Goal: Information Seeking & Learning: Learn about a topic

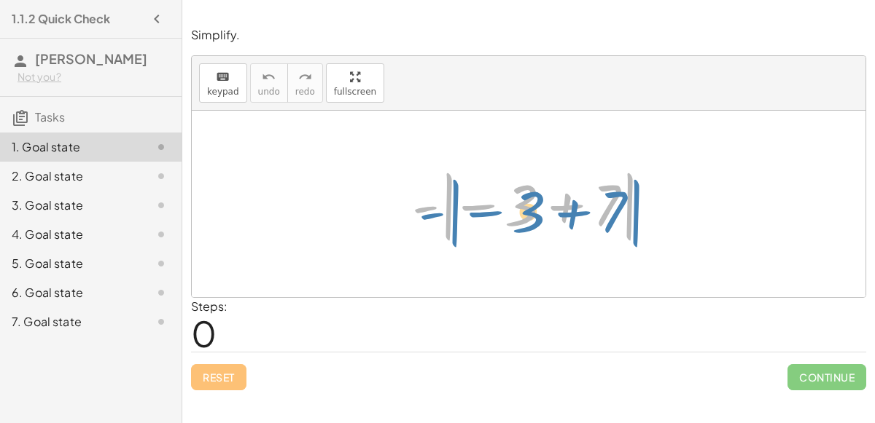
drag, startPoint x: 445, startPoint y: 202, endPoint x: 437, endPoint y: 207, distance: 10.1
click at [437, 207] on div at bounding box center [534, 204] width 259 height 81
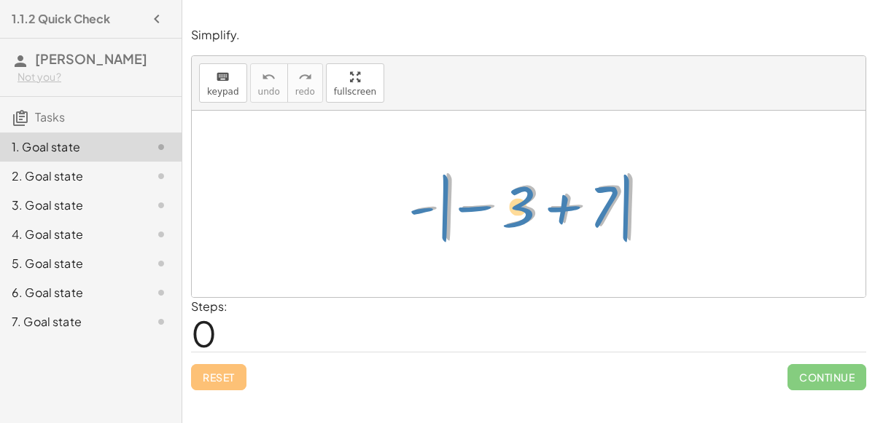
drag, startPoint x: 426, startPoint y: 208, endPoint x: 403, endPoint y: 206, distance: 22.7
click at [403, 206] on div "- | − 3 + 7 | - | − 3 + 7 |" at bounding box center [529, 204] width 278 height 88
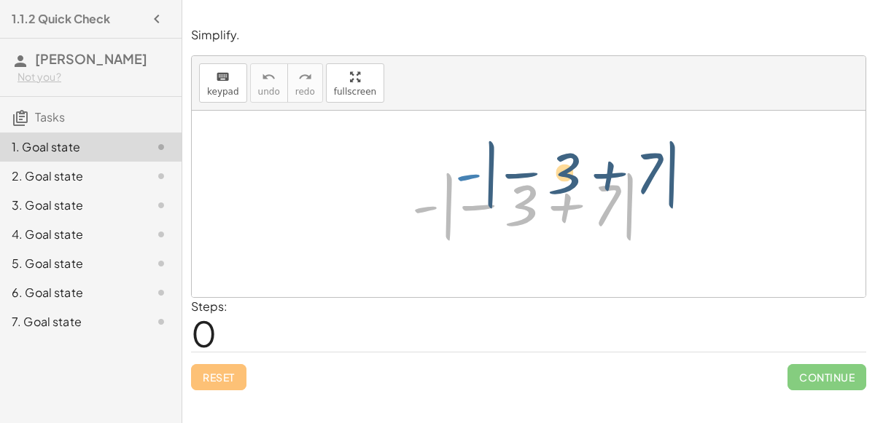
drag, startPoint x: 406, startPoint y: 203, endPoint x: 392, endPoint y: 207, distance: 14.3
click at [392, 207] on div "- | − 3 + 7 | - | − 3 + 7 |" at bounding box center [529, 204] width 278 height 88
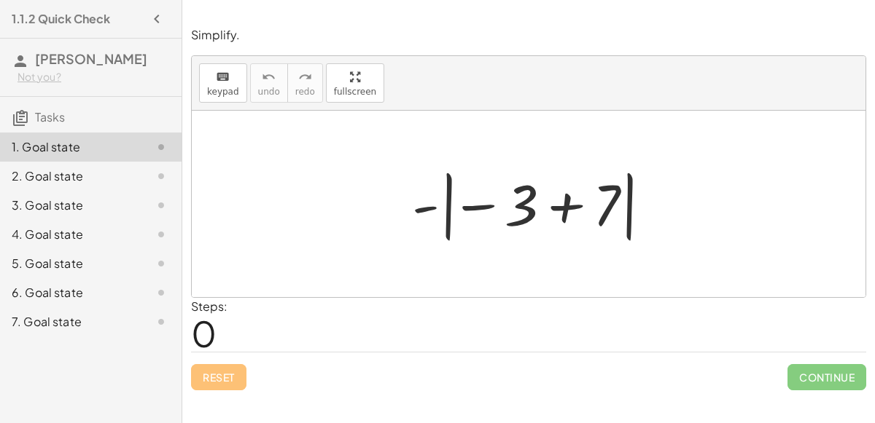
click at [560, 198] on div at bounding box center [534, 204] width 259 height 81
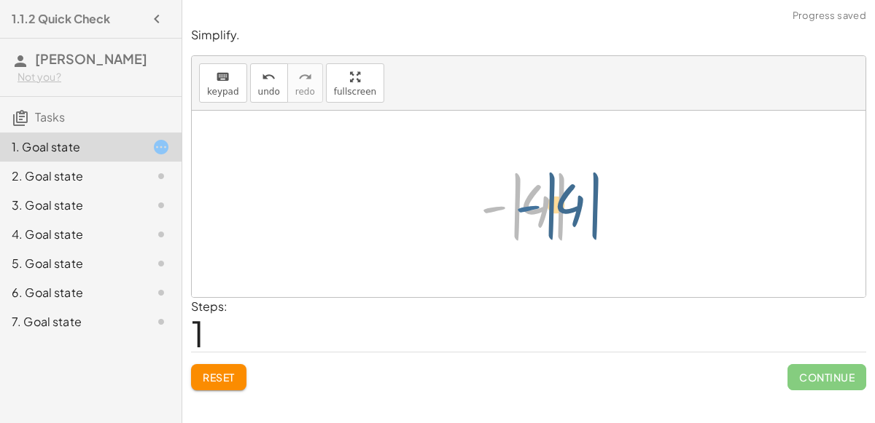
drag, startPoint x: 504, startPoint y: 208, endPoint x: 538, endPoint y: 208, distance: 34.3
click at [538, 208] on div at bounding box center [534, 204] width 122 height 81
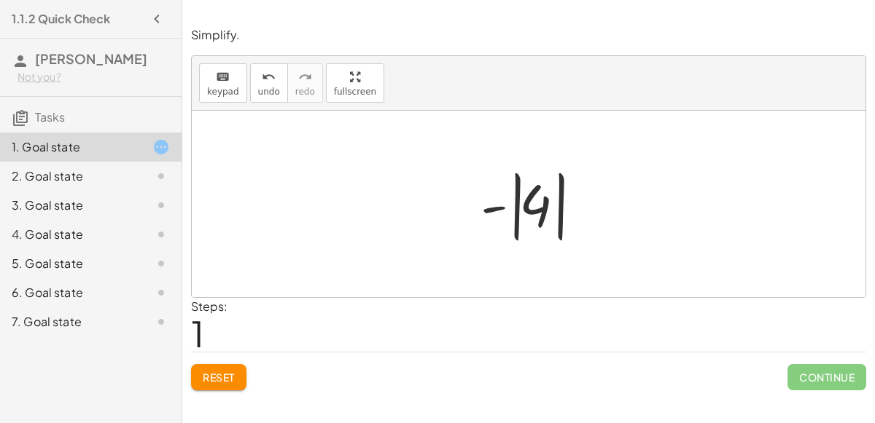
click at [520, 210] on div at bounding box center [534, 204] width 122 height 81
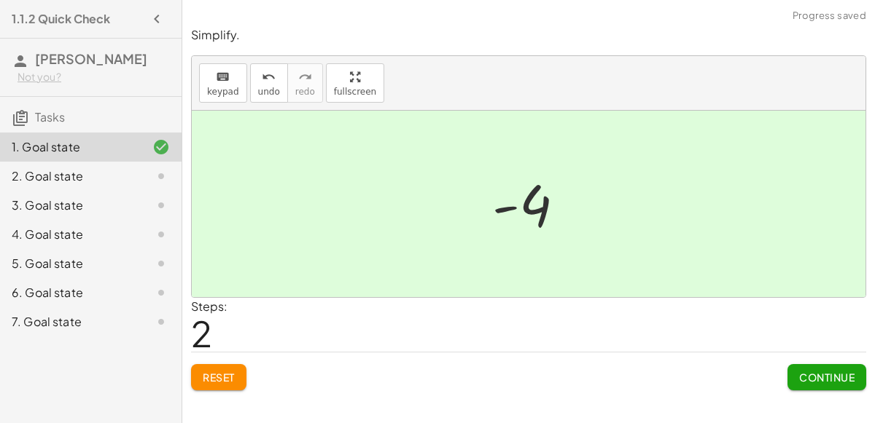
click at [802, 383] on button "Continue" at bounding box center [826, 377] width 79 height 26
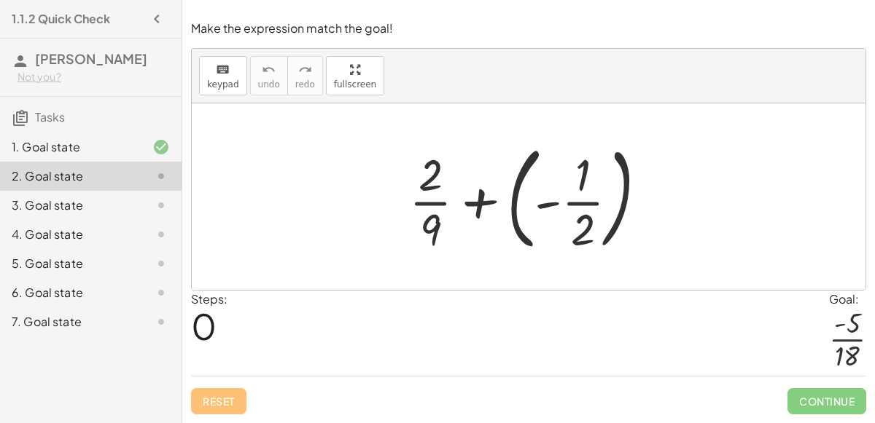
click at [512, 204] on div at bounding box center [534, 196] width 265 height 121
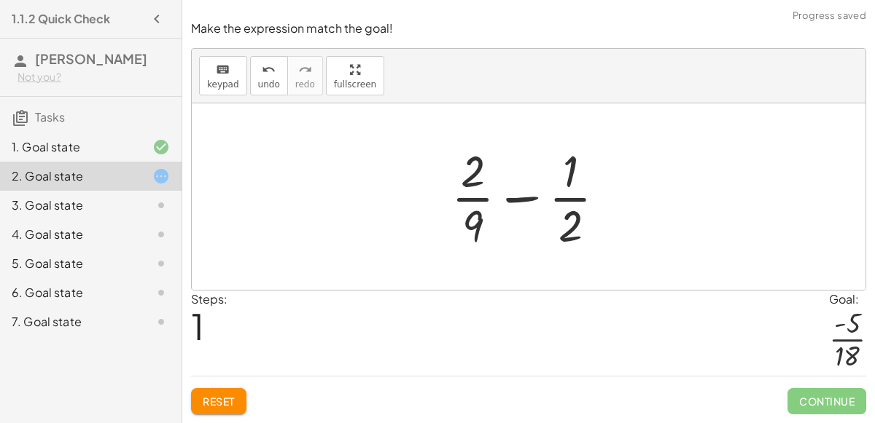
click at [519, 195] on div at bounding box center [534, 197] width 181 height 112
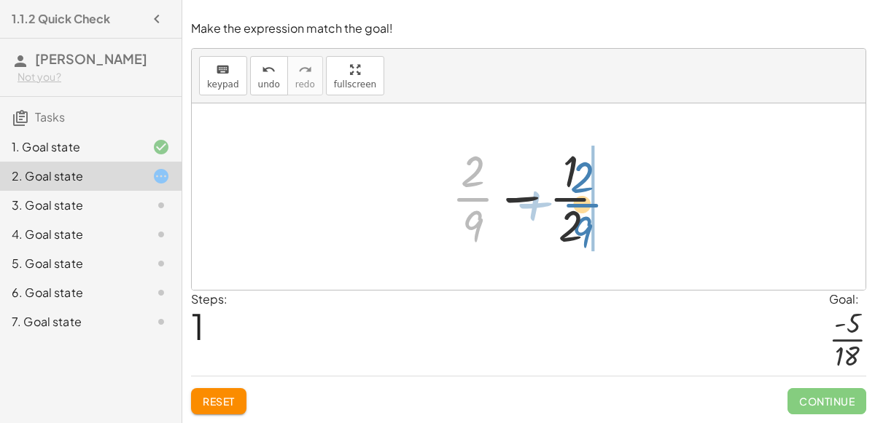
drag, startPoint x: 469, startPoint y: 201, endPoint x: 579, endPoint y: 207, distance: 109.5
click at [579, 207] on div at bounding box center [534, 197] width 181 height 112
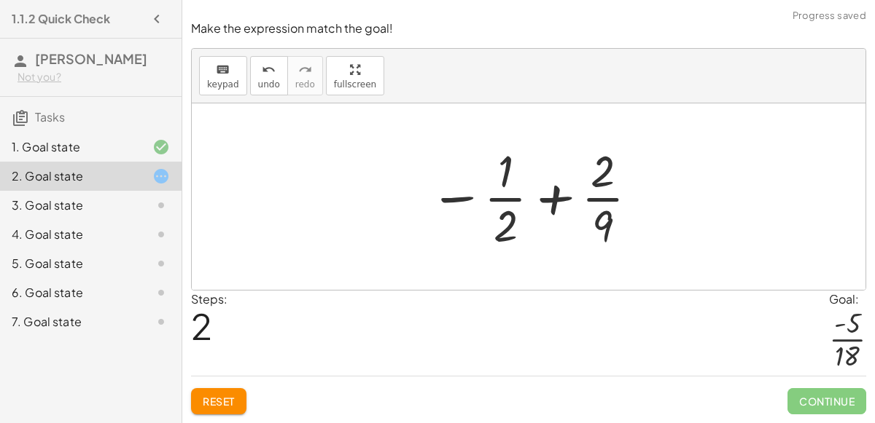
click at [547, 200] on div at bounding box center [534, 197] width 225 height 112
drag, startPoint x: 496, startPoint y: 176, endPoint x: 603, endPoint y: 177, distance: 106.4
click at [603, 177] on div at bounding box center [534, 197] width 225 height 112
drag, startPoint x: 509, startPoint y: 233, endPoint x: 612, endPoint y: 176, distance: 117.8
click at [612, 176] on div at bounding box center [534, 197] width 225 height 112
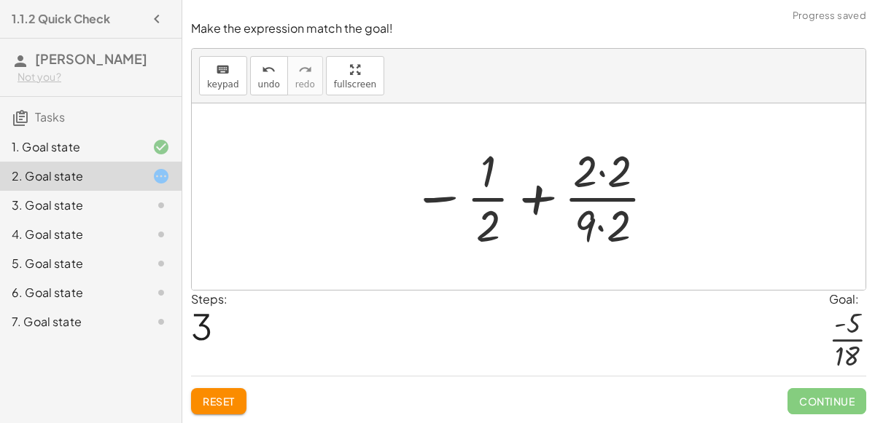
click at [606, 176] on div at bounding box center [534, 197] width 259 height 112
click at [602, 225] on div at bounding box center [534, 197] width 257 height 112
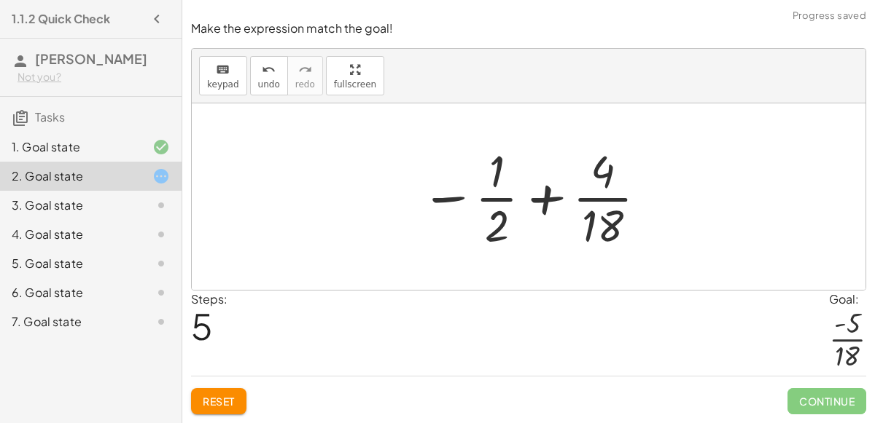
click at [529, 207] on div at bounding box center [534, 197] width 243 height 112
drag, startPoint x: 500, startPoint y: 223, endPoint x: 492, endPoint y: 168, distance: 55.2
click at [492, 168] on div at bounding box center [534, 197] width 243 height 112
click at [456, 199] on div at bounding box center [534, 197] width 243 height 112
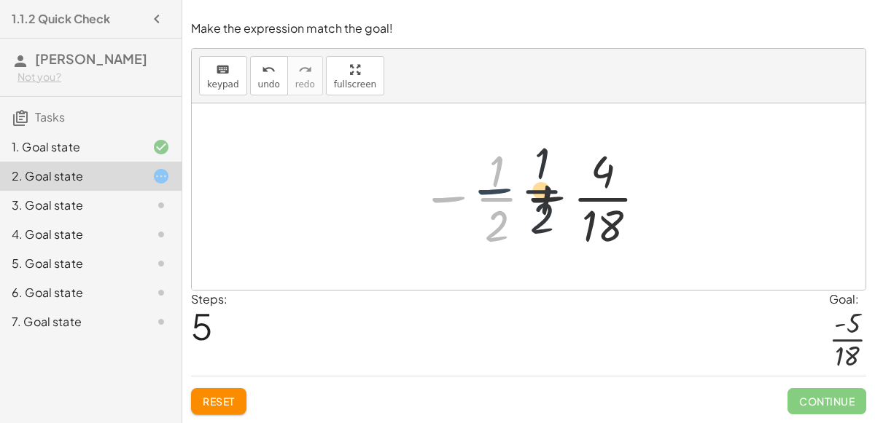
drag, startPoint x: 456, startPoint y: 199, endPoint x: 508, endPoint y: 191, distance: 52.4
click at [508, 191] on div at bounding box center [534, 197] width 243 height 112
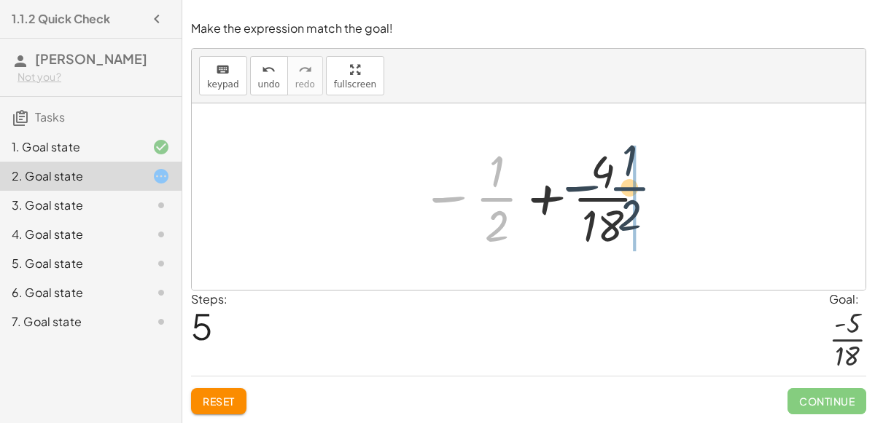
drag, startPoint x: 494, startPoint y: 195, endPoint x: 644, endPoint y: 186, distance: 150.4
click at [644, 186] on div at bounding box center [534, 197] width 243 height 112
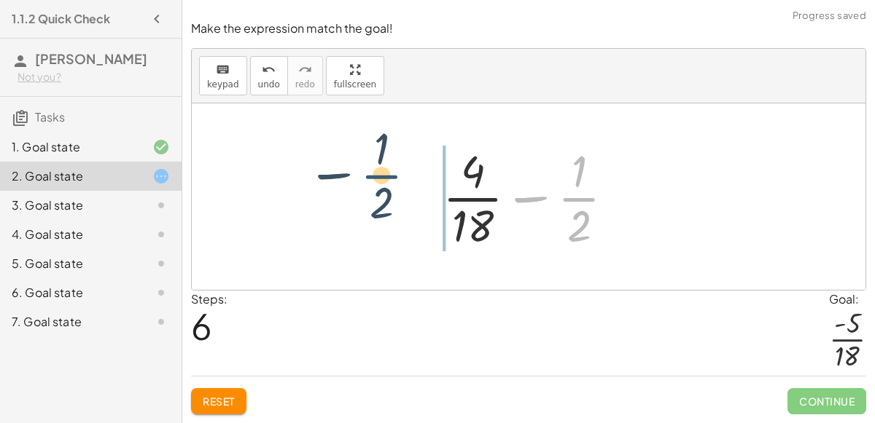
drag, startPoint x: 579, startPoint y: 198, endPoint x: 383, endPoint y: 180, distance: 197.6
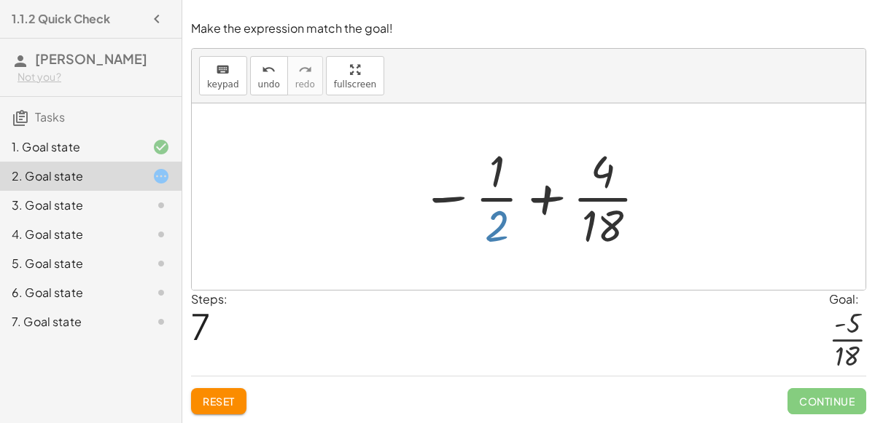
click at [499, 229] on div at bounding box center [534, 197] width 243 height 112
drag, startPoint x: 496, startPoint y: 176, endPoint x: 499, endPoint y: 226, distance: 49.6
drag, startPoint x: 499, startPoint y: 224, endPoint x: 483, endPoint y: 157, distance: 69.7
click at [483, 157] on div at bounding box center [534, 197] width 243 height 112
click at [503, 261] on div at bounding box center [528, 196] width 673 height 187
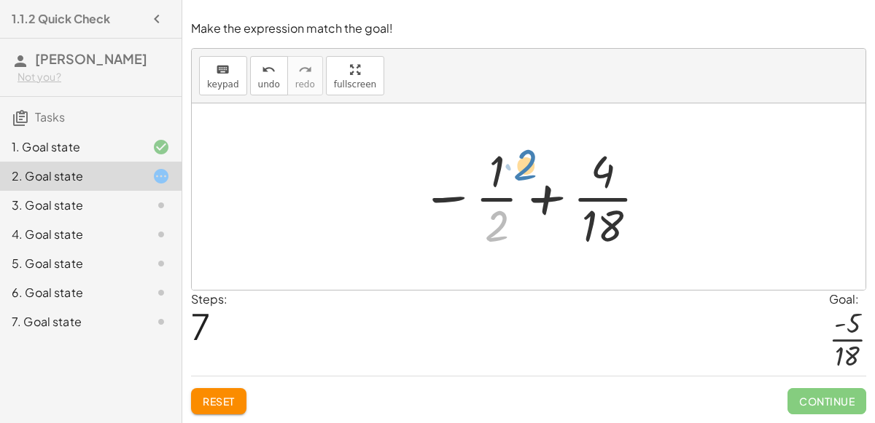
drag, startPoint x: 504, startPoint y: 221, endPoint x: 536, endPoint y: 160, distance: 68.8
click at [536, 160] on div at bounding box center [534, 197] width 243 height 112
drag, startPoint x: 488, startPoint y: 224, endPoint x: 607, endPoint y: 220, distance: 119.6
click at [607, 220] on div at bounding box center [534, 197] width 243 height 112
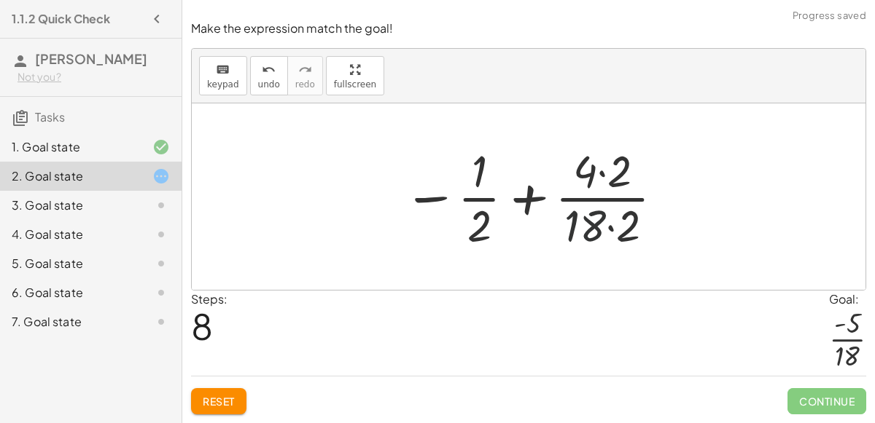
click at [603, 220] on div at bounding box center [534, 197] width 277 height 112
click at [610, 227] on div at bounding box center [534, 197] width 277 height 112
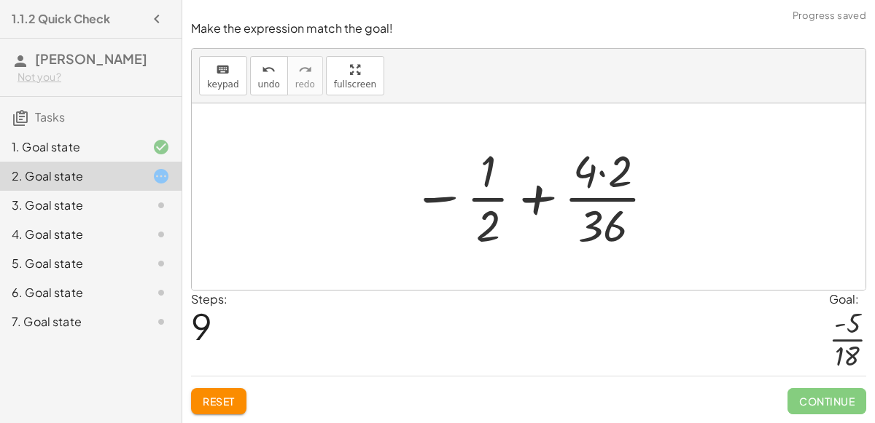
click at [606, 174] on div at bounding box center [534, 197] width 259 height 112
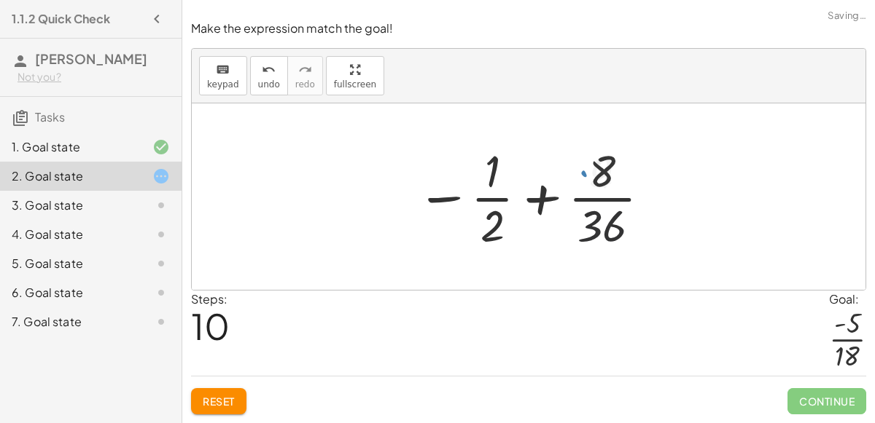
click at [601, 221] on div at bounding box center [534, 197] width 251 height 112
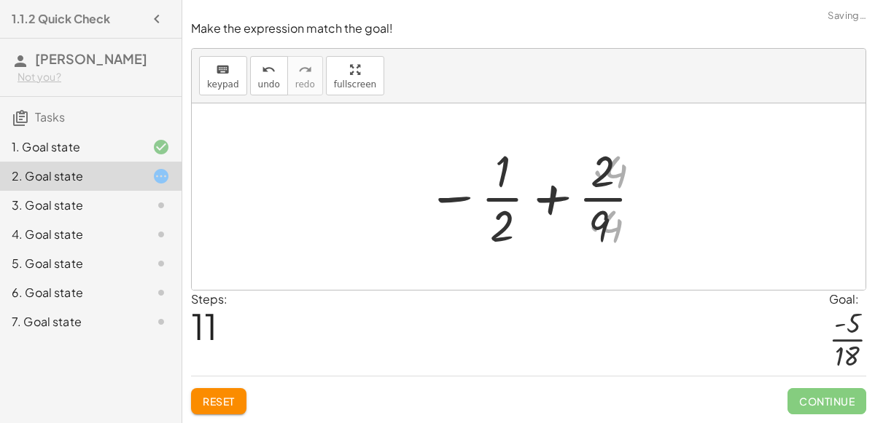
click at [595, 194] on div at bounding box center [534, 197] width 225 height 112
click at [504, 206] on div at bounding box center [534, 197] width 225 height 112
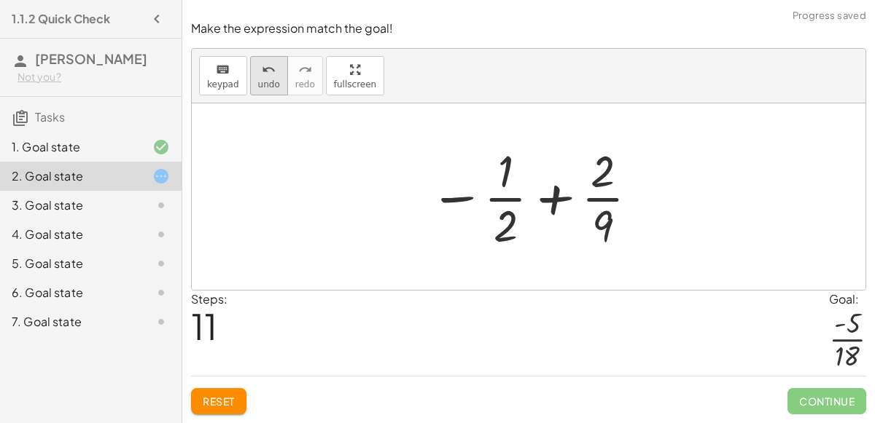
click at [273, 83] on button "undo undo" at bounding box center [269, 75] width 38 height 39
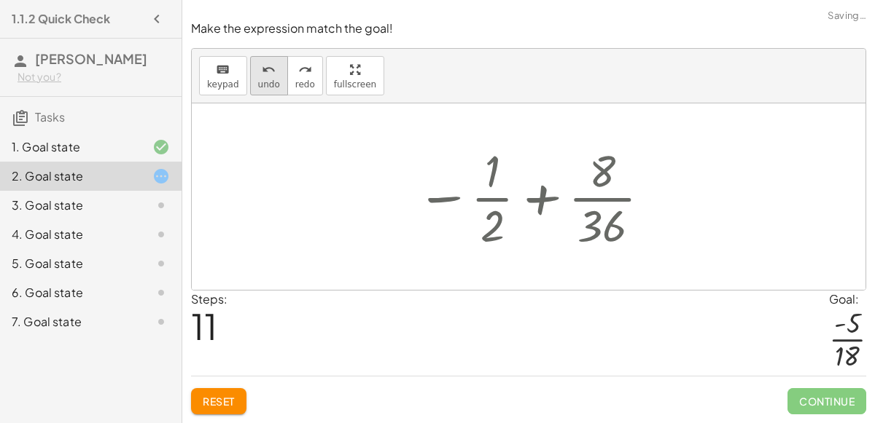
click at [273, 83] on button "undo undo" at bounding box center [269, 75] width 38 height 39
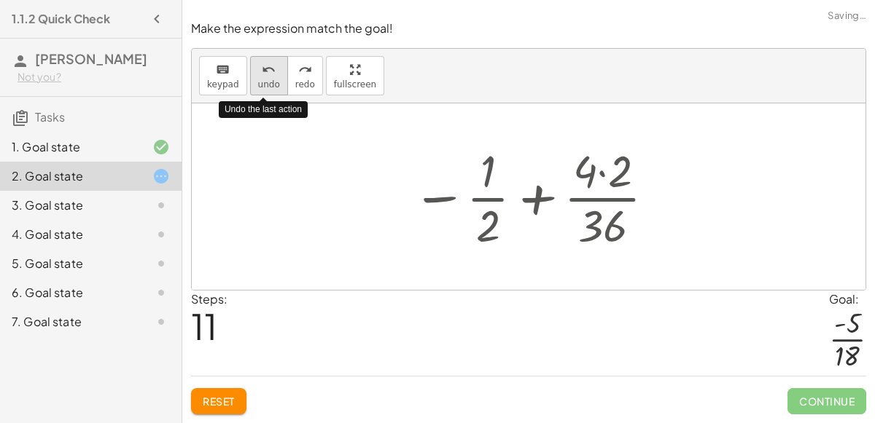
click at [273, 83] on button "undo undo" at bounding box center [269, 75] width 38 height 39
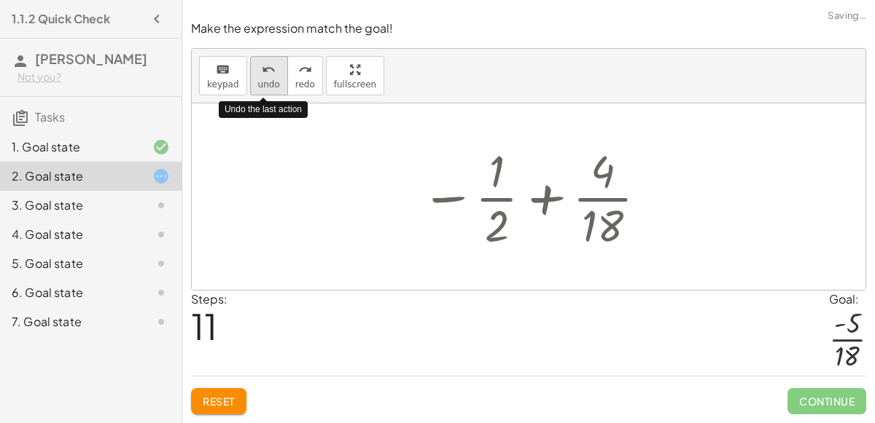
click at [273, 83] on button "undo undo" at bounding box center [269, 75] width 38 height 39
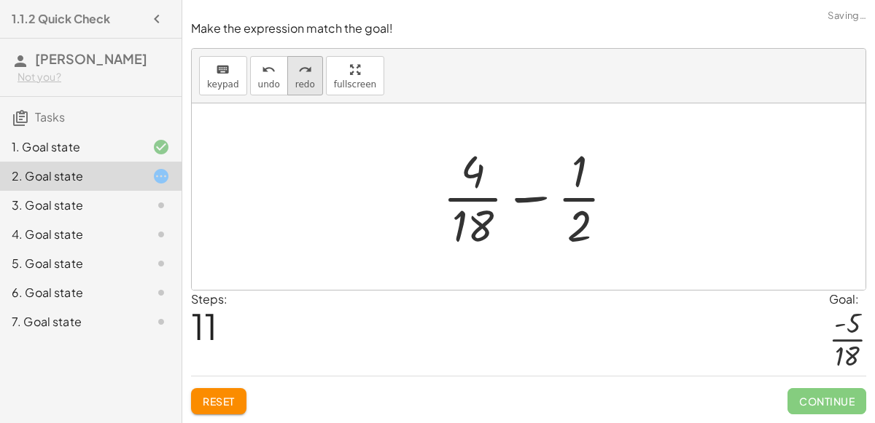
click at [301, 83] on span "redo" at bounding box center [305, 84] width 20 height 10
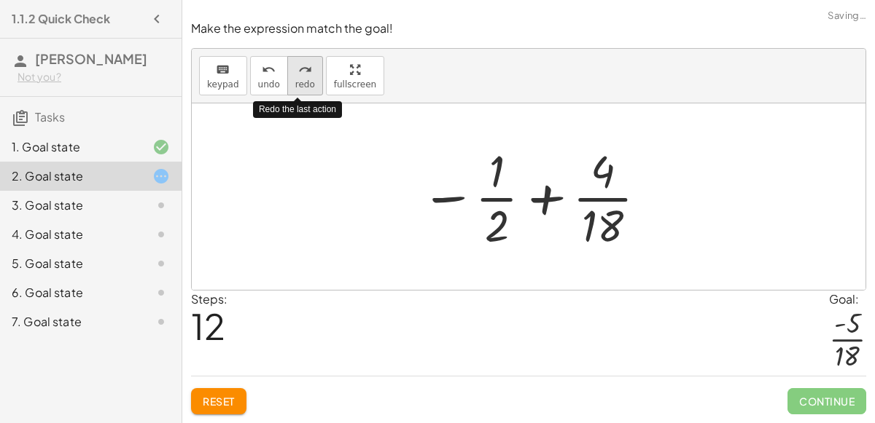
click at [301, 83] on span "redo" at bounding box center [305, 84] width 20 height 10
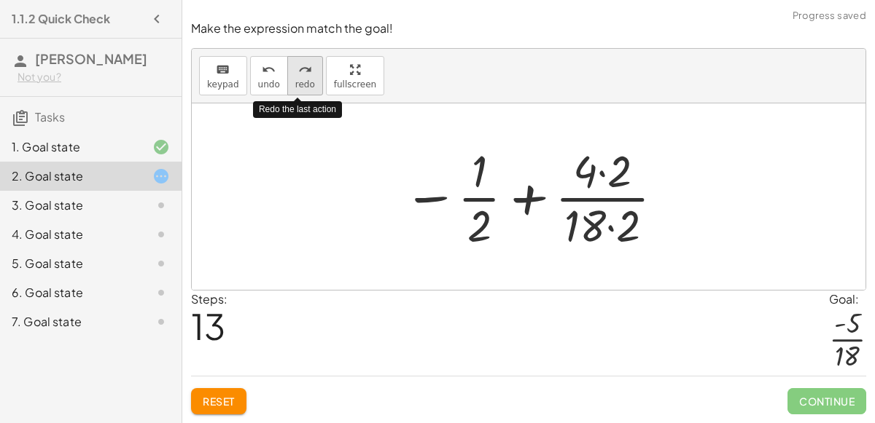
click at [301, 83] on span "redo" at bounding box center [305, 84] width 20 height 10
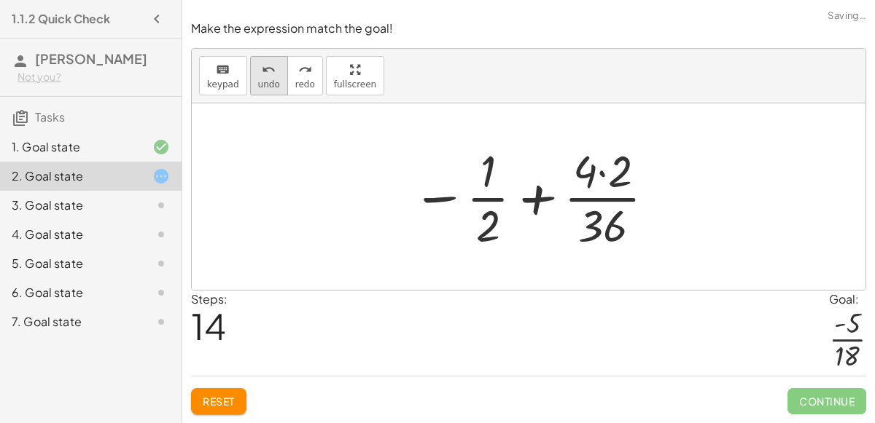
click at [265, 82] on span "undo" at bounding box center [269, 84] width 22 height 10
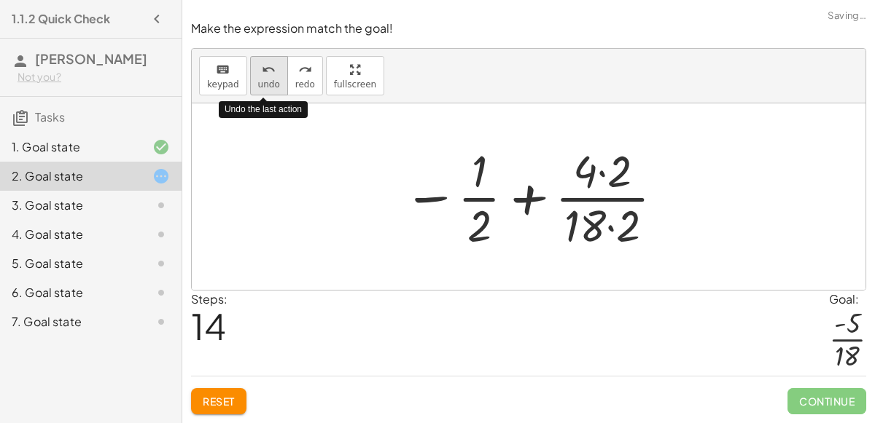
click at [265, 82] on span "undo" at bounding box center [269, 84] width 22 height 10
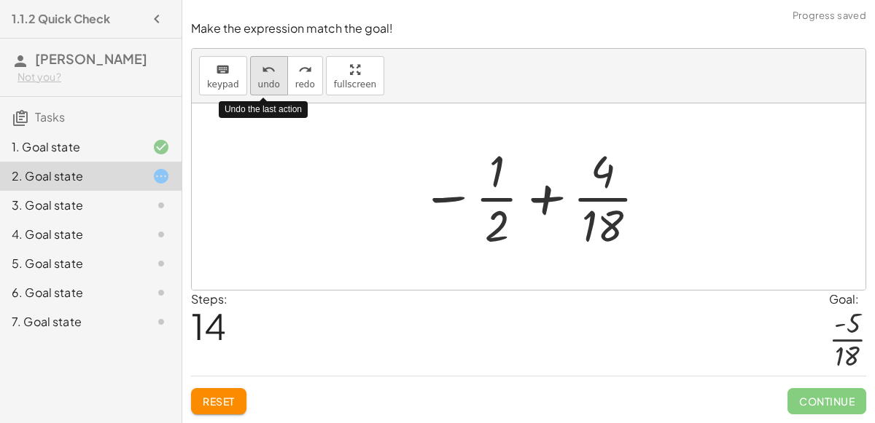
click at [265, 82] on span "undo" at bounding box center [269, 84] width 22 height 10
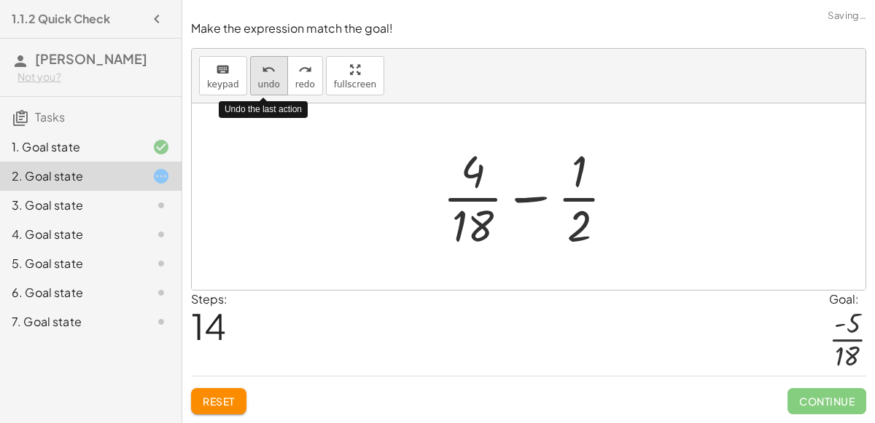
click at [268, 82] on span "undo" at bounding box center [269, 84] width 22 height 10
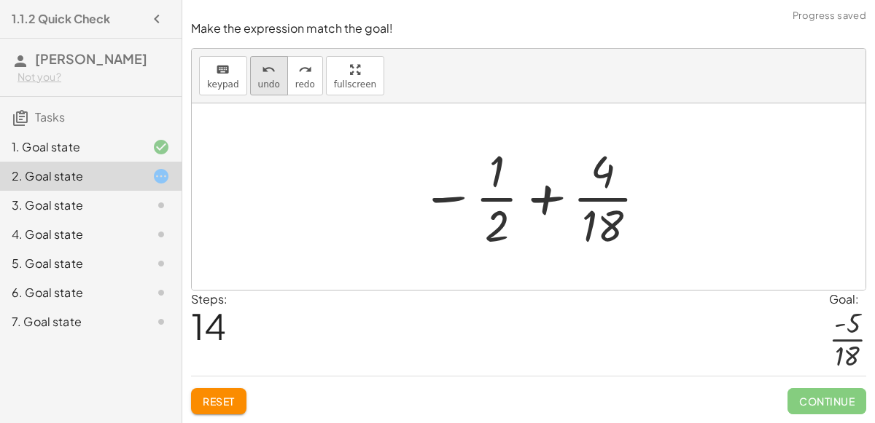
click at [267, 88] on span "undo" at bounding box center [269, 84] width 22 height 10
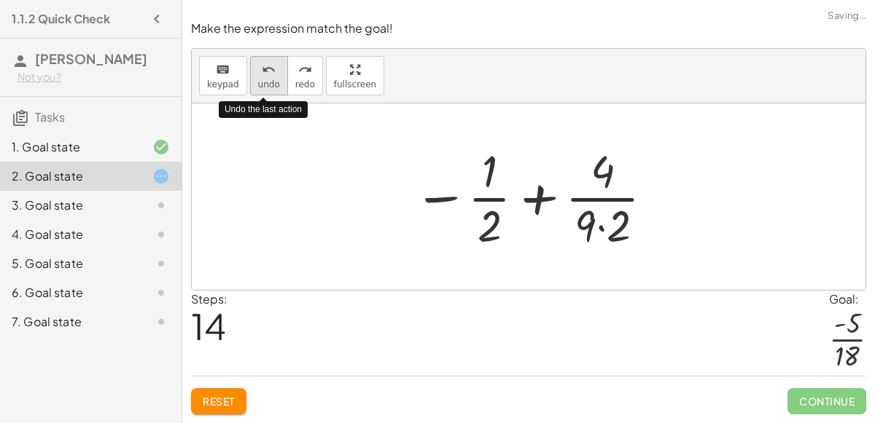
click at [267, 88] on span "undo" at bounding box center [269, 84] width 22 height 10
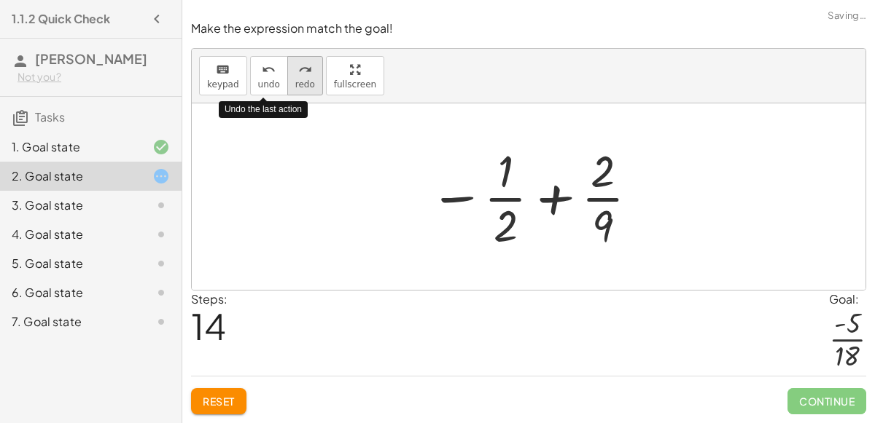
click at [295, 85] on span "redo" at bounding box center [305, 84] width 20 height 10
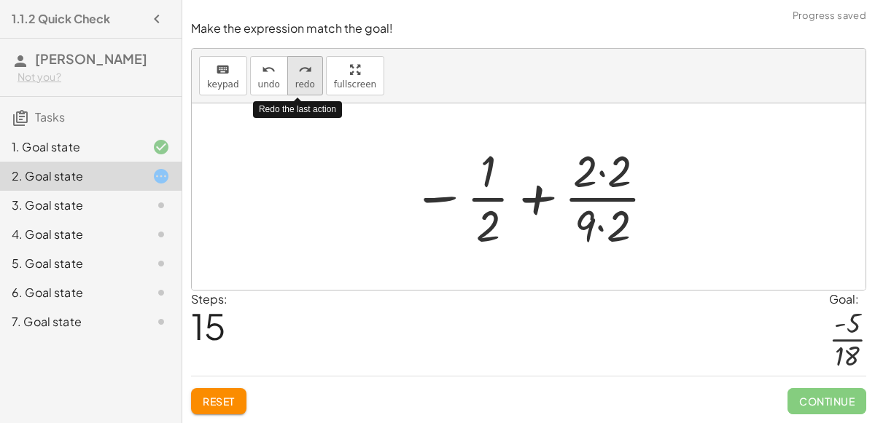
click at [295, 85] on span "redo" at bounding box center [305, 84] width 20 height 10
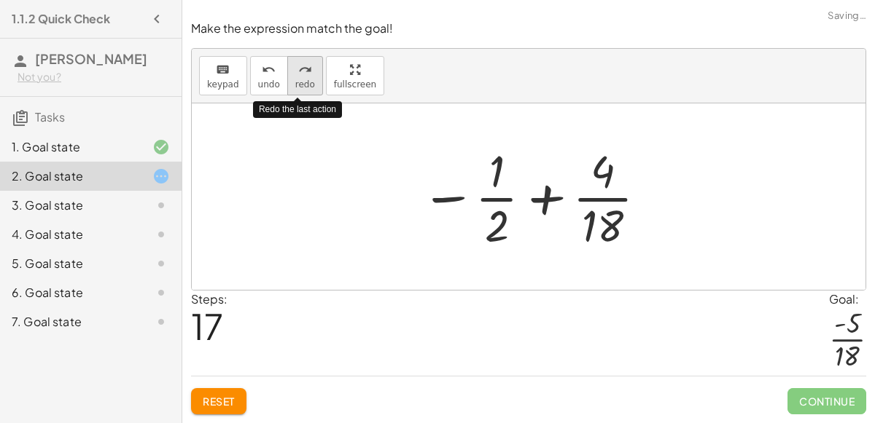
click at [295, 85] on span "redo" at bounding box center [305, 84] width 20 height 10
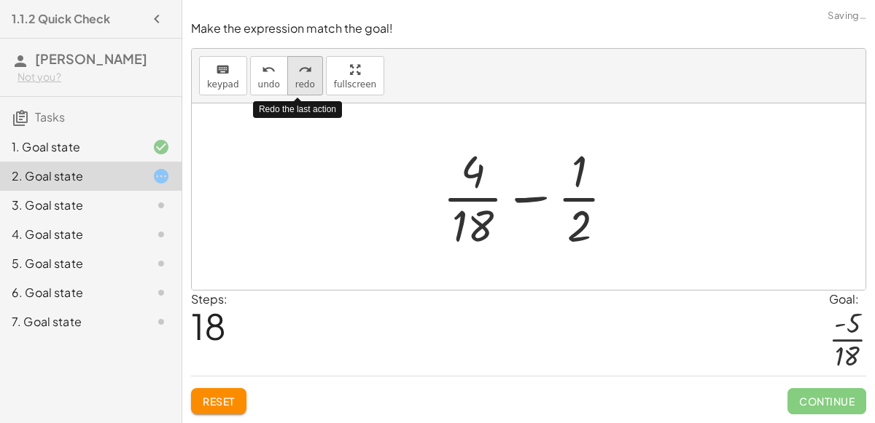
click at [295, 85] on span "redo" at bounding box center [305, 84] width 20 height 10
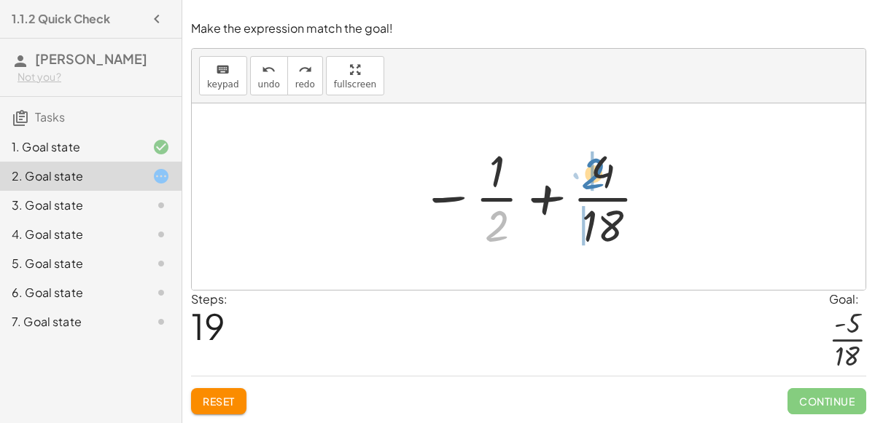
drag, startPoint x: 493, startPoint y: 220, endPoint x: 590, endPoint y: 167, distance: 110.6
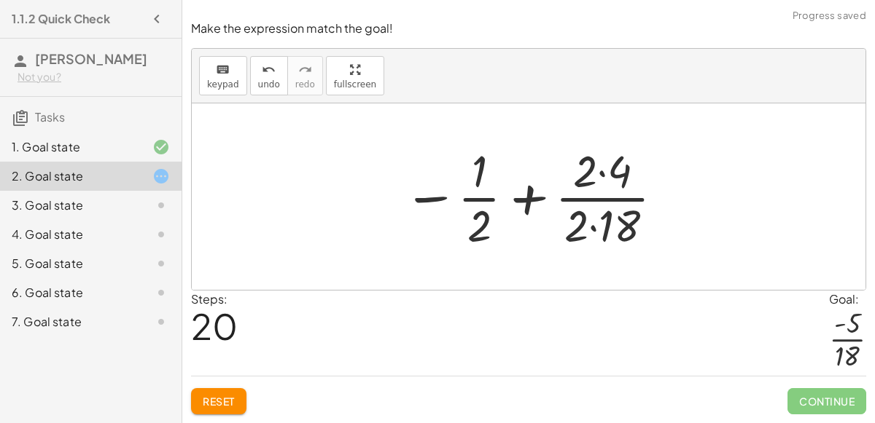
click at [597, 173] on div at bounding box center [534, 197] width 277 height 112
click at [594, 231] on div at bounding box center [534, 197] width 277 height 112
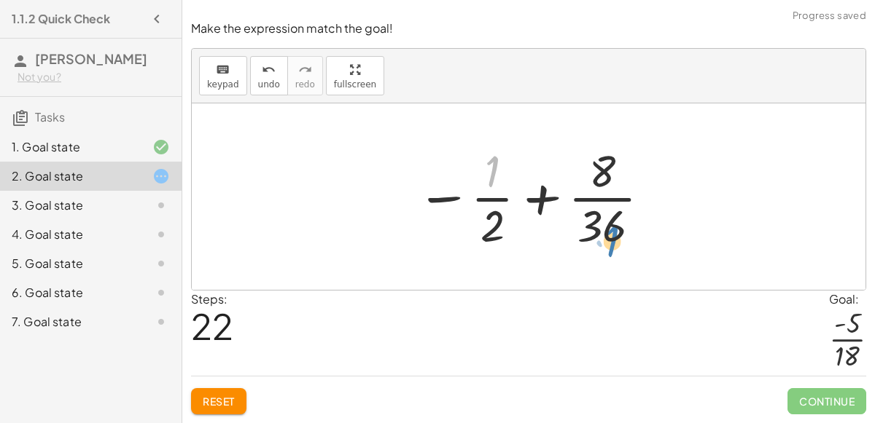
drag, startPoint x: 493, startPoint y: 171, endPoint x: 613, endPoint y: 246, distance: 141.8
click at [613, 246] on div at bounding box center [534, 197] width 251 height 112
click at [497, 233] on div at bounding box center [534, 197] width 251 height 112
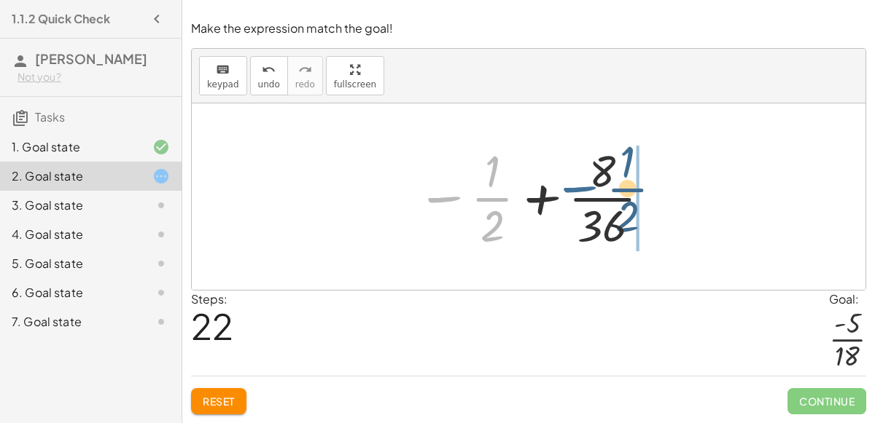
drag, startPoint x: 437, startPoint y: 200, endPoint x: 573, endPoint y: 190, distance: 136.6
click at [573, 190] on div at bounding box center [534, 197] width 251 height 112
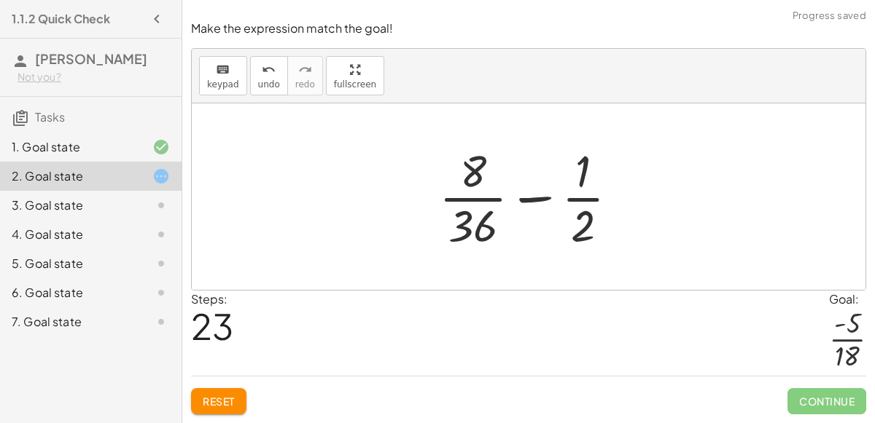
click at [526, 200] on div at bounding box center [534, 197] width 206 height 112
click at [477, 193] on div at bounding box center [534, 197] width 206 height 112
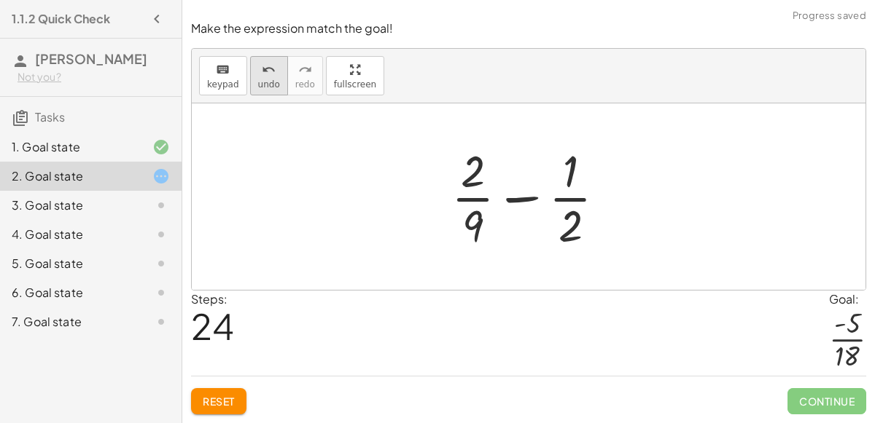
click at [268, 74] on icon "undo" at bounding box center [269, 69] width 14 height 17
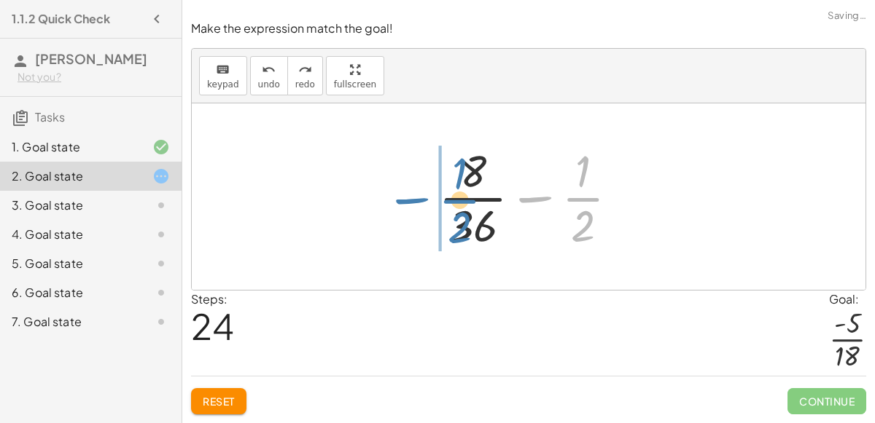
drag, startPoint x: 575, startPoint y: 195, endPoint x: 442, endPoint y: 195, distance: 132.7
click at [442, 195] on div at bounding box center [534, 197] width 206 height 112
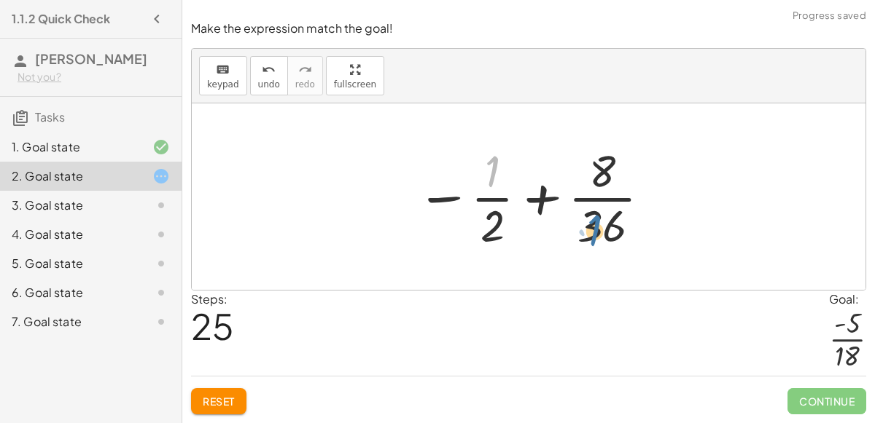
drag, startPoint x: 493, startPoint y: 176, endPoint x: 603, endPoint y: 238, distance: 126.3
click at [603, 238] on div at bounding box center [534, 197] width 251 height 112
drag, startPoint x: 601, startPoint y: 173, endPoint x: 563, endPoint y: 211, distance: 53.6
click at [563, 211] on div at bounding box center [534, 197] width 251 height 112
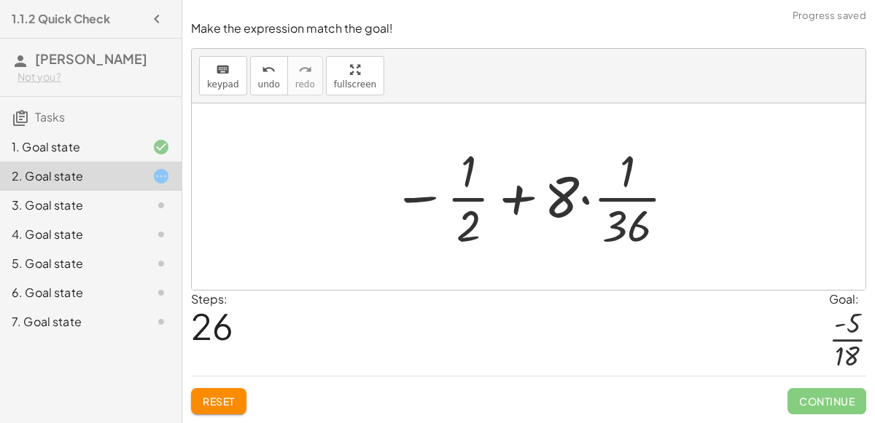
click at [586, 201] on div at bounding box center [535, 197] width 300 height 112
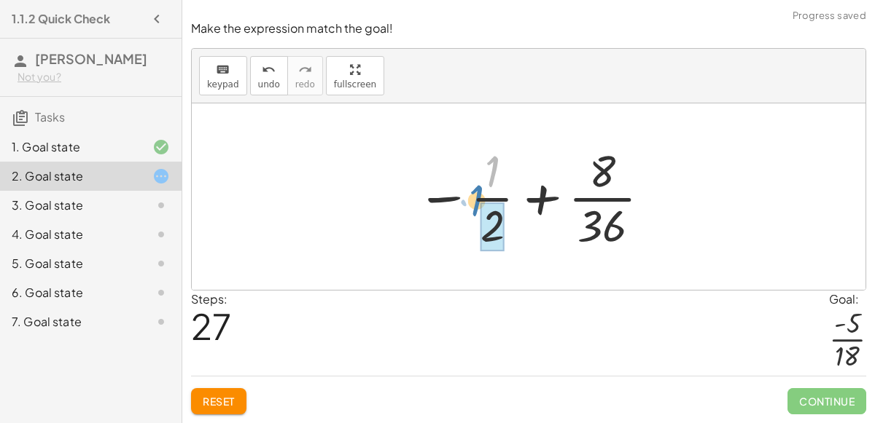
drag, startPoint x: 493, startPoint y: 176, endPoint x: 479, endPoint y: 205, distance: 32.6
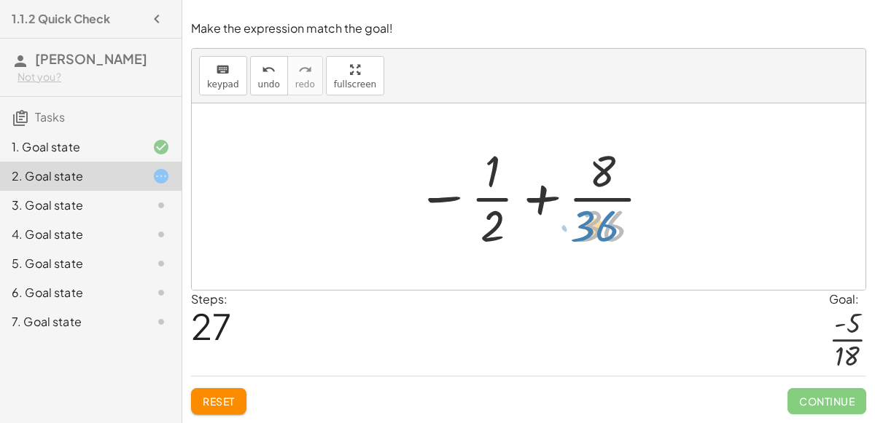
drag, startPoint x: 575, startPoint y: 235, endPoint x: 566, endPoint y: 243, distance: 11.9
click at [566, 243] on div at bounding box center [534, 197] width 251 height 112
drag, startPoint x: 491, startPoint y: 221, endPoint x: 489, endPoint y: 166, distance: 54.7
click at [489, 166] on div at bounding box center [534, 197] width 251 height 112
click at [544, 206] on div at bounding box center [534, 197] width 251 height 112
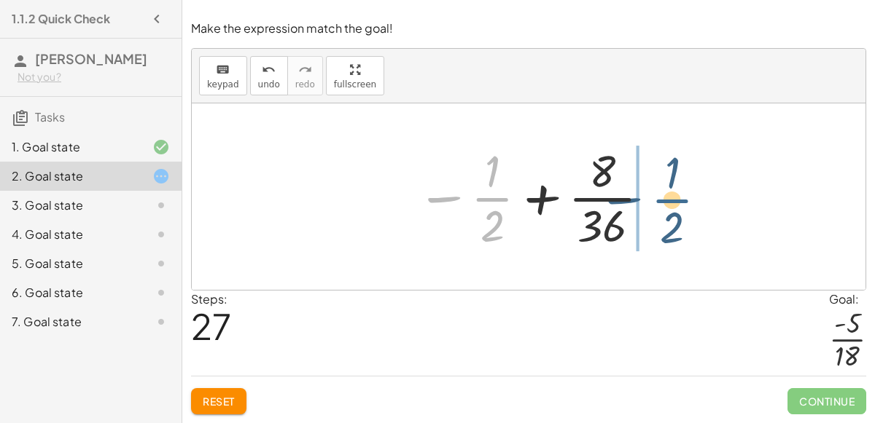
drag, startPoint x: 485, startPoint y: 199, endPoint x: 702, endPoint y: 202, distance: 217.2
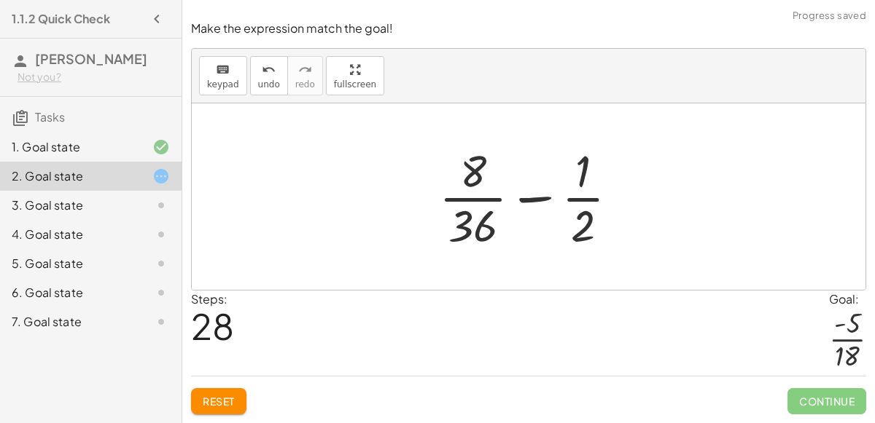
click at [545, 200] on div at bounding box center [534, 197] width 206 height 112
click at [467, 192] on div at bounding box center [534, 197] width 206 height 112
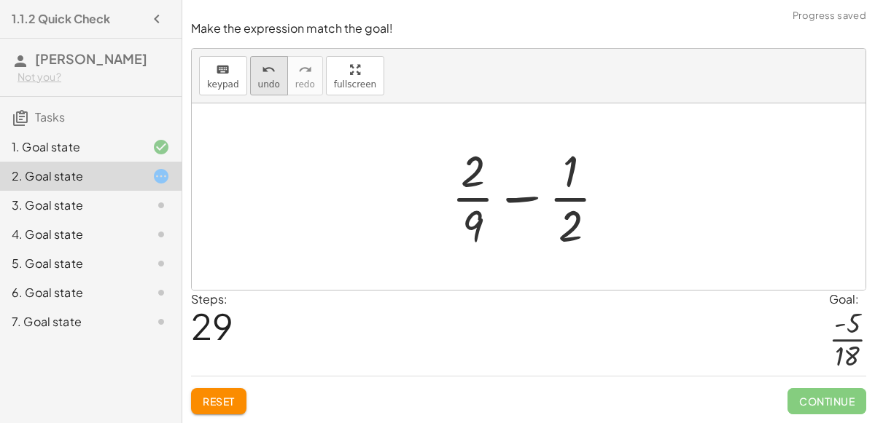
click at [252, 87] on button "undo undo" at bounding box center [269, 75] width 38 height 39
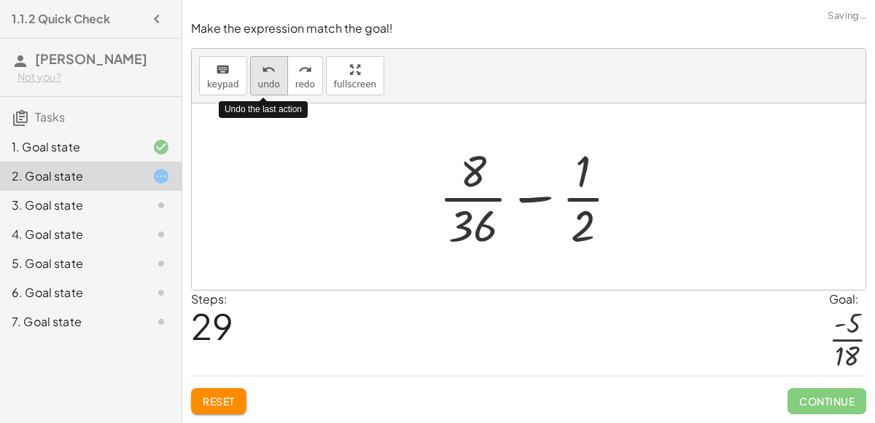
click at [252, 87] on button "undo undo" at bounding box center [269, 75] width 38 height 39
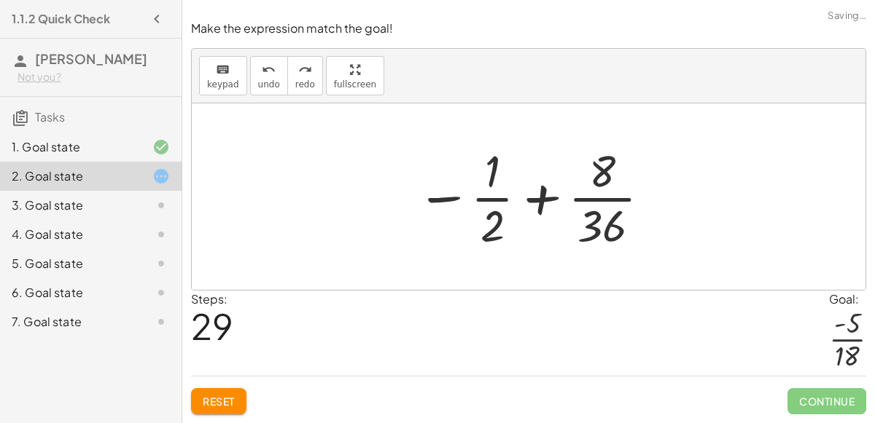
click at [87, 203] on div "3. Goal state" at bounding box center [70, 205] width 117 height 17
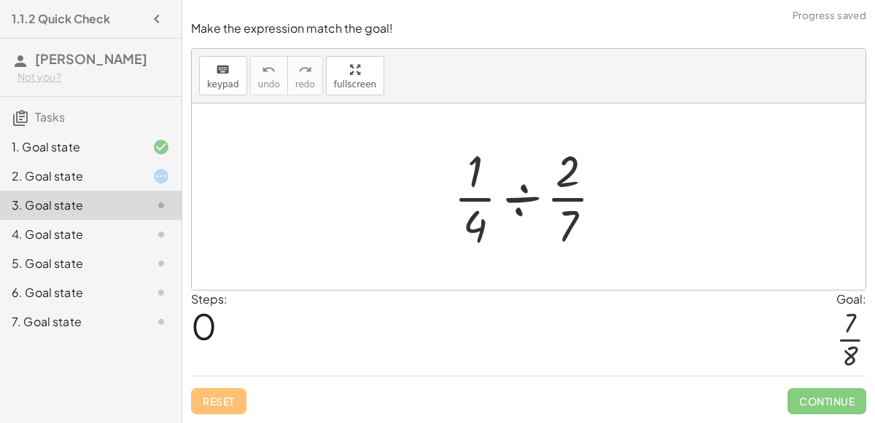
click at [101, 278] on div "4. Goal state" at bounding box center [90, 292] width 181 height 29
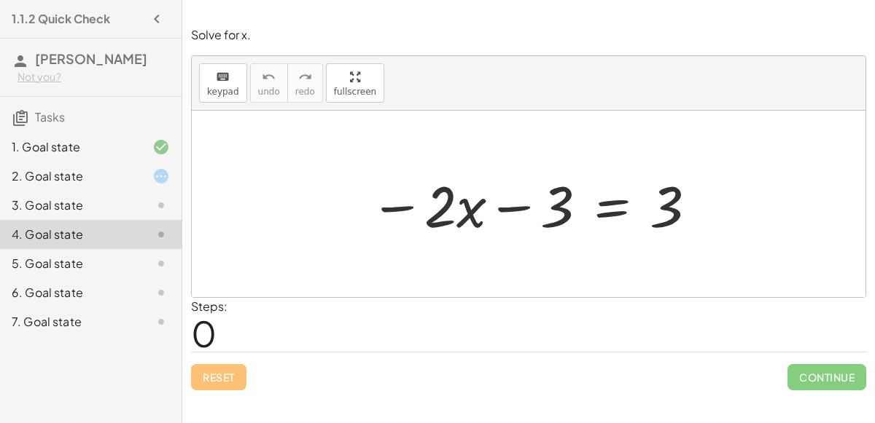
click at [85, 220] on div "2. Goal state" at bounding box center [90, 234] width 181 height 29
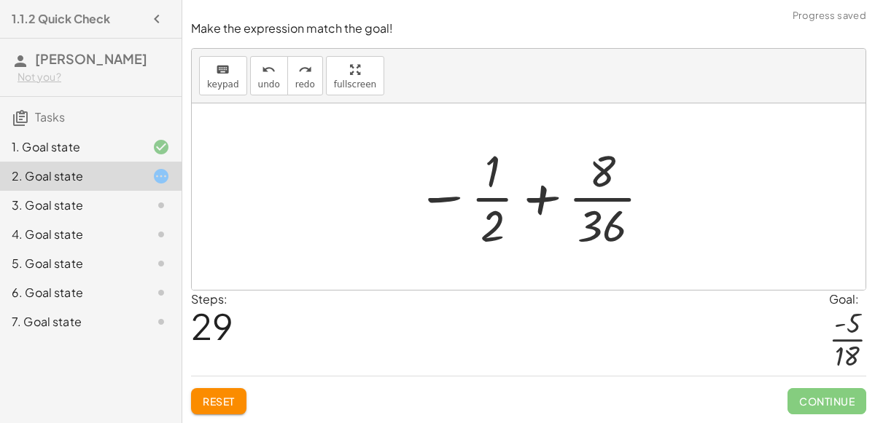
click at [82, 249] on div "3. Goal state" at bounding box center [90, 263] width 181 height 29
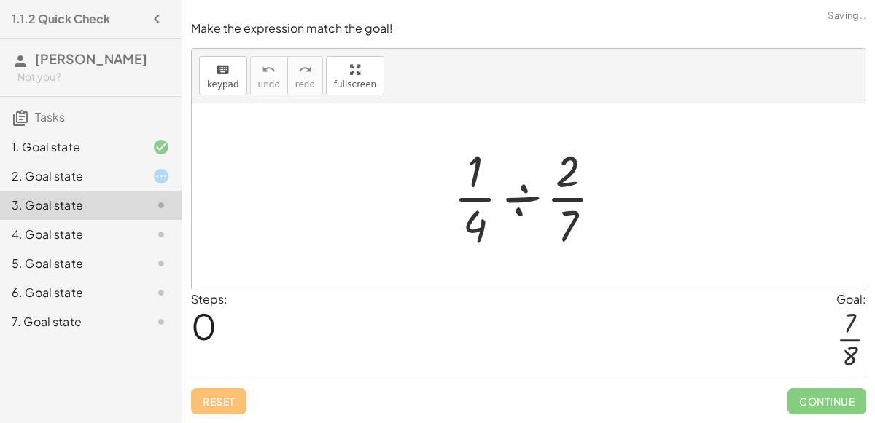
click at [80, 219] on div "3. Goal state" at bounding box center [90, 205] width 181 height 29
click at [78, 278] on div "4. Goal state" at bounding box center [90, 292] width 181 height 29
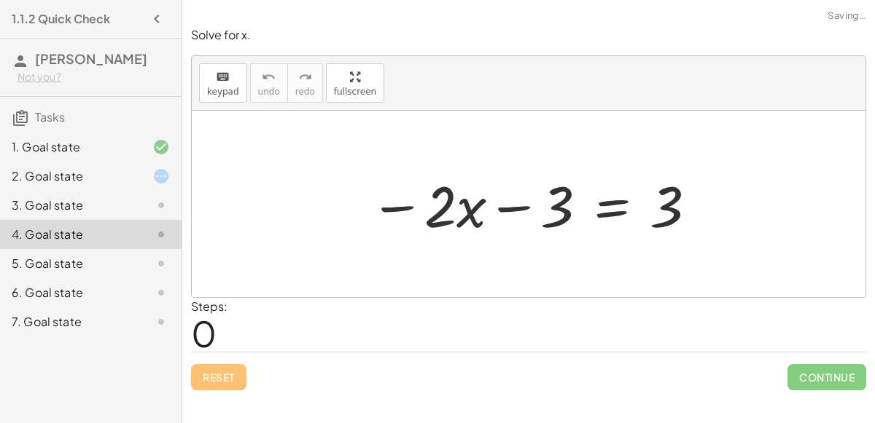
click at [620, 202] on div at bounding box center [533, 204] width 343 height 75
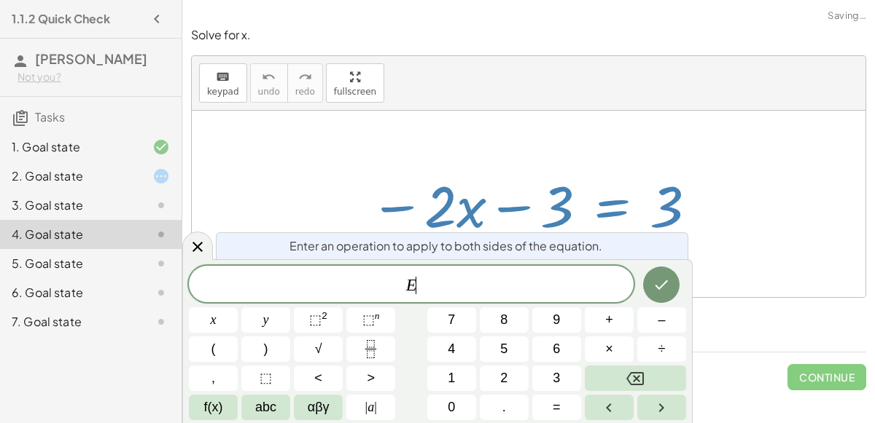
click at [535, 279] on span "E ​" at bounding box center [411, 286] width 445 height 20
click at [655, 273] on button "Done" at bounding box center [661, 285] width 36 height 36
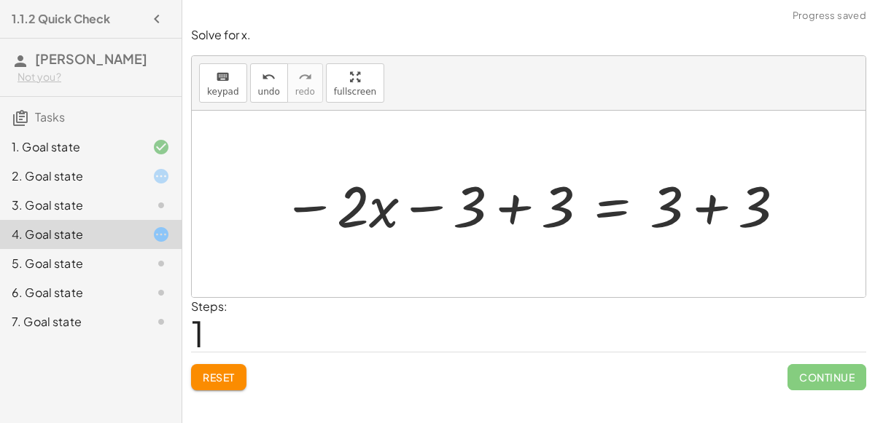
click at [694, 214] on div at bounding box center [534, 204] width 519 height 75
click at [526, 204] on div at bounding box center [490, 204] width 430 height 75
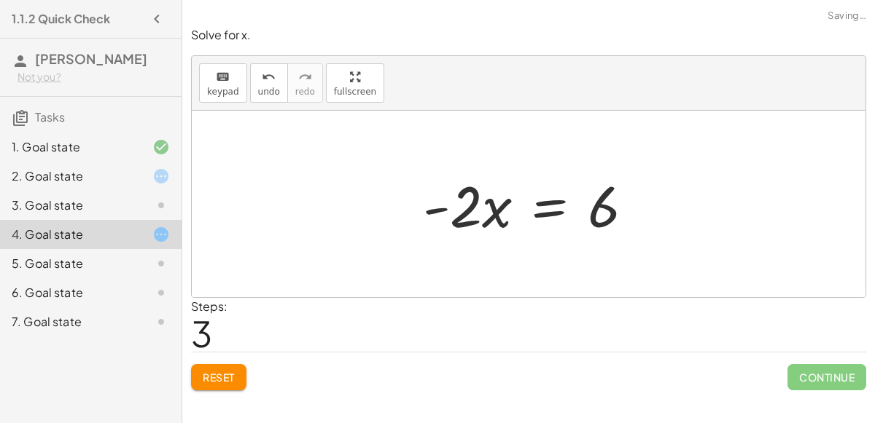
click at [459, 206] on div at bounding box center [533, 204] width 237 height 75
drag, startPoint x: 459, startPoint y: 206, endPoint x: 597, endPoint y: 208, distance: 137.8
click at [597, 208] on div at bounding box center [533, 204] width 237 height 75
drag, startPoint x: 466, startPoint y: 203, endPoint x: 476, endPoint y: 255, distance: 52.6
click at [476, 255] on div "− · 2 · x − 3 = 3 − · 2 · x − 3 + 3 = + 3 + 3 − · 2 · x − 3 + 3 = 6 − · 2 · x +…" at bounding box center [528, 204] width 673 height 187
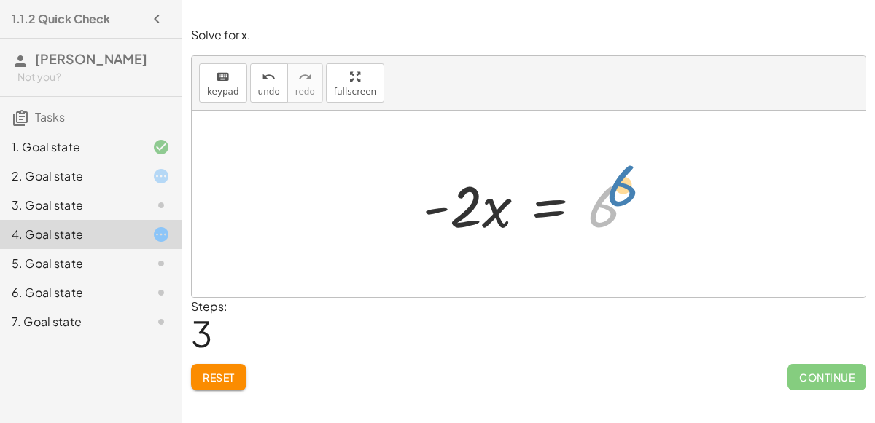
drag, startPoint x: 619, startPoint y: 202, endPoint x: 645, endPoint y: 181, distance: 33.7
click at [645, 181] on div at bounding box center [533, 204] width 237 height 75
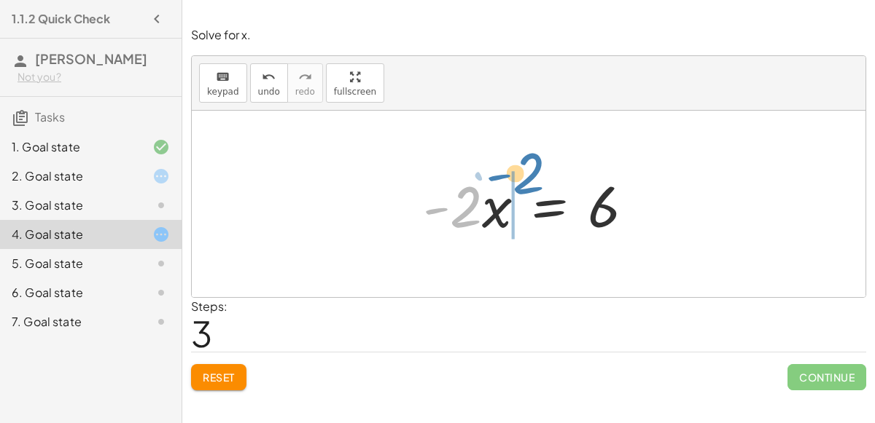
drag, startPoint x: 479, startPoint y: 193, endPoint x: 547, endPoint y: 165, distance: 73.2
click at [547, 167] on div at bounding box center [533, 204] width 237 height 75
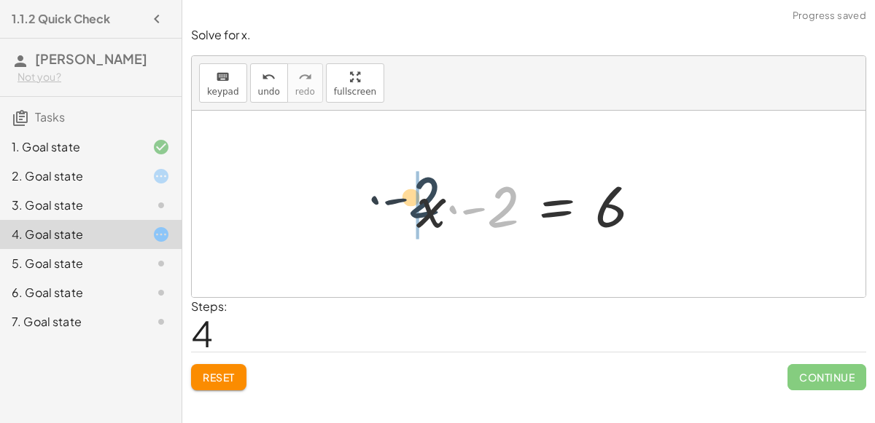
drag, startPoint x: 501, startPoint y: 202, endPoint x: 391, endPoint y: 189, distance: 111.6
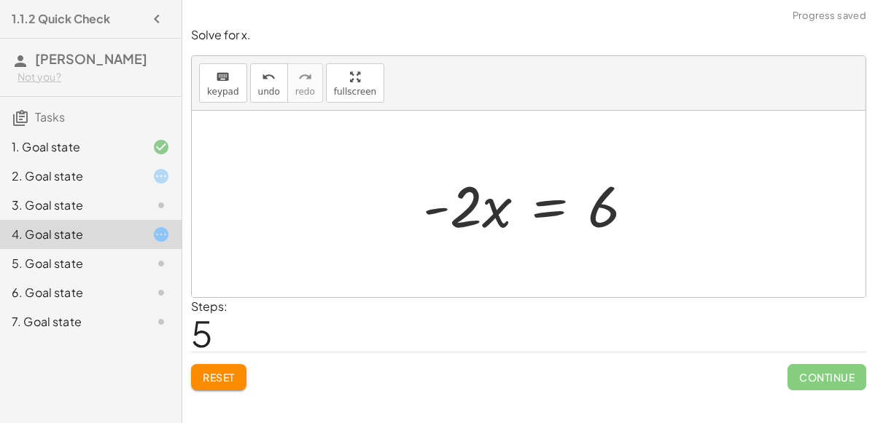
click at [540, 205] on div at bounding box center [533, 204] width 237 height 75
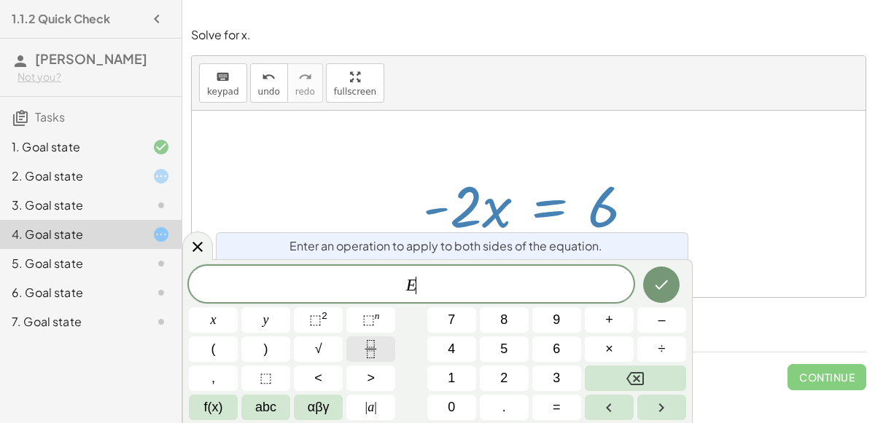
click at [372, 358] on icon "Fraction" at bounding box center [371, 349] width 18 height 18
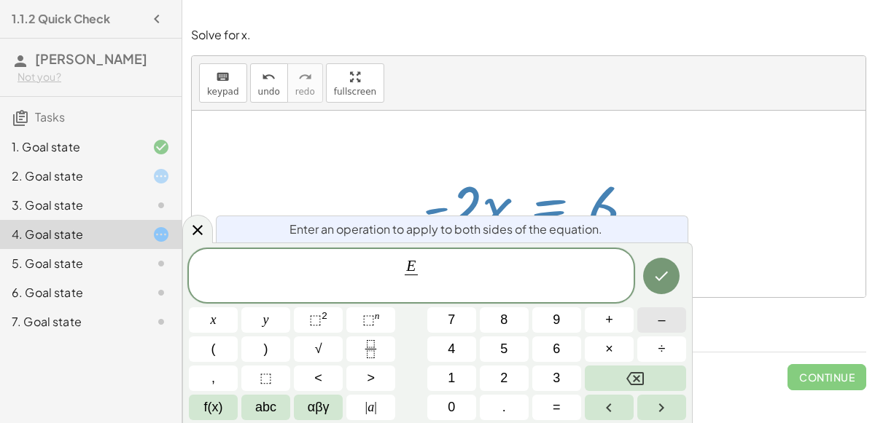
click at [643, 314] on button "–" at bounding box center [661, 321] width 49 height 26
click at [514, 369] on button "2" at bounding box center [504, 379] width 49 height 26
click at [656, 281] on icon "Done" at bounding box center [660, 275] width 17 height 17
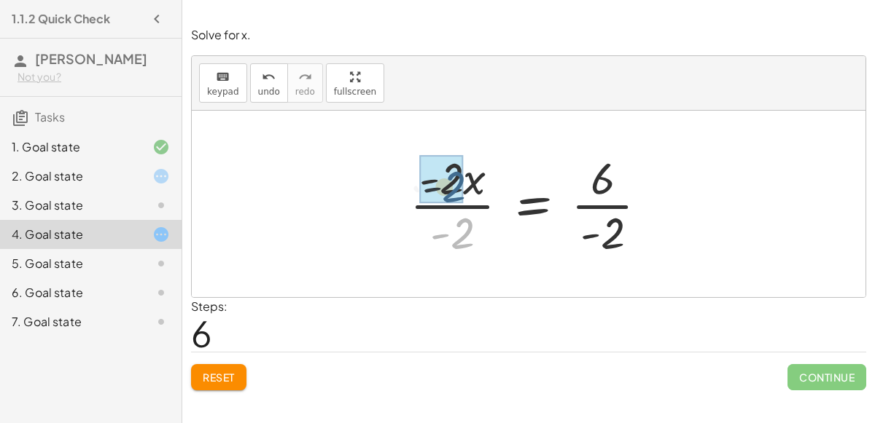
drag, startPoint x: 450, startPoint y: 233, endPoint x: 438, endPoint y: 168, distance: 66.0
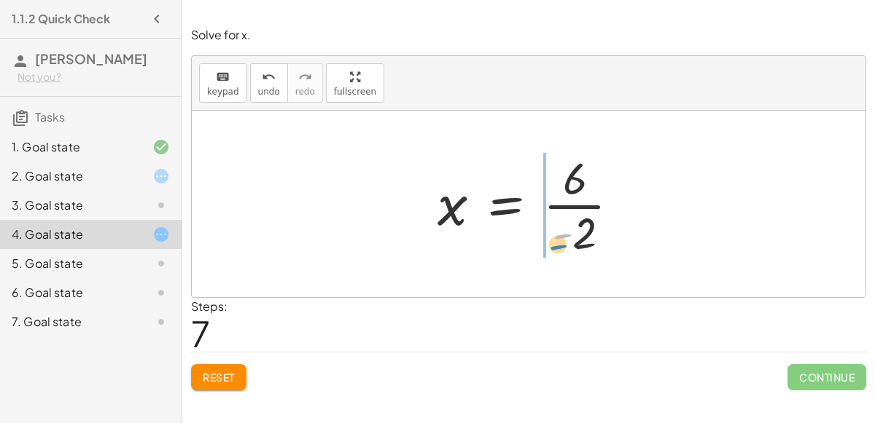
drag, startPoint x: 571, startPoint y: 227, endPoint x: 566, endPoint y: 238, distance: 12.7
click at [566, 238] on div at bounding box center [534, 204] width 208 height 112
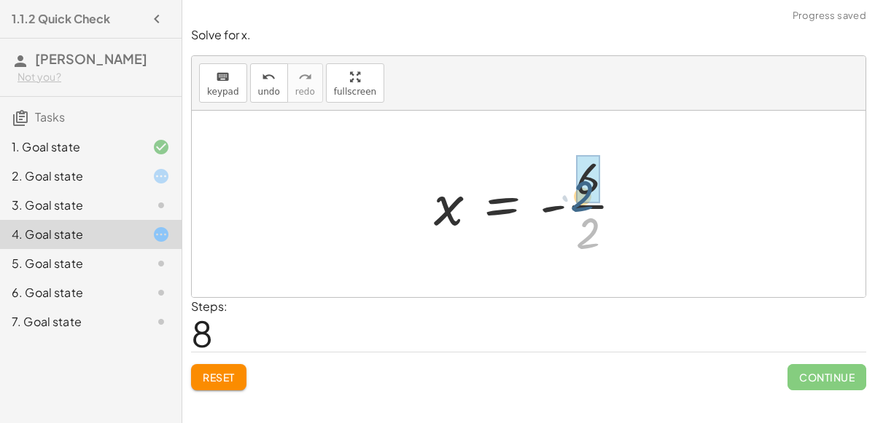
drag, startPoint x: 601, startPoint y: 233, endPoint x: 595, endPoint y: 190, distance: 43.5
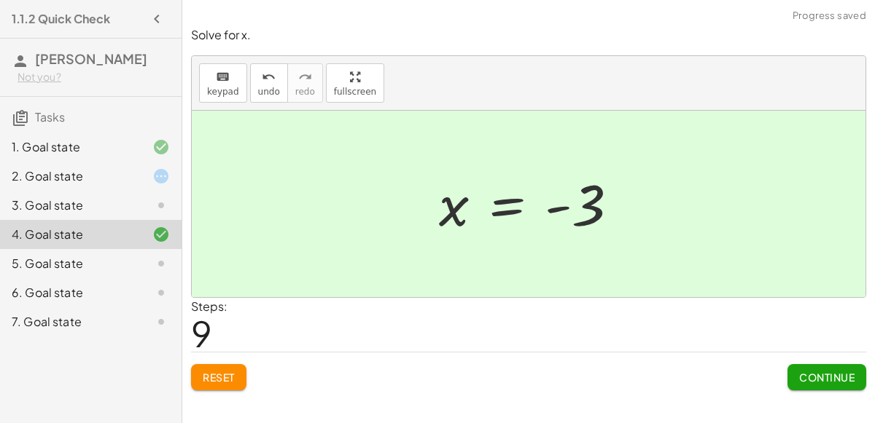
click at [90, 249] on div "3. Goal state" at bounding box center [90, 263] width 181 height 29
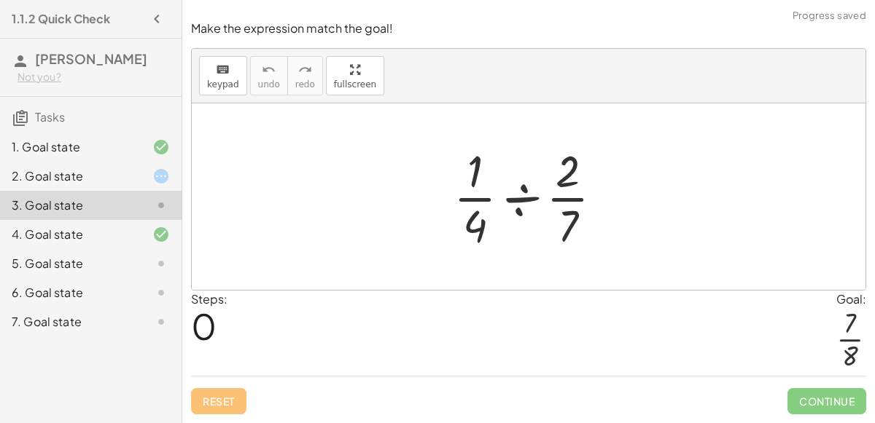
click at [109, 182] on div "2. Goal state" at bounding box center [70, 176] width 117 height 17
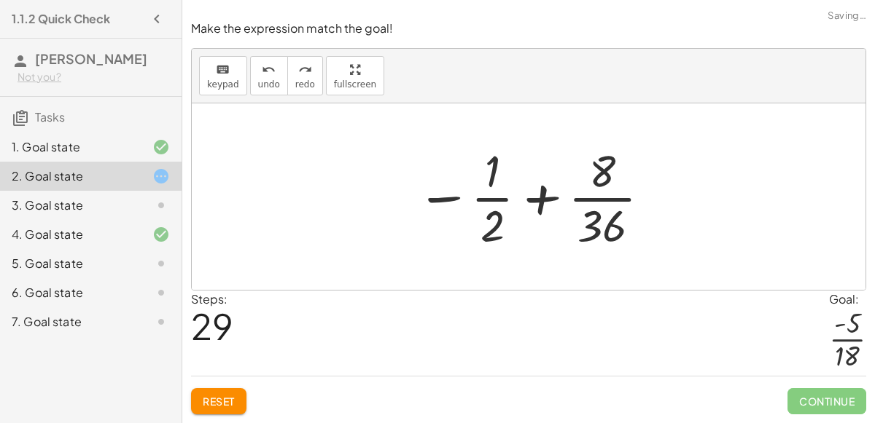
click at [237, 402] on button "Reset" at bounding box center [218, 401] width 55 height 26
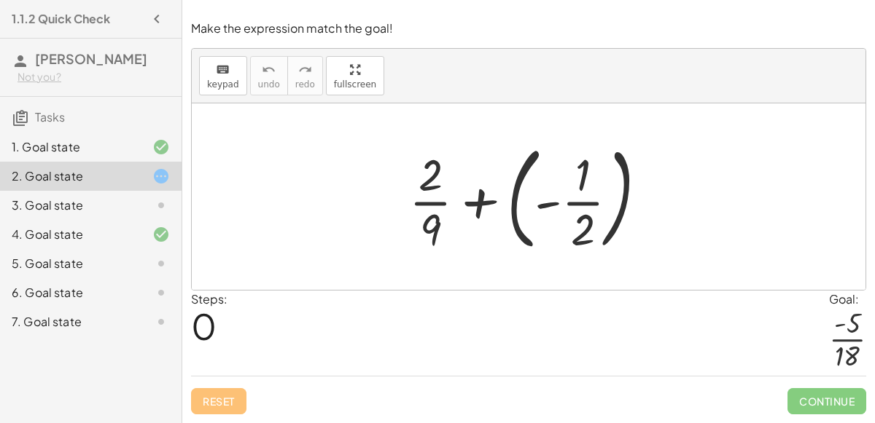
click at [512, 202] on div at bounding box center [534, 196] width 265 height 121
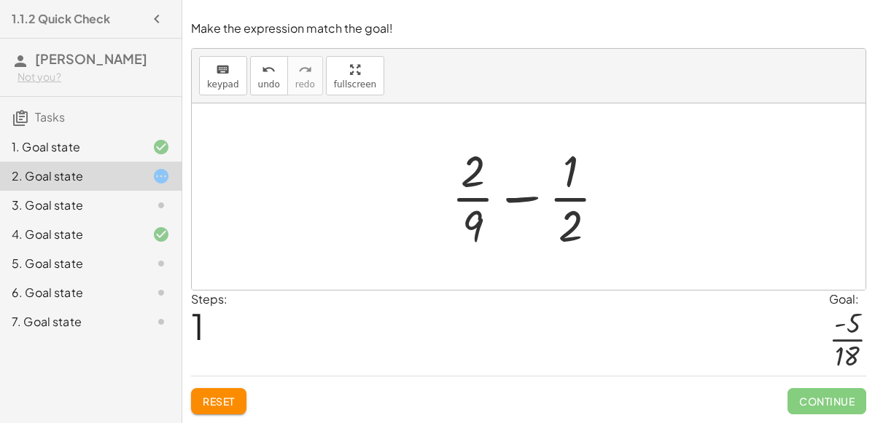
click at [520, 198] on div at bounding box center [534, 197] width 181 height 112
click at [225, 70] on icon "keyboard" at bounding box center [223, 69] width 14 height 17
click at [228, 76] on div "keyboard" at bounding box center [223, 68] width 32 height 17
click at [336, 292] on div "Steps: 1 Goal: · - 5 · 18" at bounding box center [528, 333] width 675 height 85
click at [507, 205] on div at bounding box center [534, 197] width 181 height 112
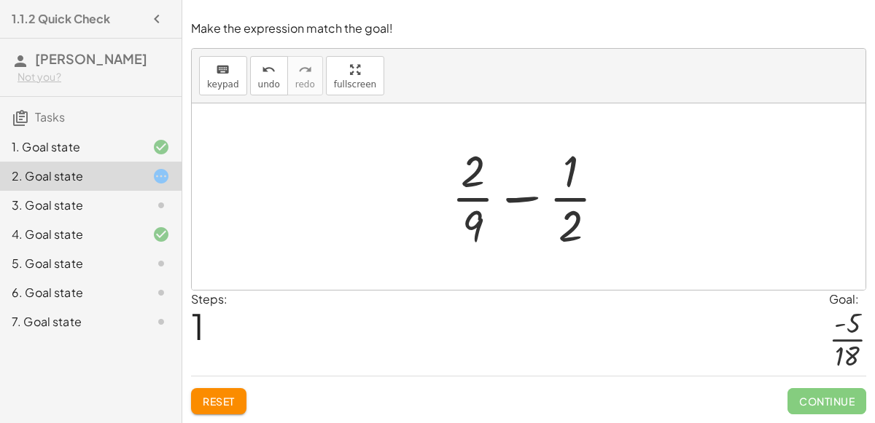
click at [578, 202] on div at bounding box center [534, 197] width 181 height 112
click at [569, 235] on div at bounding box center [534, 197] width 181 height 112
click at [566, 180] on div at bounding box center [534, 197] width 181 height 112
click at [485, 163] on div at bounding box center [534, 197] width 181 height 112
click at [476, 210] on div at bounding box center [534, 197] width 181 height 112
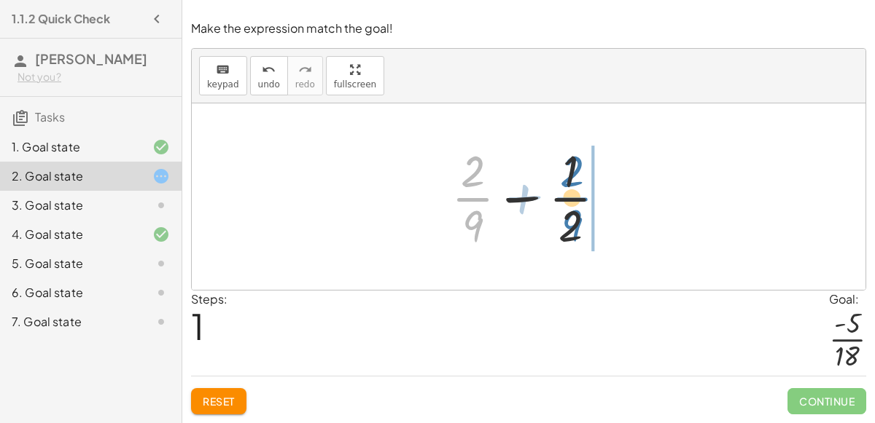
drag, startPoint x: 476, startPoint y: 210, endPoint x: 577, endPoint y: 208, distance: 100.6
click at [577, 208] on div at bounding box center [534, 197] width 181 height 112
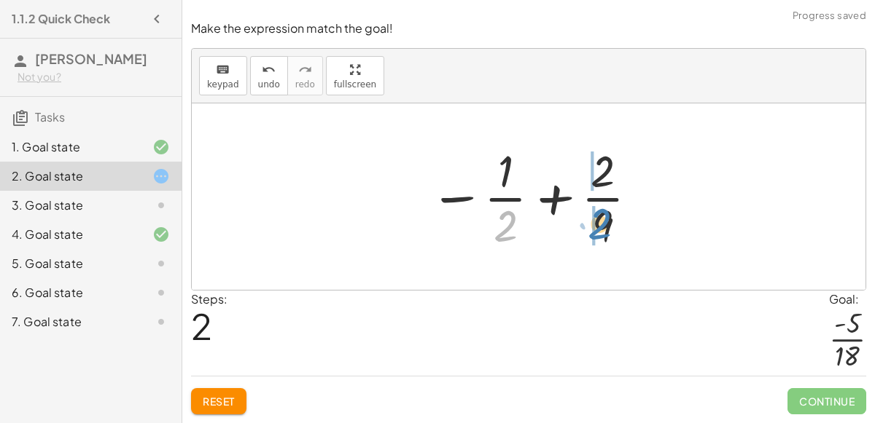
drag, startPoint x: 496, startPoint y: 219, endPoint x: 591, endPoint y: 217, distance: 95.5
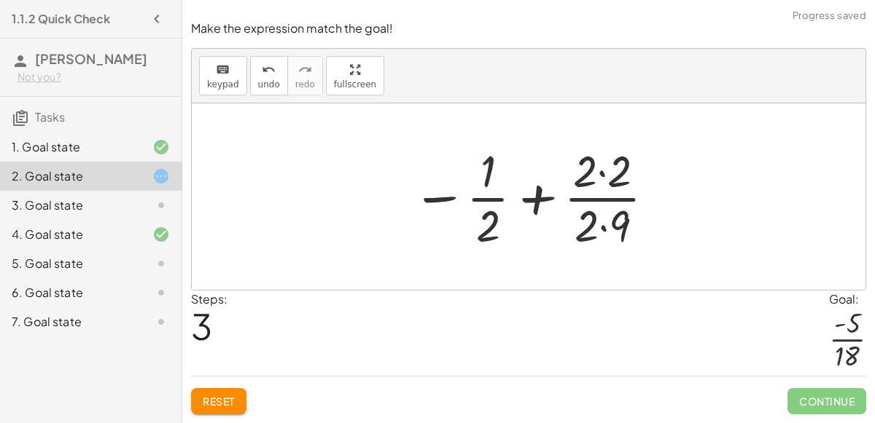
click at [596, 174] on div at bounding box center [534, 197] width 259 height 112
click at [602, 225] on div at bounding box center [534, 197] width 259 height 112
click at [600, 173] on div at bounding box center [534, 197] width 259 height 112
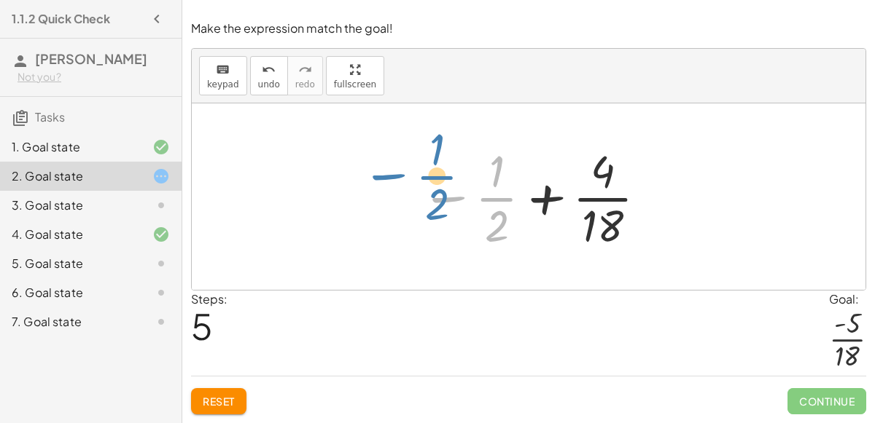
drag, startPoint x: 501, startPoint y: 197, endPoint x: 442, endPoint y: 175, distance: 63.6
click at [442, 175] on div at bounding box center [534, 197] width 243 height 112
click at [551, 196] on div at bounding box center [534, 197] width 243 height 112
click at [532, 196] on div at bounding box center [534, 197] width 243 height 112
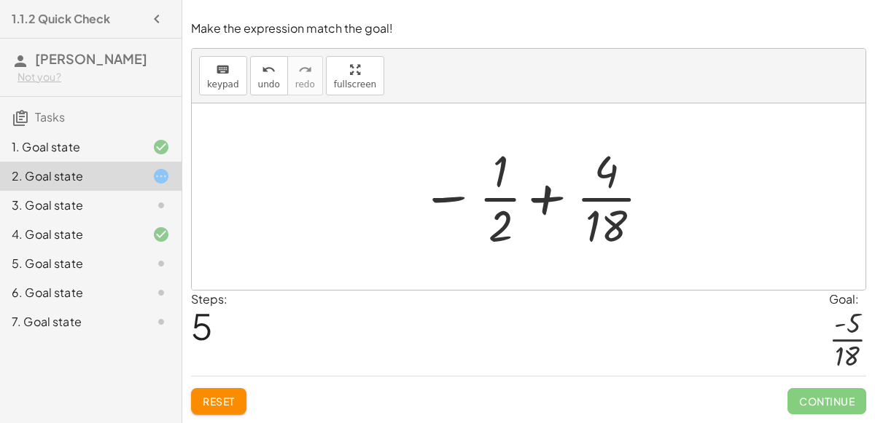
click at [544, 193] on div at bounding box center [534, 197] width 243 height 112
drag, startPoint x: 488, startPoint y: 168, endPoint x: 609, endPoint y: 169, distance: 121.0
click at [609, 169] on div at bounding box center [534, 197] width 243 height 112
drag, startPoint x: 496, startPoint y: 175, endPoint x: 515, endPoint y: 196, distance: 28.9
click at [515, 196] on div at bounding box center [534, 197] width 243 height 112
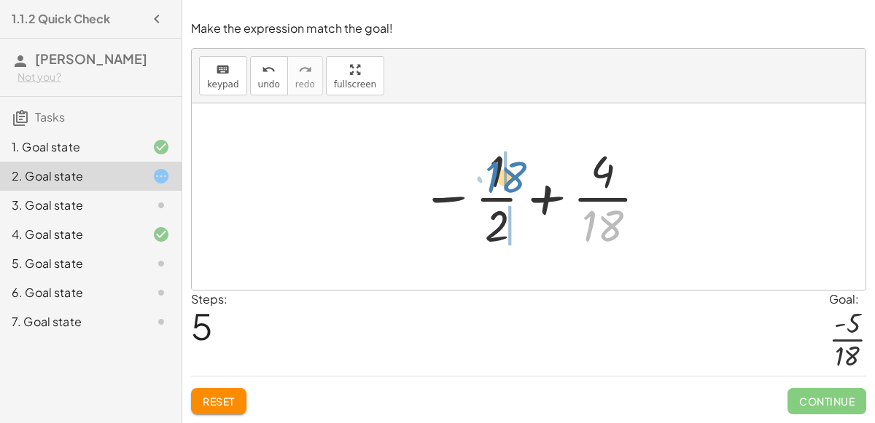
drag, startPoint x: 582, startPoint y: 223, endPoint x: 488, endPoint y: 174, distance: 106.6
click at [488, 174] on div at bounding box center [534, 197] width 243 height 112
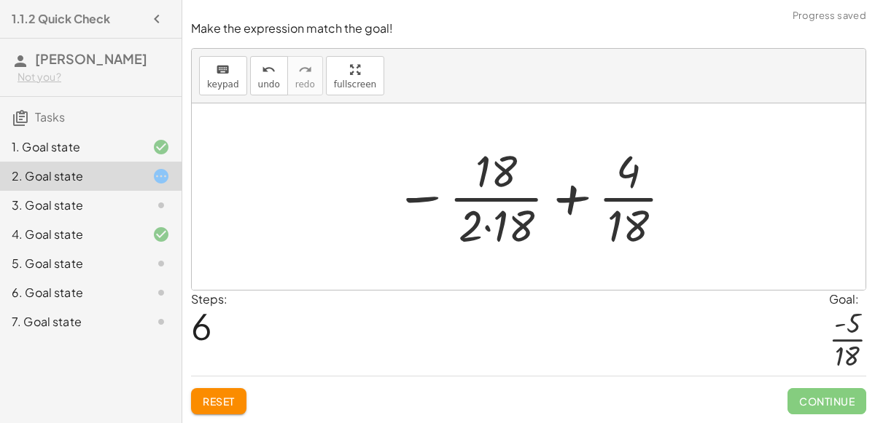
click at [487, 227] on div at bounding box center [534, 197] width 294 height 112
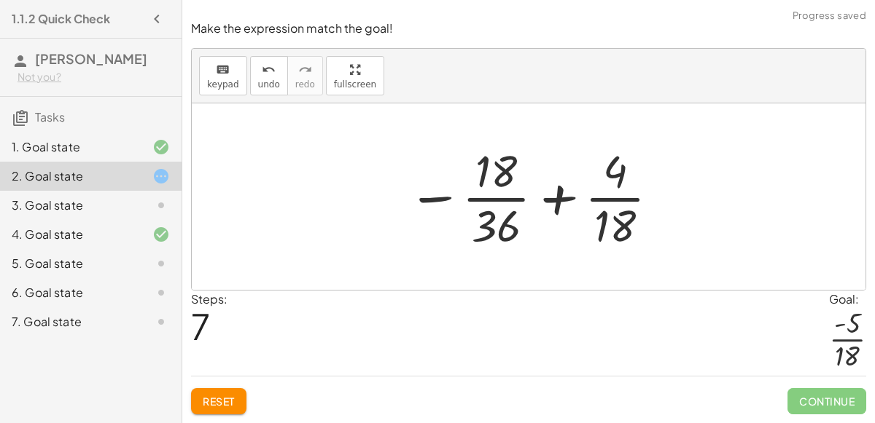
click at [561, 194] on div at bounding box center [534, 197] width 268 height 112
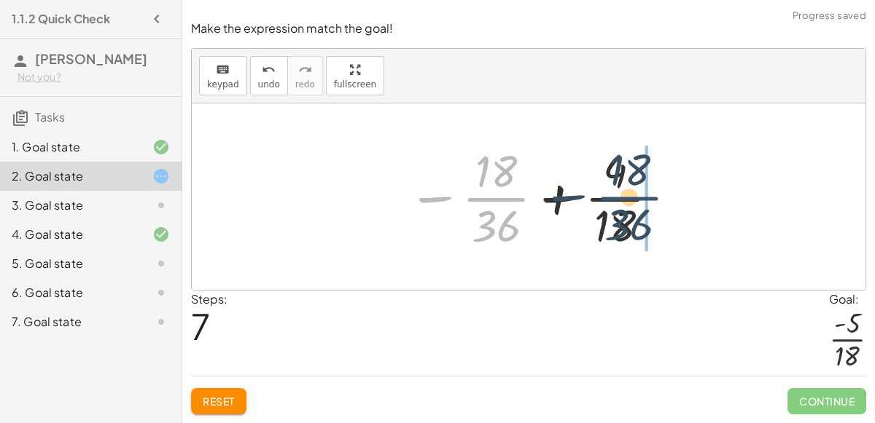
drag, startPoint x: 498, startPoint y: 199, endPoint x: 634, endPoint y: 198, distance: 136.3
click at [634, 198] on div at bounding box center [534, 197] width 268 height 112
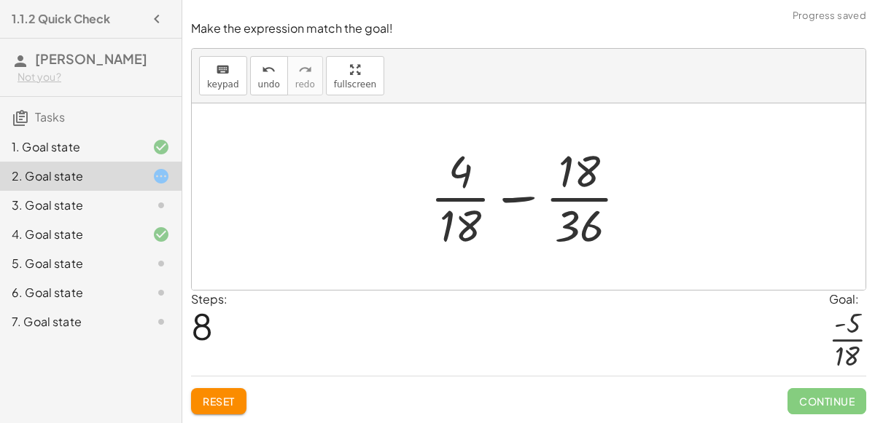
click at [527, 197] on div at bounding box center [534, 197] width 223 height 112
click at [518, 198] on div at bounding box center [534, 197] width 223 height 112
click at [577, 216] on div at bounding box center [534, 197] width 223 height 112
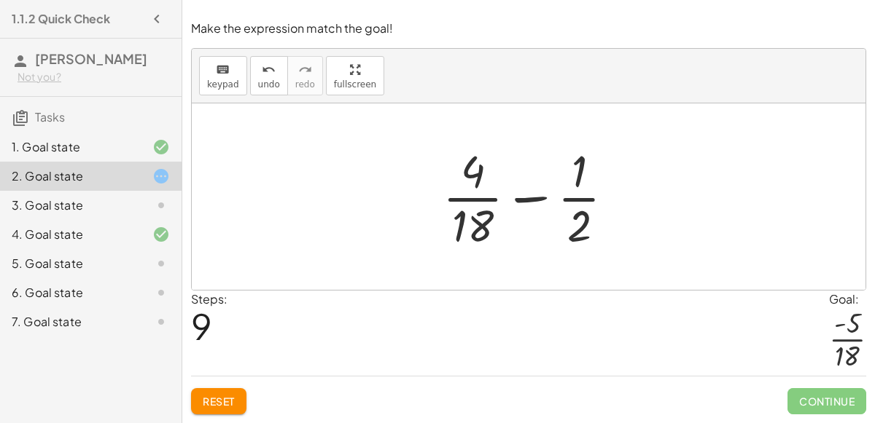
click at [566, 211] on div at bounding box center [534, 197] width 198 height 112
drag, startPoint x: 480, startPoint y: 175, endPoint x: 593, endPoint y: 236, distance: 127.9
click at [593, 236] on div at bounding box center [534, 197] width 198 height 112
drag, startPoint x: 475, startPoint y: 244, endPoint x: 592, endPoint y: 248, distance: 116.7
click at [592, 248] on div at bounding box center [534, 197] width 198 height 112
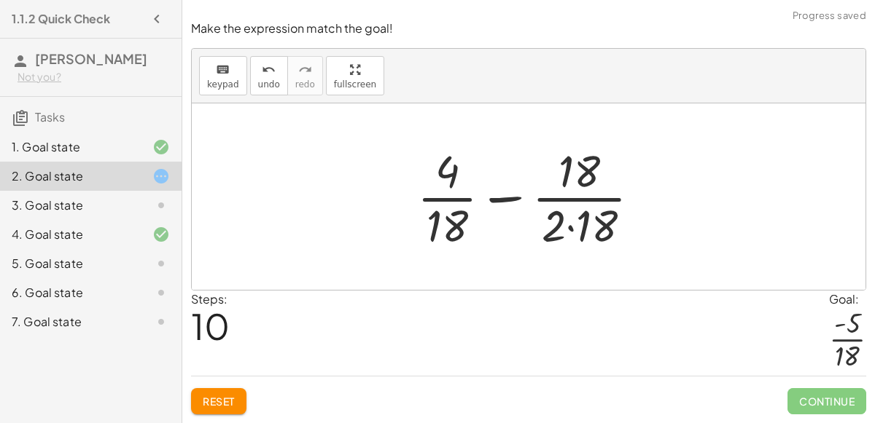
click at [569, 229] on div at bounding box center [535, 197] width 250 height 112
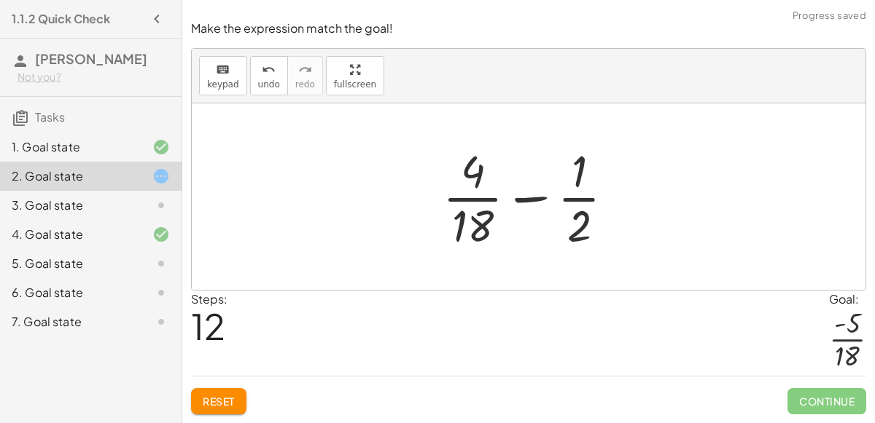
click at [581, 214] on div at bounding box center [534, 197] width 198 height 112
click at [270, 88] on span "undo" at bounding box center [269, 84] width 22 height 10
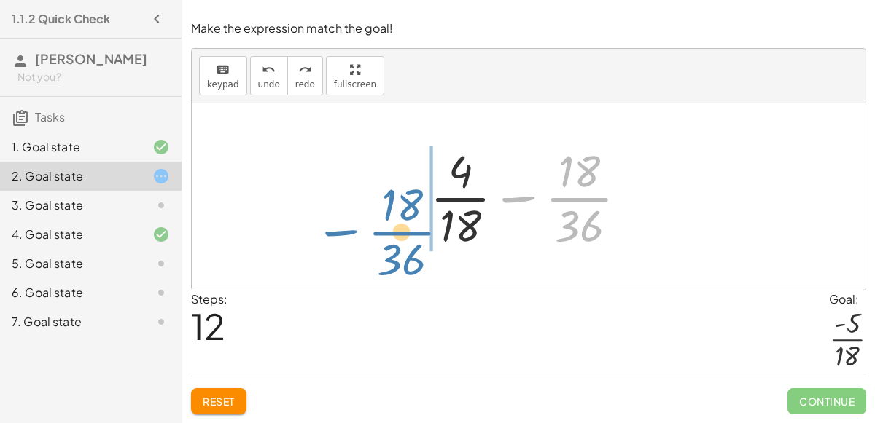
drag, startPoint x: 560, startPoint y: 195, endPoint x: 380, endPoint y: 224, distance: 183.0
click at [380, 224] on div "+ · 2 · 9 + ( - · 1 · 2 ) + · 2 · 9 − · 1 · 2 − · 1 · 2 + · 2 · 9 − · 1 · 2 + ·…" at bounding box center [528, 196] width 673 height 187
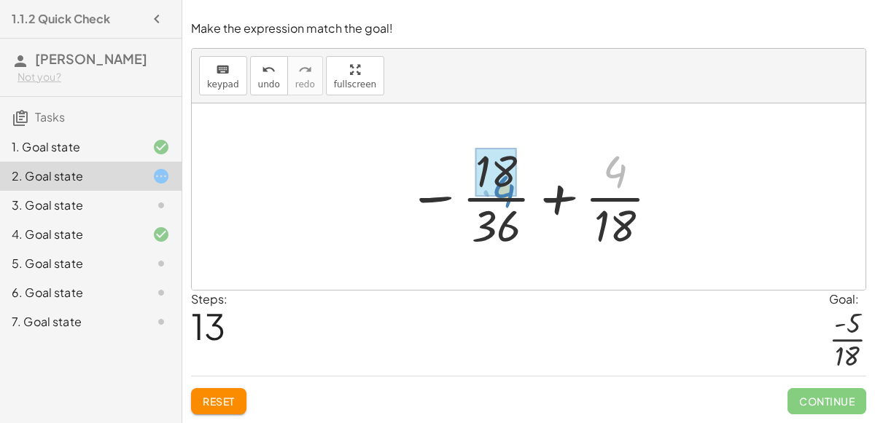
drag, startPoint x: 602, startPoint y: 177, endPoint x: 490, endPoint y: 190, distance: 113.0
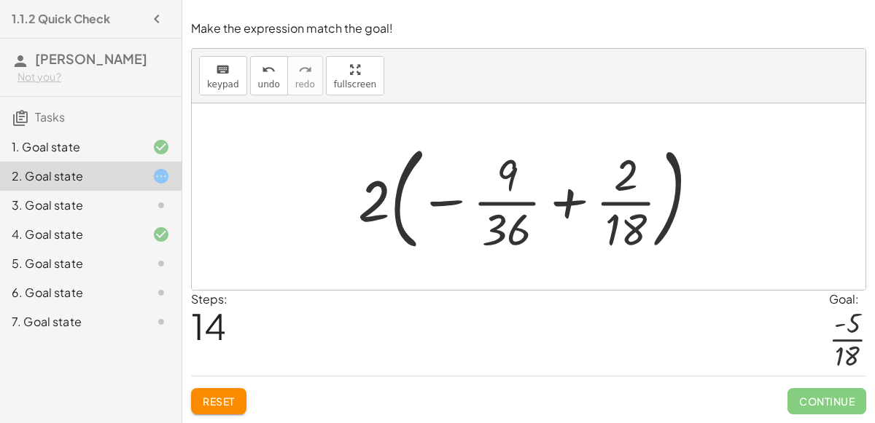
click at [454, 201] on div at bounding box center [534, 196] width 367 height 121
click at [556, 209] on div at bounding box center [534, 196] width 367 height 121
click at [399, 227] on div at bounding box center [534, 196] width 367 height 121
click at [395, 196] on div at bounding box center [534, 196] width 367 height 121
click at [676, 195] on div at bounding box center [534, 196] width 367 height 121
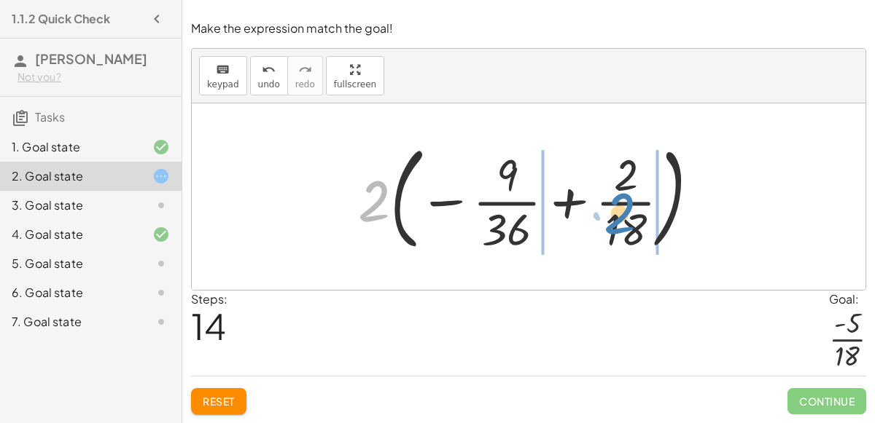
drag, startPoint x: 376, startPoint y: 197, endPoint x: 622, endPoint y: 209, distance: 245.9
click at [622, 209] on div at bounding box center [534, 196] width 367 height 121
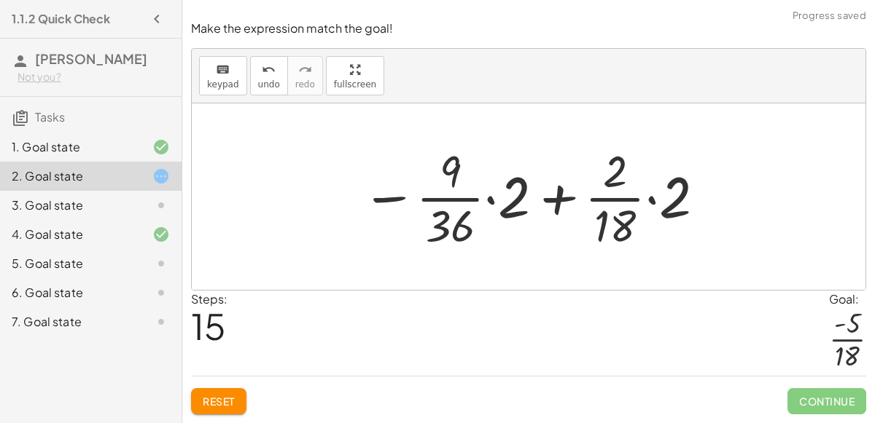
click at [652, 200] on div at bounding box center [533, 197] width 359 height 112
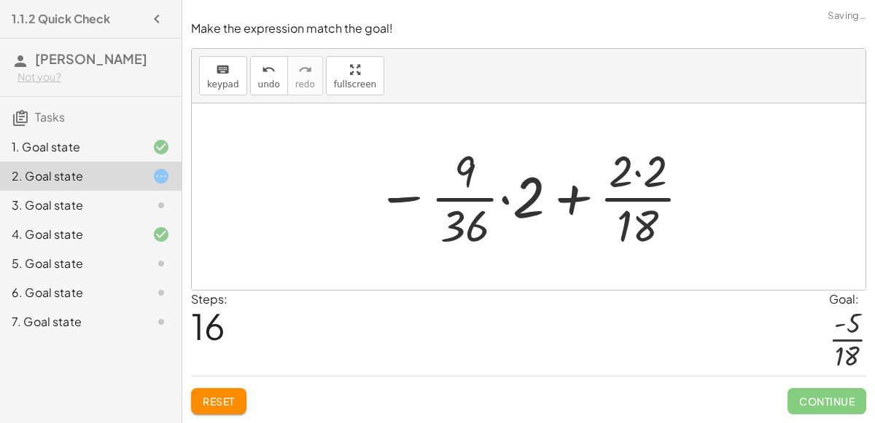
click at [641, 178] on div at bounding box center [534, 197] width 331 height 112
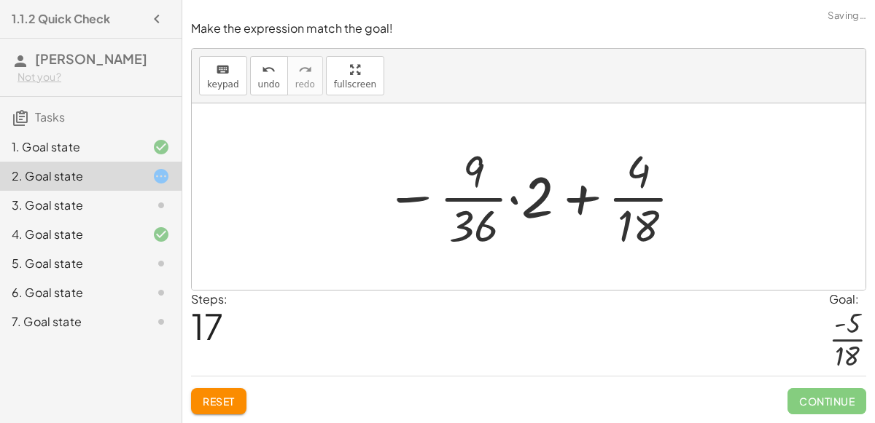
click at [517, 198] on div at bounding box center [534, 197] width 313 height 112
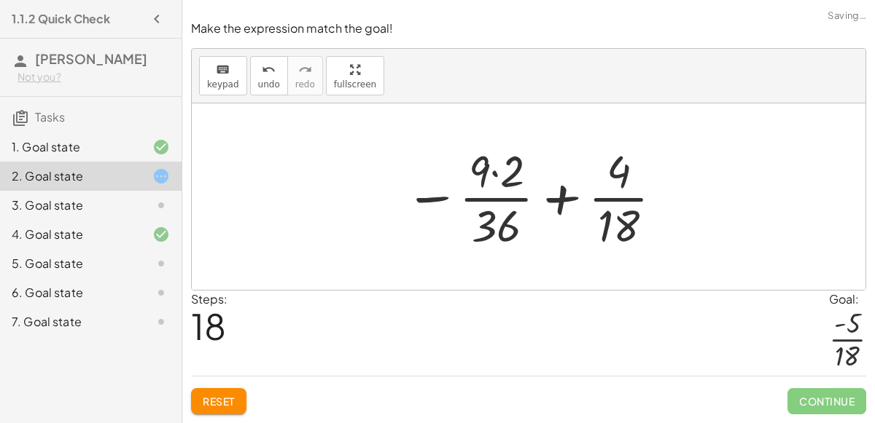
click at [491, 173] on div at bounding box center [534, 197] width 274 height 112
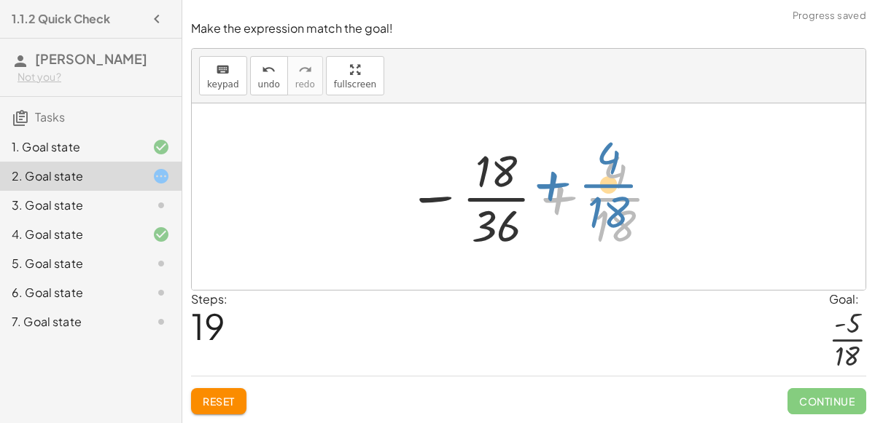
drag, startPoint x: 609, startPoint y: 214, endPoint x: 603, endPoint y: 200, distance: 14.1
click at [603, 200] on div at bounding box center [534, 197] width 268 height 112
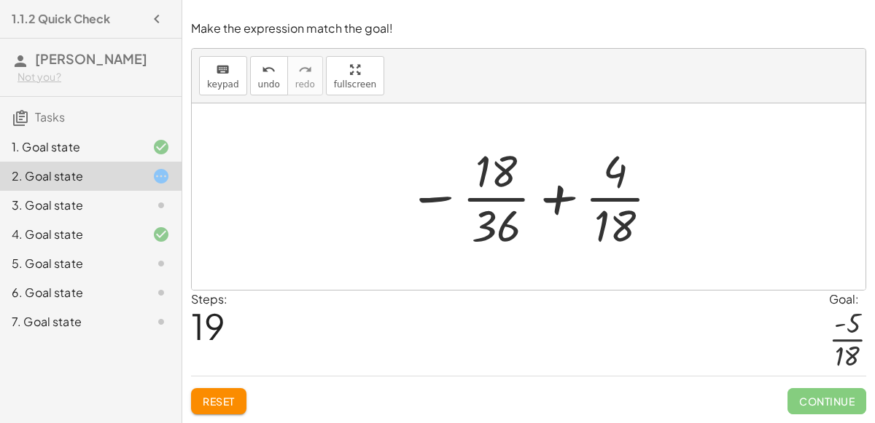
click at [498, 198] on div at bounding box center [534, 197] width 268 height 112
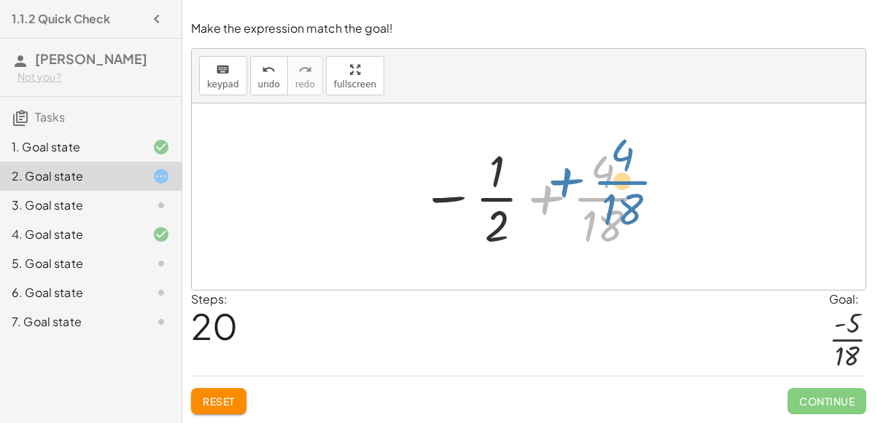
drag, startPoint x: 606, startPoint y: 213, endPoint x: 625, endPoint y: 196, distance: 25.9
click at [625, 196] on div at bounding box center [534, 197] width 243 height 112
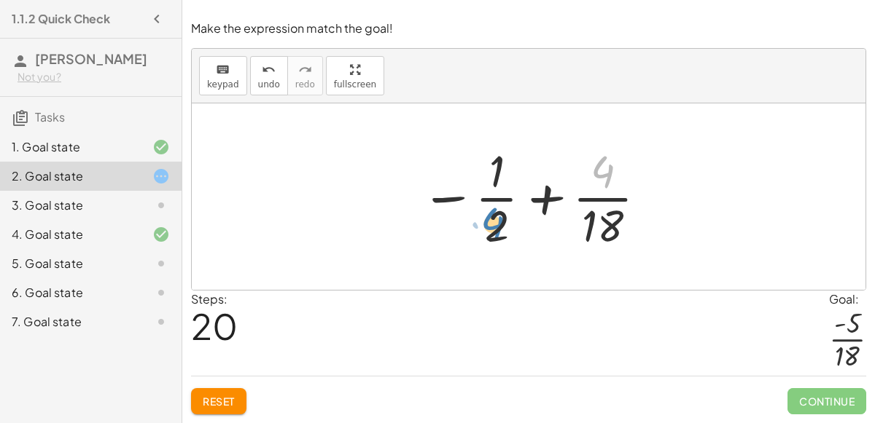
drag, startPoint x: 593, startPoint y: 179, endPoint x: 483, endPoint y: 231, distance: 121.9
click at [483, 231] on div at bounding box center [534, 197] width 243 height 112
drag, startPoint x: 620, startPoint y: 165, endPoint x: 629, endPoint y: 177, distance: 15.2
click at [629, 177] on div at bounding box center [534, 197] width 243 height 112
drag, startPoint x: 492, startPoint y: 238, endPoint x: 584, endPoint y: 205, distance: 97.8
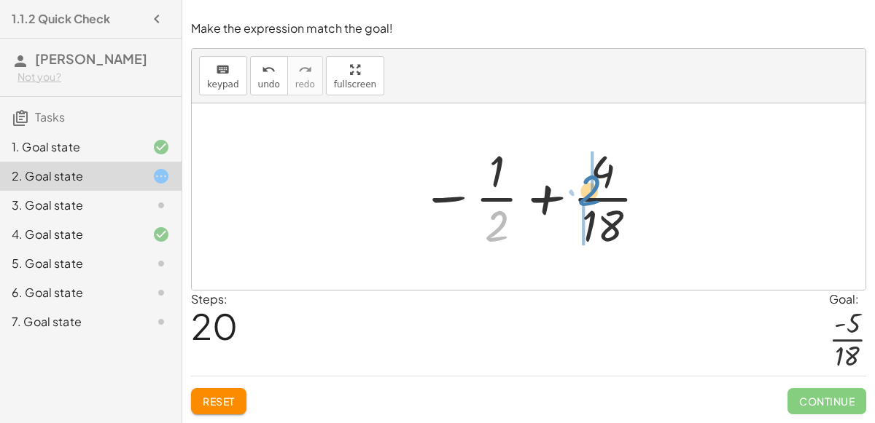
click at [584, 205] on div at bounding box center [534, 197] width 243 height 112
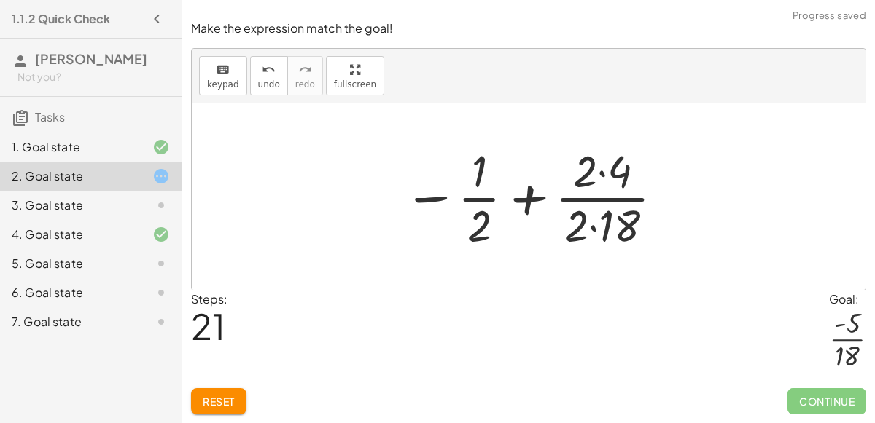
click at [603, 173] on div at bounding box center [534, 197] width 277 height 112
click at [595, 226] on div at bounding box center [534, 197] width 277 height 112
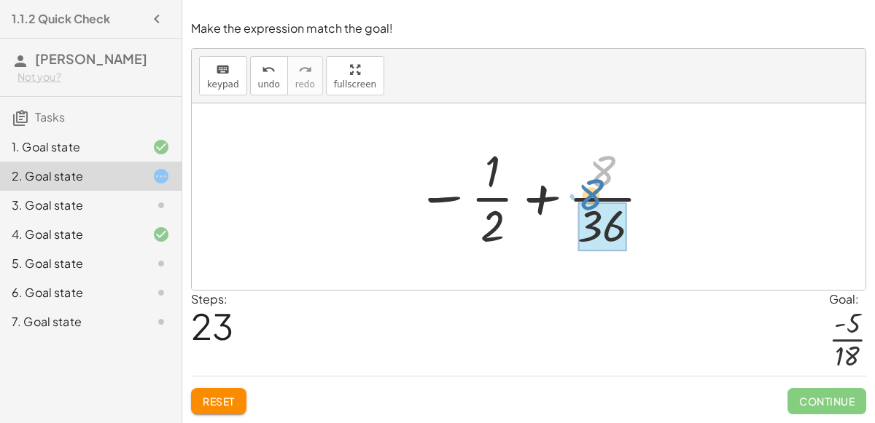
drag, startPoint x: 597, startPoint y: 163, endPoint x: 587, endPoint y: 185, distance: 24.1
click at [587, 185] on div at bounding box center [534, 197] width 251 height 112
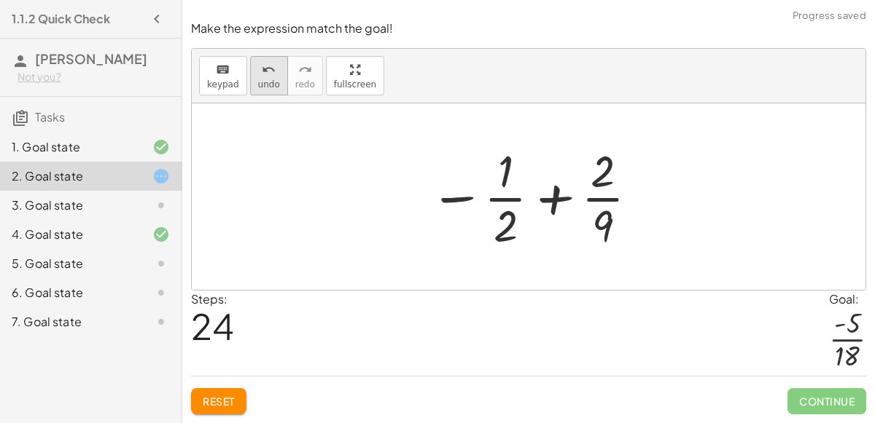
click at [262, 75] on icon "undo" at bounding box center [269, 69] width 14 height 17
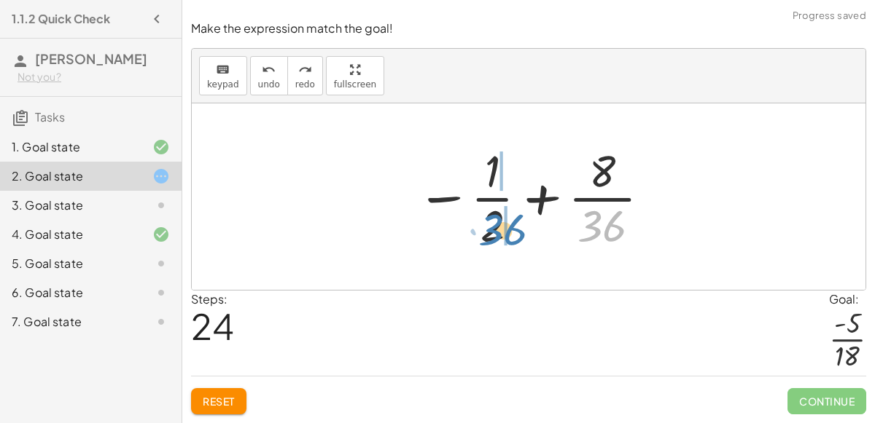
drag, startPoint x: 609, startPoint y: 216, endPoint x: 512, endPoint y: 221, distance: 96.3
click at [512, 221] on div at bounding box center [534, 197] width 251 height 112
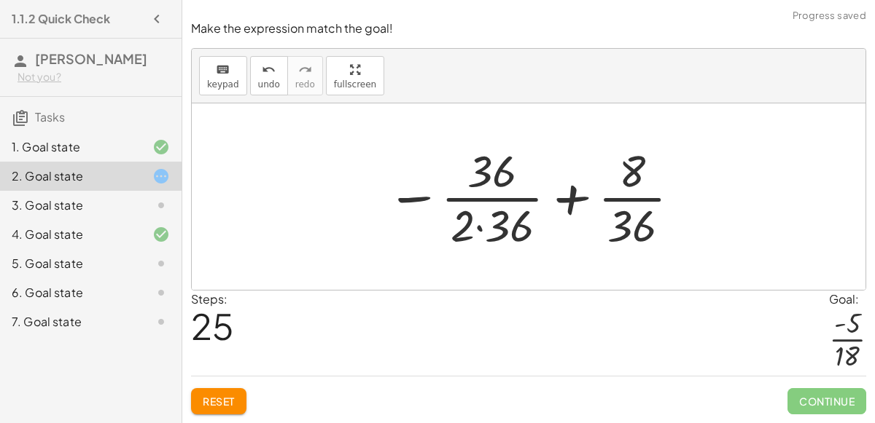
click at [479, 227] on div at bounding box center [534, 197] width 310 height 112
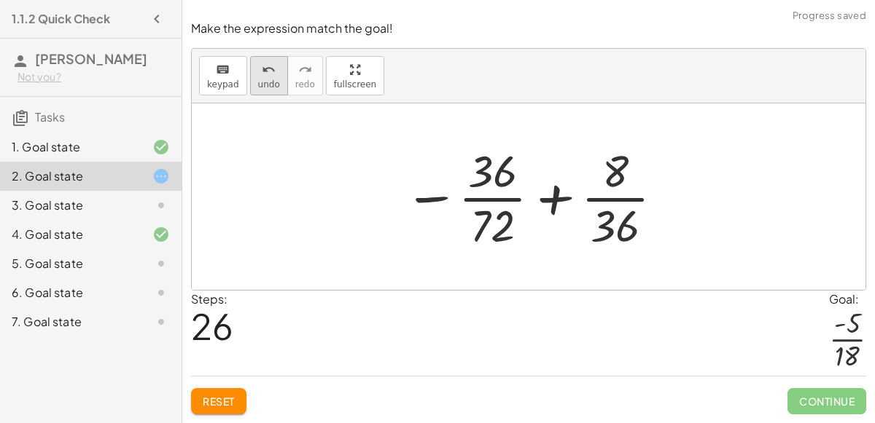
click at [256, 80] on button "undo undo" at bounding box center [269, 75] width 38 height 39
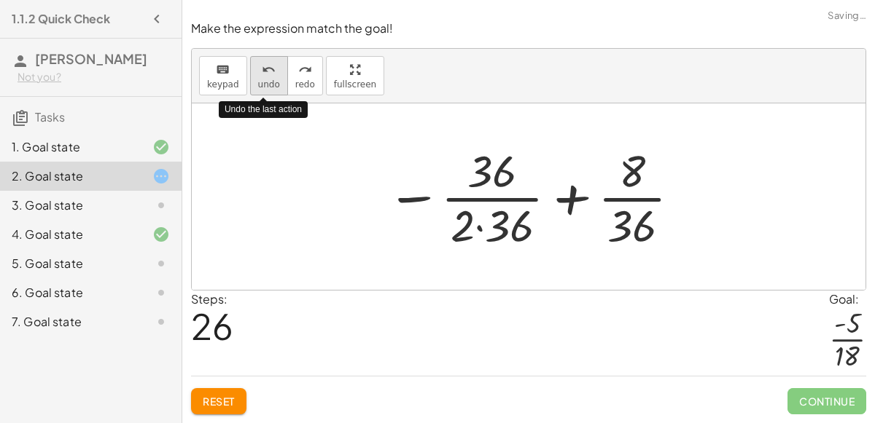
click at [256, 80] on button "undo undo" at bounding box center [269, 75] width 38 height 39
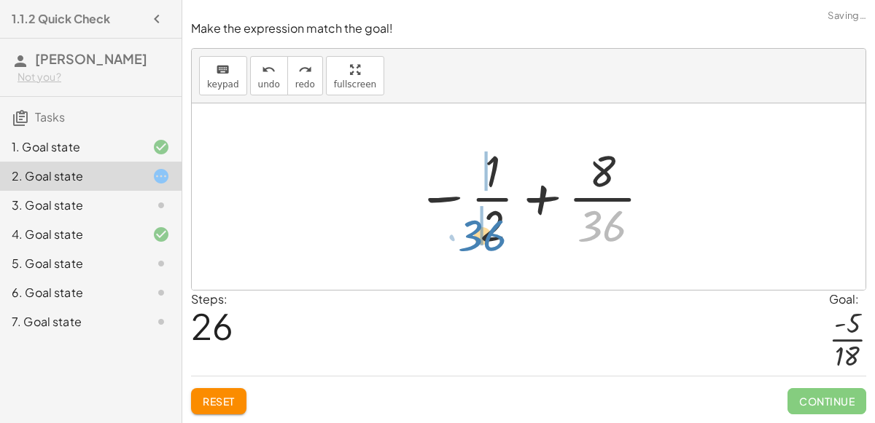
drag, startPoint x: 589, startPoint y: 219, endPoint x: 469, endPoint y: 227, distance: 120.5
click at [469, 227] on div at bounding box center [534, 197] width 251 height 112
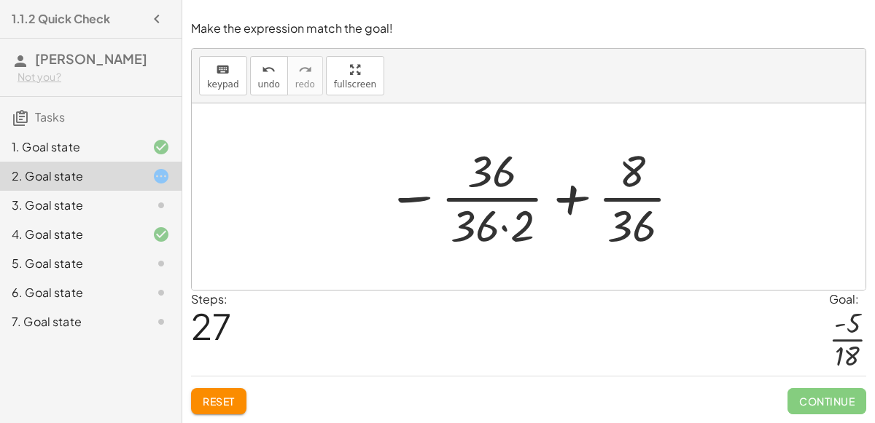
click at [501, 231] on div at bounding box center [534, 197] width 310 height 112
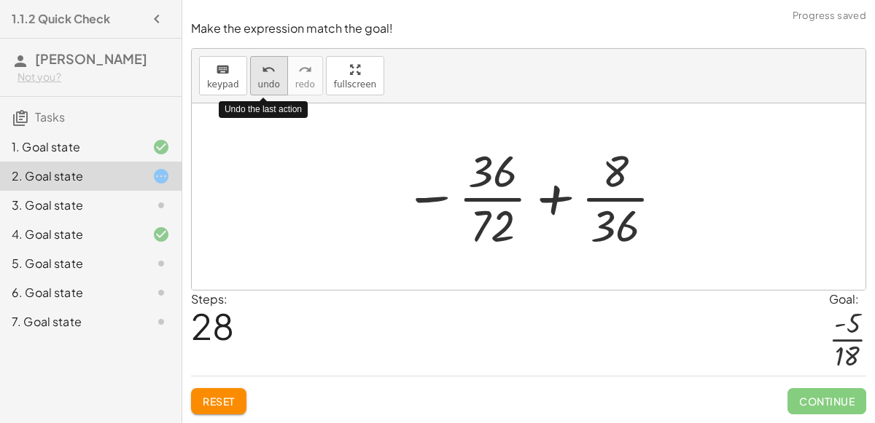
click at [258, 82] on span "undo" at bounding box center [269, 84] width 22 height 10
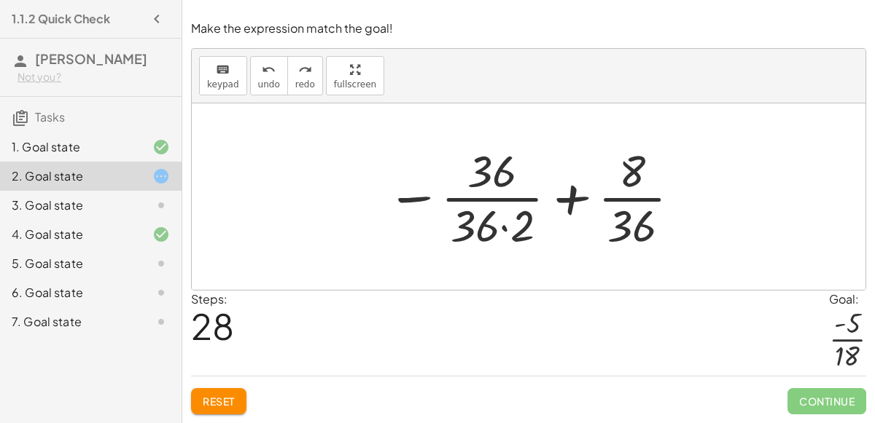
click at [507, 227] on div at bounding box center [534, 197] width 310 height 112
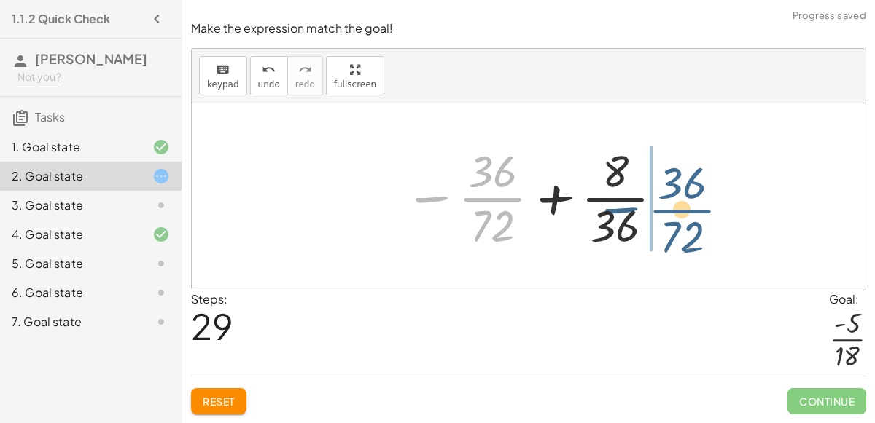
drag, startPoint x: 473, startPoint y: 201, endPoint x: 668, endPoint y: 213, distance: 195.0
click at [668, 213] on div at bounding box center [534, 197] width 276 height 112
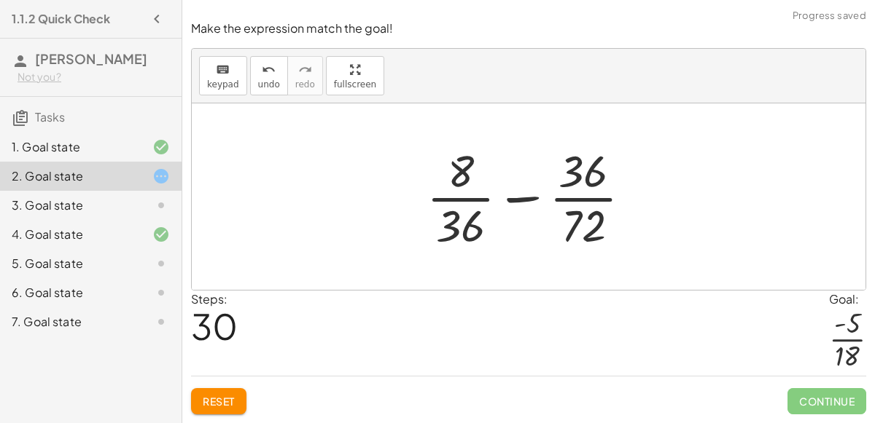
click at [549, 200] on div at bounding box center [534, 197] width 231 height 112
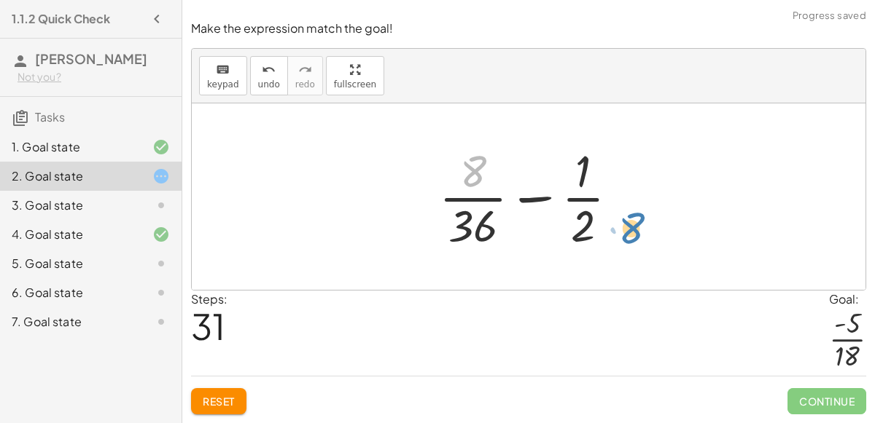
drag, startPoint x: 459, startPoint y: 169, endPoint x: 618, endPoint y: 222, distance: 167.6
click at [618, 222] on div at bounding box center [534, 197] width 206 height 112
drag, startPoint x: 590, startPoint y: 222, endPoint x: 495, endPoint y: 162, distance: 112.0
click at [495, 162] on div at bounding box center [534, 197] width 206 height 112
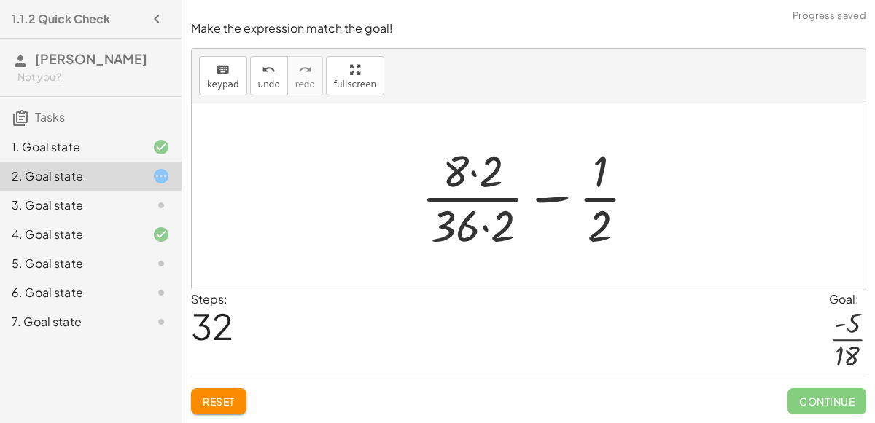
click at [481, 171] on div at bounding box center [534, 197] width 240 height 112
click at [486, 228] on div at bounding box center [534, 197] width 240 height 112
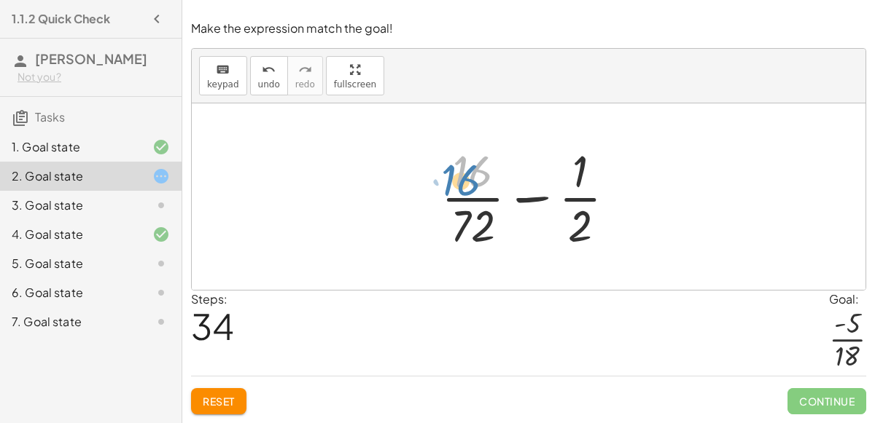
drag, startPoint x: 479, startPoint y: 179, endPoint x: 468, endPoint y: 187, distance: 13.6
click at [468, 187] on div at bounding box center [534, 197] width 200 height 112
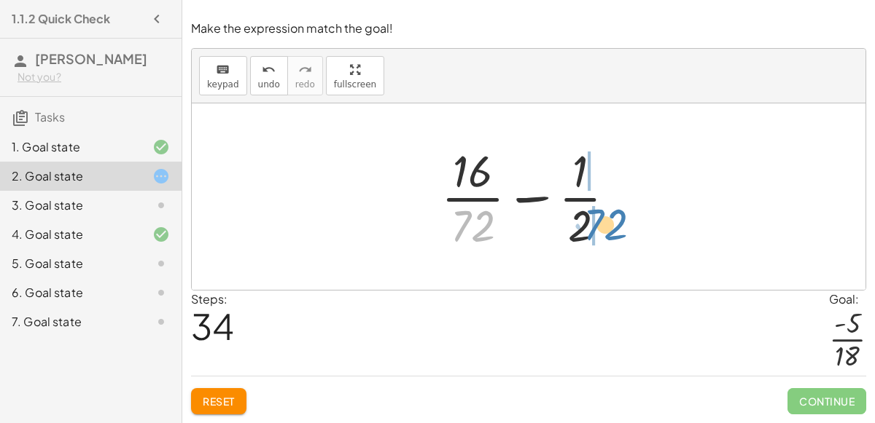
drag, startPoint x: 476, startPoint y: 219, endPoint x: 609, endPoint y: 216, distance: 132.7
click at [609, 216] on div at bounding box center [534, 197] width 200 height 112
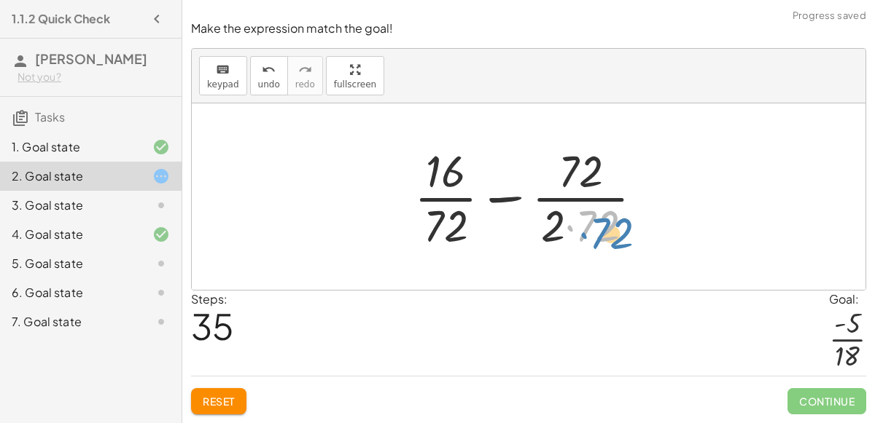
drag, startPoint x: 593, startPoint y: 224, endPoint x: 609, endPoint y: 231, distance: 16.7
click at [609, 231] on div at bounding box center [534, 197] width 255 height 112
click at [564, 224] on div at bounding box center [534, 197] width 255 height 112
click at [216, 405] on span "Reset" at bounding box center [219, 401] width 32 height 13
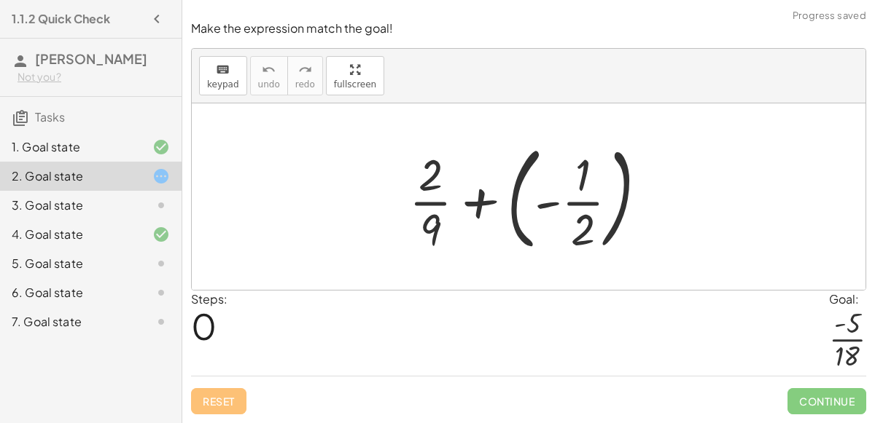
click at [115, 249] on div "3. Goal state" at bounding box center [90, 263] width 181 height 29
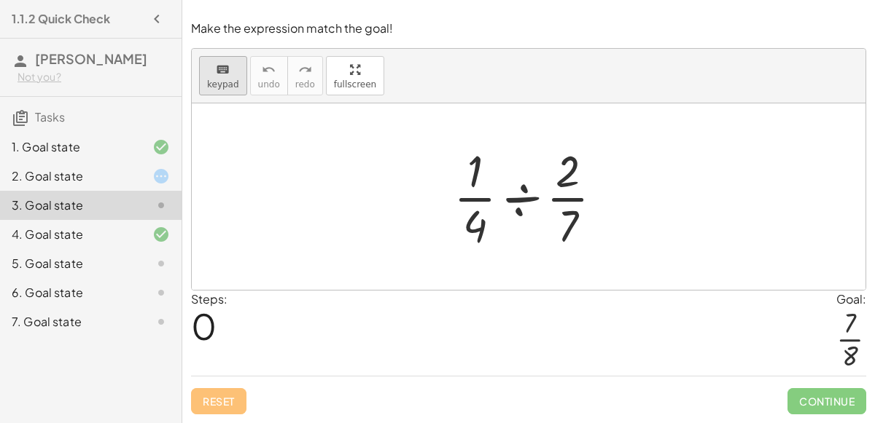
click at [211, 78] on div "keyboard" at bounding box center [223, 68] width 32 height 17
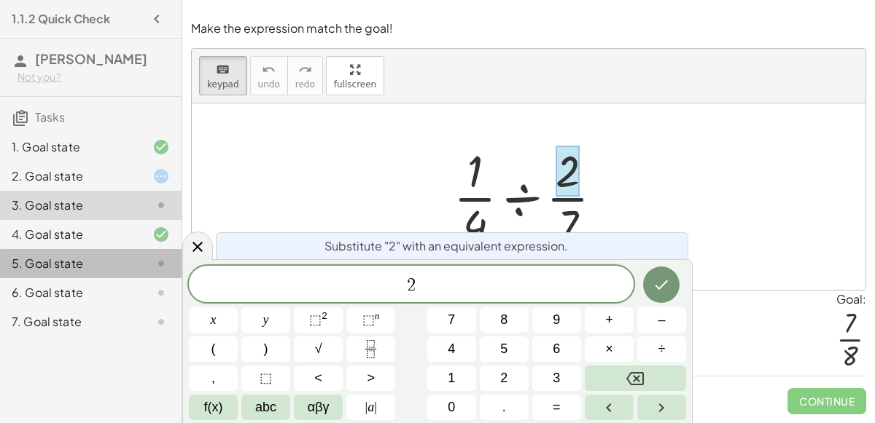
click at [180, 308] on div "5. Goal state" at bounding box center [90, 322] width 181 height 29
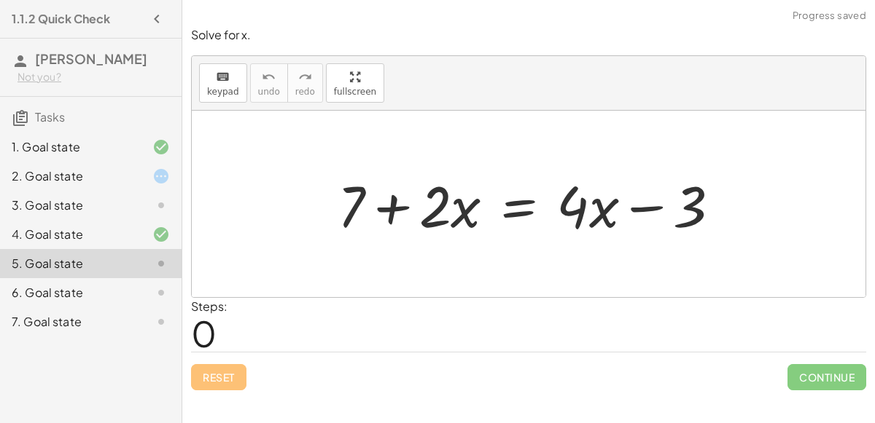
click at [136, 241] on div at bounding box center [149, 234] width 41 height 17
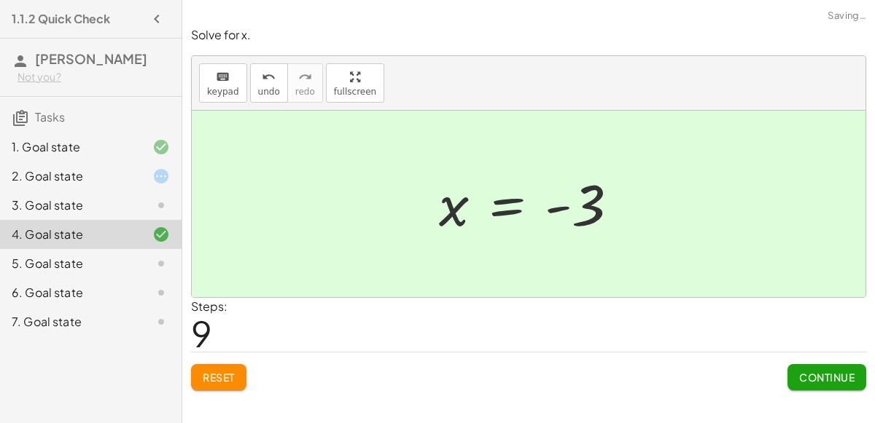
click at [128, 308] on div "5. Goal state" at bounding box center [90, 322] width 181 height 29
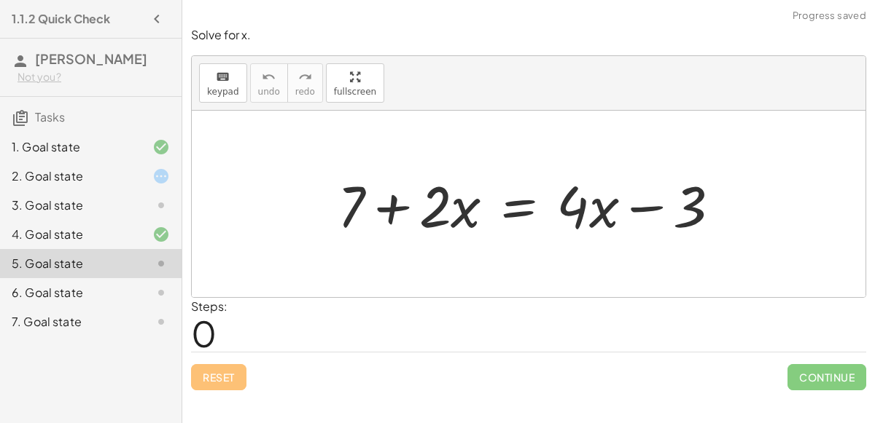
click at [94, 249] on div "3. Goal state" at bounding box center [90, 263] width 181 height 29
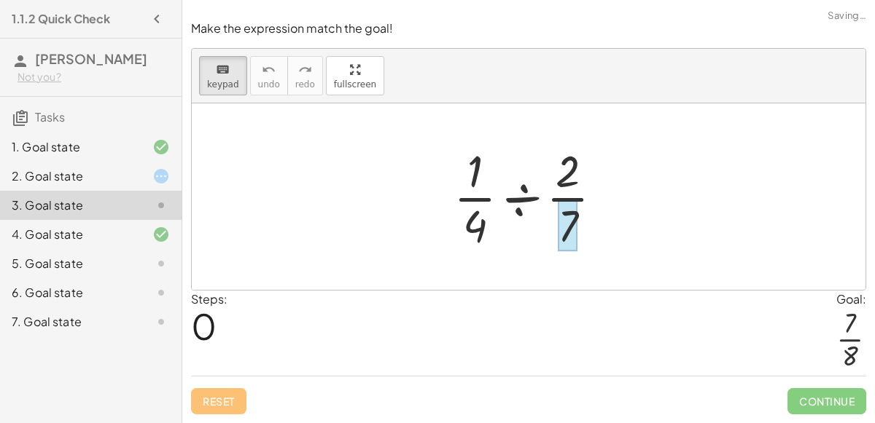
click at [571, 234] on div at bounding box center [568, 225] width 20 height 51
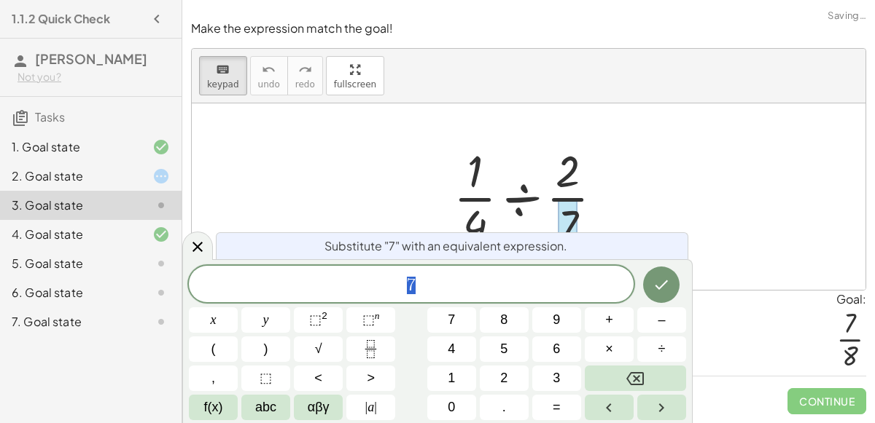
click at [466, 284] on span "7" at bounding box center [411, 286] width 445 height 20
click at [661, 271] on button "Done" at bounding box center [661, 285] width 36 height 36
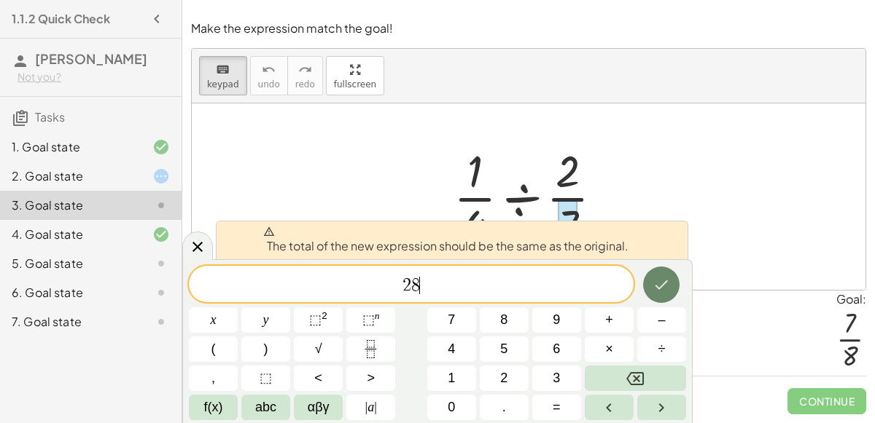
click at [663, 284] on icon "Done" at bounding box center [661, 285] width 13 height 9
click at [663, 285] on icon "Done" at bounding box center [661, 285] width 13 height 9
click at [663, 286] on icon "Done" at bounding box center [661, 285] width 13 height 9
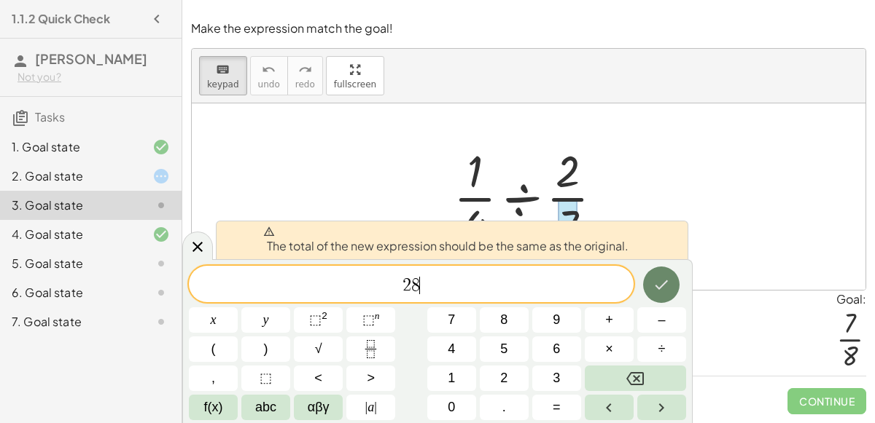
click at [663, 286] on icon "Done" at bounding box center [661, 285] width 13 height 9
click at [192, 260] on div "The total of the new expression should be the same as the original. 2 8 ​ x y ⬚…" at bounding box center [437, 341] width 510 height 164
click at [190, 252] on icon at bounding box center [197, 246] width 17 height 17
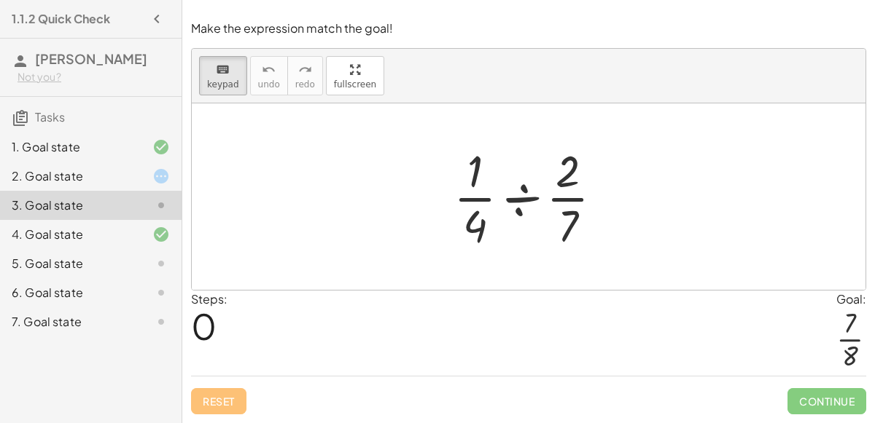
click at [527, 203] on div at bounding box center [534, 197] width 176 height 112
click at [524, 198] on div at bounding box center [534, 197] width 176 height 112
click at [216, 61] on div "keyboard" at bounding box center [223, 68] width 32 height 17
click at [522, 200] on div at bounding box center [534, 197] width 176 height 112
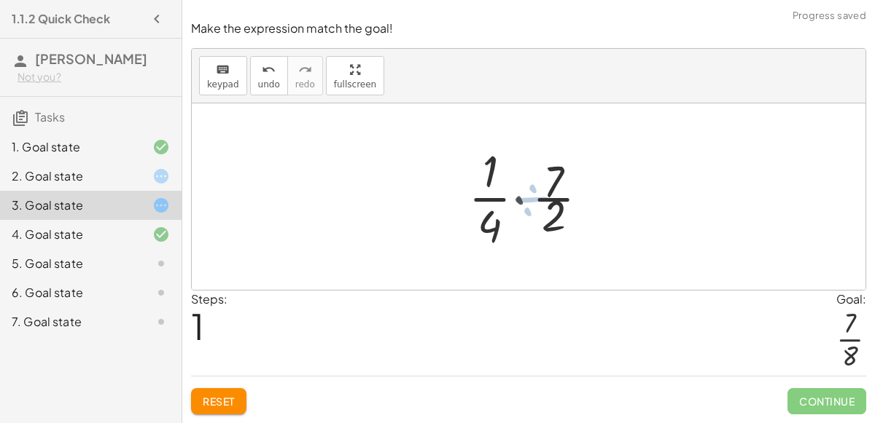
click at [522, 200] on div at bounding box center [534, 197] width 140 height 112
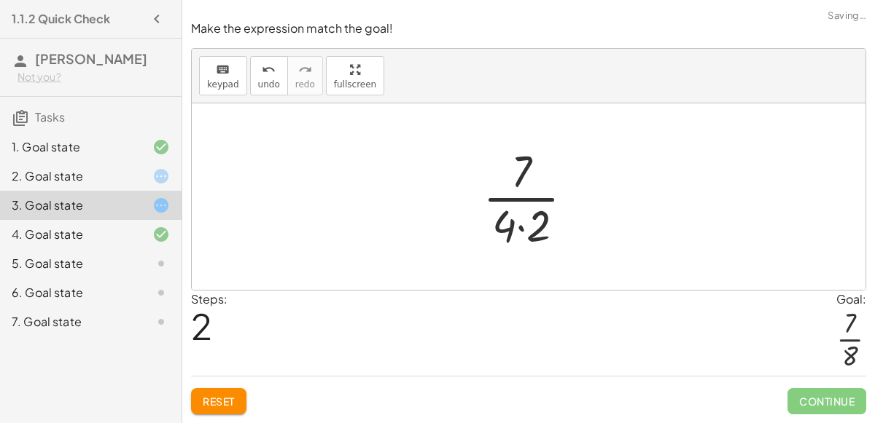
click at [522, 229] on div at bounding box center [533, 197] width 117 height 112
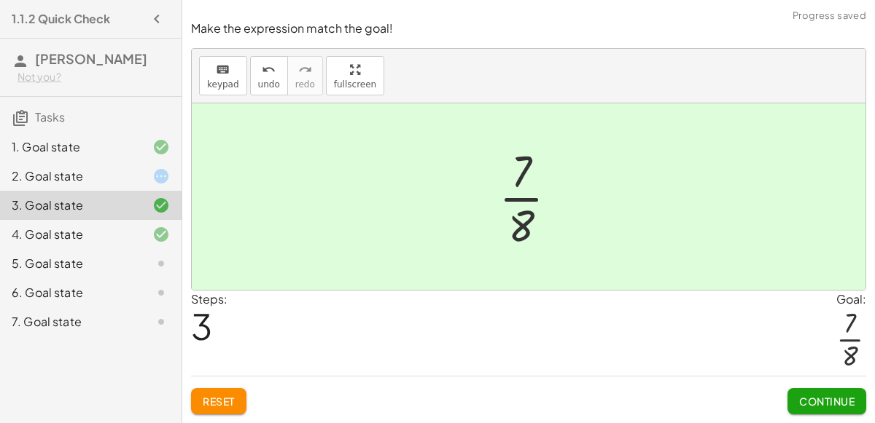
click at [837, 405] on span "Continue" at bounding box center [826, 401] width 55 height 13
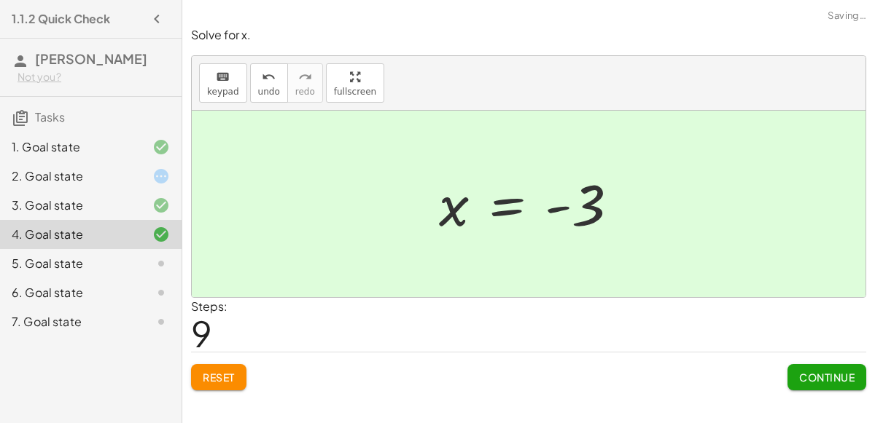
click at [104, 171] on div "2. Goal state" at bounding box center [70, 176] width 117 height 17
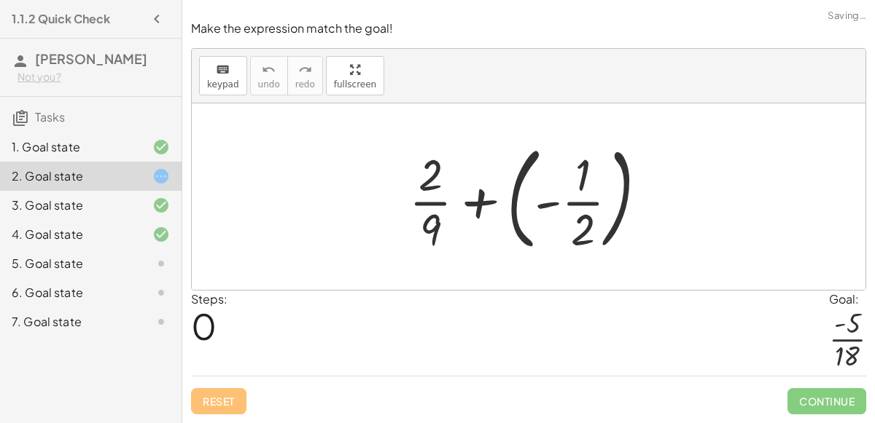
click at [471, 209] on div at bounding box center [534, 196] width 265 height 121
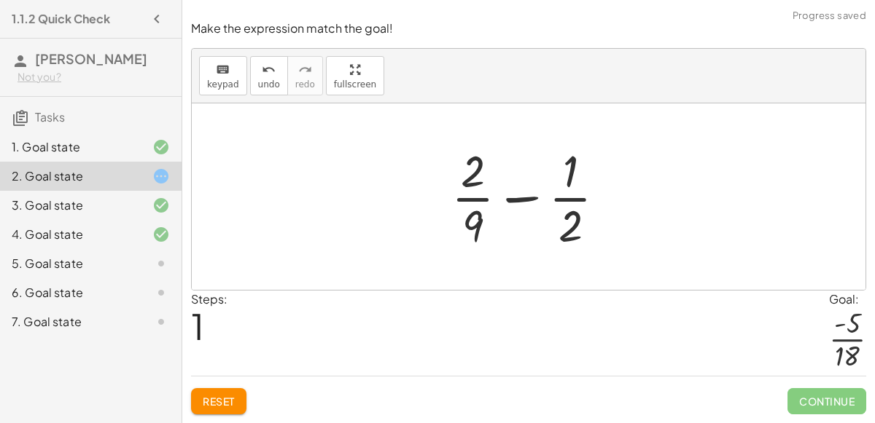
click at [518, 201] on div at bounding box center [534, 197] width 181 height 112
drag, startPoint x: 577, startPoint y: 230, endPoint x: 488, endPoint y: 173, distance: 105.5
click at [488, 173] on div at bounding box center [534, 197] width 181 height 112
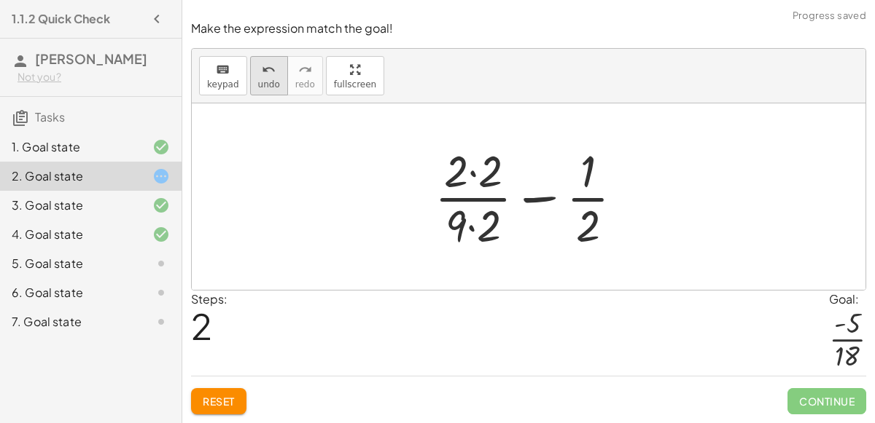
click at [262, 75] on icon "undo" at bounding box center [269, 69] width 14 height 17
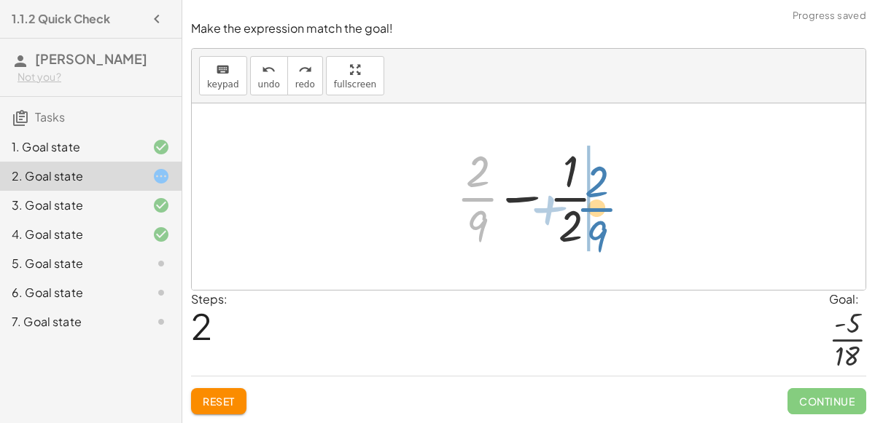
drag, startPoint x: 474, startPoint y: 176, endPoint x: 593, endPoint y: 184, distance: 119.1
click at [593, 184] on div at bounding box center [524, 197] width 171 height 112
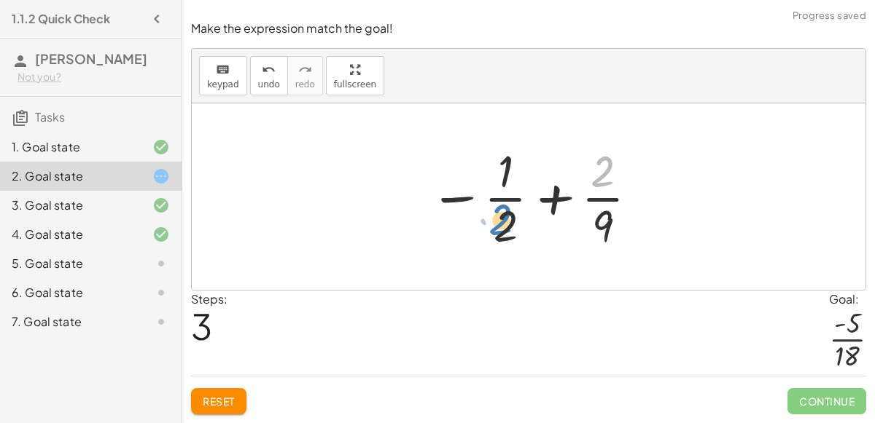
drag, startPoint x: 587, startPoint y: 181, endPoint x: 484, endPoint y: 229, distance: 113.2
click at [484, 229] on div at bounding box center [534, 197] width 225 height 112
drag, startPoint x: 604, startPoint y: 228, endPoint x: 506, endPoint y: 238, distance: 98.8
click at [506, 238] on div at bounding box center [534, 197] width 225 height 112
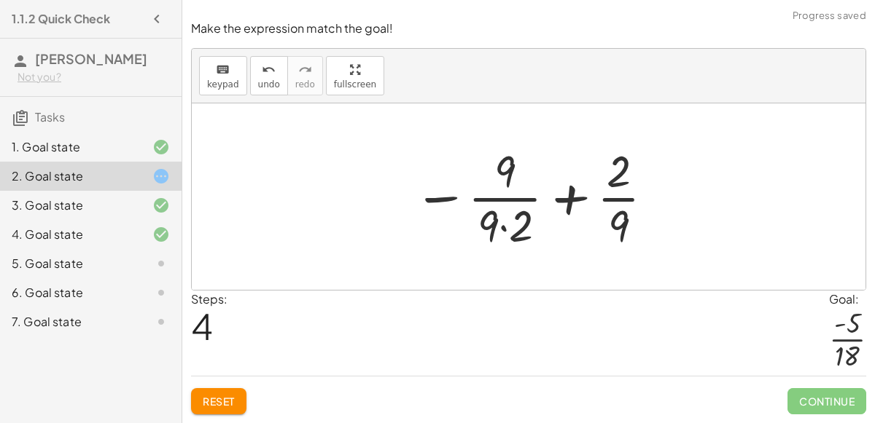
click at [502, 226] on div at bounding box center [534, 197] width 257 height 112
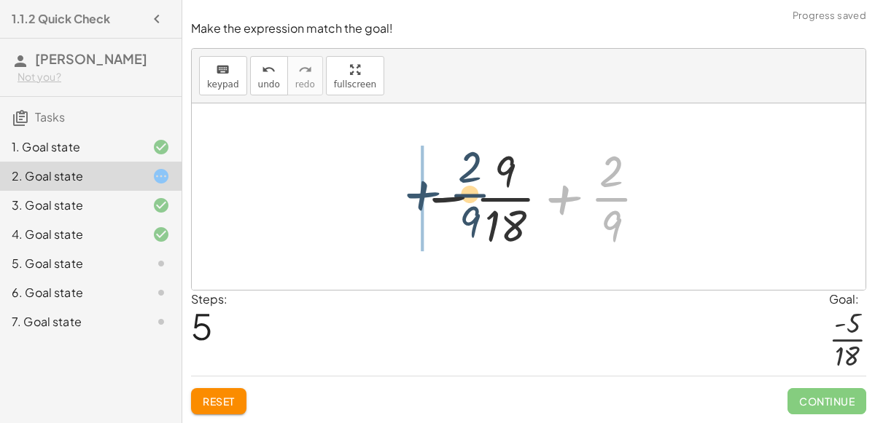
drag, startPoint x: 562, startPoint y: 198, endPoint x: 414, endPoint y: 191, distance: 148.1
click at [414, 191] on div at bounding box center [534, 197] width 243 height 112
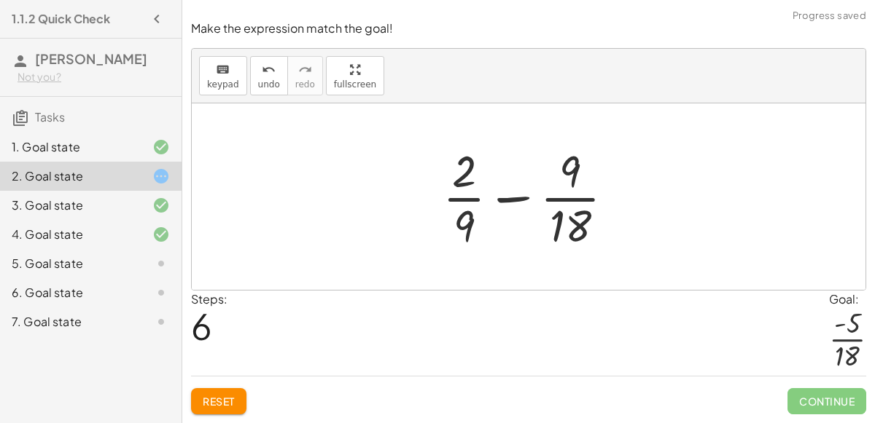
click at [520, 199] on div at bounding box center [534, 197] width 198 height 112
drag, startPoint x: 471, startPoint y: 177, endPoint x: 466, endPoint y: 238, distance: 60.7
click at [466, 238] on div at bounding box center [534, 197] width 198 height 112
drag, startPoint x: 476, startPoint y: 226, endPoint x: 506, endPoint y: 176, distance: 58.5
click at [506, 176] on div at bounding box center [534, 197] width 198 height 112
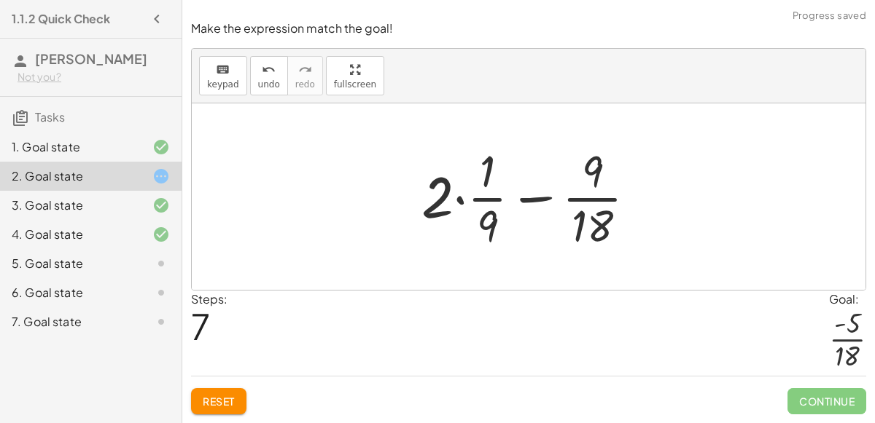
click at [458, 197] on div at bounding box center [534, 197] width 241 height 112
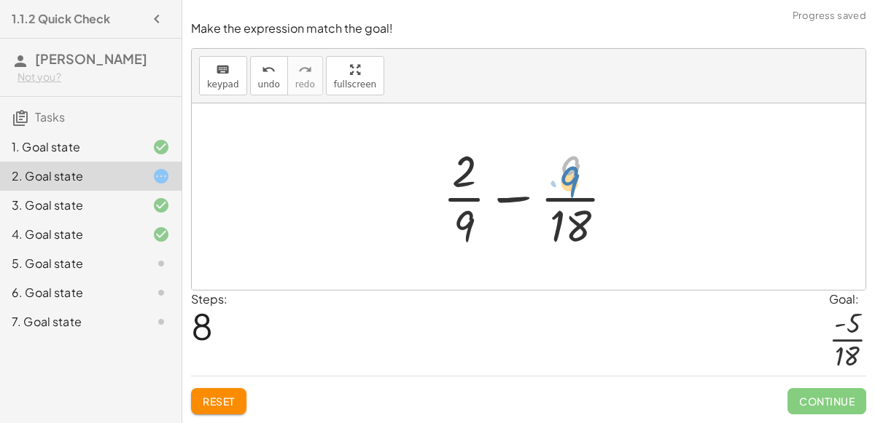
click at [581, 178] on div at bounding box center [534, 197] width 198 height 112
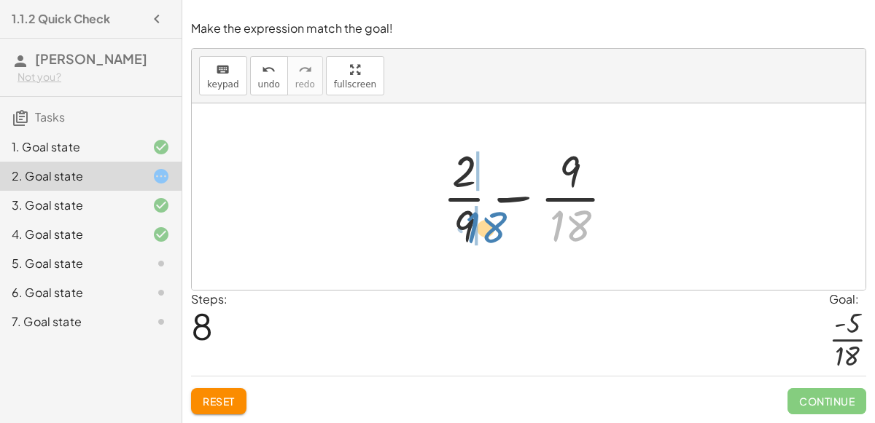
drag, startPoint x: 573, startPoint y: 215, endPoint x: 488, endPoint y: 224, distance: 85.1
click at [488, 224] on div at bounding box center [534, 197] width 198 height 112
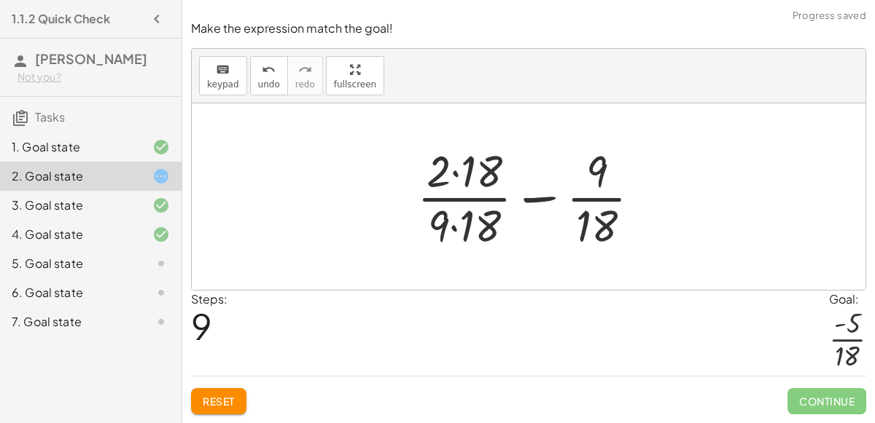
click at [456, 227] on div at bounding box center [535, 197] width 250 height 112
click at [453, 179] on div at bounding box center [535, 197] width 250 height 112
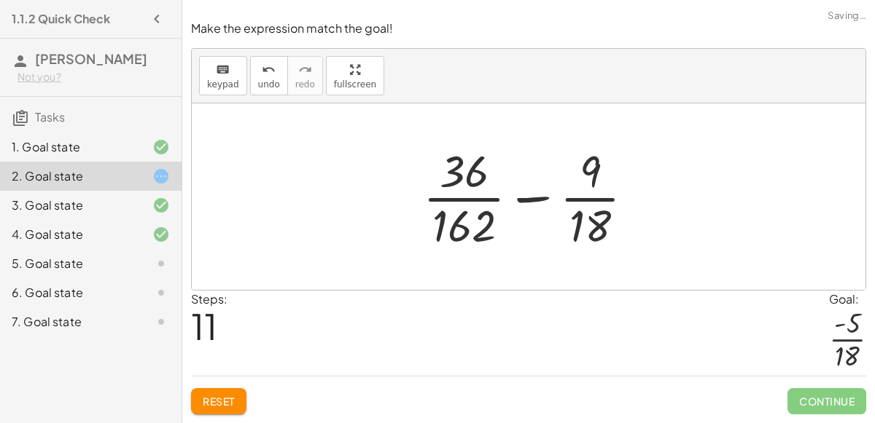
click at [242, 69] on div "keyboard keypad undo [PERSON_NAME] redo fullscreen" at bounding box center [528, 76] width 673 height 55
click at [259, 79] on button "undo undo" at bounding box center [269, 75] width 38 height 39
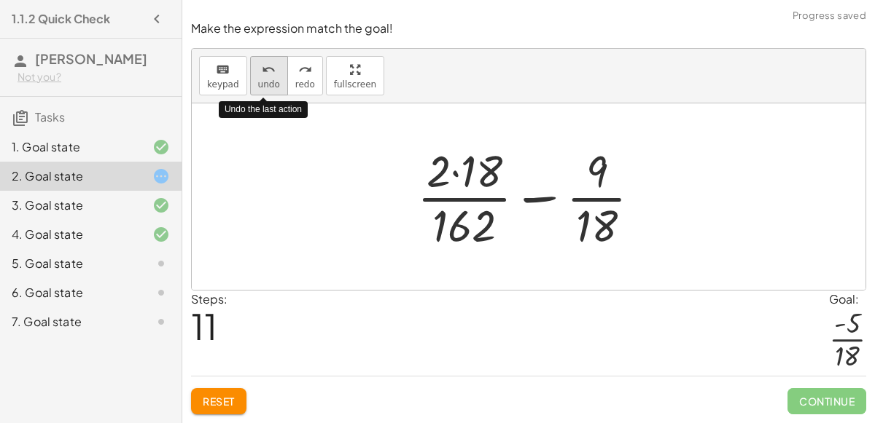
click at [259, 79] on button "undo undo" at bounding box center [269, 75] width 38 height 39
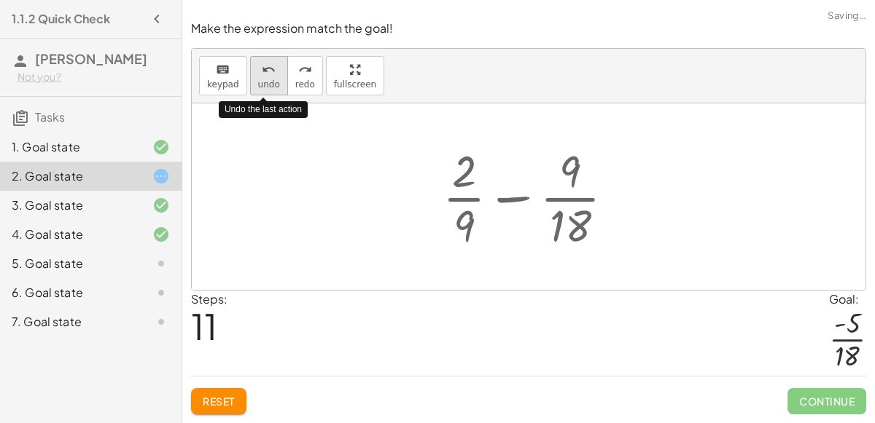
click at [262, 82] on span "undo" at bounding box center [269, 84] width 22 height 10
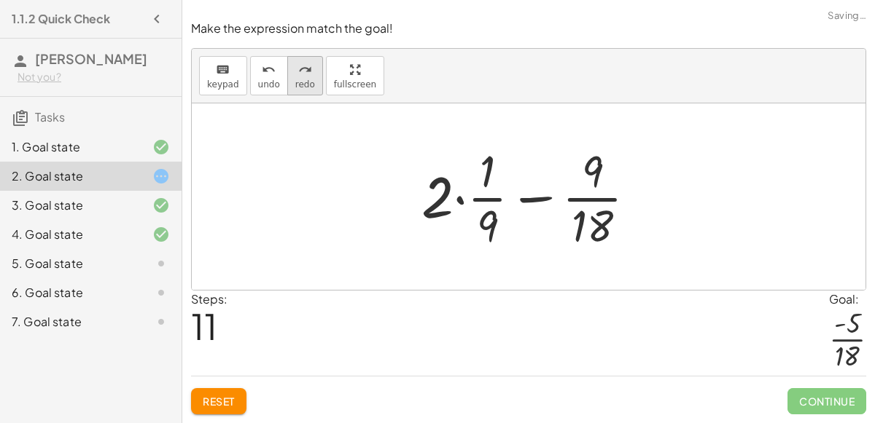
click at [298, 78] on icon "redo" at bounding box center [305, 69] width 14 height 17
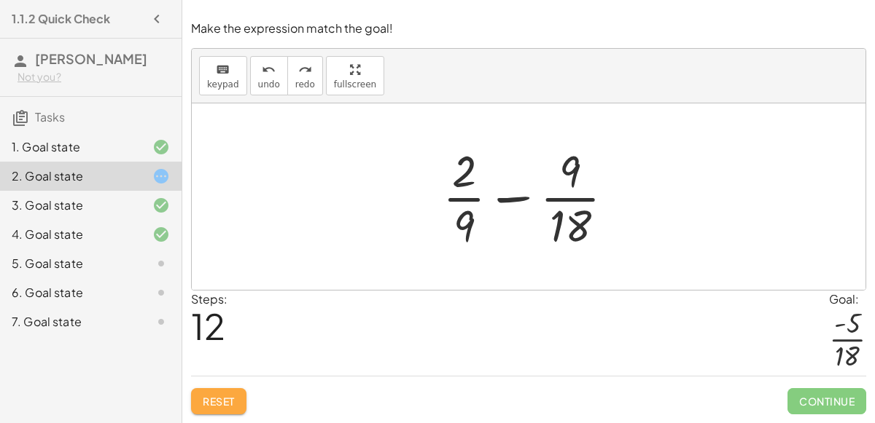
click at [235, 407] on span "Reset" at bounding box center [219, 401] width 32 height 13
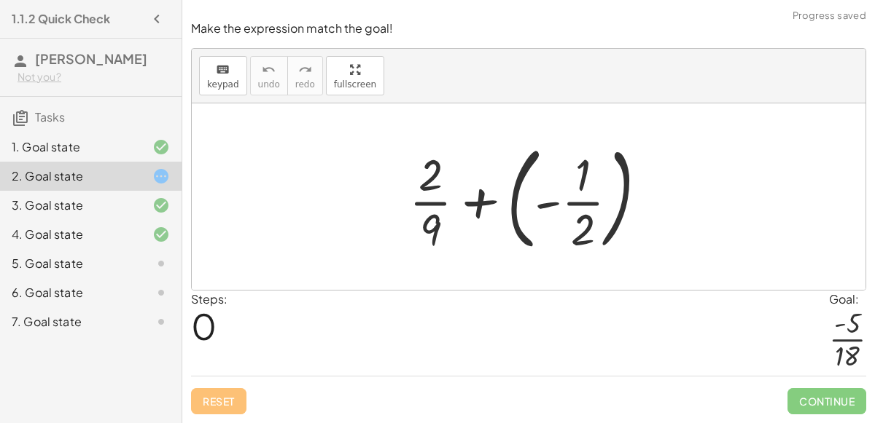
click at [478, 211] on div at bounding box center [534, 196] width 265 height 121
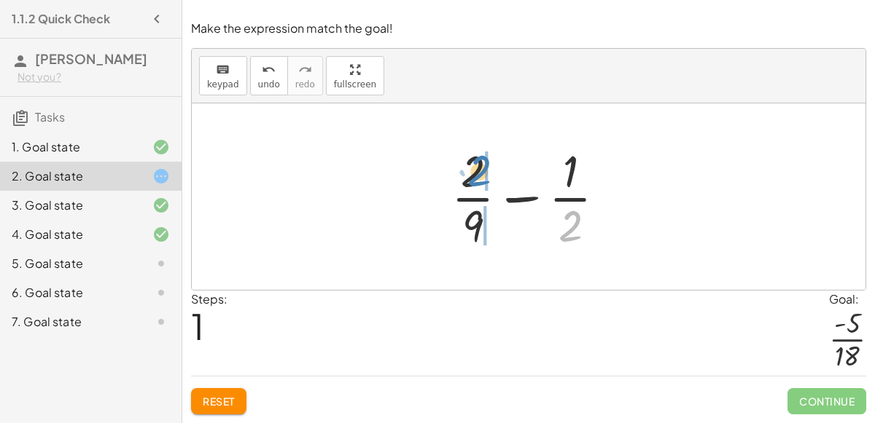
drag, startPoint x: 570, startPoint y: 223, endPoint x: 478, endPoint y: 168, distance: 107.2
click at [478, 168] on div at bounding box center [534, 197] width 181 height 112
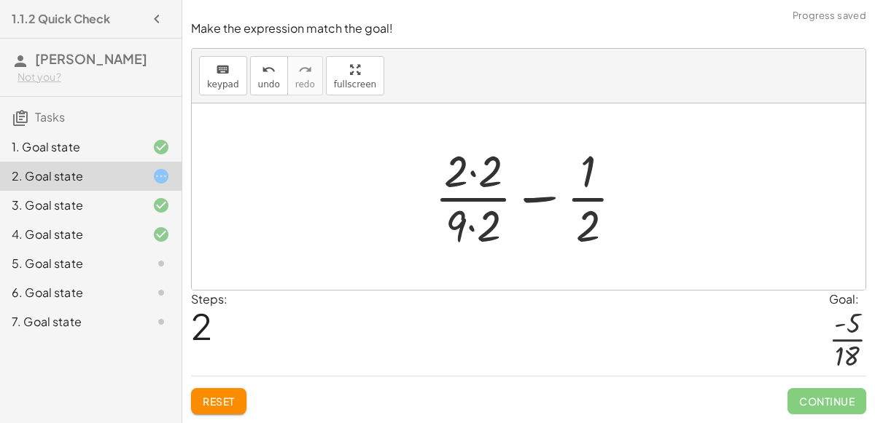
click at [475, 171] on div at bounding box center [534, 197] width 215 height 112
click at [473, 227] on div at bounding box center [534, 197] width 212 height 112
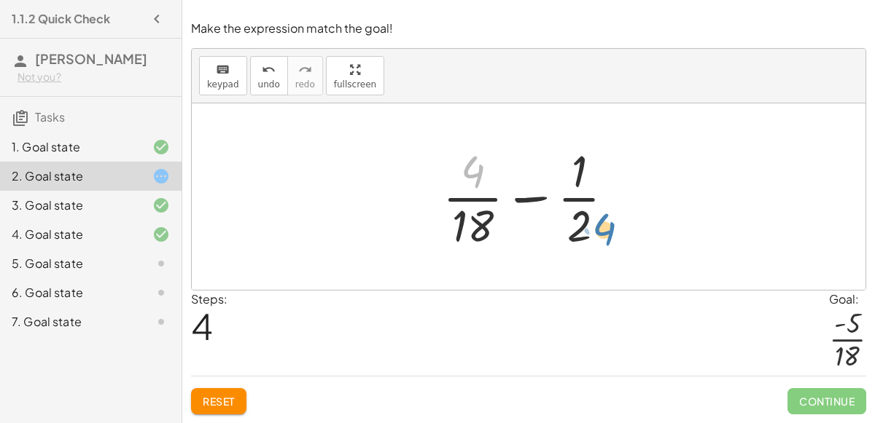
drag, startPoint x: 478, startPoint y: 172, endPoint x: 609, endPoint y: 230, distance: 143.3
click at [609, 230] on div at bounding box center [534, 197] width 198 height 112
drag, startPoint x: 592, startPoint y: 169, endPoint x: 586, endPoint y: 215, distance: 46.3
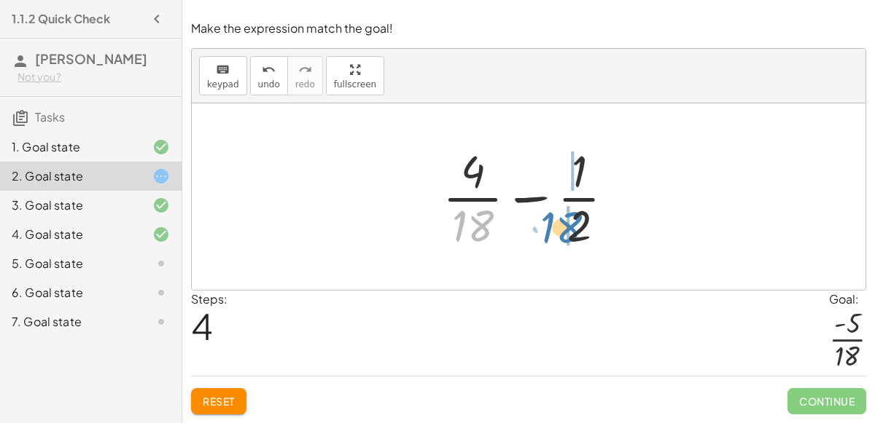
drag, startPoint x: 488, startPoint y: 224, endPoint x: 576, endPoint y: 225, distance: 88.2
click at [576, 225] on div at bounding box center [534, 197] width 198 height 112
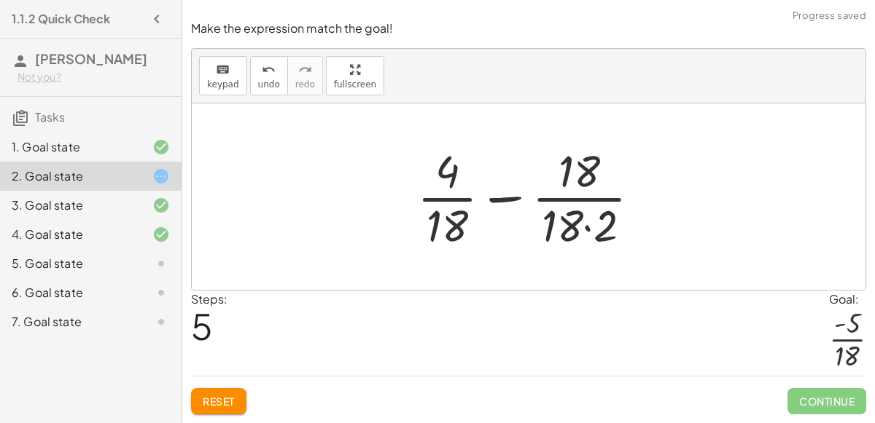
click at [589, 229] on div at bounding box center [535, 197] width 250 height 112
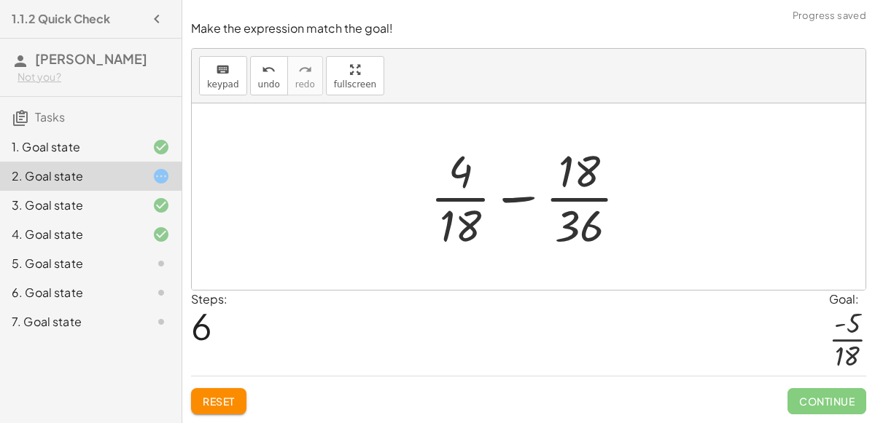
click at [515, 196] on div at bounding box center [534, 197] width 223 height 112
drag, startPoint x: 599, startPoint y: 163, endPoint x: 480, endPoint y: 165, distance: 119.6
click at [480, 165] on div at bounding box center [534, 197] width 223 height 112
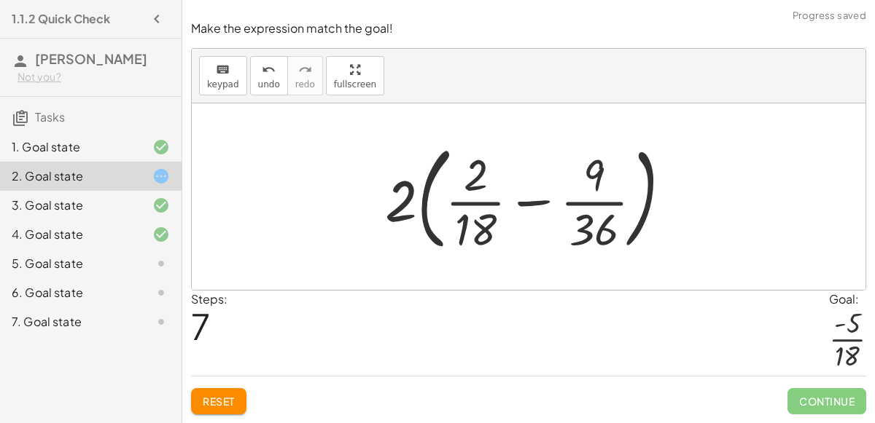
click at [417, 208] on div at bounding box center [534, 196] width 313 height 121
click at [528, 203] on div at bounding box center [534, 196] width 313 height 121
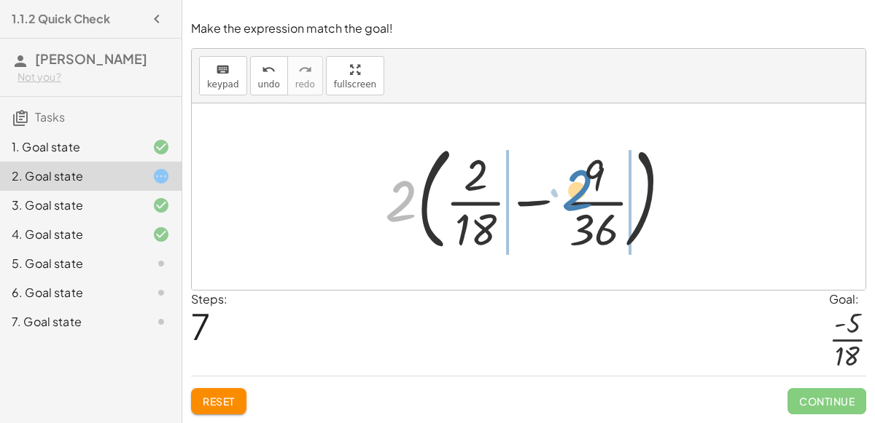
drag, startPoint x: 396, startPoint y: 192, endPoint x: 573, endPoint y: 180, distance: 177.5
click at [573, 180] on div at bounding box center [534, 196] width 313 height 121
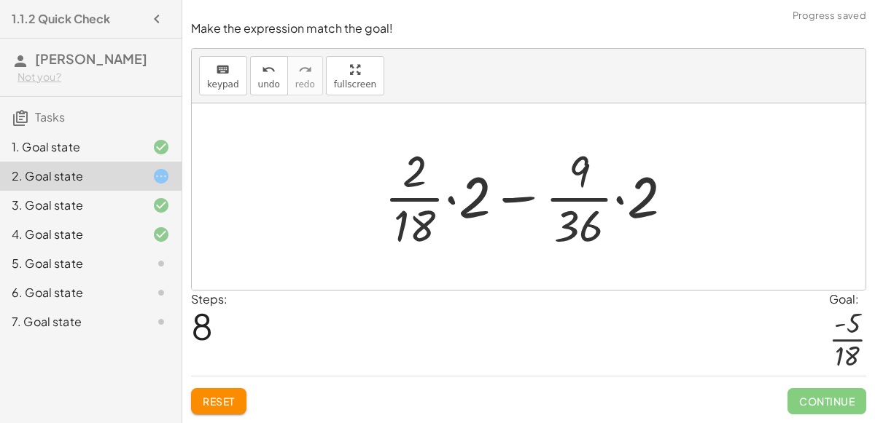
click at [619, 200] on div at bounding box center [534, 197] width 315 height 112
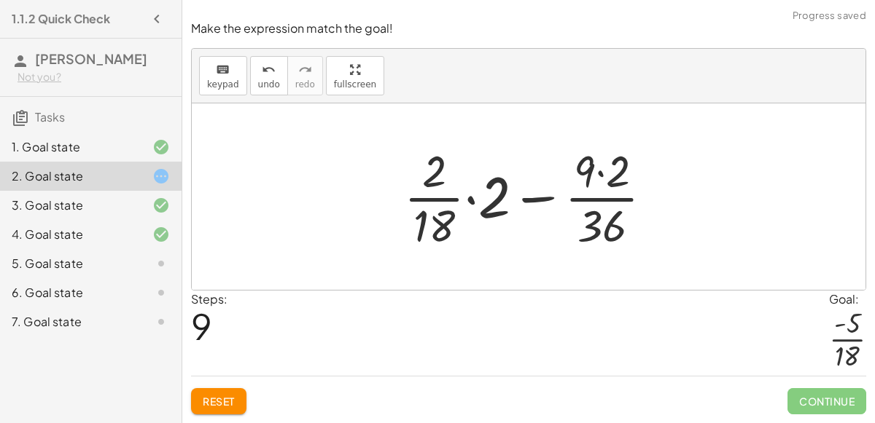
click at [469, 200] on div at bounding box center [534, 197] width 276 height 112
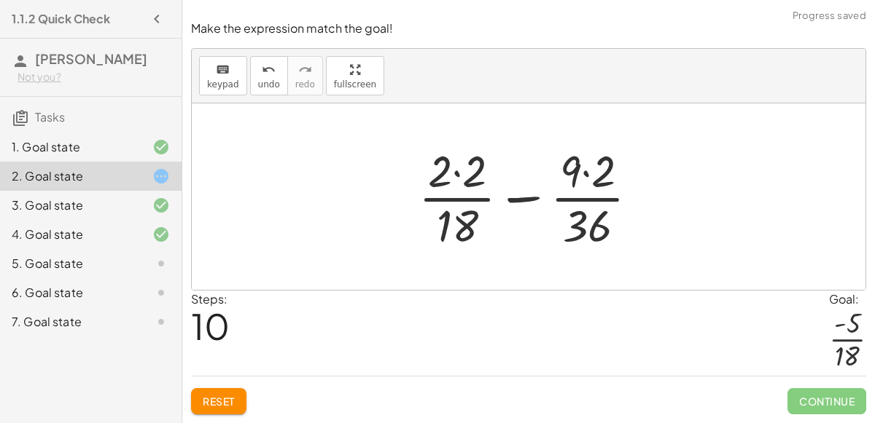
click at [456, 174] on div at bounding box center [534, 197] width 246 height 112
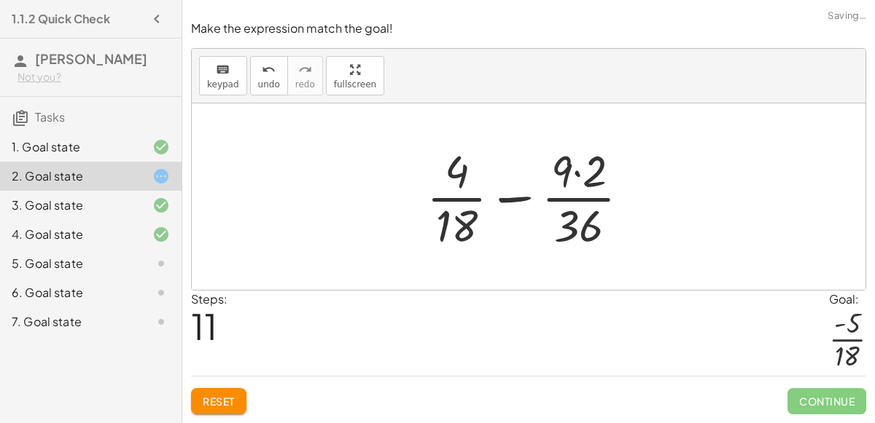
click at [577, 175] on div at bounding box center [534, 197] width 230 height 112
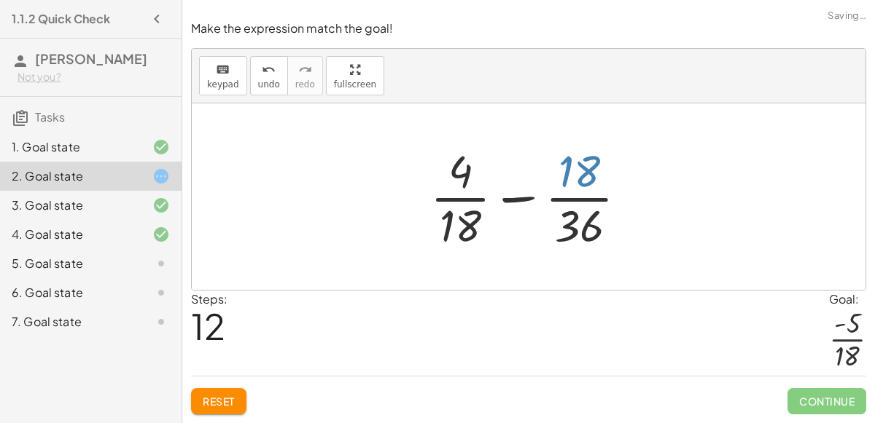
drag, startPoint x: 577, startPoint y: 176, endPoint x: 577, endPoint y: 184, distance: 8.0
click at [577, 184] on div at bounding box center [534, 197] width 223 height 112
click at [575, 178] on div at bounding box center [534, 197] width 223 height 112
click at [266, 74] on icon "undo" at bounding box center [269, 69] width 14 height 17
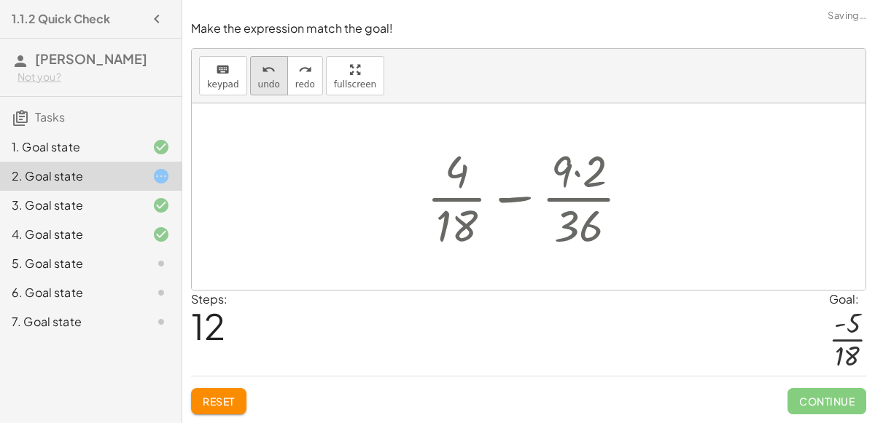
click at [266, 74] on icon "undo" at bounding box center [269, 69] width 14 height 17
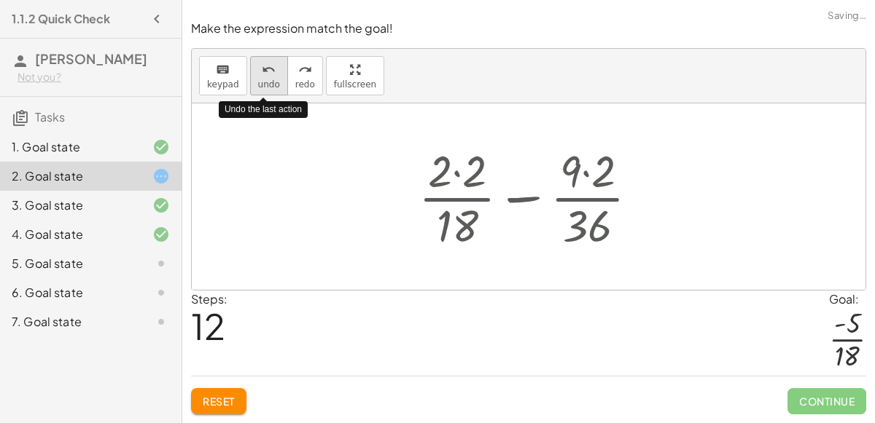
click at [266, 74] on icon "undo" at bounding box center [269, 69] width 14 height 17
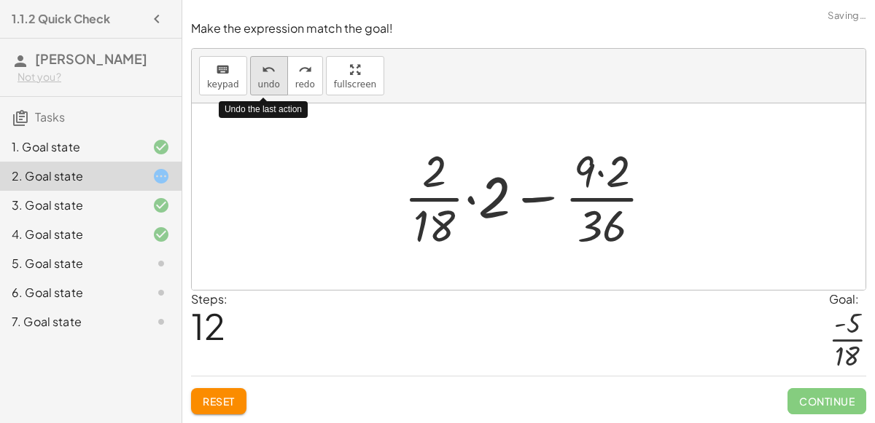
click at [262, 74] on icon "undo" at bounding box center [269, 69] width 14 height 17
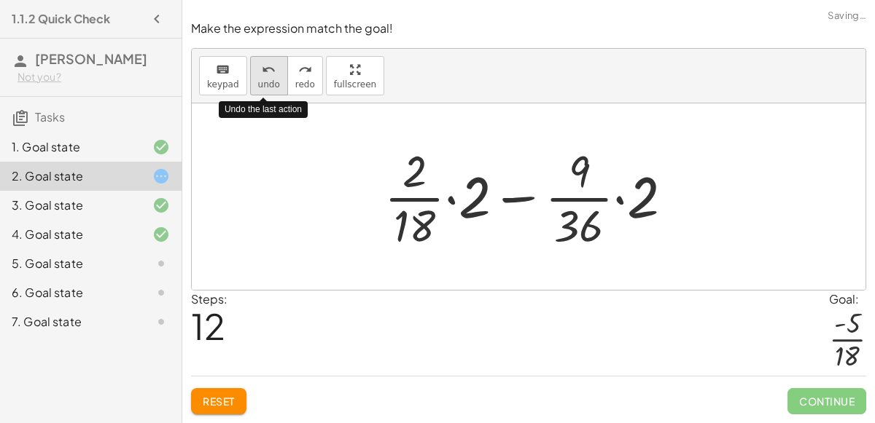
click at [263, 75] on icon "undo" at bounding box center [269, 69] width 14 height 17
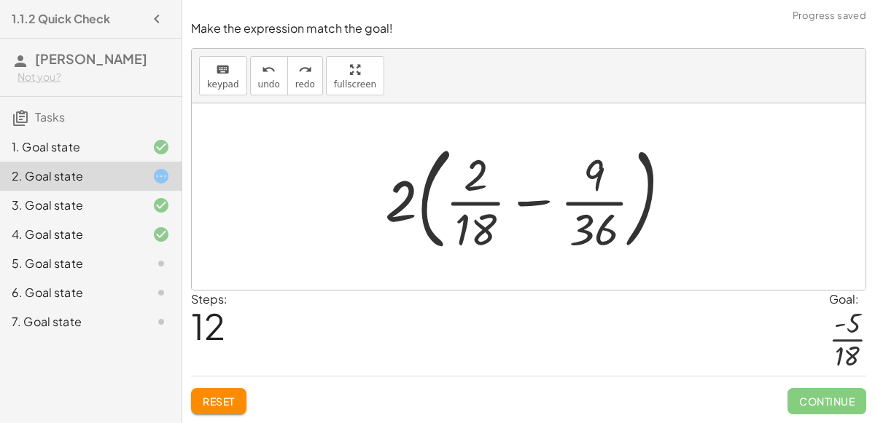
click at [419, 194] on div at bounding box center [534, 196] width 313 height 121
click at [422, 195] on div at bounding box center [534, 196] width 313 height 121
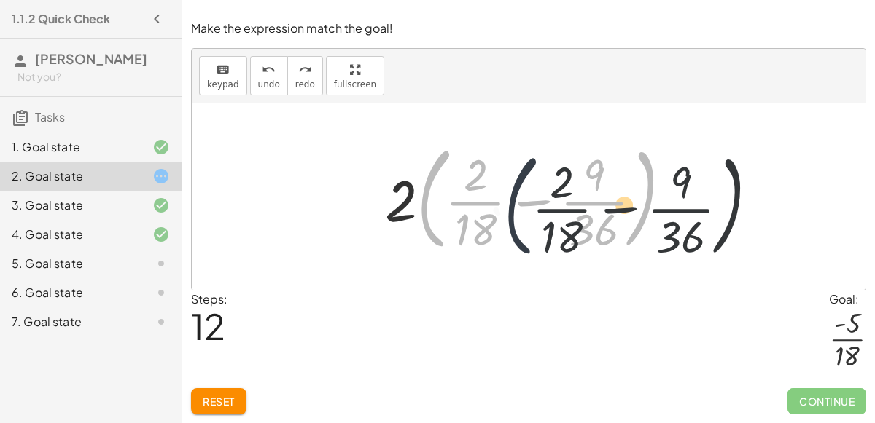
drag, startPoint x: 421, startPoint y: 195, endPoint x: 522, endPoint y: 200, distance: 100.7
click at [522, 200] on div at bounding box center [534, 196] width 313 height 121
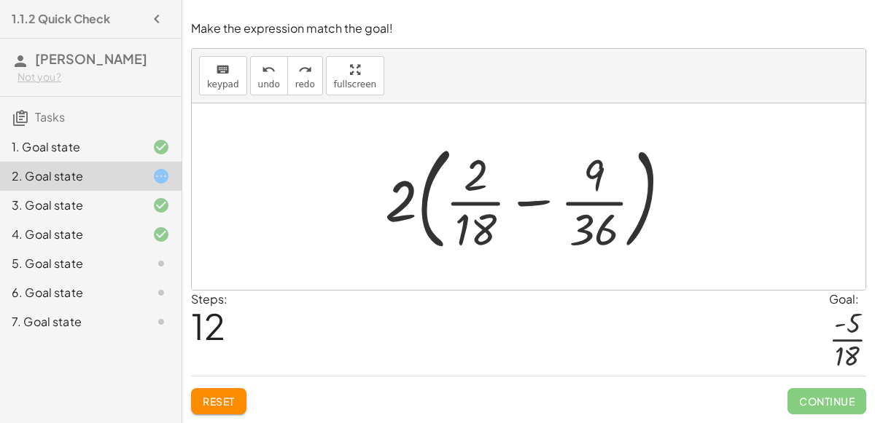
click at [403, 208] on div at bounding box center [534, 196] width 313 height 121
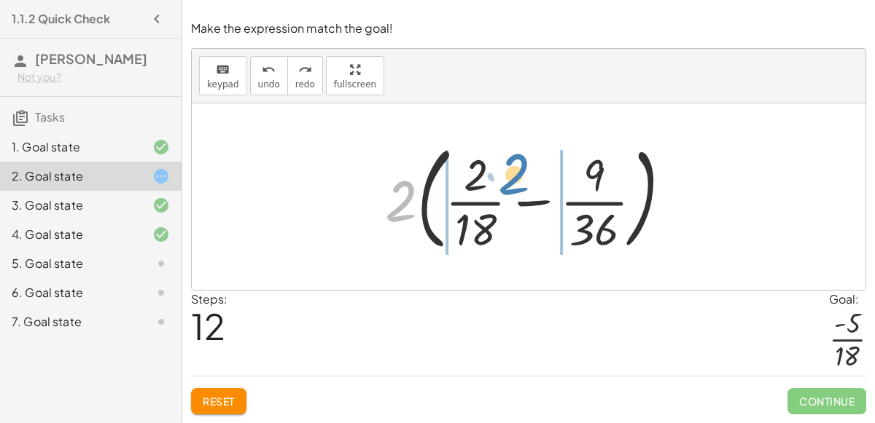
drag, startPoint x: 403, startPoint y: 208, endPoint x: 482, endPoint y: 174, distance: 85.8
click at [482, 174] on div at bounding box center [534, 196] width 313 height 121
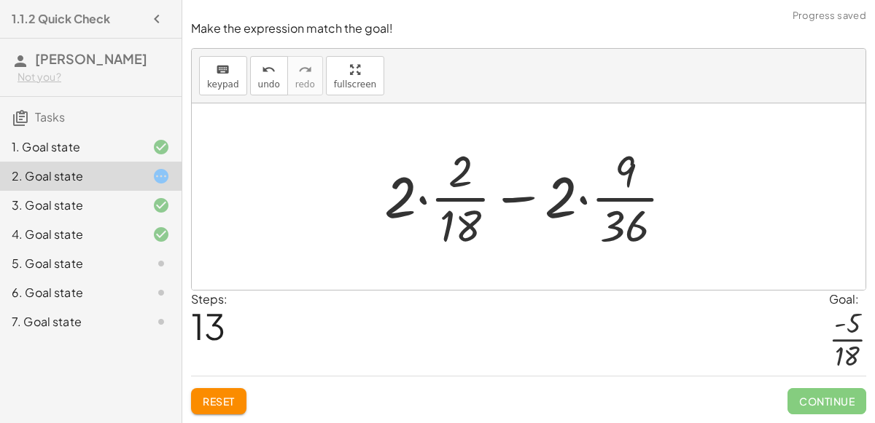
click at [425, 200] on div at bounding box center [534, 197] width 315 height 112
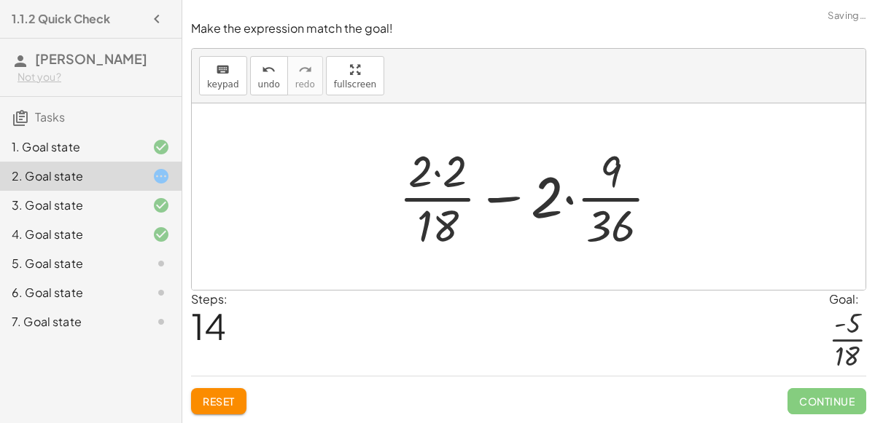
click at [438, 176] on div at bounding box center [534, 197] width 286 height 112
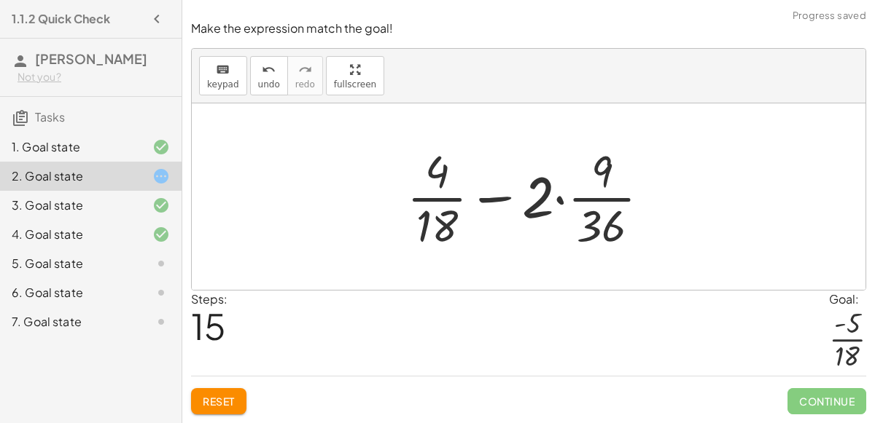
click at [560, 204] on div at bounding box center [533, 197] width 269 height 112
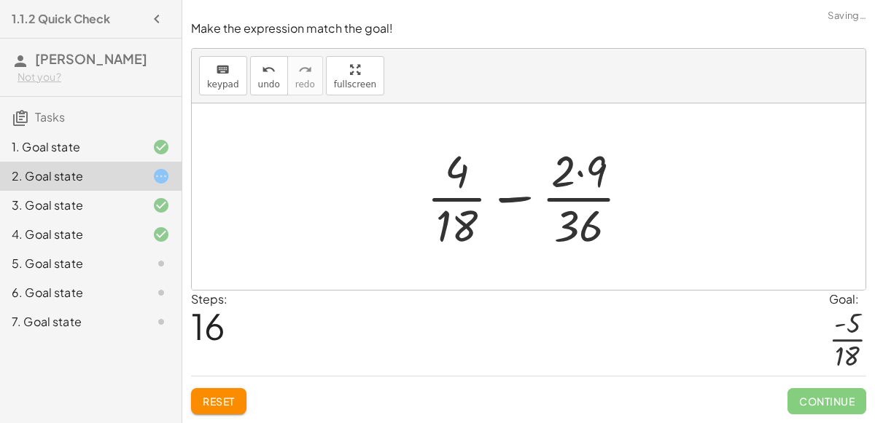
click at [581, 174] on div at bounding box center [534, 197] width 230 height 112
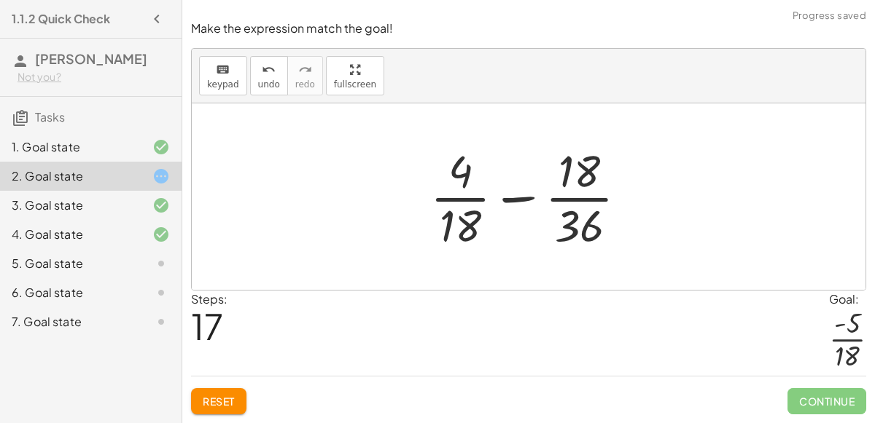
click at [523, 197] on div at bounding box center [534, 197] width 223 height 112
drag, startPoint x: 569, startPoint y: 224, endPoint x: 580, endPoint y: 157, distance: 67.9
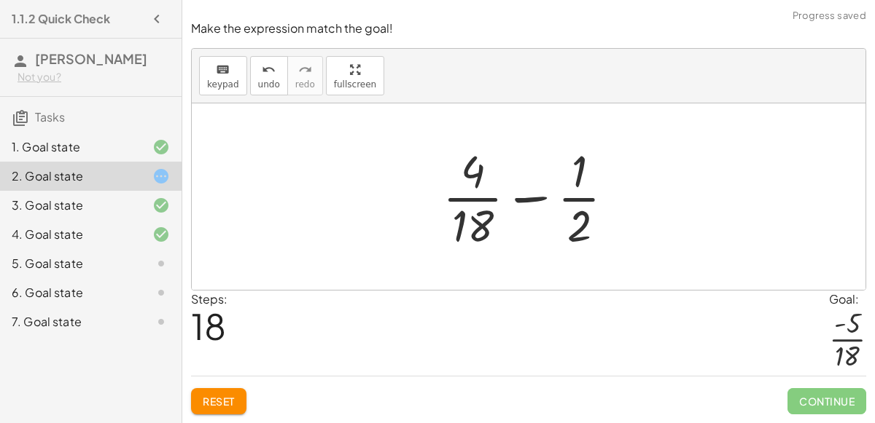
click at [535, 200] on div at bounding box center [534, 197] width 198 height 112
drag, startPoint x: 475, startPoint y: 174, endPoint x: 492, endPoint y: 185, distance: 20.0
click at [492, 185] on div at bounding box center [534, 197] width 198 height 112
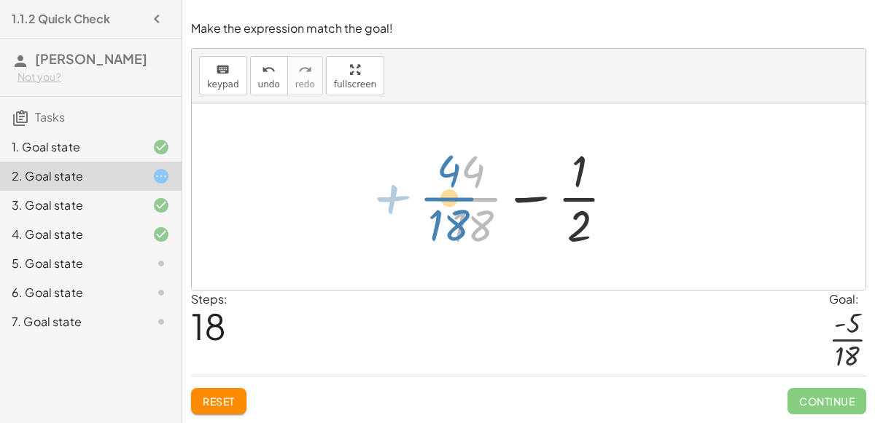
drag, startPoint x: 471, startPoint y: 211, endPoint x: 448, endPoint y: 208, distance: 23.6
click at [448, 208] on div at bounding box center [534, 197] width 198 height 112
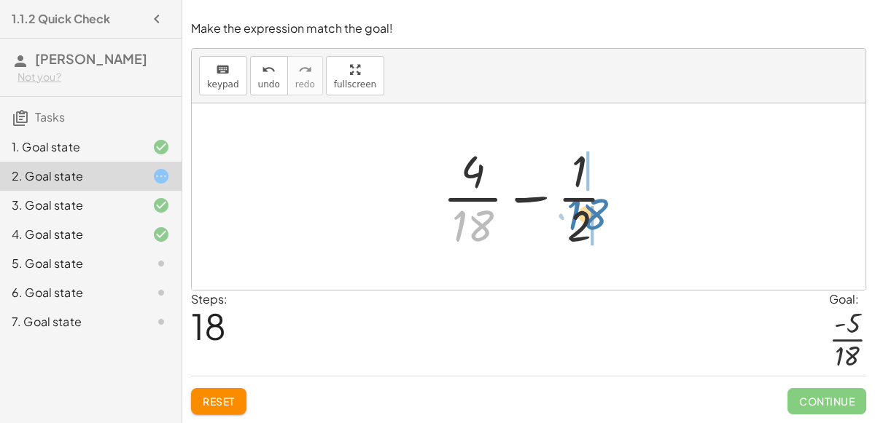
drag, startPoint x: 458, startPoint y: 215, endPoint x: 568, endPoint y: 203, distance: 110.7
click at [568, 203] on div at bounding box center [534, 197] width 198 height 112
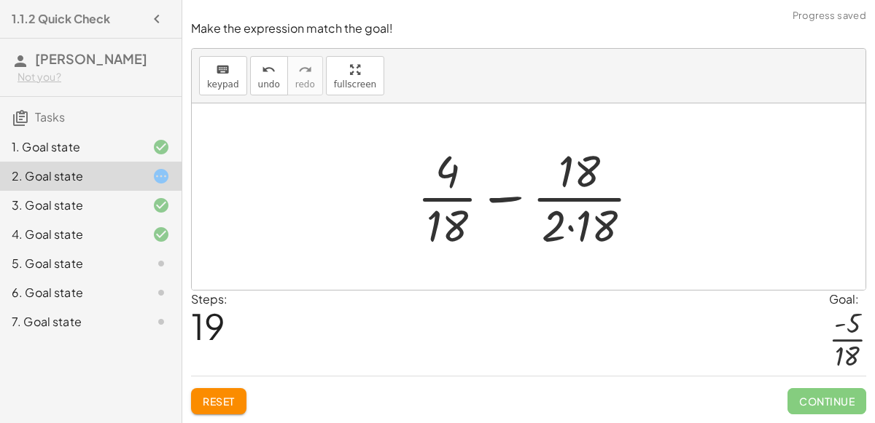
click at [571, 227] on div at bounding box center [535, 197] width 250 height 112
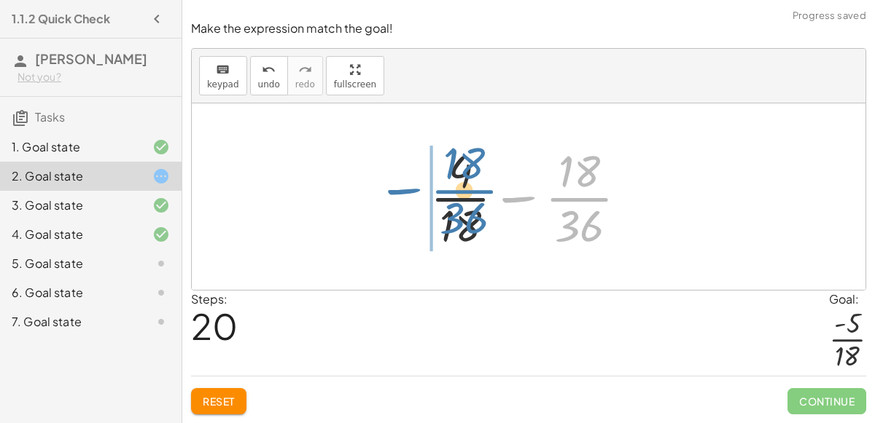
drag, startPoint x: 595, startPoint y: 202, endPoint x: 465, endPoint y: 189, distance: 131.1
click at [465, 189] on div at bounding box center [534, 197] width 223 height 112
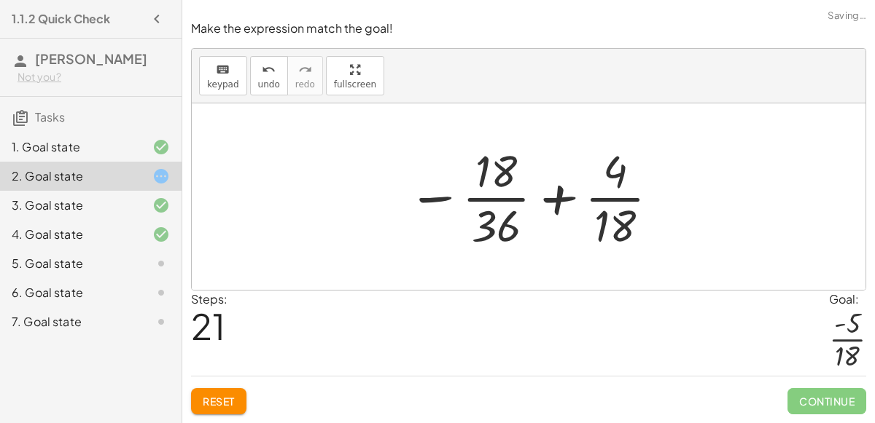
click at [547, 197] on div at bounding box center [534, 197] width 268 height 112
click at [216, 388] on div "Reset Continue" at bounding box center [528, 395] width 675 height 39
click at [216, 393] on button "Reset" at bounding box center [218, 401] width 55 height 26
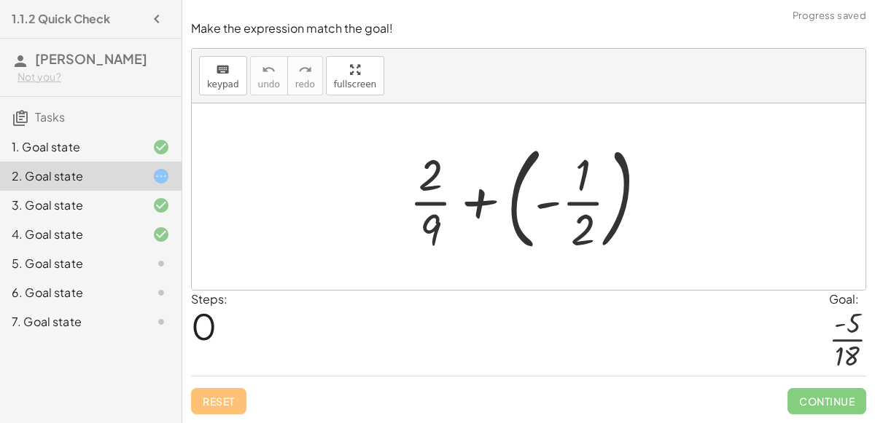
click at [116, 233] on div "4. Goal state" at bounding box center [70, 234] width 117 height 17
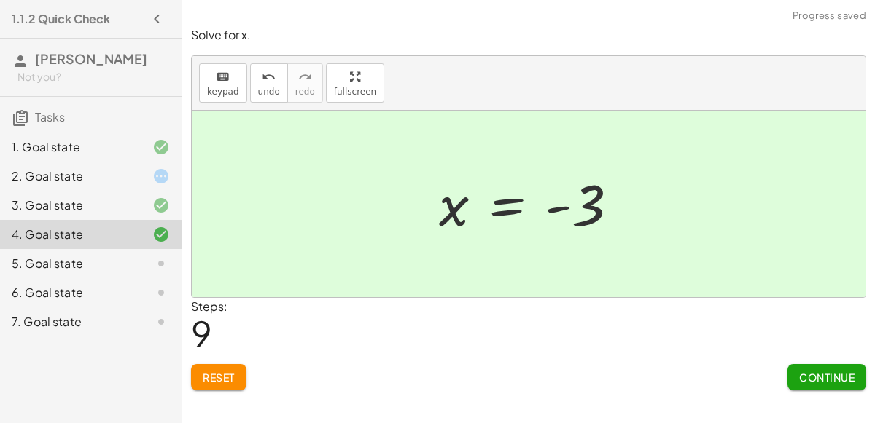
click at [112, 247] on div "4. Goal state" at bounding box center [90, 234] width 181 height 29
click at [107, 259] on div "5. Goal state" at bounding box center [70, 263] width 117 height 17
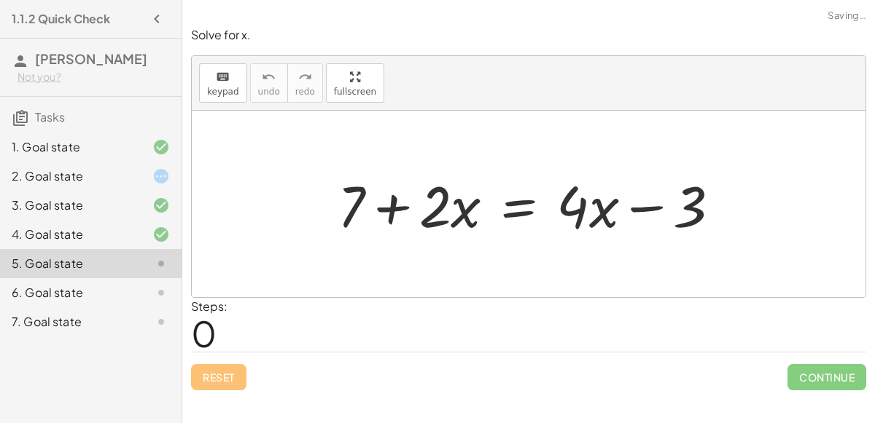
click at [394, 214] on div at bounding box center [534, 204] width 409 height 75
click at [524, 211] on div at bounding box center [534, 204] width 409 height 75
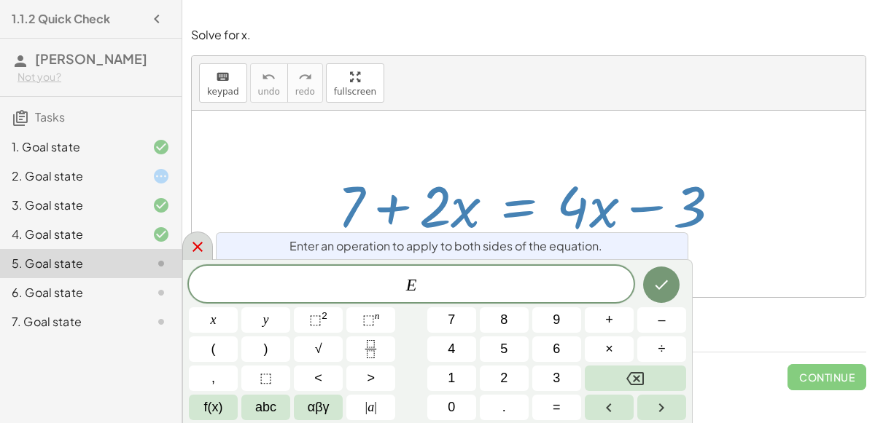
click at [199, 249] on icon at bounding box center [197, 247] width 10 height 10
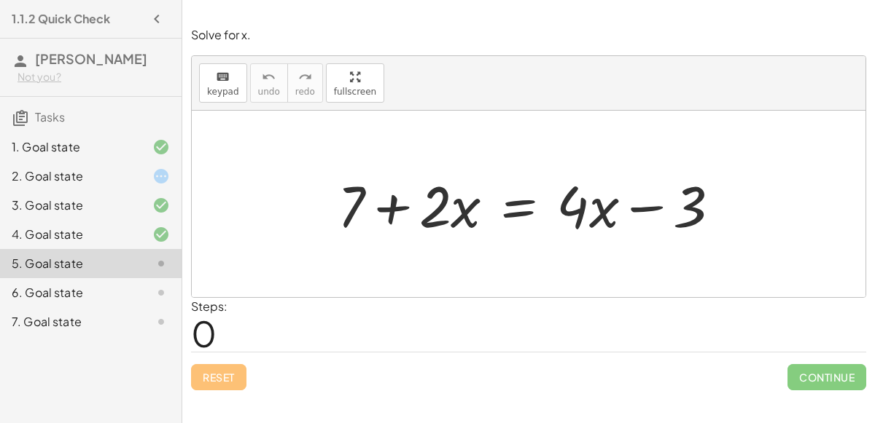
click at [517, 200] on div at bounding box center [534, 204] width 409 height 75
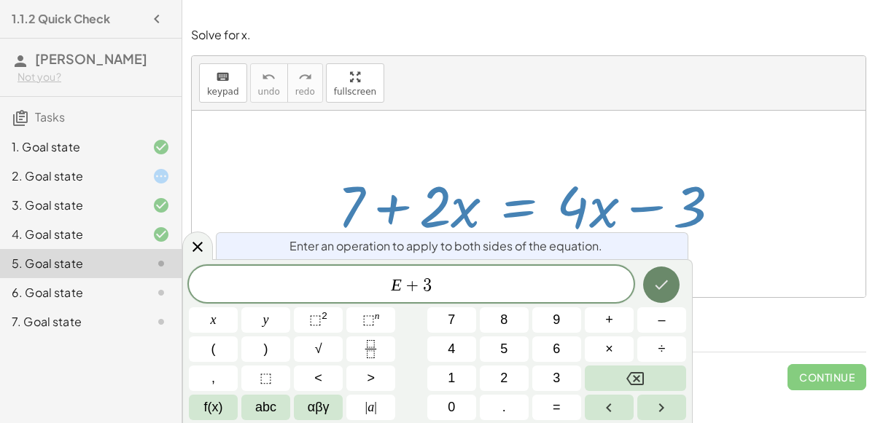
click at [665, 285] on icon "Done" at bounding box center [660, 284] width 17 height 17
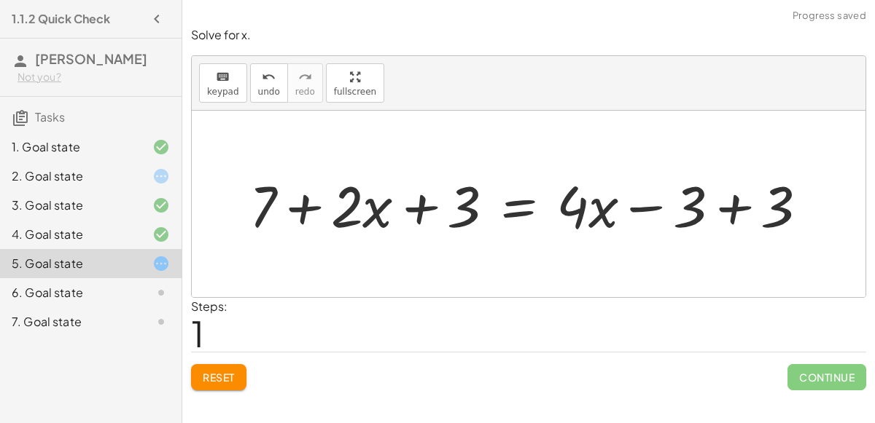
click at [413, 217] on div at bounding box center [534, 204] width 585 height 75
click at [722, 200] on div at bounding box center [534, 204] width 585 height 75
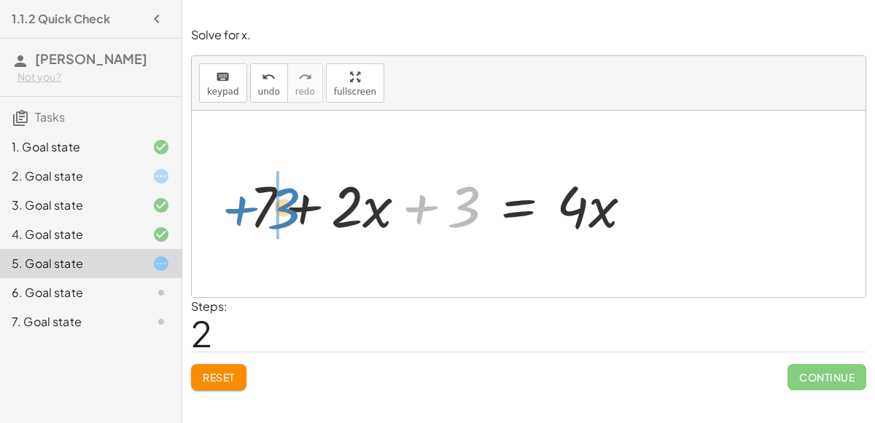
drag, startPoint x: 462, startPoint y: 203, endPoint x: 279, endPoint y: 203, distance: 182.9
click at [279, 203] on div at bounding box center [446, 204] width 409 height 75
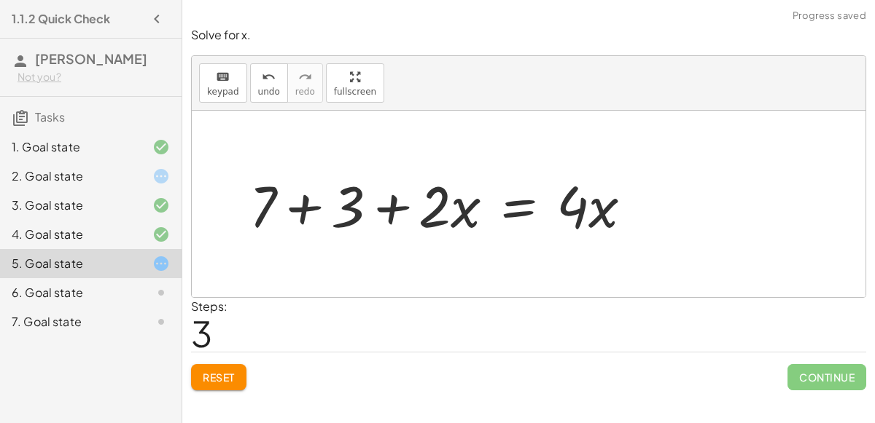
click at [316, 206] on div at bounding box center [446, 204] width 409 height 75
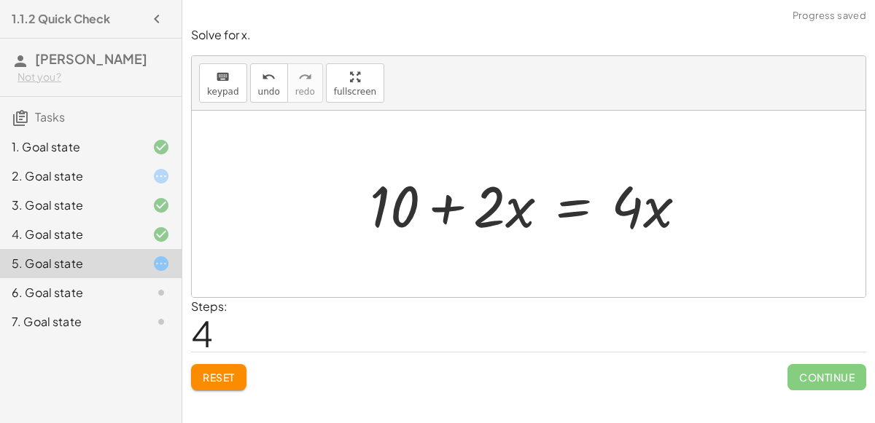
click at [449, 211] on div at bounding box center [533, 204] width 343 height 75
drag, startPoint x: 487, startPoint y: 208, endPoint x: 656, endPoint y: 199, distance: 169.3
click at [656, 199] on div at bounding box center [533, 204] width 343 height 75
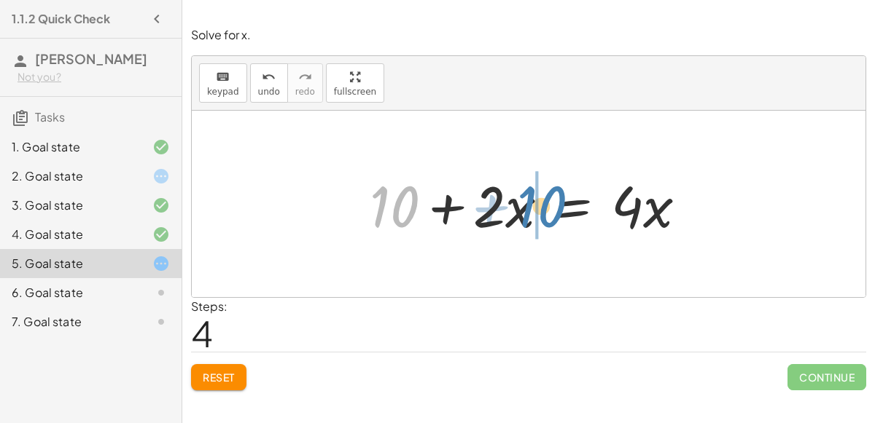
drag, startPoint x: 377, startPoint y: 217, endPoint x: 518, endPoint y: 217, distance: 141.4
click at [518, 217] on div at bounding box center [533, 204] width 343 height 75
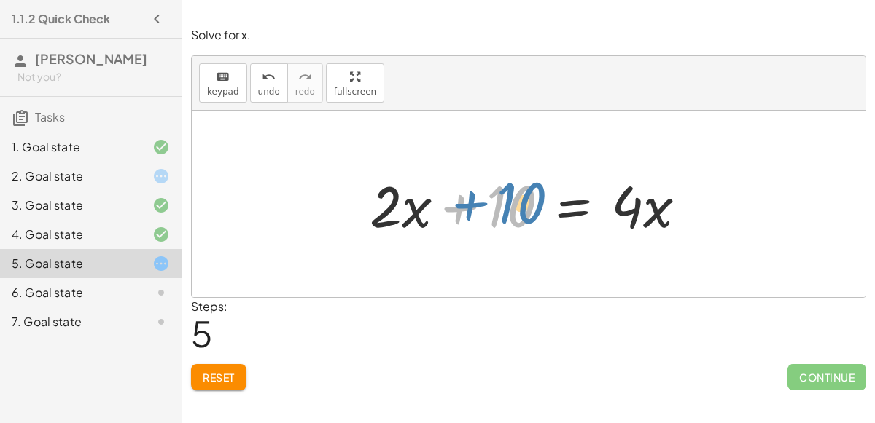
drag, startPoint x: 496, startPoint y: 214, endPoint x: 509, endPoint y: 211, distance: 14.2
click at [509, 211] on div at bounding box center [533, 204] width 343 height 75
click at [574, 201] on div at bounding box center [533, 204] width 343 height 75
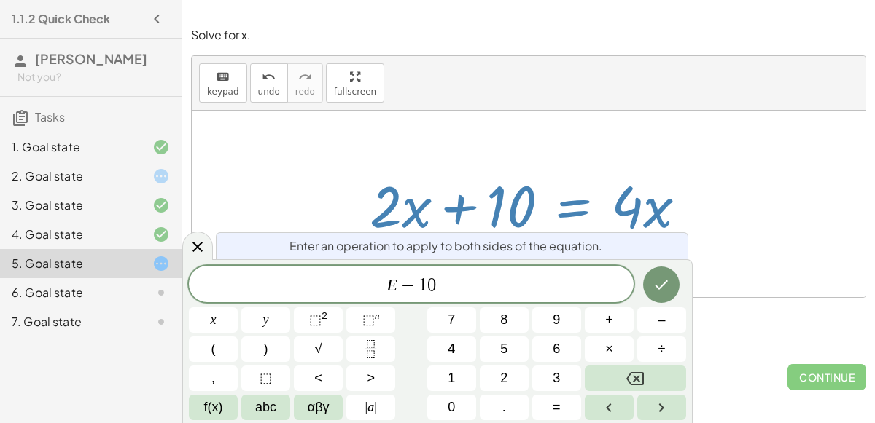
click at [238, 308] on div at bounding box center [213, 321] width 49 height 26
click at [663, 280] on icon "Done" at bounding box center [660, 284] width 17 height 17
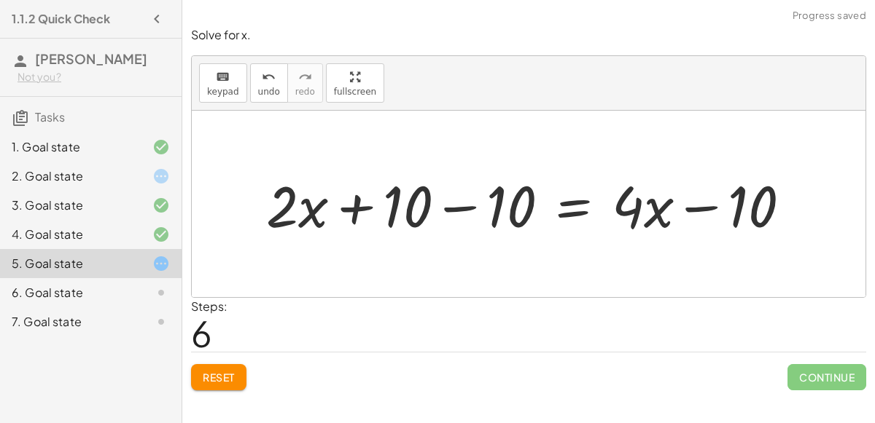
click at [690, 203] on div at bounding box center [534, 204] width 551 height 75
click at [456, 208] on div at bounding box center [534, 204] width 551 height 75
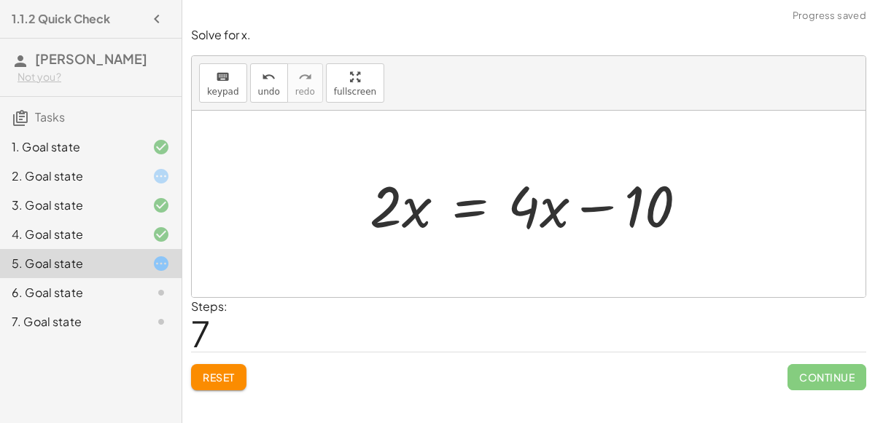
click at [662, 206] on div at bounding box center [533, 204] width 343 height 75
drag, startPoint x: 394, startPoint y: 214, endPoint x: 550, endPoint y: 213, distance: 156.0
click at [550, 213] on div at bounding box center [533, 204] width 343 height 75
click at [274, 98] on button "undo undo" at bounding box center [269, 82] width 38 height 39
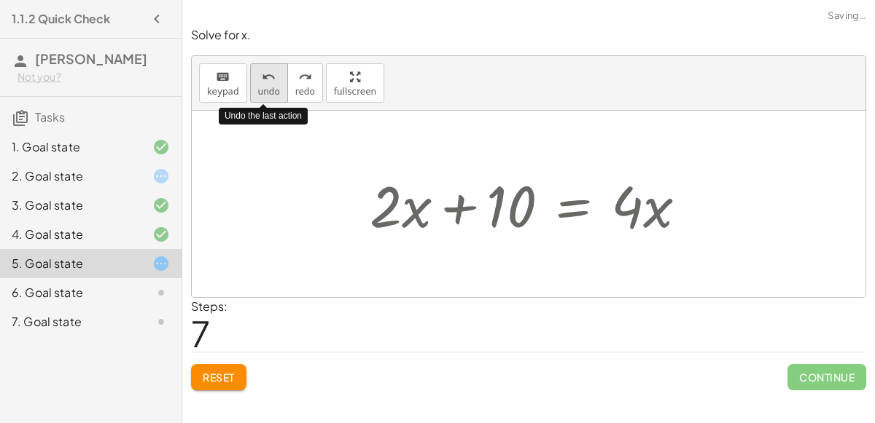
click at [275, 98] on button "undo undo" at bounding box center [269, 82] width 38 height 39
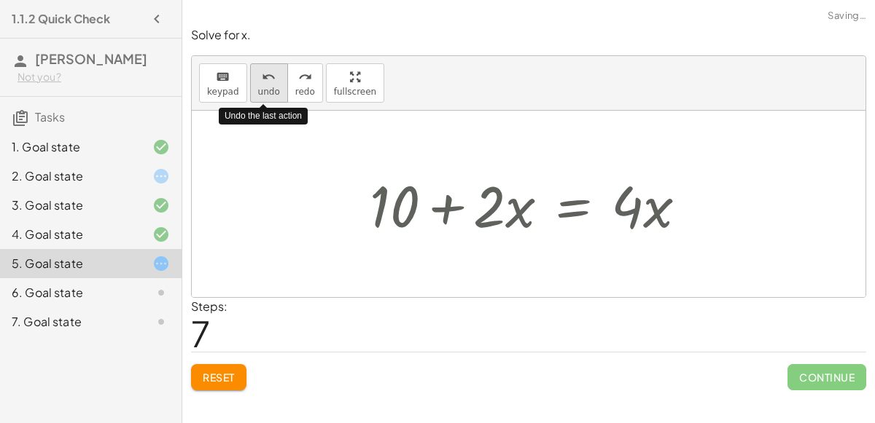
click at [275, 98] on button "undo undo" at bounding box center [269, 82] width 38 height 39
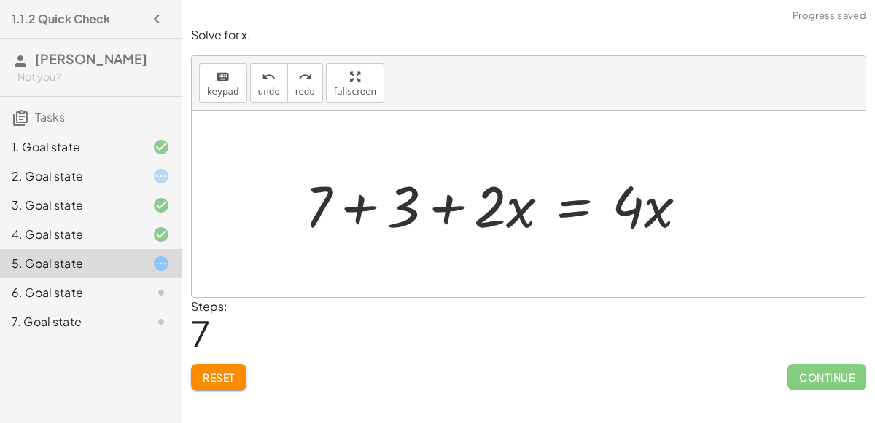
click at [216, 367] on button "Reset" at bounding box center [218, 377] width 55 height 26
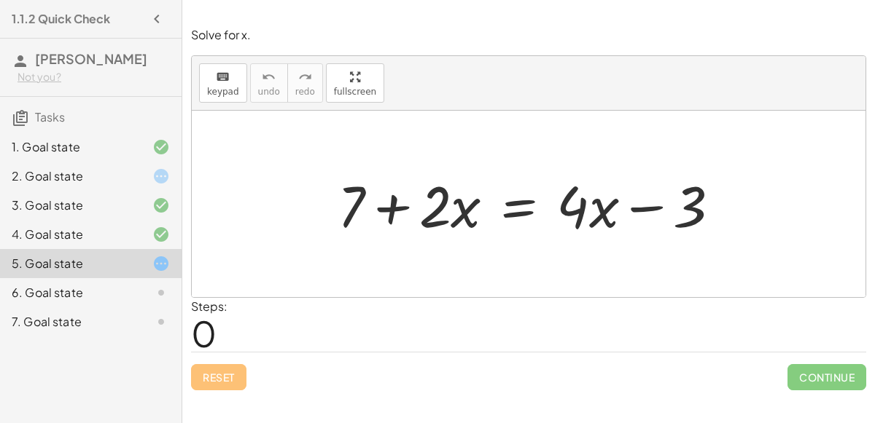
click at [641, 208] on div at bounding box center [534, 204] width 409 height 75
drag, startPoint x: 687, startPoint y: 211, endPoint x: 565, endPoint y: 254, distance: 129.3
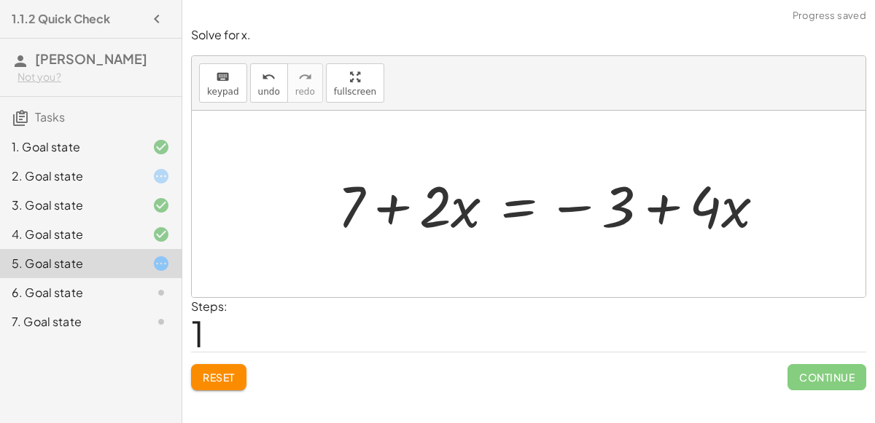
click at [662, 211] on div at bounding box center [556, 204] width 453 height 75
drag, startPoint x: 623, startPoint y: 209, endPoint x: 742, endPoint y: 222, distance: 119.4
click at [742, 222] on div at bounding box center [556, 204] width 453 height 75
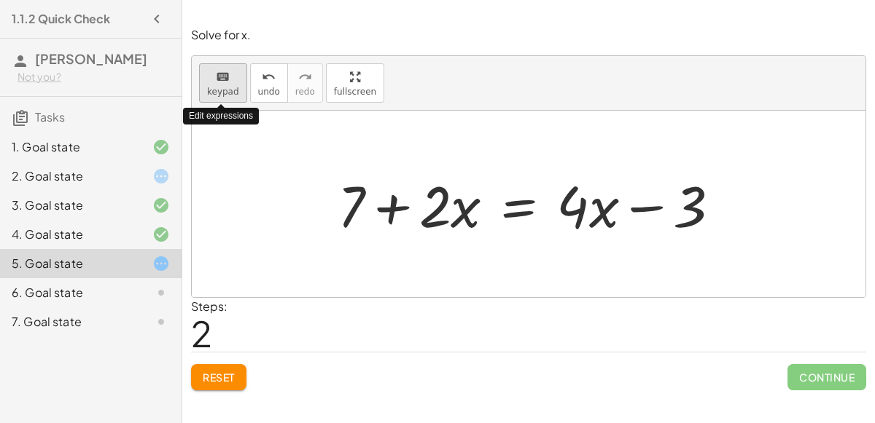
click at [238, 71] on button "keyboard keypad" at bounding box center [223, 82] width 48 height 39
click at [512, 205] on div at bounding box center [534, 204] width 409 height 75
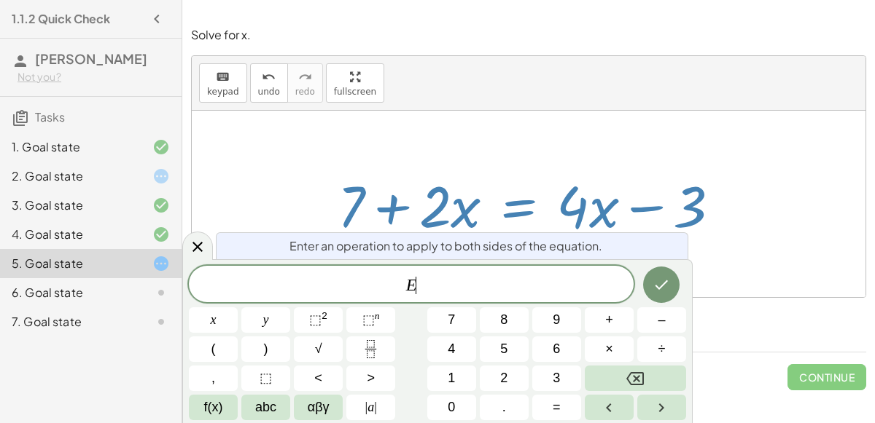
click at [448, 244] on span "Enter an operation to apply to both sides of the equation." at bounding box center [445, 246] width 313 height 17
click at [198, 238] on icon at bounding box center [197, 246] width 17 height 17
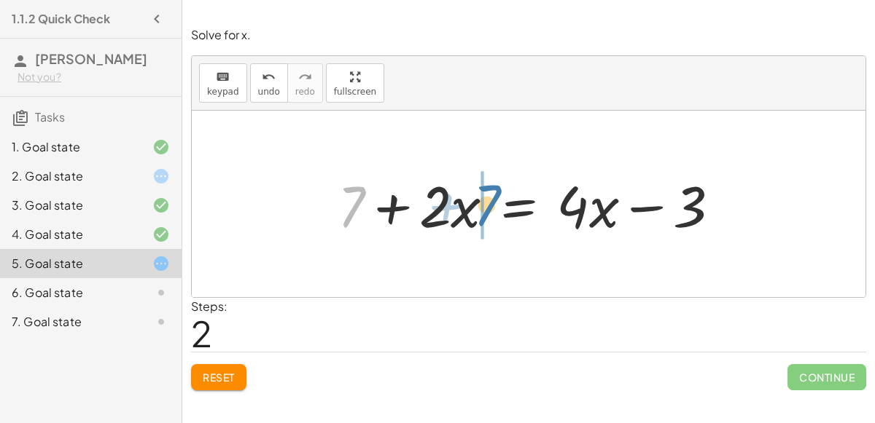
drag, startPoint x: 359, startPoint y: 202, endPoint x: 501, endPoint y: 203, distance: 142.9
click at [501, 203] on div at bounding box center [534, 204] width 409 height 75
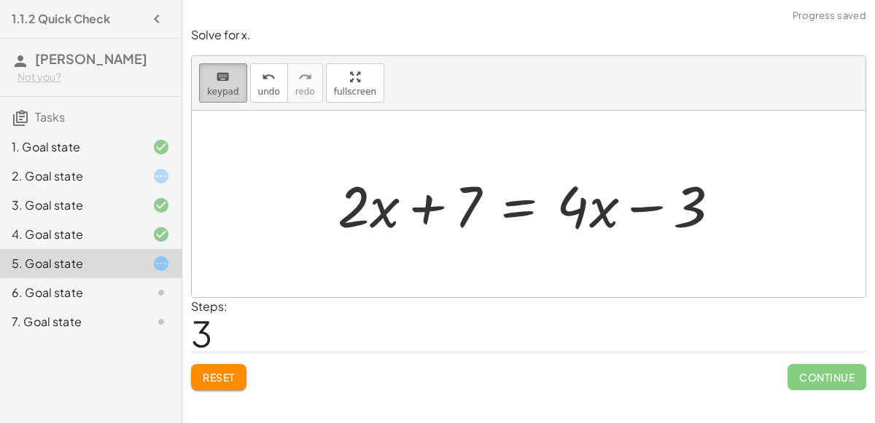
click at [235, 78] on button "keyboard keypad" at bounding box center [223, 82] width 48 height 39
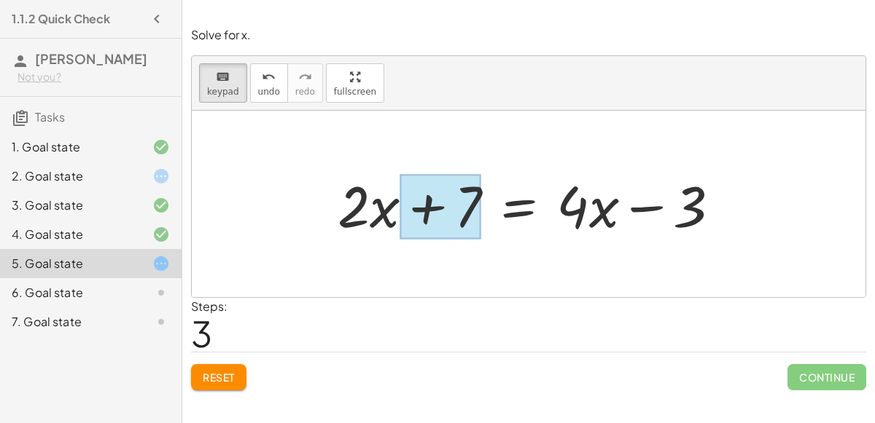
click at [427, 219] on div at bounding box center [440, 207] width 82 height 65
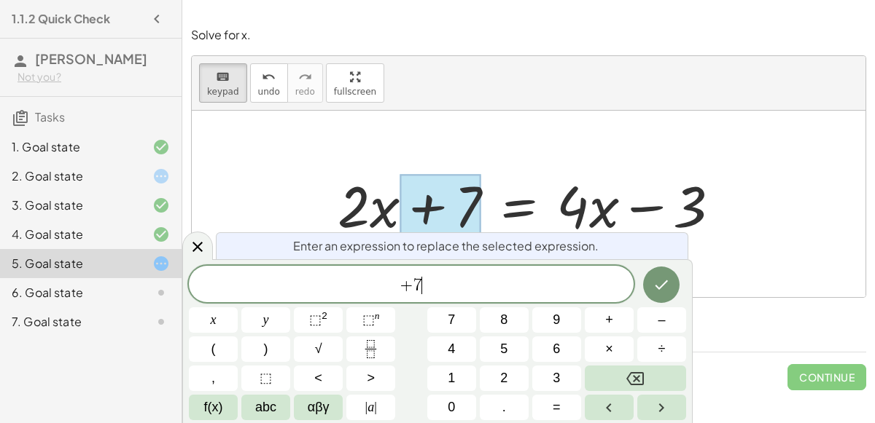
click at [445, 276] on span "+ 7 ​" at bounding box center [411, 286] width 445 height 20
click at [193, 241] on icon at bounding box center [197, 246] width 17 height 17
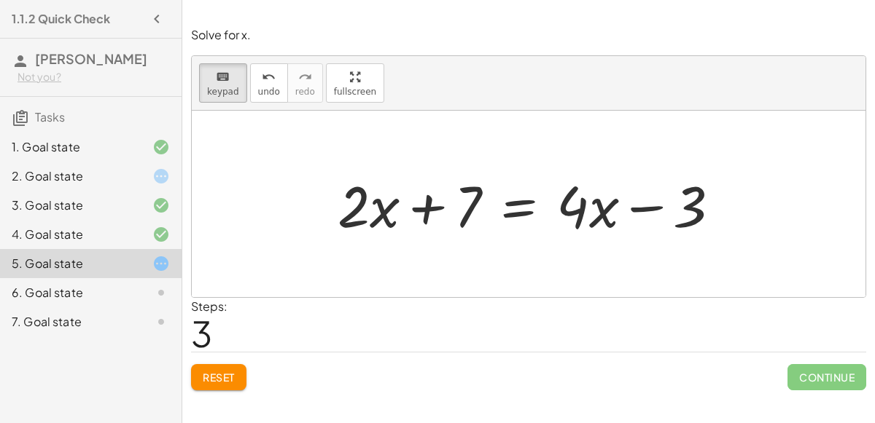
click at [229, 60] on div "keyboard keypad undo [PERSON_NAME] redo fullscreen" at bounding box center [528, 83] width 673 height 55
click at [229, 63] on button "keyboard keypad" at bounding box center [223, 82] width 48 height 39
click at [541, 203] on div at bounding box center [534, 204] width 409 height 75
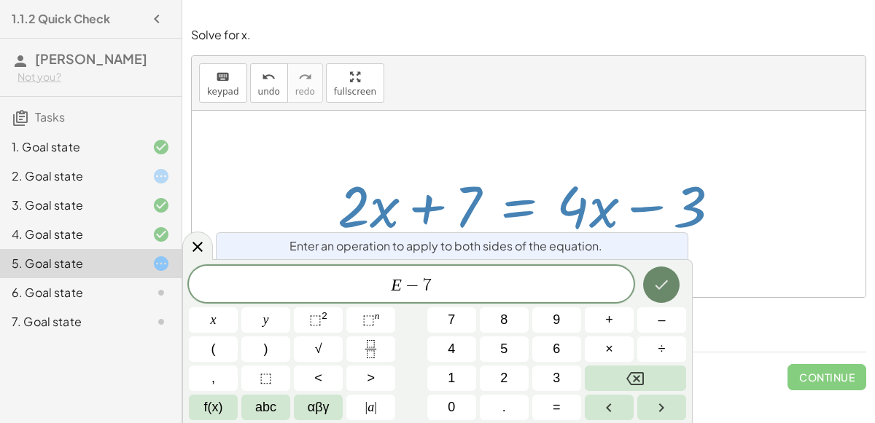
click at [679, 283] on button "Done" at bounding box center [661, 285] width 36 height 36
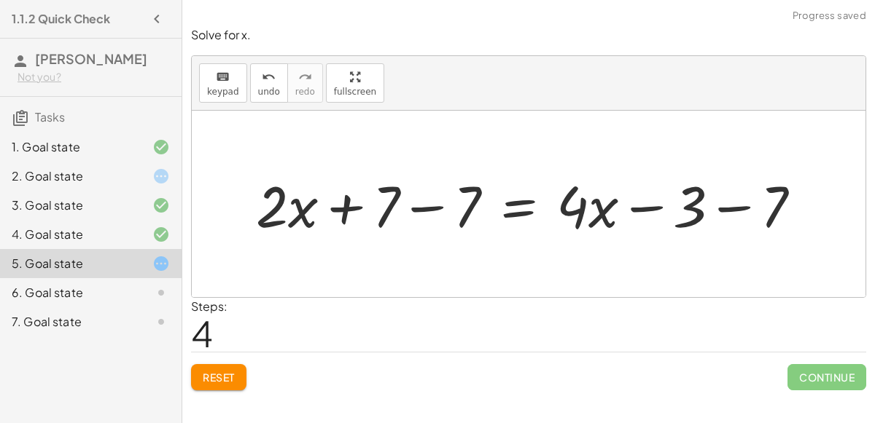
click at [423, 203] on div at bounding box center [534, 204] width 571 height 75
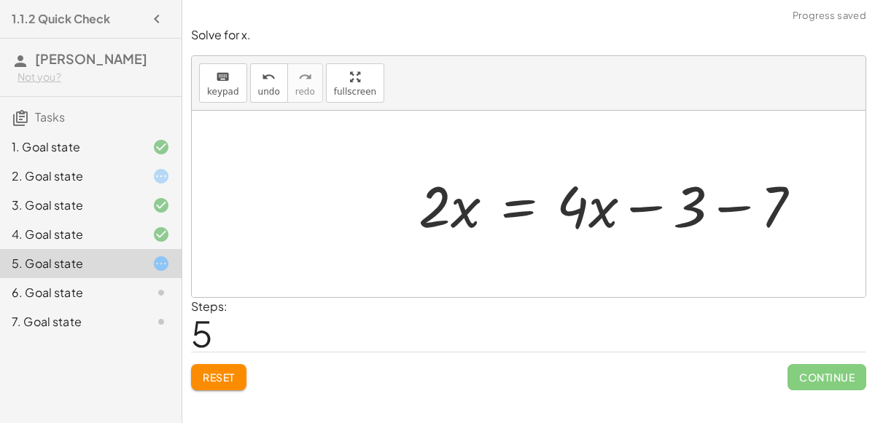
click at [714, 206] on div at bounding box center [615, 204] width 409 height 75
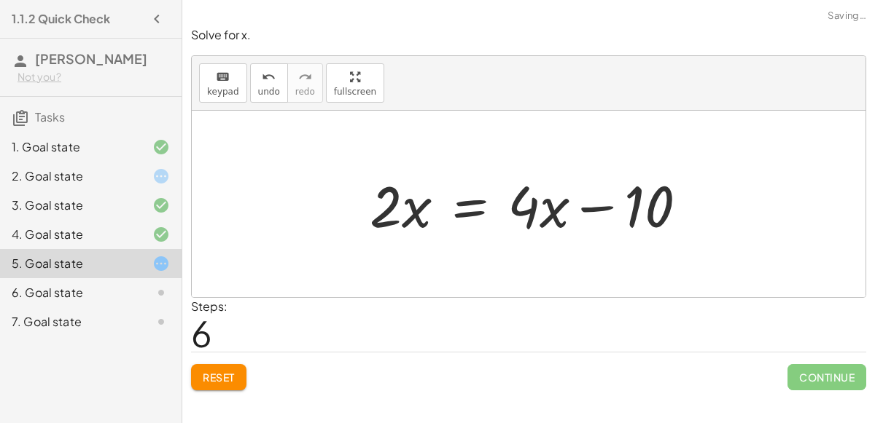
click at [591, 205] on div at bounding box center [533, 204] width 343 height 75
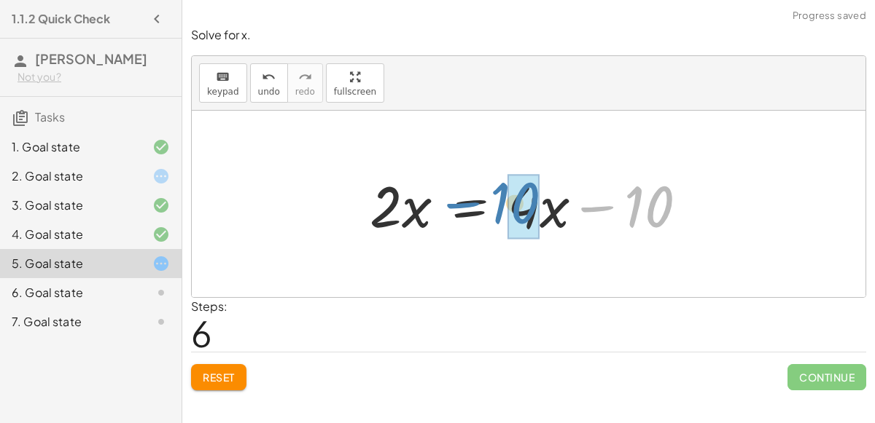
drag, startPoint x: 629, startPoint y: 213, endPoint x: 496, endPoint y: 209, distance: 133.4
click at [496, 209] on div at bounding box center [533, 204] width 343 height 75
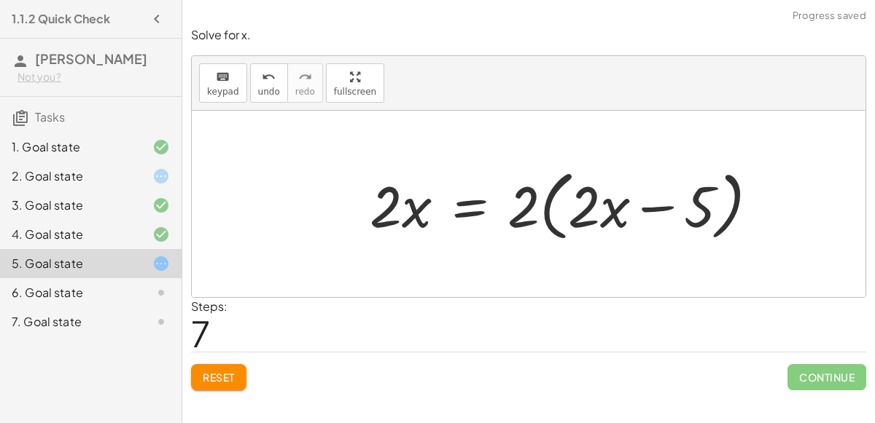
click at [647, 206] on div at bounding box center [569, 205] width 415 height 84
drag, startPoint x: 522, startPoint y: 208, endPoint x: 620, endPoint y: 211, distance: 98.4
click at [620, 211] on div at bounding box center [569, 205] width 415 height 84
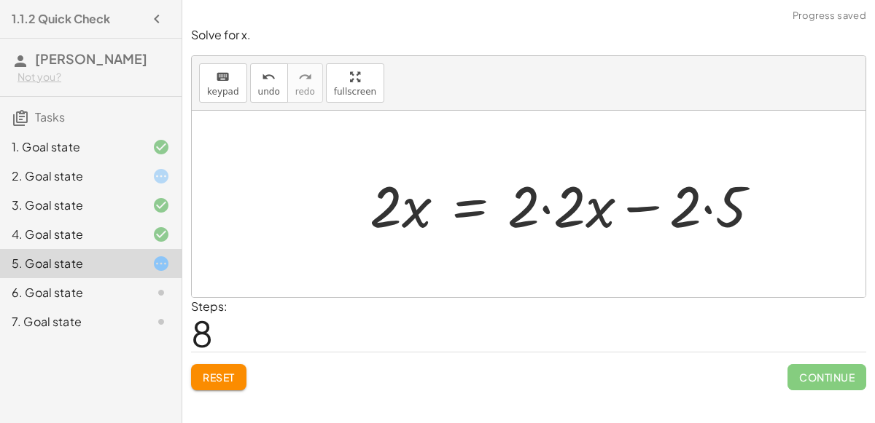
click at [698, 204] on div at bounding box center [570, 204] width 417 height 75
click at [704, 207] on div at bounding box center [570, 204] width 417 height 75
click at [548, 206] on div at bounding box center [556, 204] width 389 height 75
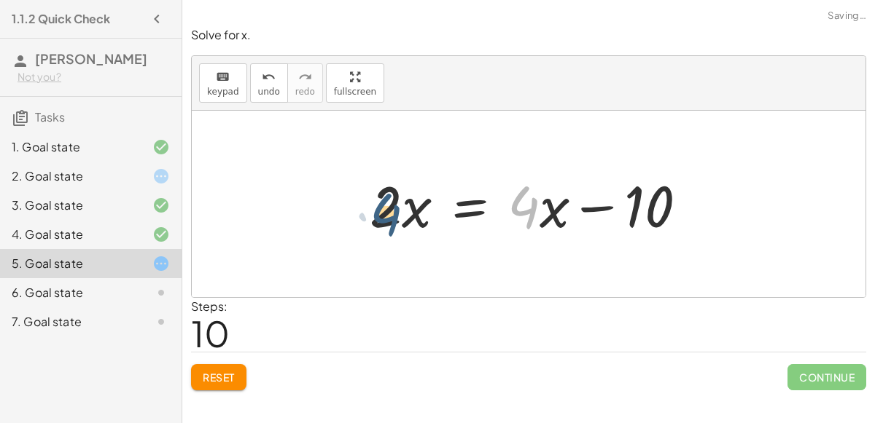
drag, startPoint x: 531, startPoint y: 206, endPoint x: 384, endPoint y: 214, distance: 146.7
click at [384, 214] on div at bounding box center [533, 204] width 343 height 75
click at [472, 210] on div at bounding box center [533, 204] width 343 height 75
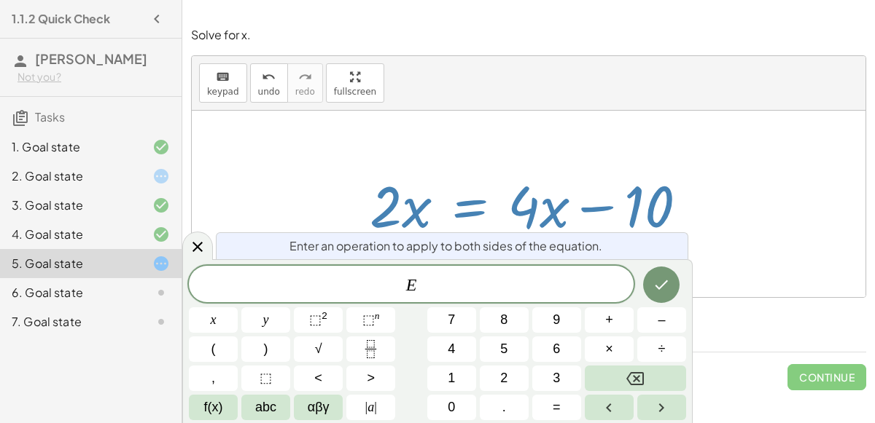
click at [461, 286] on span "E ​" at bounding box center [411, 286] width 445 height 20
click at [668, 283] on icon "Done" at bounding box center [660, 284] width 17 height 17
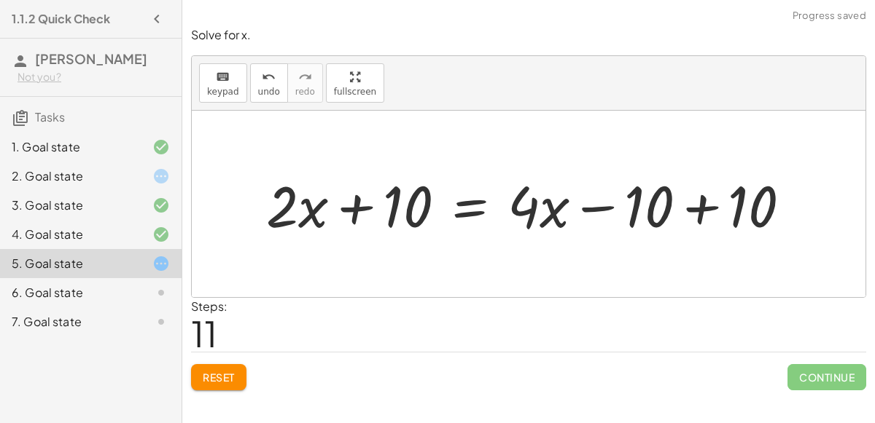
click at [698, 211] on div at bounding box center [534, 204] width 551 height 75
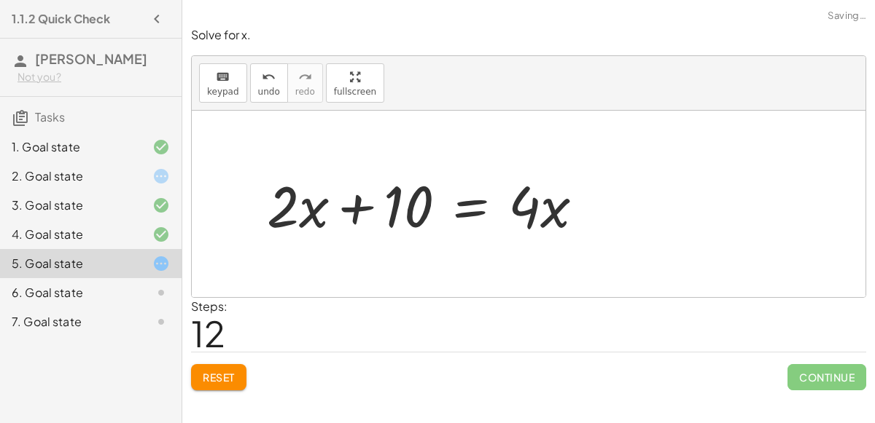
click at [359, 212] on div "+ 7 + · 2 · x = + · 4 · x − 3 + 7 + · 2 · x = − 3 + · 4 · x + 7 + · 2 · x = + ·…" at bounding box center [426, 204] width 362 height 82
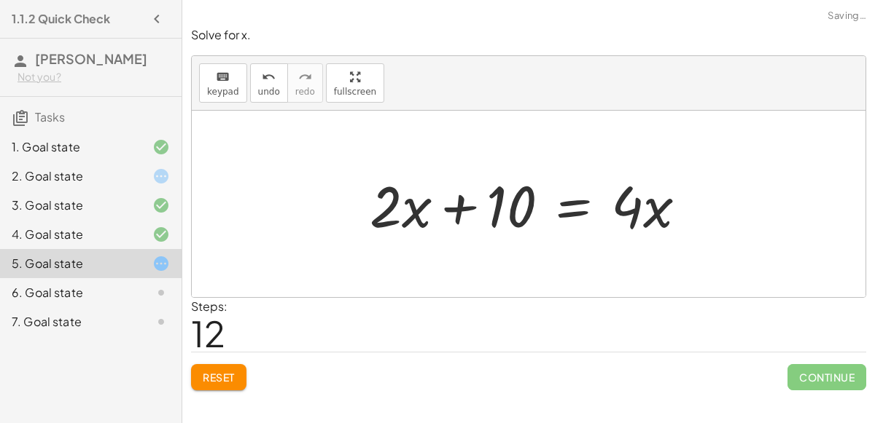
click at [453, 216] on div at bounding box center [533, 204] width 343 height 75
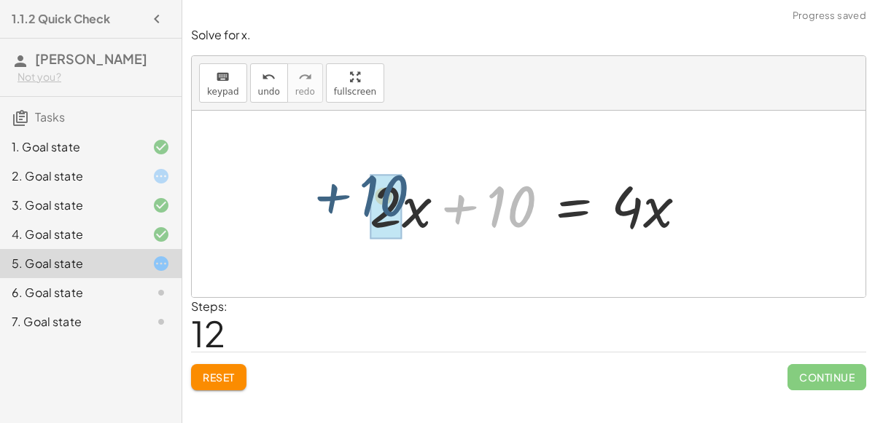
drag, startPoint x: 528, startPoint y: 216, endPoint x: 400, endPoint y: 206, distance: 128.7
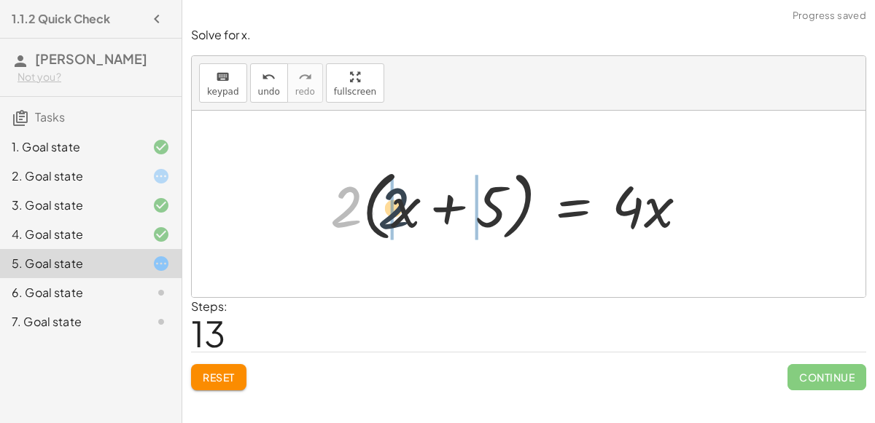
drag, startPoint x: 340, startPoint y: 204, endPoint x: 397, endPoint y: 207, distance: 56.9
click at [397, 207] on div at bounding box center [514, 205] width 383 height 84
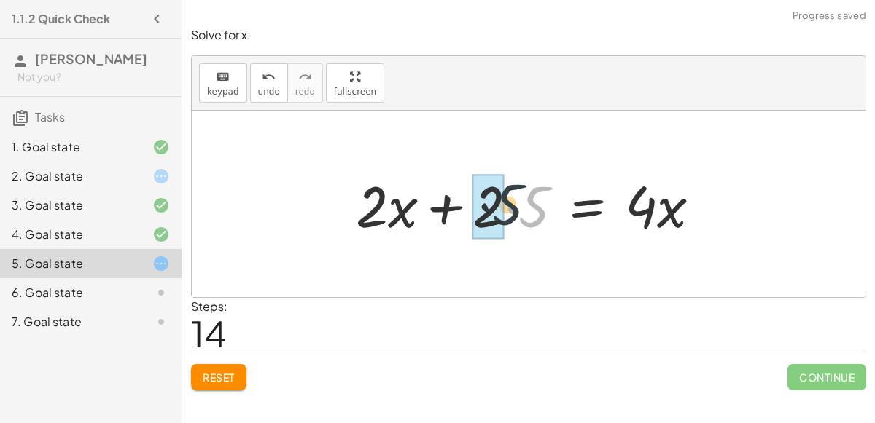
drag, startPoint x: 531, startPoint y: 205, endPoint x: 501, endPoint y: 203, distance: 30.0
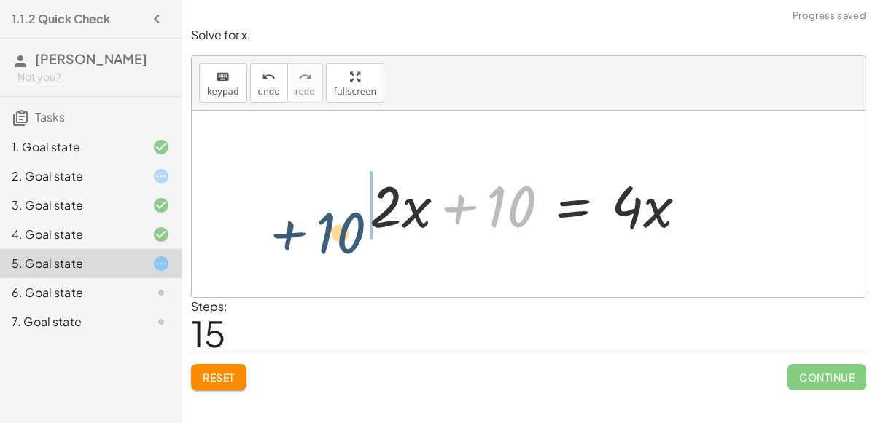
drag, startPoint x: 501, startPoint y: 203, endPoint x: 332, endPoint y: 225, distance: 170.5
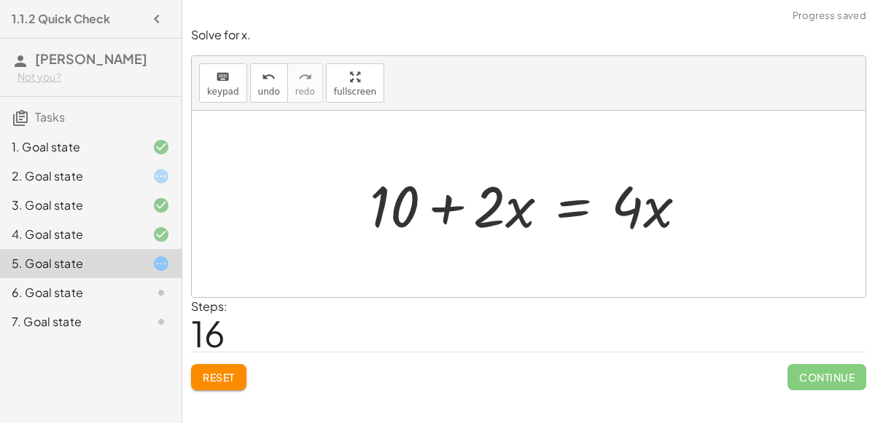
click at [575, 207] on div at bounding box center [533, 204] width 343 height 75
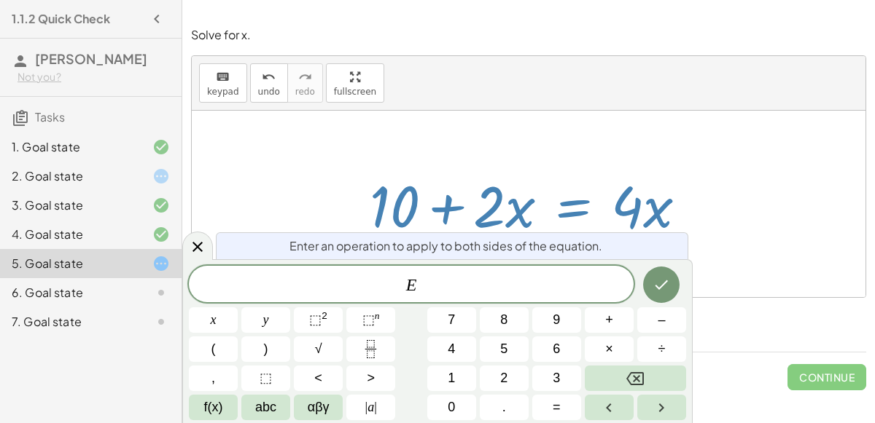
click at [523, 278] on span "E ​" at bounding box center [411, 286] width 445 height 20
click at [195, 246] on icon at bounding box center [197, 247] width 10 height 10
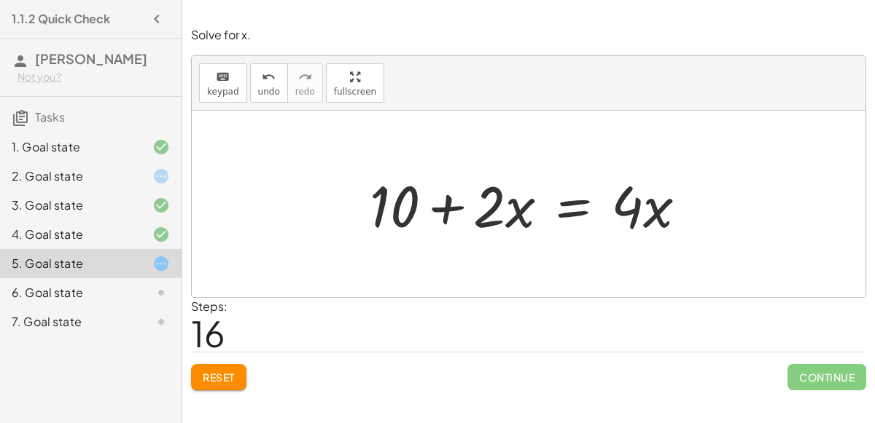
click at [447, 212] on div at bounding box center [533, 204] width 343 height 75
click at [409, 209] on div at bounding box center [533, 204] width 343 height 75
click at [205, 77] on button "keyboard keypad" at bounding box center [223, 82] width 48 height 39
click at [218, 79] on icon "keyboard" at bounding box center [223, 77] width 14 height 17
click at [565, 217] on div at bounding box center [533, 204] width 343 height 75
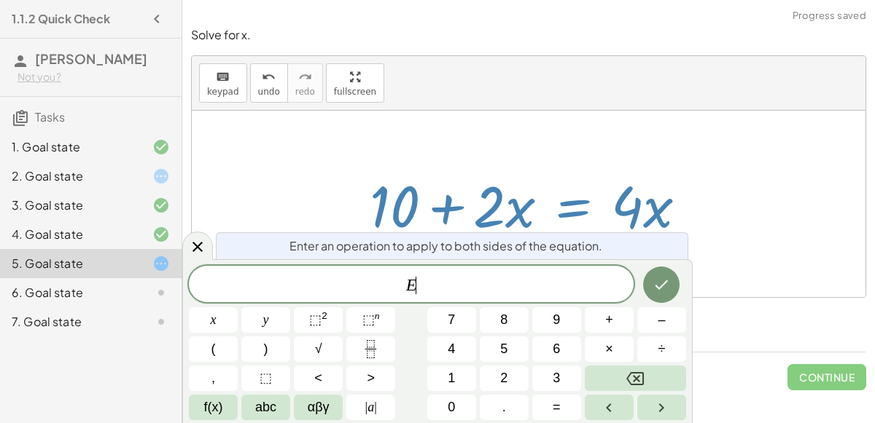
click at [507, 280] on span "E ​" at bounding box center [411, 286] width 445 height 20
click at [670, 278] on icon "Done" at bounding box center [660, 284] width 17 height 17
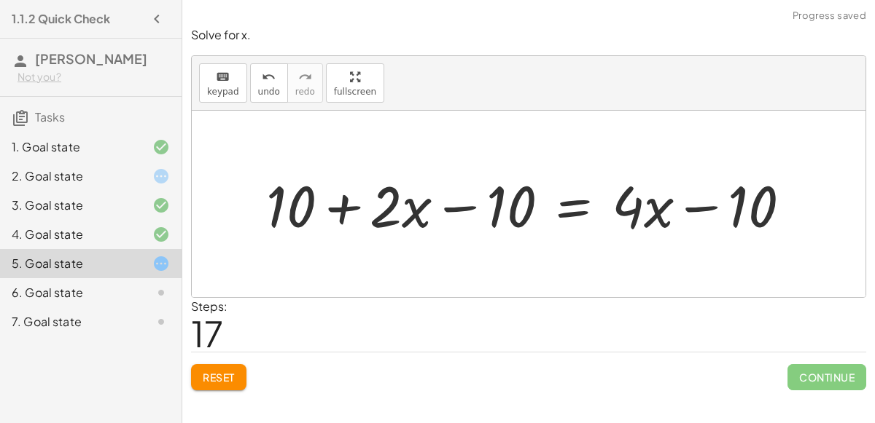
click at [440, 202] on div at bounding box center [534, 204] width 551 height 75
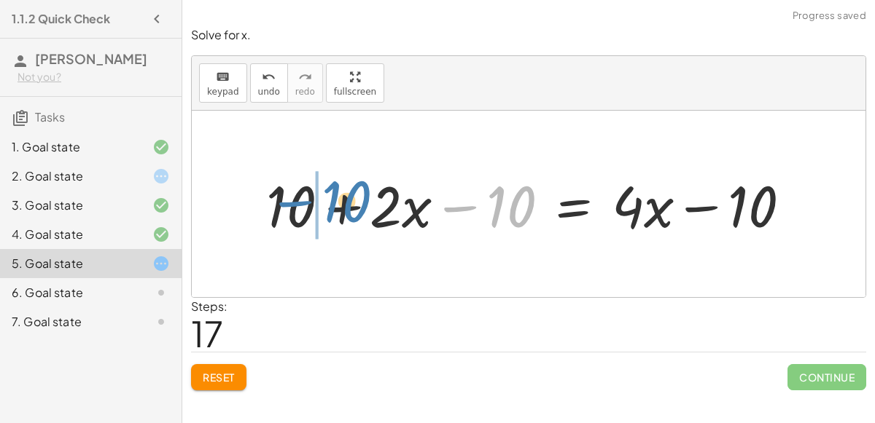
drag, startPoint x: 498, startPoint y: 216, endPoint x: 329, endPoint y: 211, distance: 168.4
click at [329, 211] on div at bounding box center [534, 204] width 551 height 75
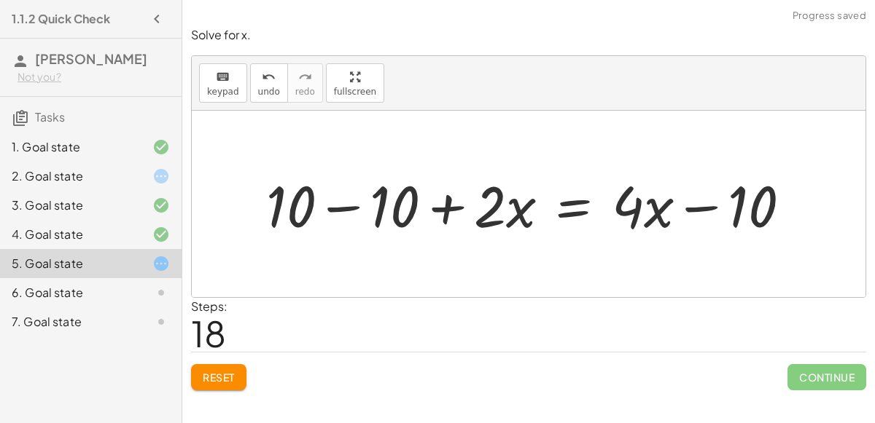
click at [340, 206] on div at bounding box center [534, 204] width 551 height 75
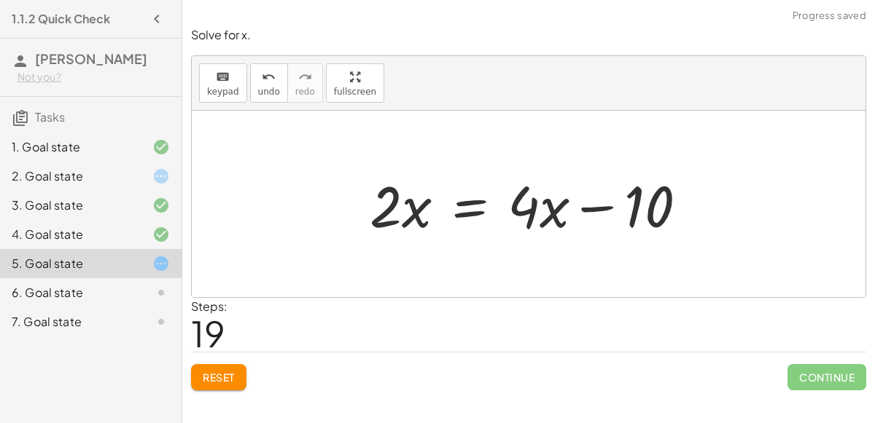
click at [471, 221] on div at bounding box center [533, 204] width 343 height 75
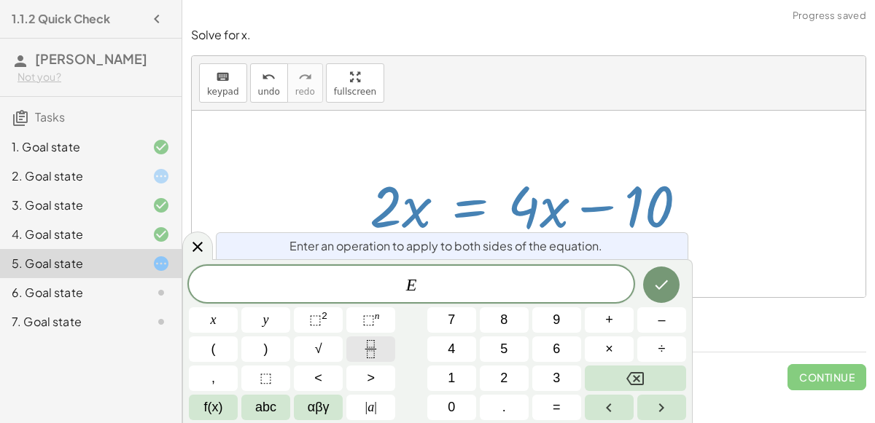
click at [378, 337] on button "Fraction" at bounding box center [370, 350] width 49 height 26
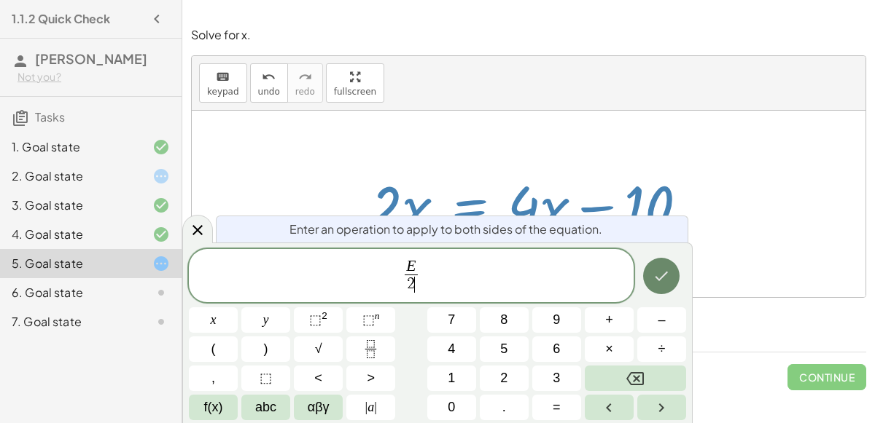
click at [663, 282] on icon "Done" at bounding box center [660, 275] width 17 height 17
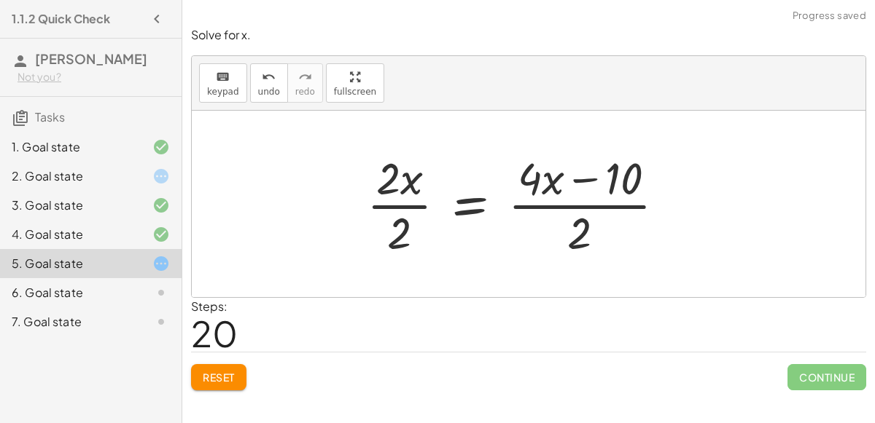
click at [560, 234] on div at bounding box center [521, 204] width 324 height 112
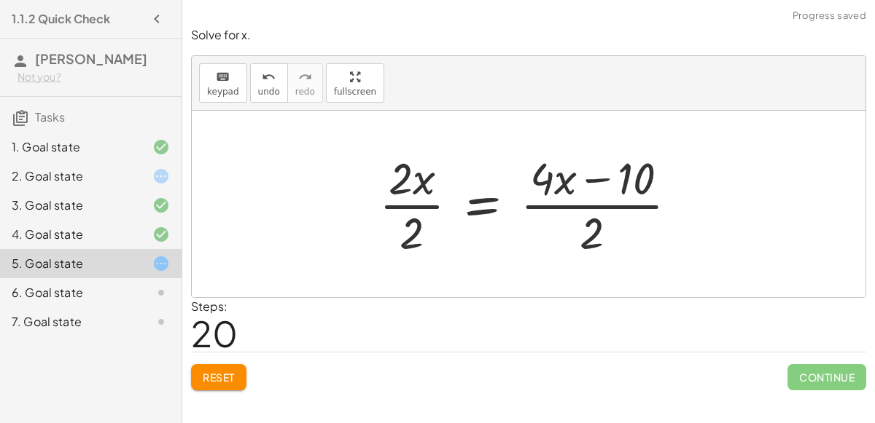
click at [590, 243] on div at bounding box center [534, 204] width 324 height 112
click at [423, 235] on div at bounding box center [534, 204] width 324 height 112
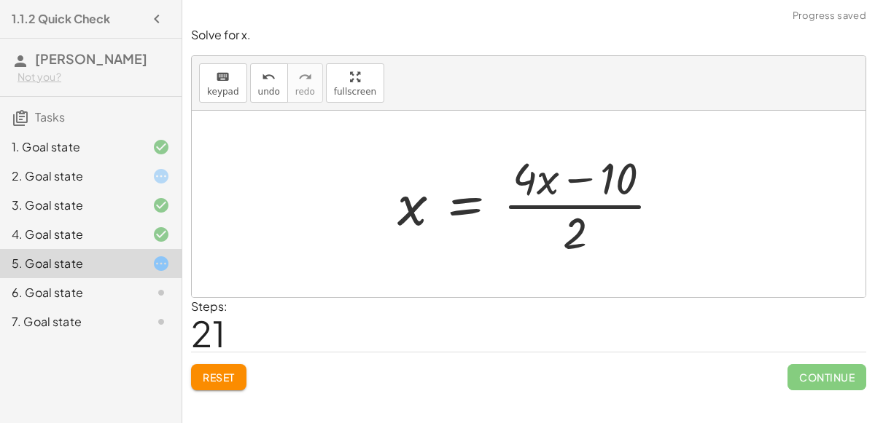
click at [594, 178] on div at bounding box center [534, 204] width 289 height 112
drag, startPoint x: 574, startPoint y: 222, endPoint x: 617, endPoint y: 171, distance: 67.2
click at [617, 171] on div at bounding box center [534, 204] width 289 height 112
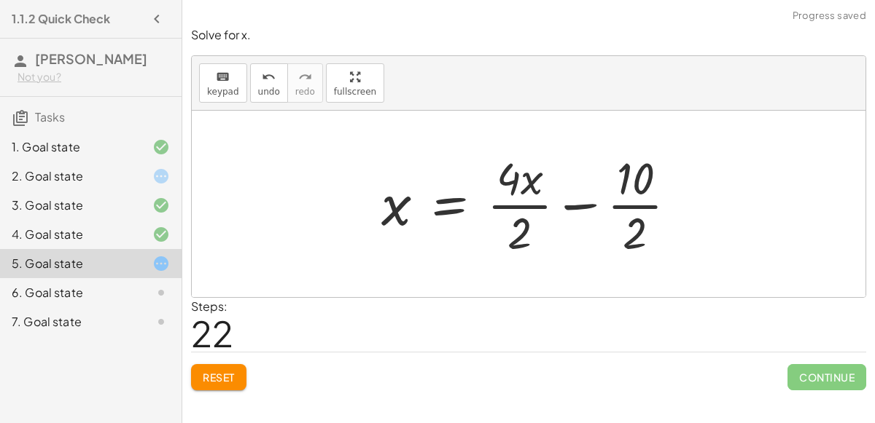
click at [648, 206] on div at bounding box center [534, 204] width 321 height 112
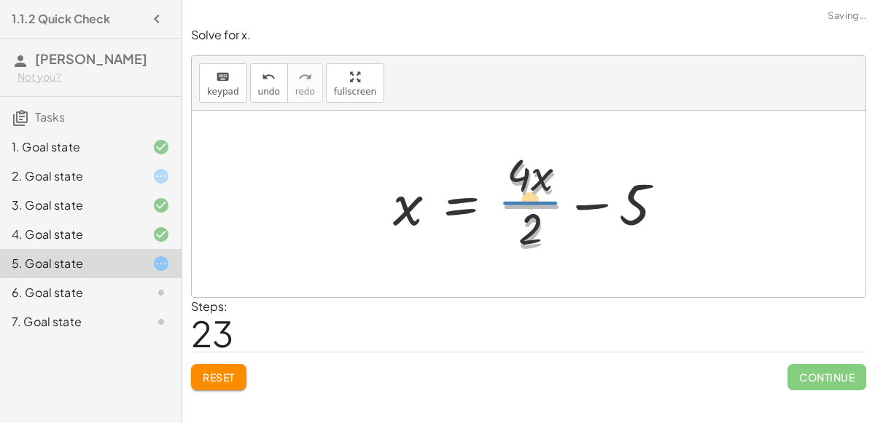
drag, startPoint x: 542, startPoint y: 202, endPoint x: 538, endPoint y: 192, distance: 11.1
click at [538, 192] on div at bounding box center [534, 204] width 297 height 112
drag, startPoint x: 529, startPoint y: 249, endPoint x: 522, endPoint y: 190, distance: 58.8
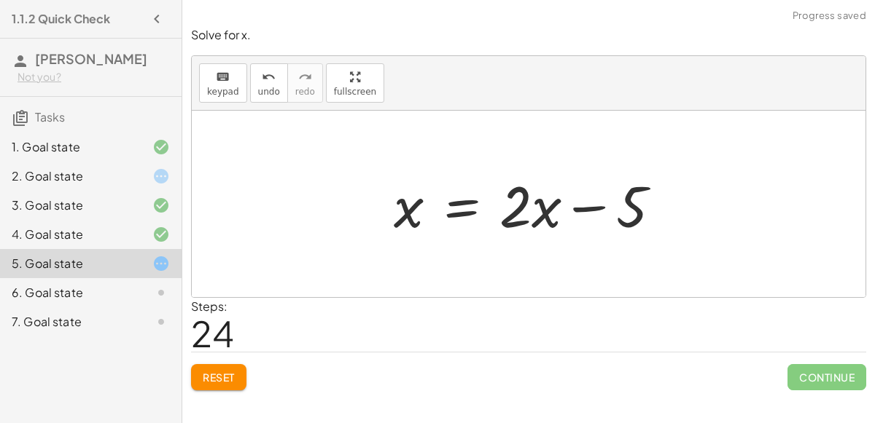
click at [539, 212] on div at bounding box center [533, 204] width 294 height 75
click at [621, 207] on div at bounding box center [535, 204] width 294 height 75
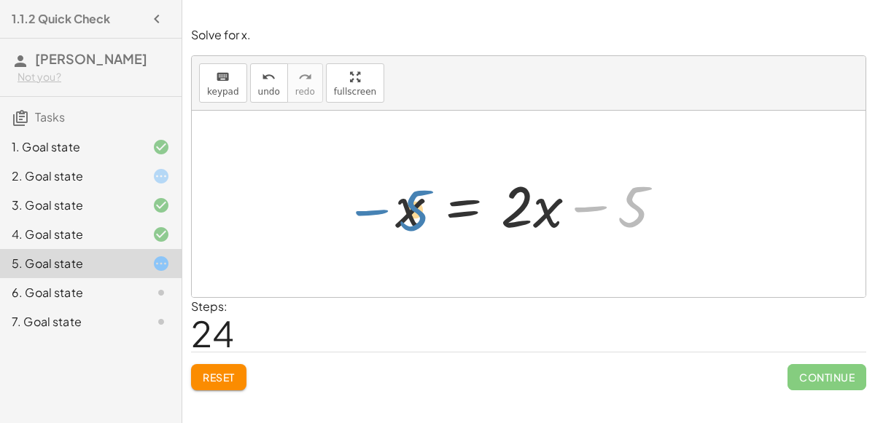
drag, startPoint x: 631, startPoint y: 222, endPoint x: 517, endPoint y: 227, distance: 114.5
click at [413, 224] on div at bounding box center [535, 204] width 294 height 75
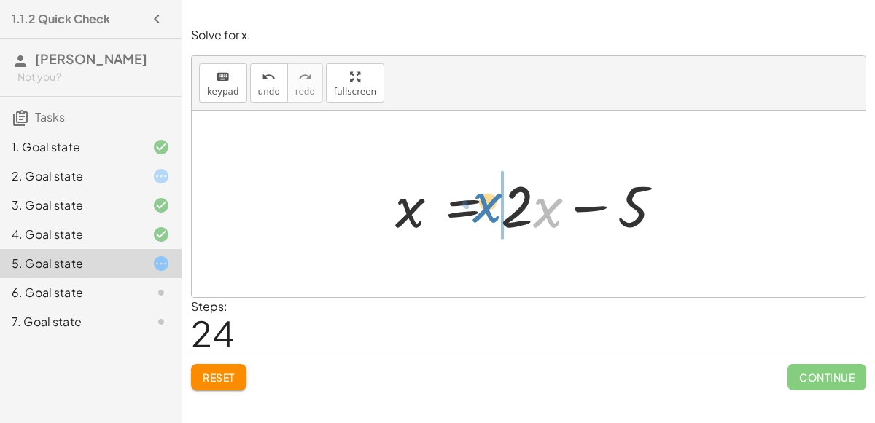
drag, startPoint x: 539, startPoint y: 218, endPoint x: 477, endPoint y: 212, distance: 63.0
click at [477, 212] on div at bounding box center [535, 204] width 294 height 75
drag, startPoint x: 550, startPoint y: 212, endPoint x: 488, endPoint y: 208, distance: 62.8
click at [488, 208] on div at bounding box center [535, 204] width 294 height 75
click at [598, 207] on div at bounding box center [535, 204] width 294 height 75
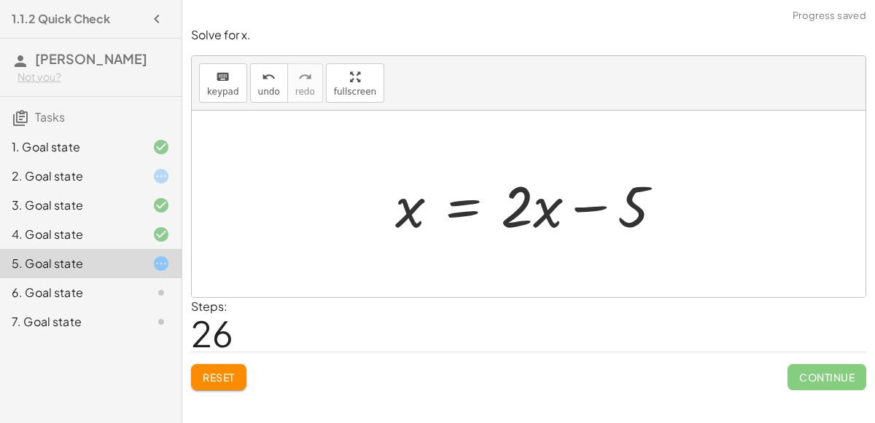
click at [474, 208] on div at bounding box center [535, 204] width 294 height 75
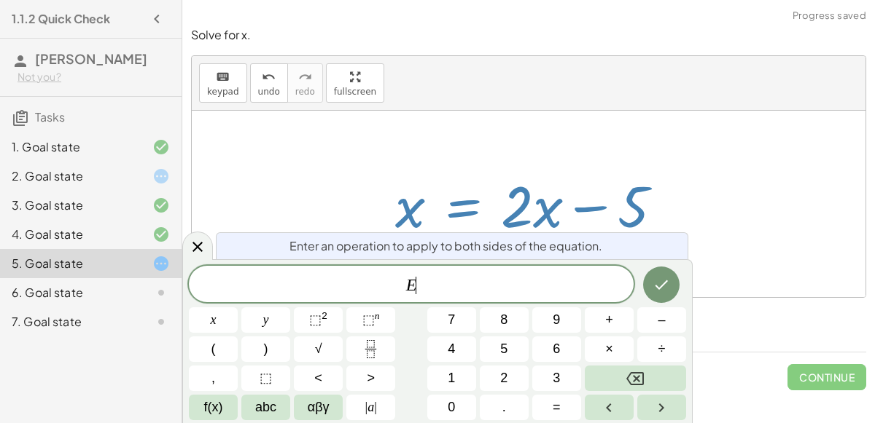
click at [470, 273] on div "E ​" at bounding box center [411, 284] width 445 height 36
click at [382, 340] on button "Fraction" at bounding box center [370, 350] width 49 height 26
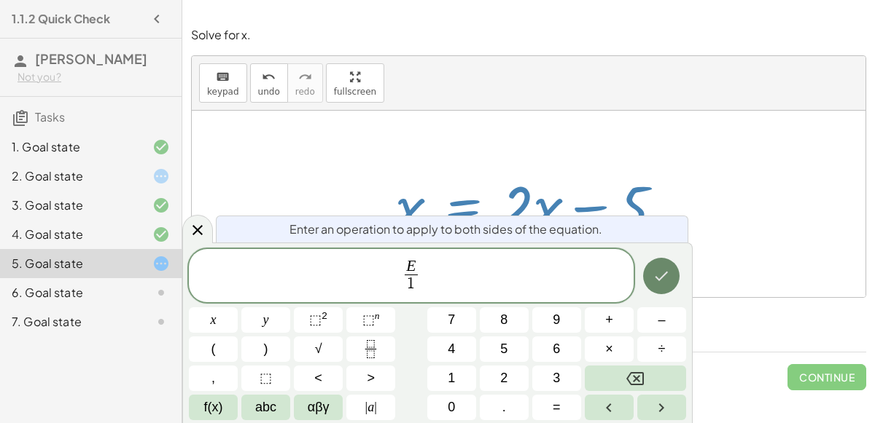
click at [659, 267] on icon "Done" at bounding box center [660, 275] width 17 height 17
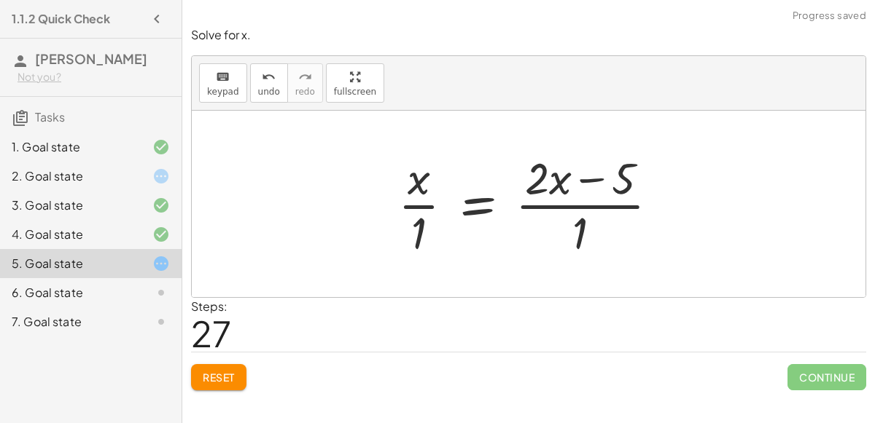
click at [554, 203] on div at bounding box center [534, 204] width 287 height 112
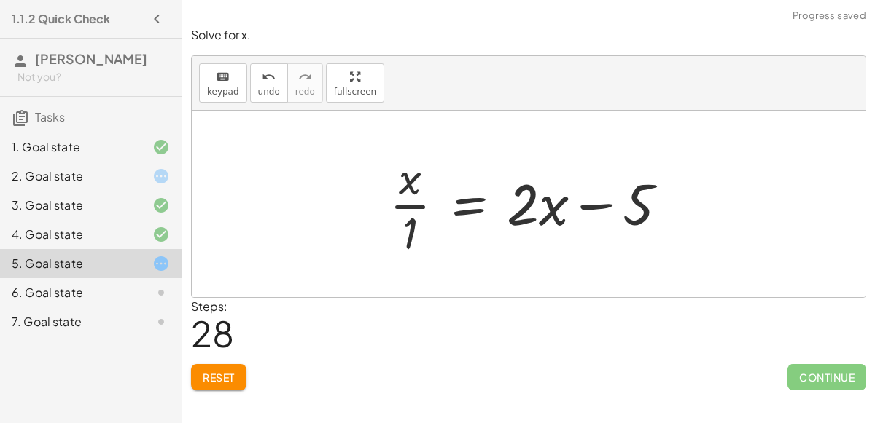
click at [413, 206] on div at bounding box center [534, 204] width 305 height 112
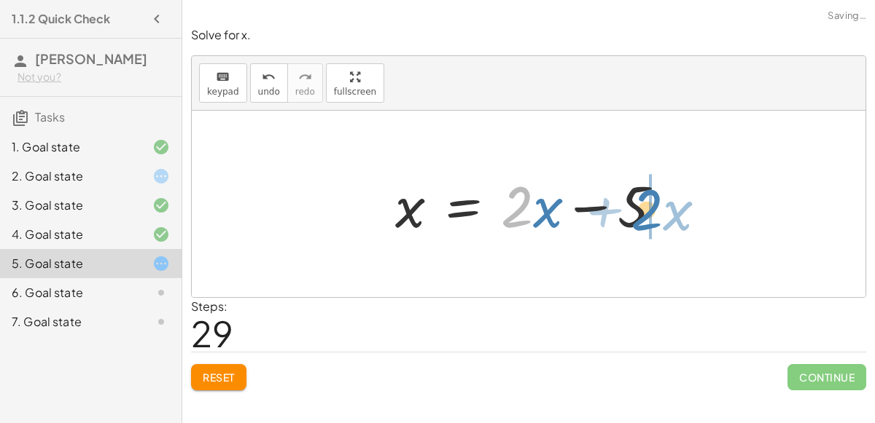
drag, startPoint x: 512, startPoint y: 207, endPoint x: 640, endPoint y: 210, distance: 128.3
click at [640, 210] on div at bounding box center [535, 204] width 294 height 75
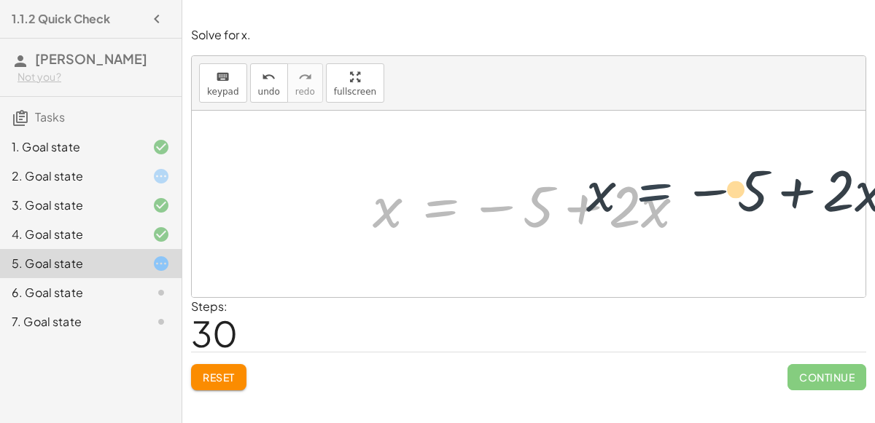
drag, startPoint x: 447, startPoint y: 206, endPoint x: 663, endPoint y: 190, distance: 216.4
click at [663, 190] on div at bounding box center [534, 204] width 338 height 75
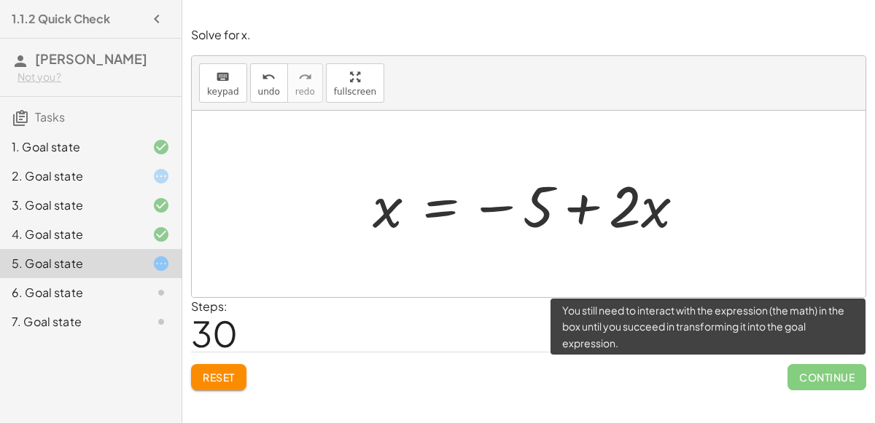
click at [827, 371] on span "Continue" at bounding box center [826, 377] width 79 height 26
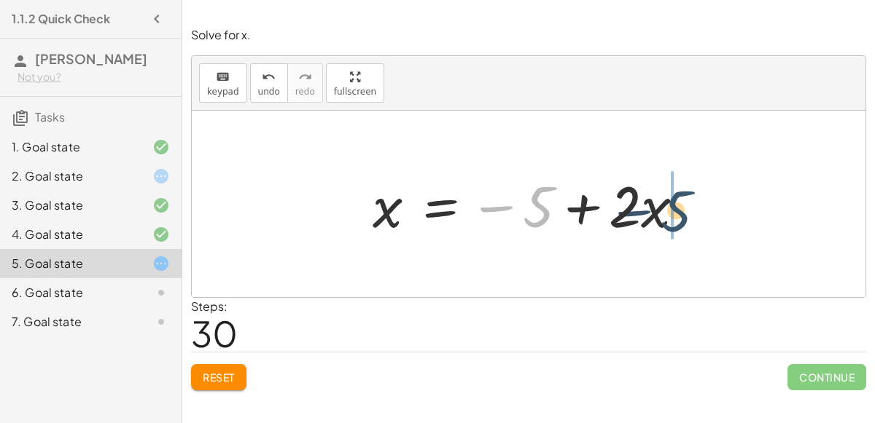
drag, startPoint x: 534, startPoint y: 193, endPoint x: 676, endPoint y: 198, distance: 141.5
click at [676, 198] on div at bounding box center [534, 204] width 338 height 75
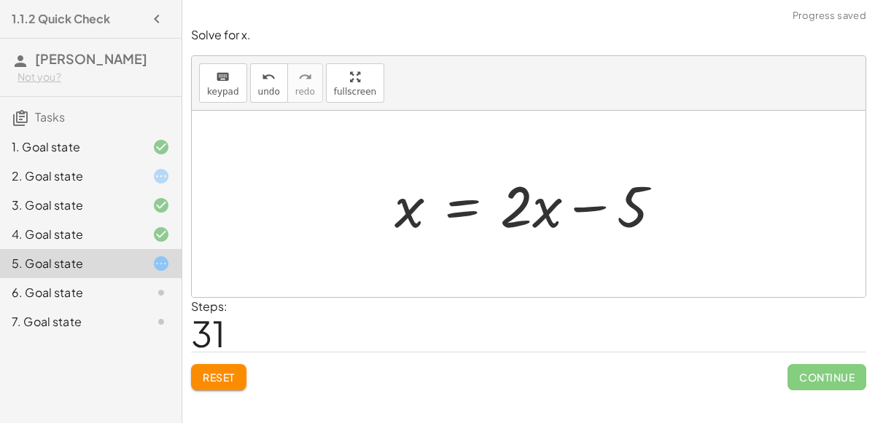
click at [510, 197] on div at bounding box center [534, 204] width 294 height 75
drag, startPoint x: 529, startPoint y: 193, endPoint x: 408, endPoint y: 191, distance: 121.0
click at [408, 191] on div at bounding box center [535, 204] width 294 height 75
click at [449, 211] on div at bounding box center [535, 204] width 294 height 75
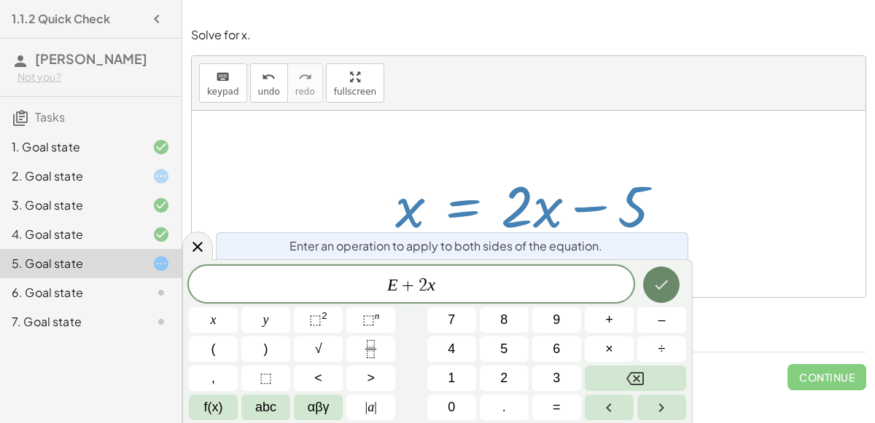
click at [666, 289] on icon "Done" at bounding box center [660, 284] width 17 height 17
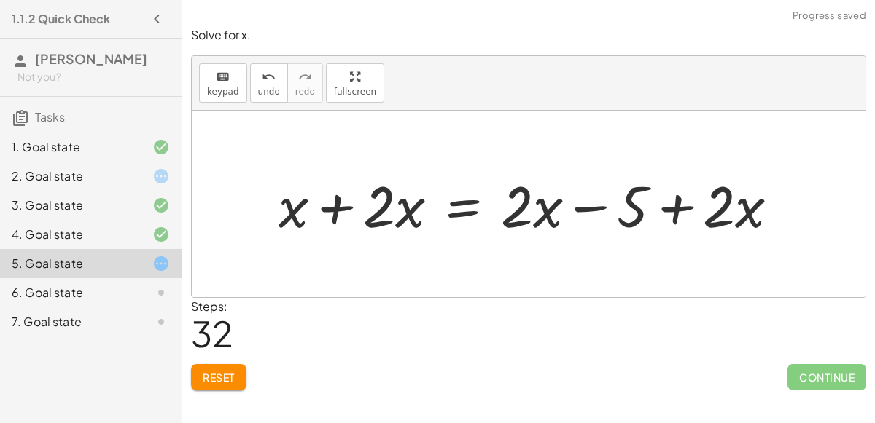
click at [337, 204] on div at bounding box center [534, 204] width 526 height 75
click at [672, 215] on div at bounding box center [575, 204] width 443 height 75
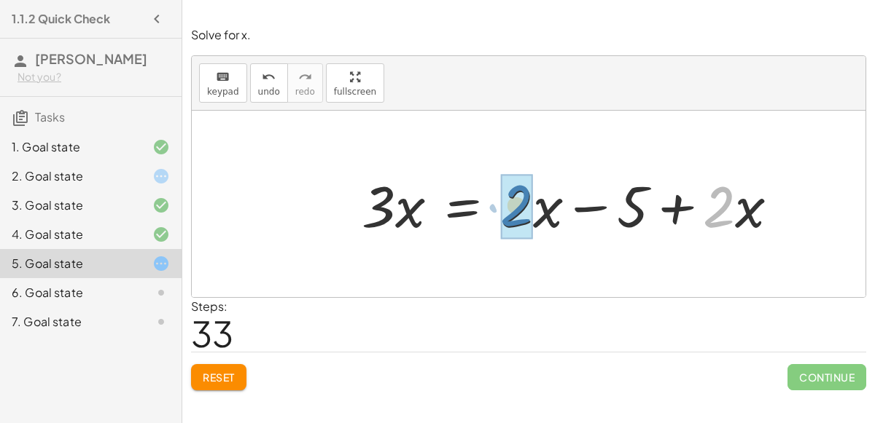
drag, startPoint x: 715, startPoint y: 206, endPoint x: 512, endPoint y: 205, distance: 202.6
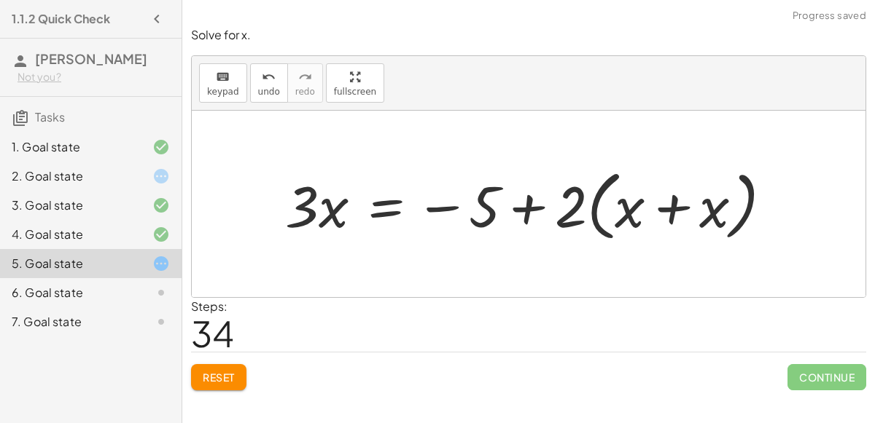
click at [679, 211] on div at bounding box center [535, 205] width 514 height 84
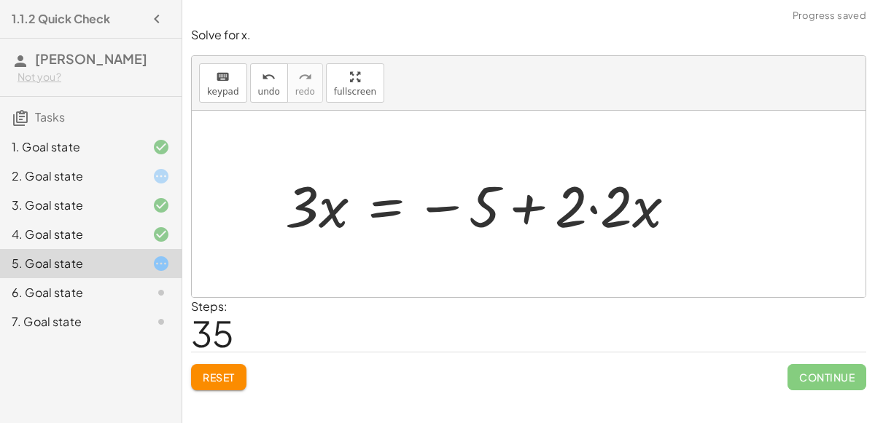
click at [591, 206] on div at bounding box center [487, 204] width 418 height 75
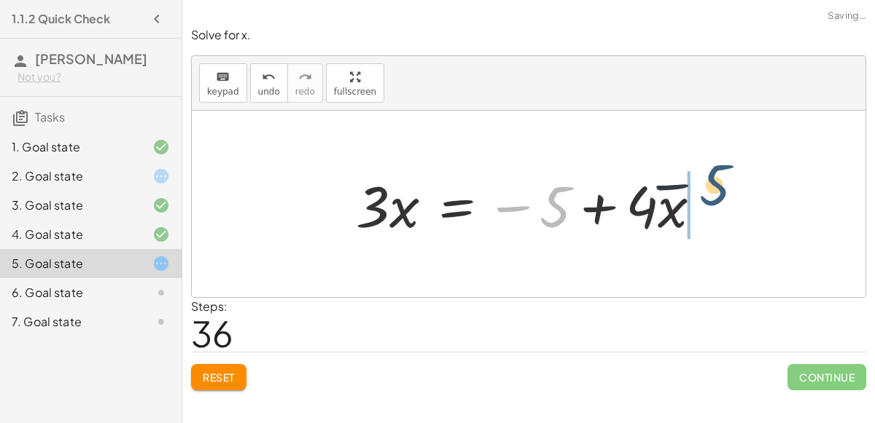
drag, startPoint x: 528, startPoint y: 207, endPoint x: 703, endPoint y: 188, distance: 175.2
click at [703, 188] on div at bounding box center [534, 204] width 372 height 75
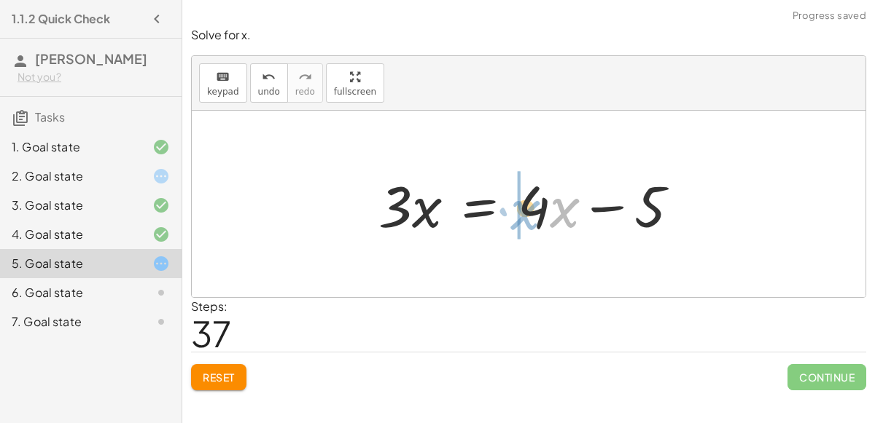
drag, startPoint x: 534, startPoint y: 207, endPoint x: 487, endPoint y: 208, distance: 47.4
click at [487, 208] on div at bounding box center [534, 204] width 327 height 75
drag, startPoint x: 555, startPoint y: 203, endPoint x: 499, endPoint y: 209, distance: 55.7
click at [499, 209] on div at bounding box center [534, 204] width 327 height 75
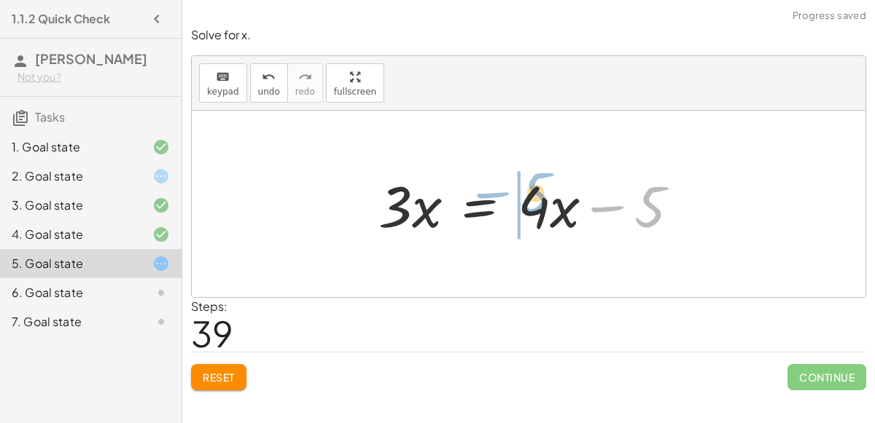
drag, startPoint x: 658, startPoint y: 190, endPoint x: 544, endPoint y: 176, distance: 115.3
click at [544, 176] on div at bounding box center [534, 204] width 327 height 75
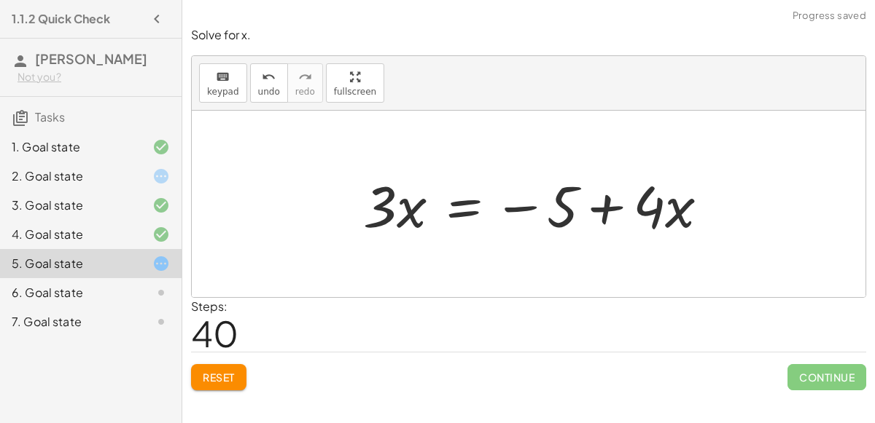
click at [604, 200] on div at bounding box center [542, 204] width 372 height 75
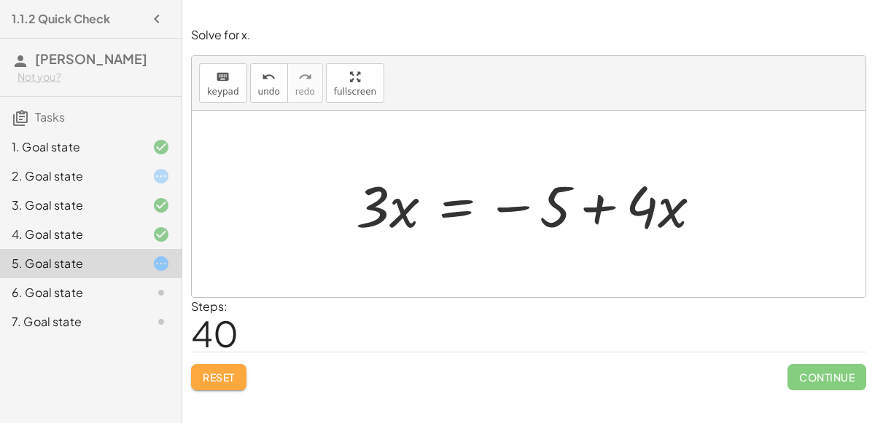
click at [226, 371] on span "Reset" at bounding box center [219, 377] width 32 height 13
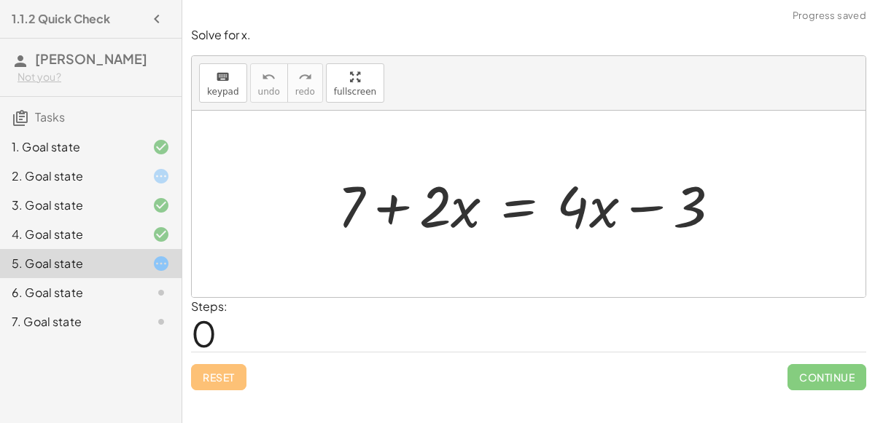
click at [119, 292] on div "6. Goal state" at bounding box center [70, 292] width 117 height 17
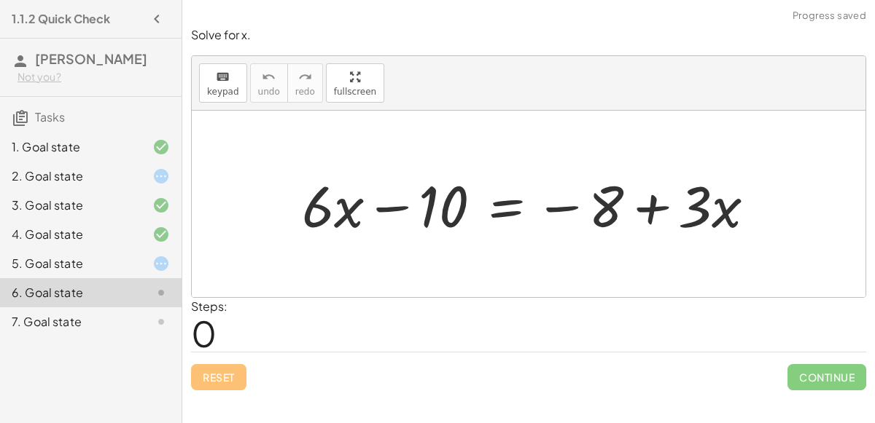
click at [656, 203] on div at bounding box center [534, 204] width 480 height 75
click at [212, 75] on div "keyboard" at bounding box center [223, 76] width 32 height 17
click at [209, 92] on span "keypad" at bounding box center [223, 92] width 32 height 10
click at [509, 212] on div at bounding box center [534, 204] width 480 height 75
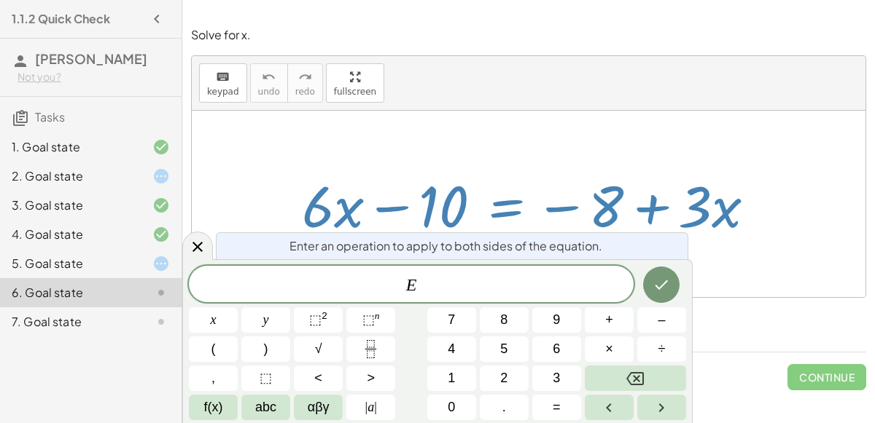
click at [497, 276] on span "E ​" at bounding box center [411, 286] width 445 height 20
click at [622, 317] on button "+" at bounding box center [609, 321] width 49 height 26
click at [563, 367] on button "3" at bounding box center [556, 379] width 49 height 26
click at [652, 287] on icon "Done" at bounding box center [660, 284] width 17 height 17
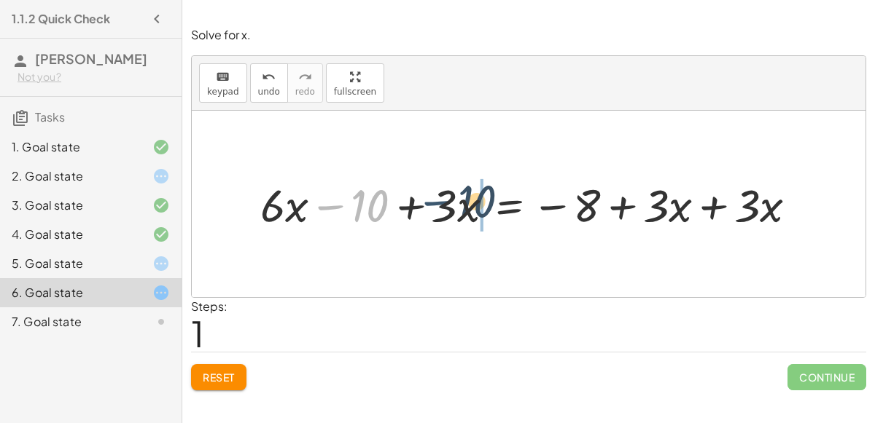
drag, startPoint x: 327, startPoint y: 200, endPoint x: 438, endPoint y: 196, distance: 110.9
click at [438, 196] on div at bounding box center [534, 204] width 563 height 60
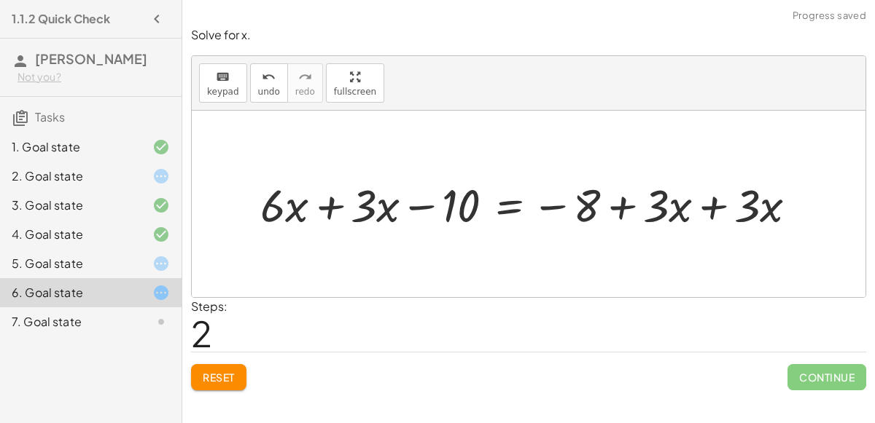
click at [334, 193] on div at bounding box center [534, 204] width 563 height 60
click at [718, 208] on div at bounding box center [581, 204] width 469 height 60
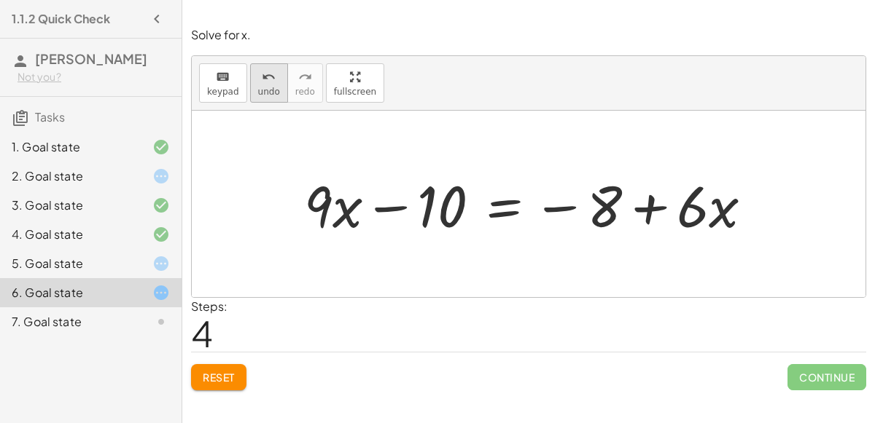
click at [273, 84] on button "undo undo" at bounding box center [269, 82] width 38 height 39
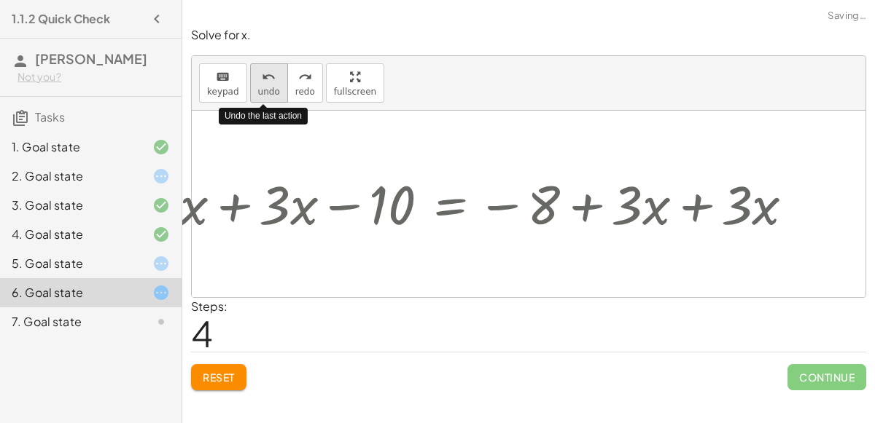
click at [266, 87] on span "undo" at bounding box center [269, 92] width 22 height 10
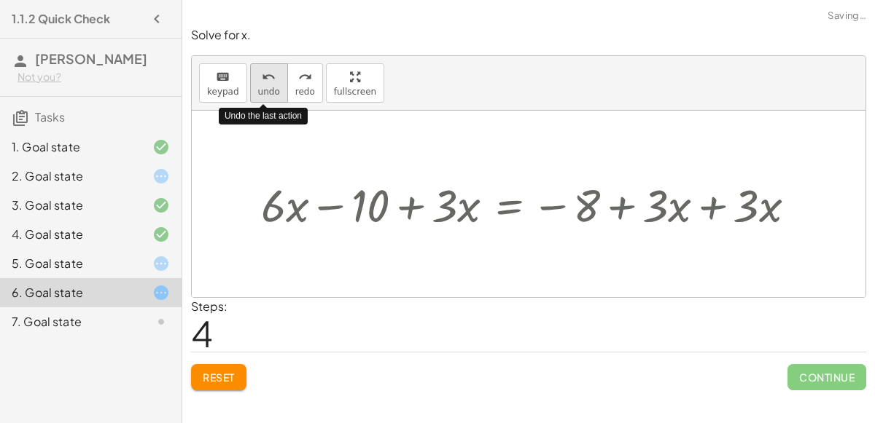
click at [266, 87] on span "undo" at bounding box center [269, 92] width 22 height 10
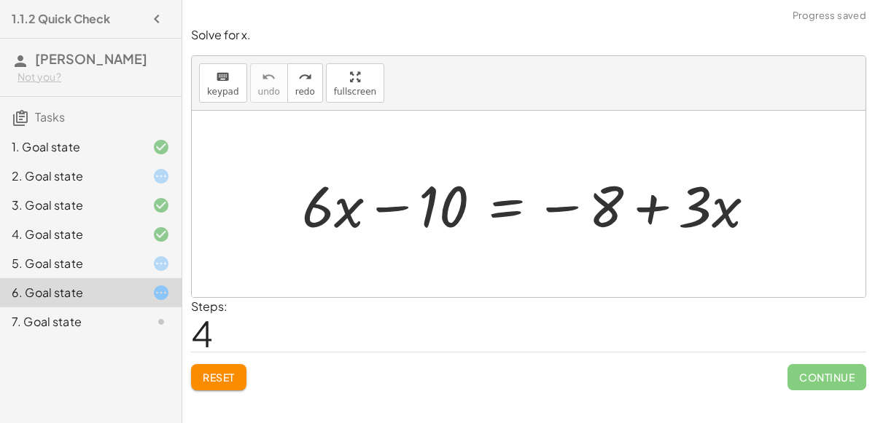
click at [210, 399] on div "Simplify. keyboard keypad undo undo redo redo fullscreen - | − 3 + 7 | - | 4 | …" at bounding box center [528, 211] width 692 height 423
click at [224, 378] on span "Reset" at bounding box center [219, 377] width 32 height 13
click at [505, 200] on div at bounding box center [534, 204] width 480 height 75
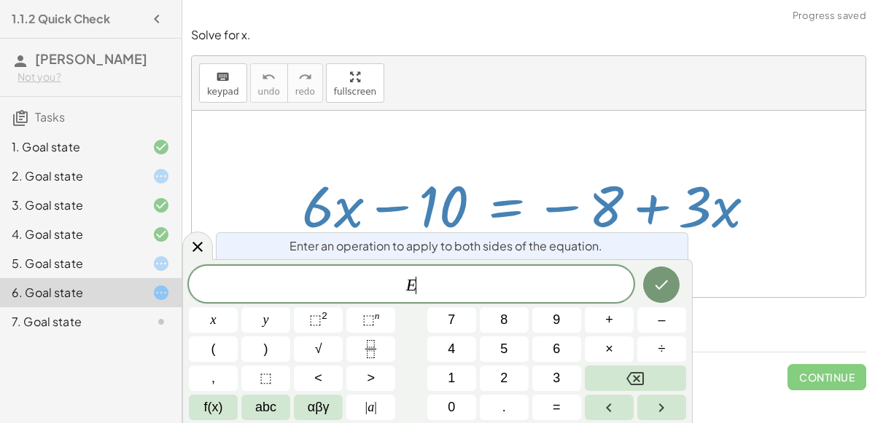
click at [478, 266] on div "E ​" at bounding box center [411, 284] width 445 height 36
click at [665, 278] on icon "Done" at bounding box center [660, 284] width 17 height 17
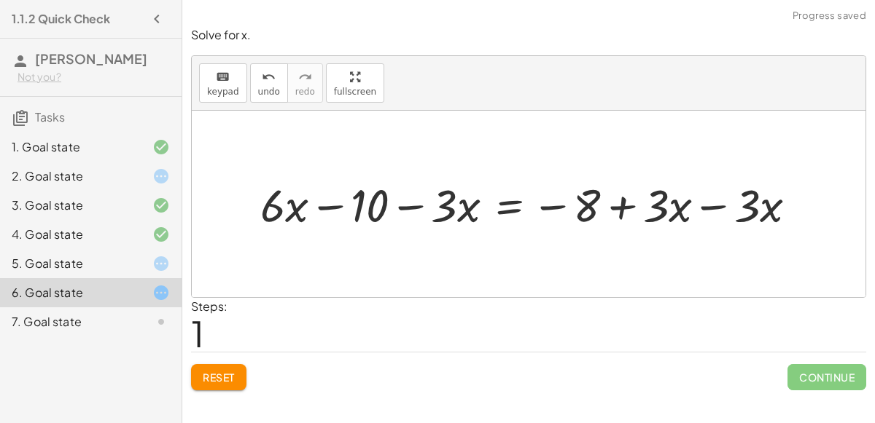
click at [781, 208] on div at bounding box center [534, 204] width 563 height 60
click at [716, 203] on div at bounding box center [534, 204] width 563 height 60
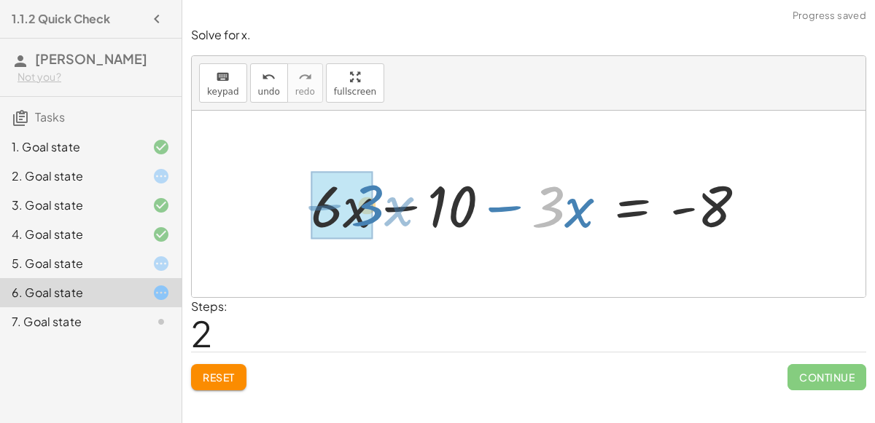
drag, startPoint x: 553, startPoint y: 216, endPoint x: 372, endPoint y: 214, distance: 181.5
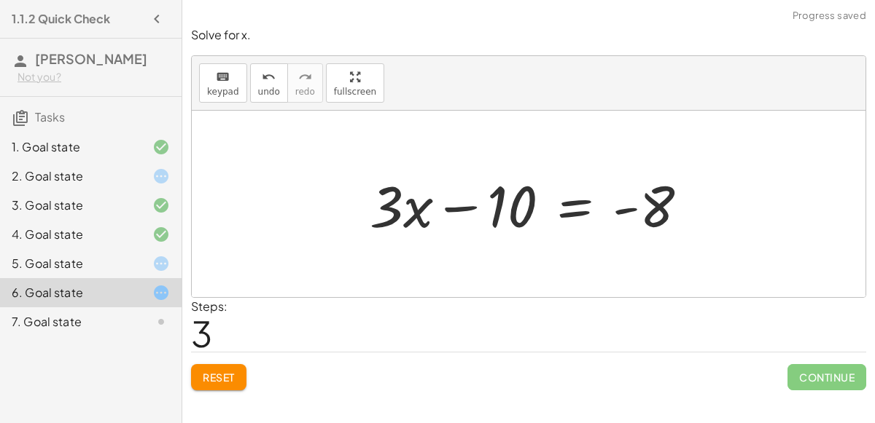
click at [465, 207] on div at bounding box center [534, 204] width 345 height 75
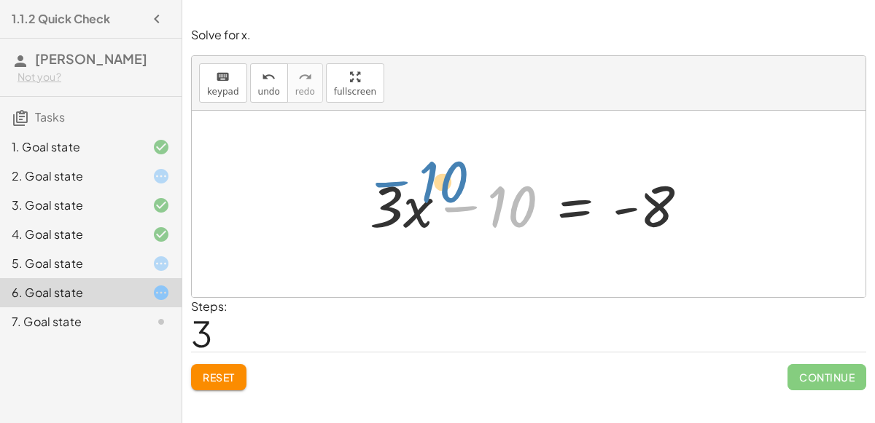
drag, startPoint x: 506, startPoint y: 198, endPoint x: 434, endPoint y: 173, distance: 75.6
click at [434, 173] on div at bounding box center [534, 204] width 345 height 75
click at [629, 208] on div at bounding box center [534, 204] width 345 height 75
drag, startPoint x: 644, startPoint y: 209, endPoint x: 500, endPoint y: 208, distance: 144.3
click at [500, 208] on div at bounding box center [534, 204] width 345 height 75
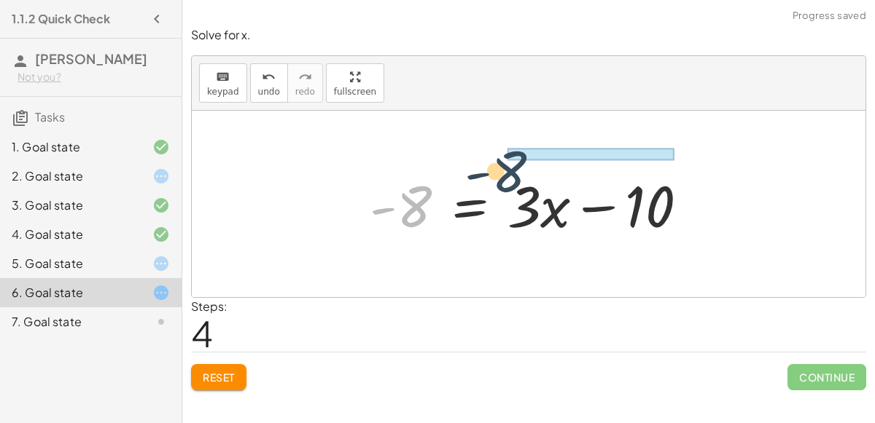
drag, startPoint x: 413, startPoint y: 214, endPoint x: 517, endPoint y: 169, distance: 113.3
click at [517, 169] on div at bounding box center [534, 204] width 345 height 75
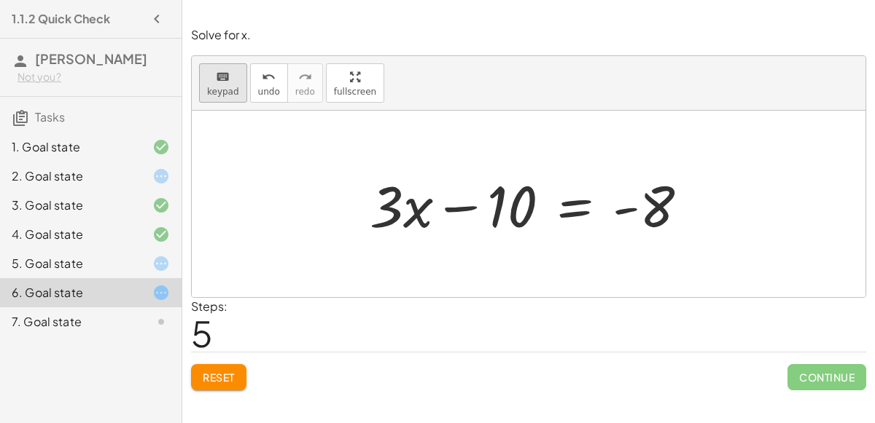
click at [227, 79] on icon "keyboard" at bounding box center [223, 77] width 14 height 17
click at [235, 81] on button "keyboard keypad" at bounding box center [223, 82] width 48 height 39
click at [577, 199] on div at bounding box center [534, 204] width 345 height 75
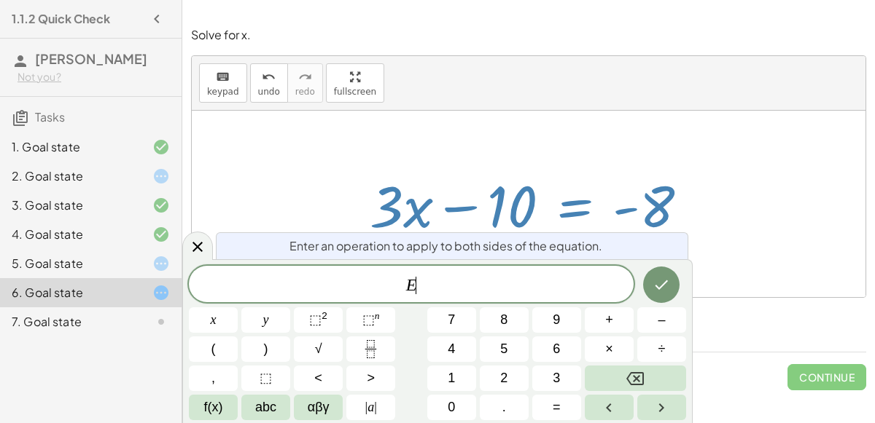
click at [474, 288] on span "E ​" at bounding box center [411, 286] width 445 height 20
click at [655, 286] on icon "Done" at bounding box center [660, 284] width 17 height 17
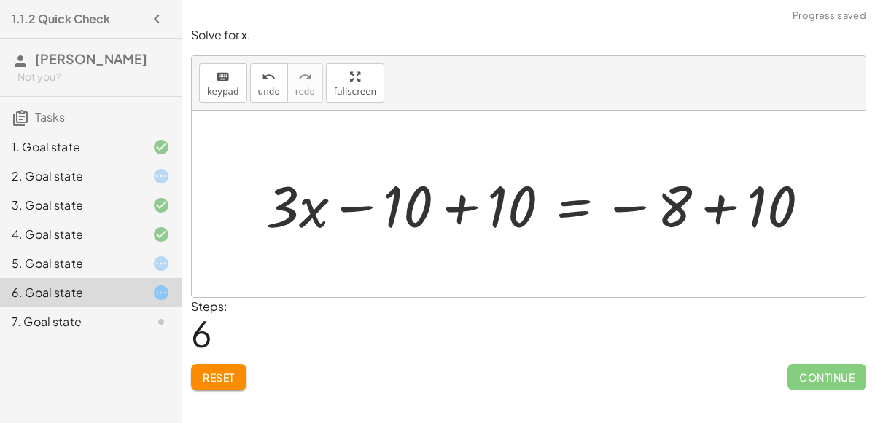
click at [454, 206] on div at bounding box center [543, 204] width 570 height 75
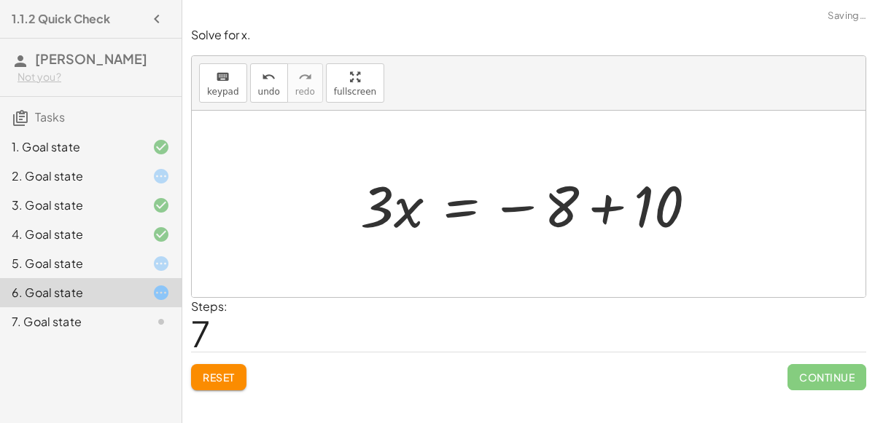
click at [606, 209] on div at bounding box center [534, 204] width 363 height 75
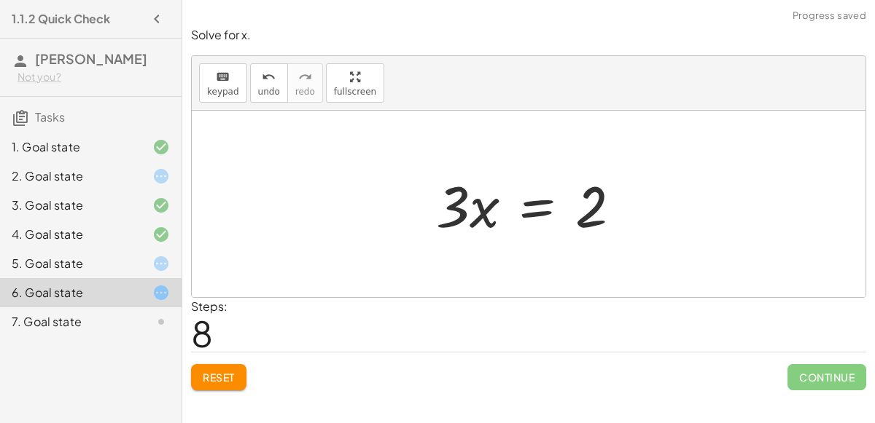
click at [458, 209] on div at bounding box center [534, 204] width 211 height 75
drag, startPoint x: 598, startPoint y: 202, endPoint x: 461, endPoint y: 219, distance: 138.8
click at [461, 219] on div at bounding box center [534, 204] width 211 height 75
click at [526, 217] on div at bounding box center [534, 204] width 211 height 75
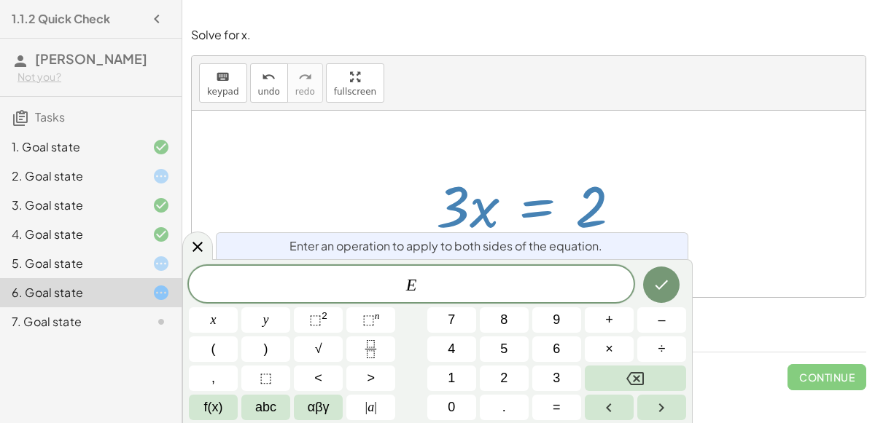
click at [491, 268] on div "E ​" at bounding box center [411, 284] width 445 height 36
click at [636, 342] on div "E ​ x y ⬚ 2 ⬚ n 7 8 9 + – ( ) √ 4 5 6 × ÷ , ⬚ < > 1 2 3 f(x) abc αβγ | a | 0 . =" at bounding box center [437, 343] width 497 height 155
click at [647, 350] on button "÷" at bounding box center [661, 350] width 49 height 26
click at [563, 386] on button "3" at bounding box center [556, 379] width 49 height 26
click at [649, 293] on button "Done" at bounding box center [661, 285] width 36 height 36
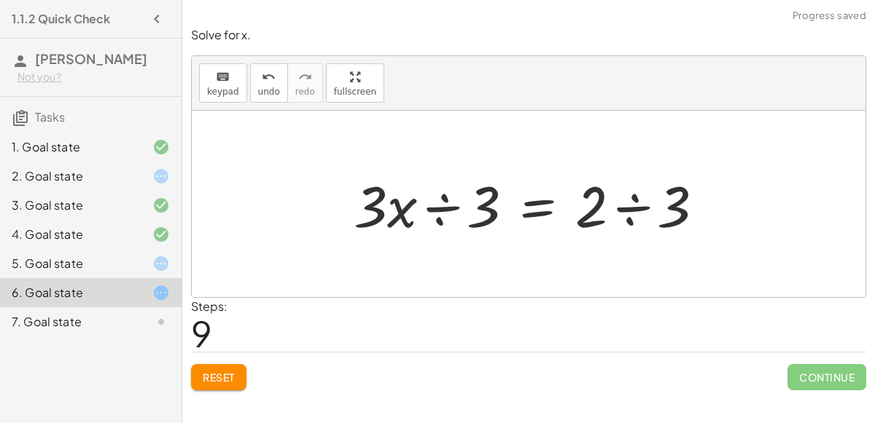
click at [445, 208] on div at bounding box center [534, 204] width 377 height 75
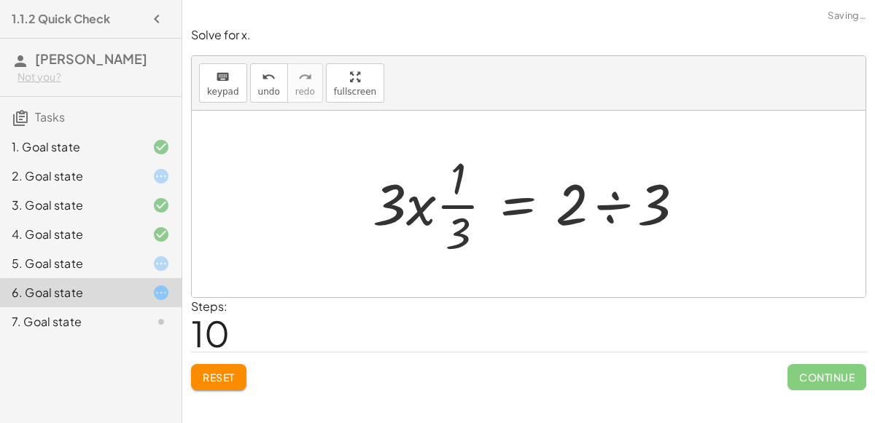
click at [452, 203] on div at bounding box center [534, 204] width 338 height 112
click at [597, 195] on div at bounding box center [534, 204] width 338 height 112
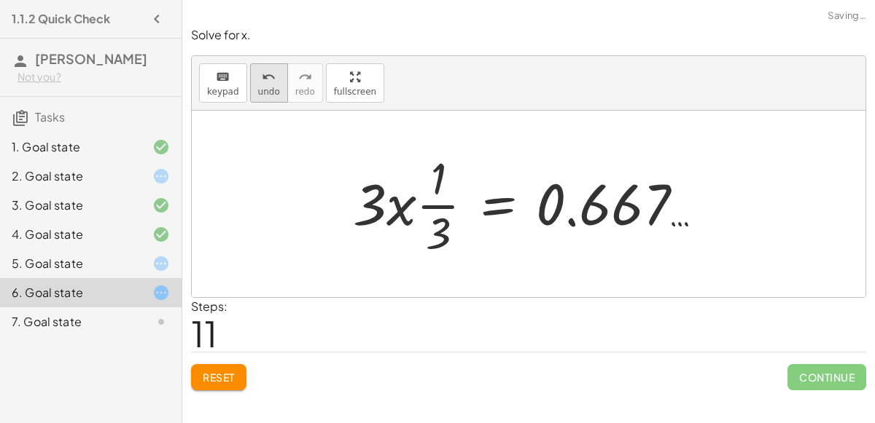
click at [268, 89] on span "undo" at bounding box center [269, 92] width 22 height 10
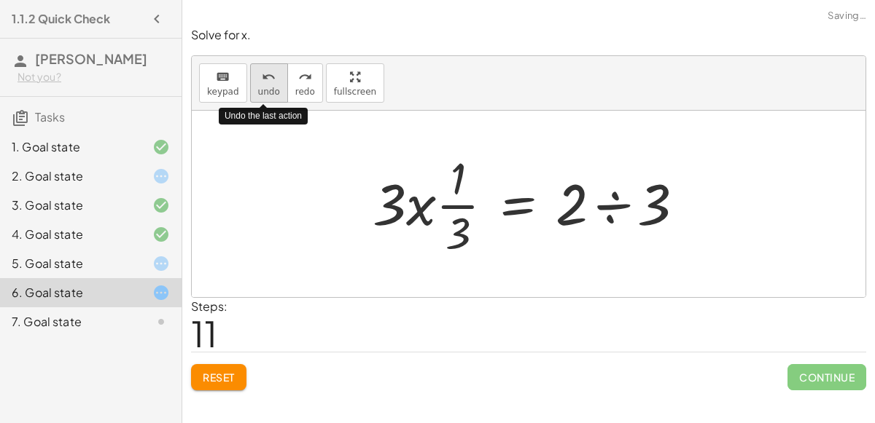
click at [268, 89] on span "undo" at bounding box center [269, 92] width 22 height 10
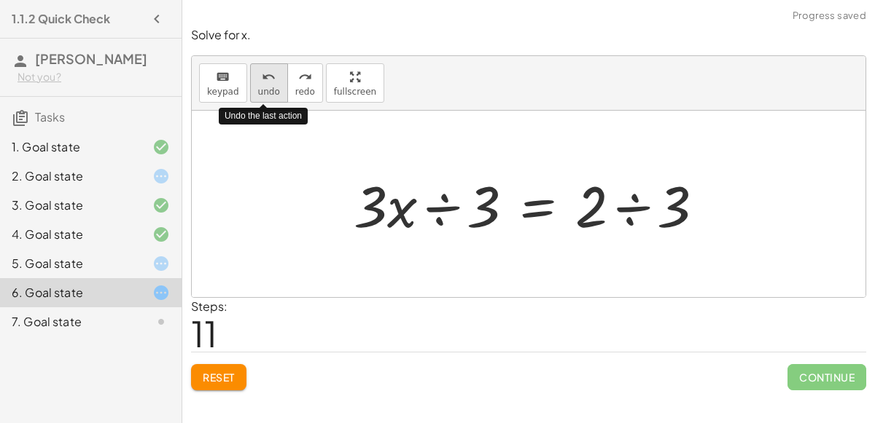
click at [276, 87] on button "undo undo" at bounding box center [269, 82] width 38 height 39
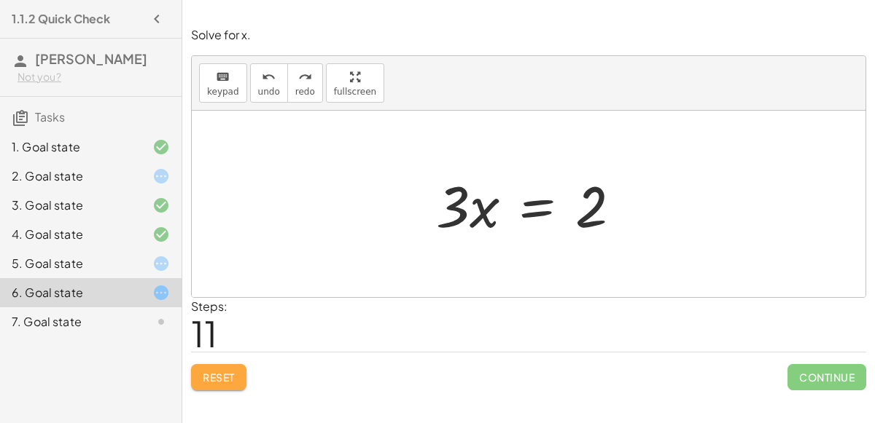
click at [219, 375] on span "Reset" at bounding box center [219, 377] width 32 height 13
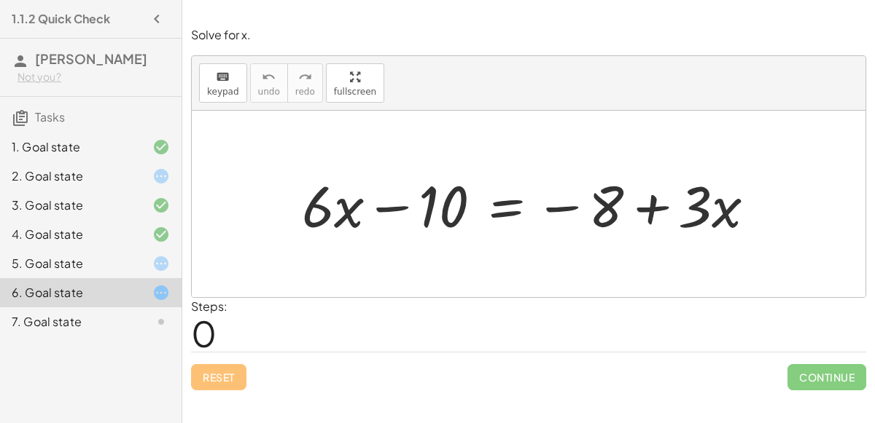
click at [493, 214] on div at bounding box center [534, 204] width 480 height 75
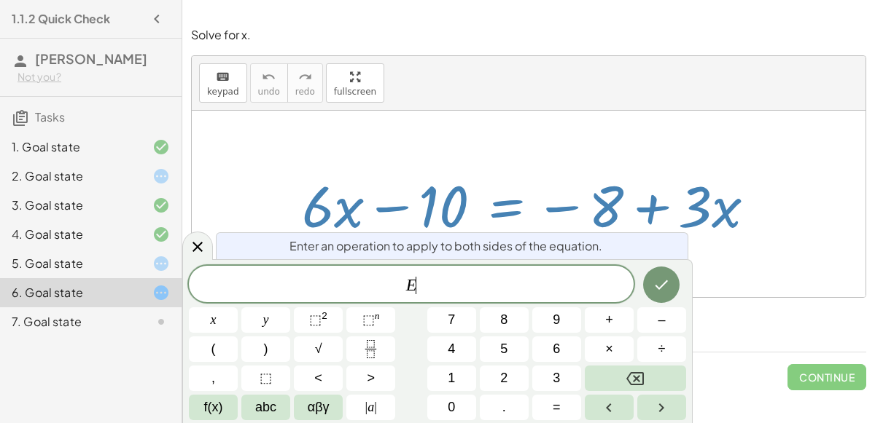
click at [479, 270] on div "E ​" at bounding box center [411, 284] width 445 height 36
click at [203, 233] on div at bounding box center [528, 204] width 673 height 187
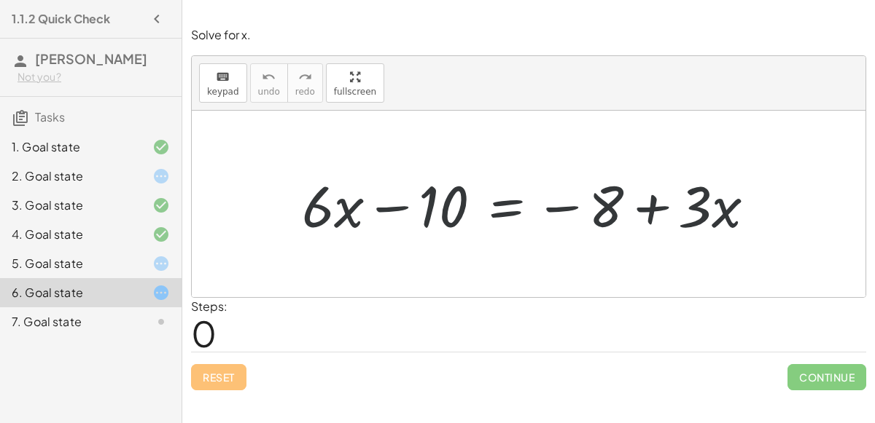
click at [491, 203] on div at bounding box center [534, 204] width 480 height 75
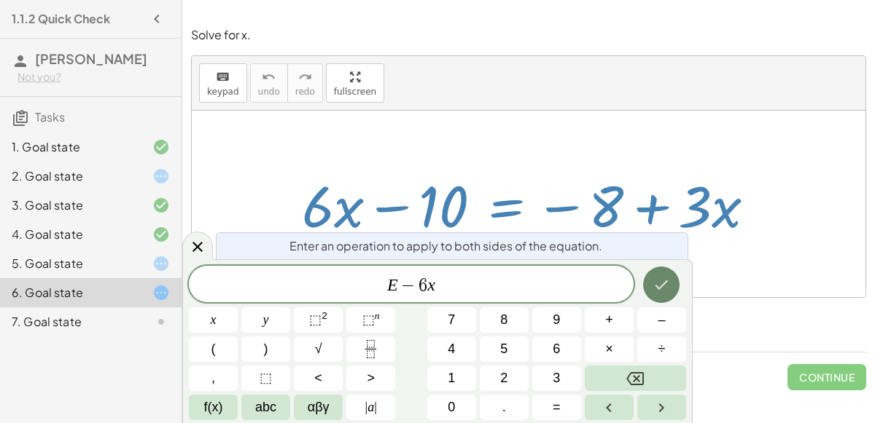
click at [657, 279] on icon "Done" at bounding box center [660, 284] width 17 height 17
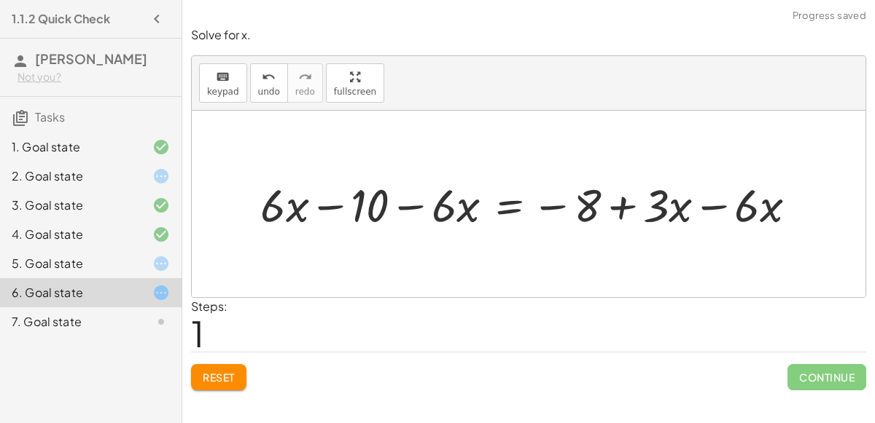
click at [727, 206] on div at bounding box center [534, 204] width 563 height 60
click at [327, 208] on div at bounding box center [489, 204] width 472 height 60
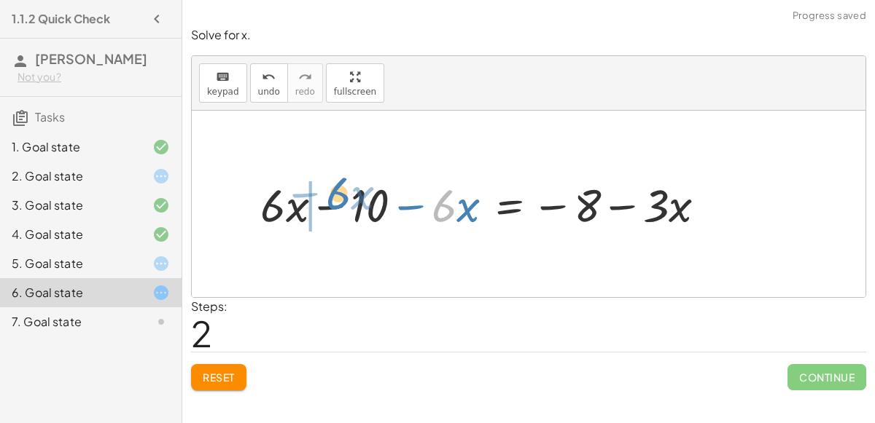
drag, startPoint x: 453, startPoint y: 211, endPoint x: 339, endPoint y: 199, distance: 114.3
click at [339, 199] on div at bounding box center [489, 204] width 472 height 60
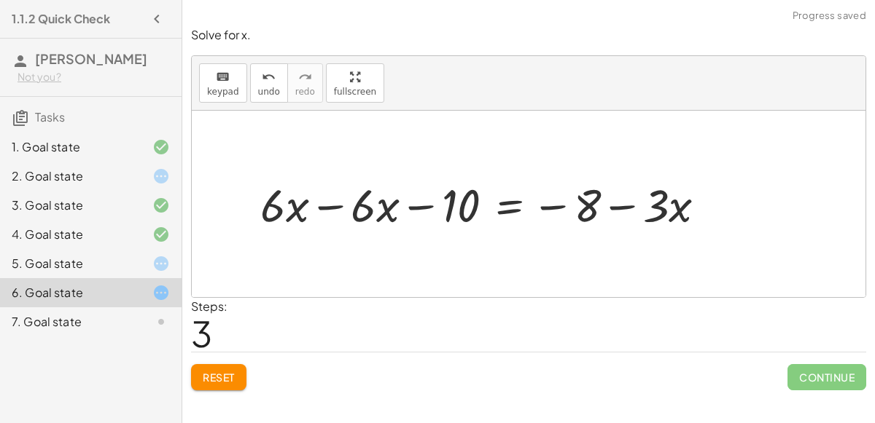
click at [342, 203] on div at bounding box center [489, 204] width 472 height 60
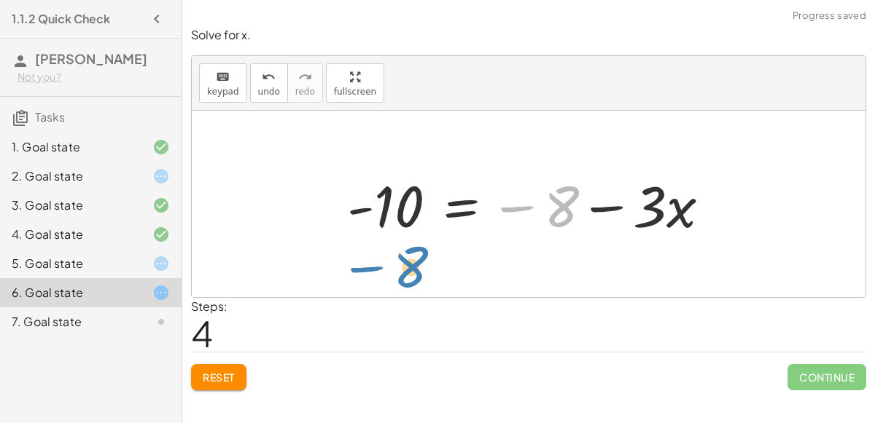
drag, startPoint x: 569, startPoint y: 203, endPoint x: 419, endPoint y: 265, distance: 162.7
click at [419, 265] on div "+ · 6 · x − 10 = − 8 + · 3 · x + · 6 · x − 10 − · 6 · x = − 8 + · 3 · x − · 6 ·…" at bounding box center [528, 204] width 673 height 187
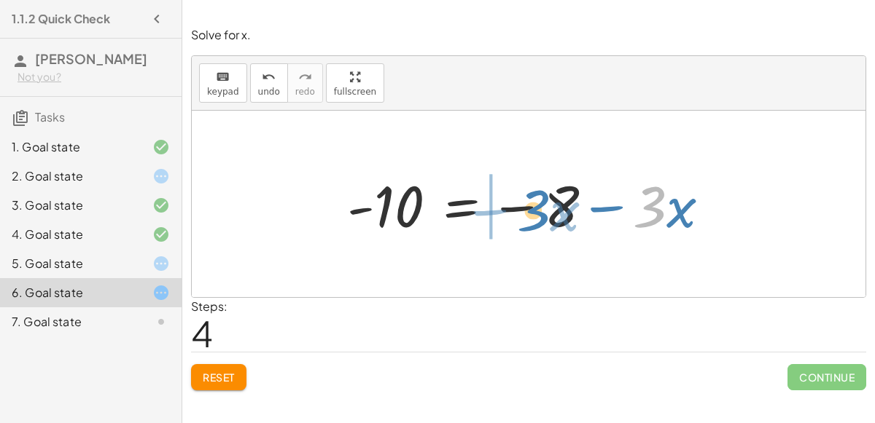
drag, startPoint x: 652, startPoint y: 194, endPoint x: 534, endPoint y: 196, distance: 117.4
click at [534, 196] on div at bounding box center [534, 204] width 389 height 75
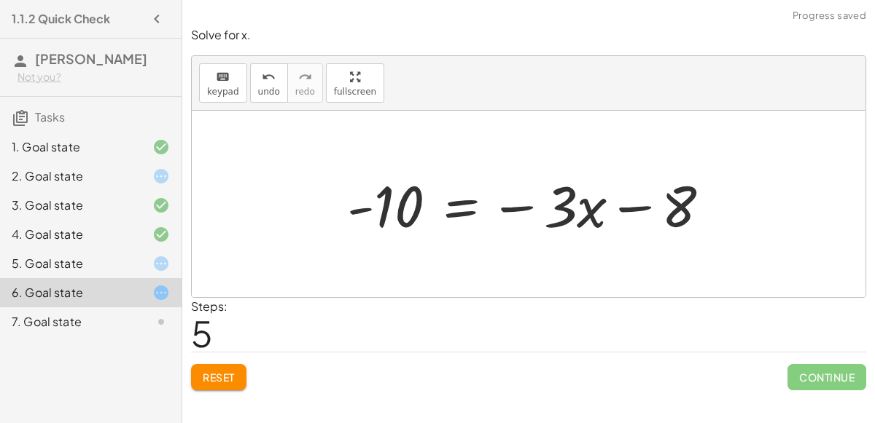
click at [614, 209] on div at bounding box center [534, 204] width 389 height 75
drag, startPoint x: 597, startPoint y: 213, endPoint x: 343, endPoint y: 240, distance: 255.1
click at [343, 240] on div at bounding box center [534, 204] width 389 height 75
click at [461, 206] on div at bounding box center [534, 204] width 389 height 75
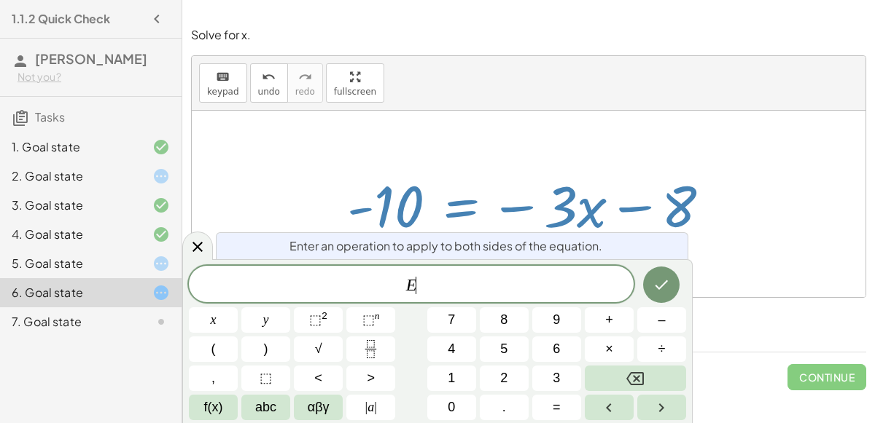
click at [179, 278] on div "4. Goal state" at bounding box center [90, 292] width 181 height 29
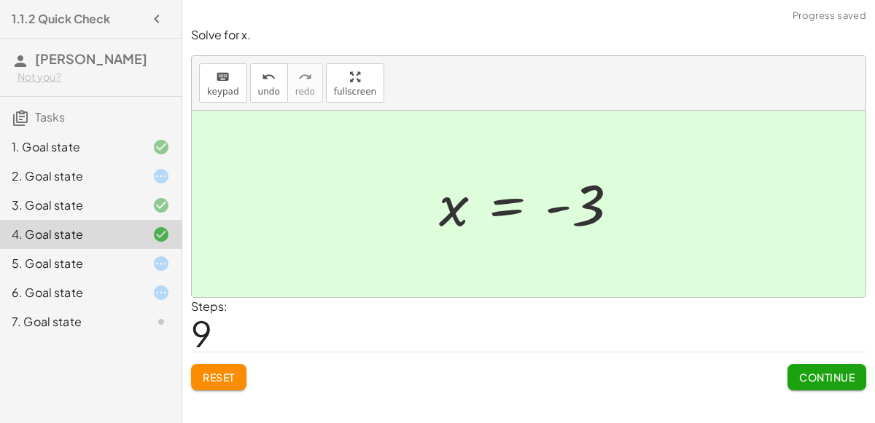
click at [155, 208] on icon at bounding box center [160, 205] width 17 height 17
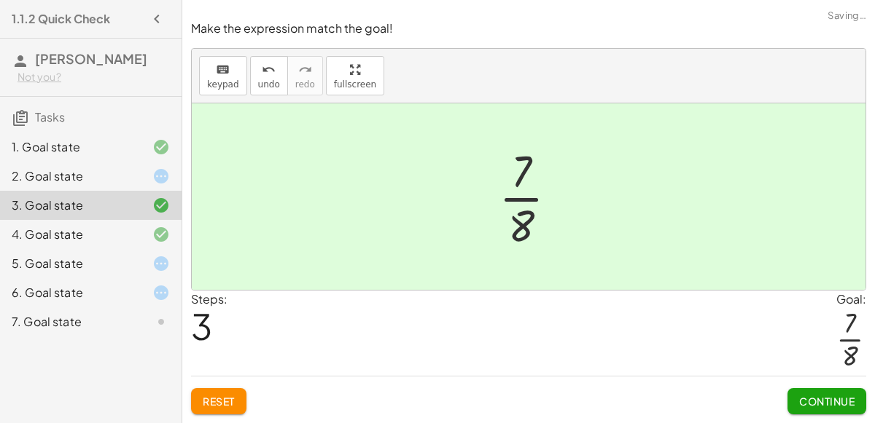
click at [149, 150] on div at bounding box center [149, 146] width 41 height 17
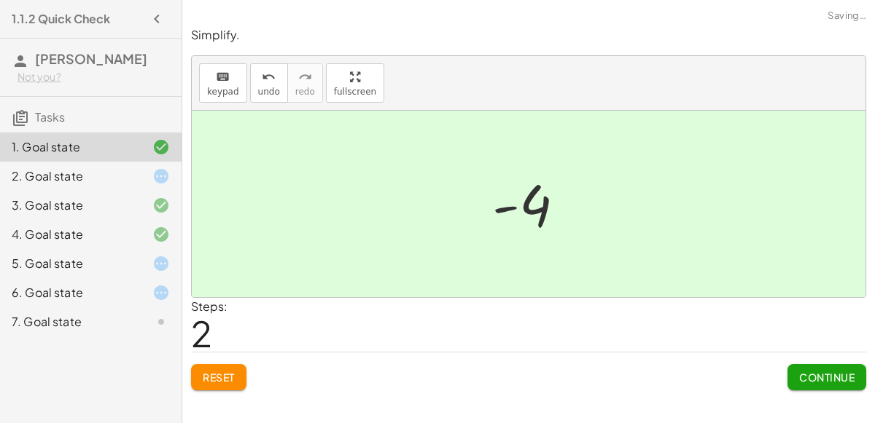
click at [149, 172] on div at bounding box center [149, 176] width 41 height 17
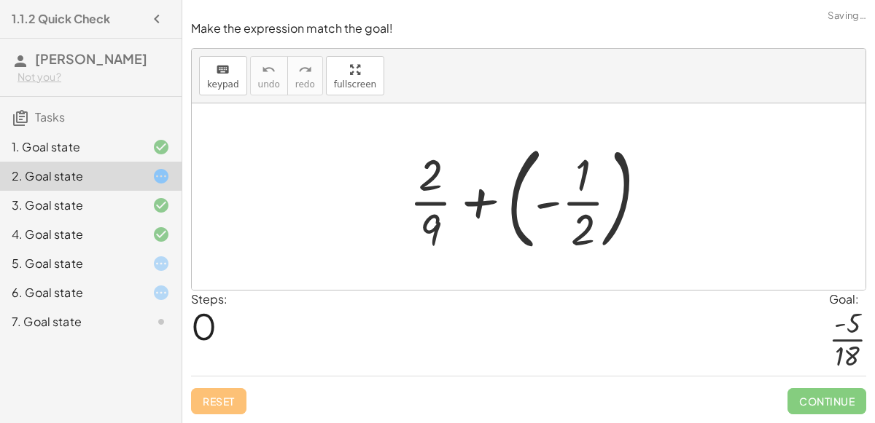
click at [150, 296] on div at bounding box center [149, 292] width 41 height 17
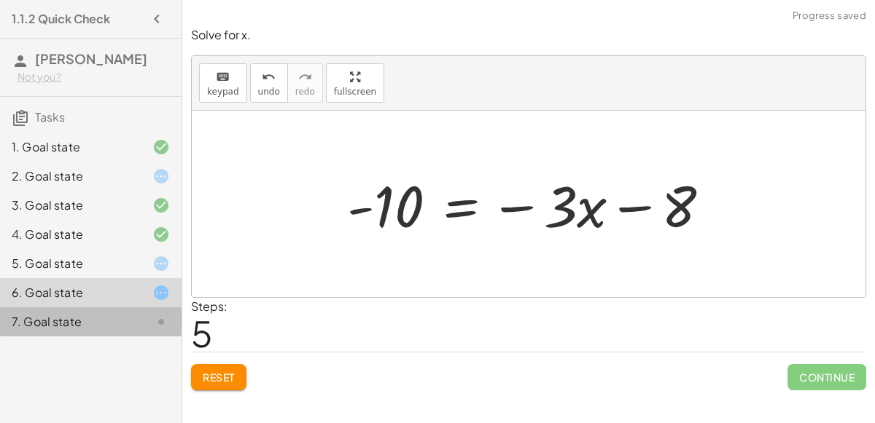
click at [143, 321] on div at bounding box center [149, 321] width 41 height 17
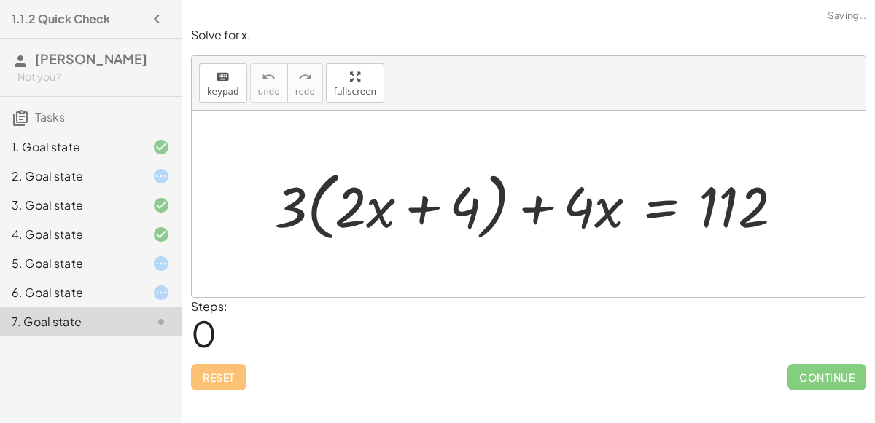
click at [416, 207] on div at bounding box center [534, 204] width 535 height 82
drag, startPoint x: 297, startPoint y: 201, endPoint x: 356, endPoint y: 203, distance: 59.1
click at [356, 203] on div at bounding box center [534, 204] width 535 height 82
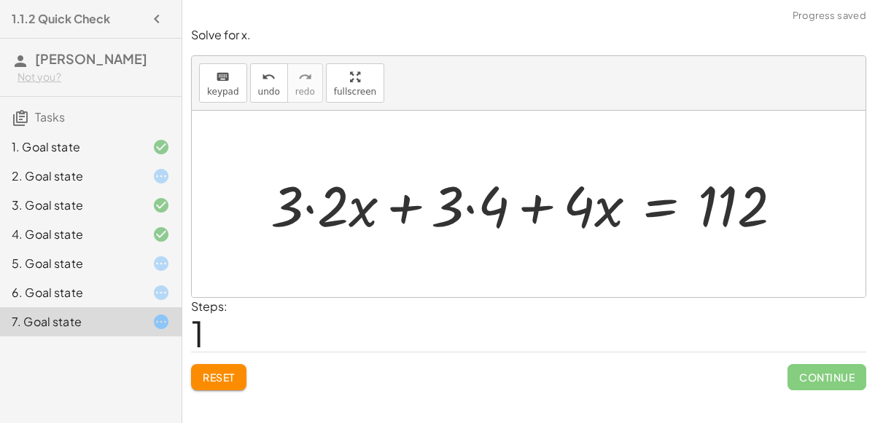
click at [312, 203] on div at bounding box center [532, 204] width 539 height 74
click at [470, 204] on div at bounding box center [555, 204] width 493 height 74
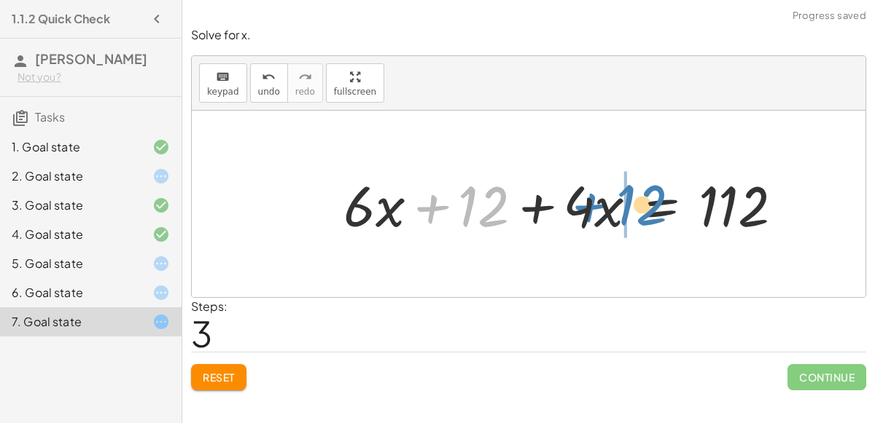
drag, startPoint x: 434, startPoint y: 200, endPoint x: 597, endPoint y: 199, distance: 162.5
click at [597, 199] on div at bounding box center [569, 204] width 466 height 74
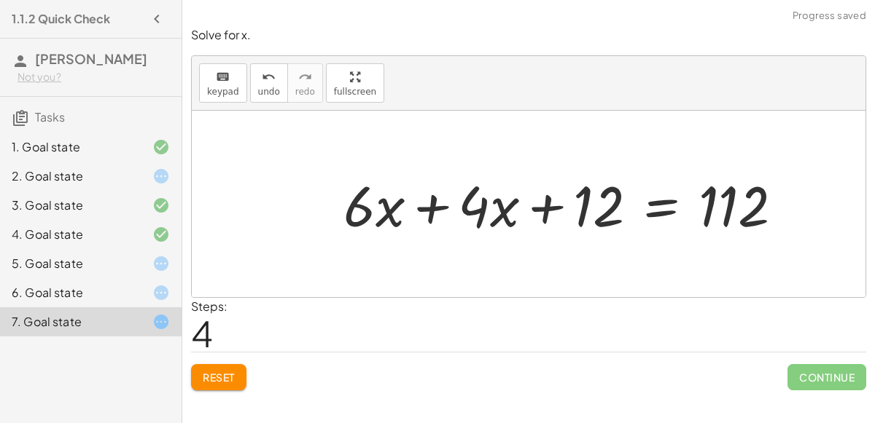
click at [437, 202] on div at bounding box center [569, 204] width 466 height 74
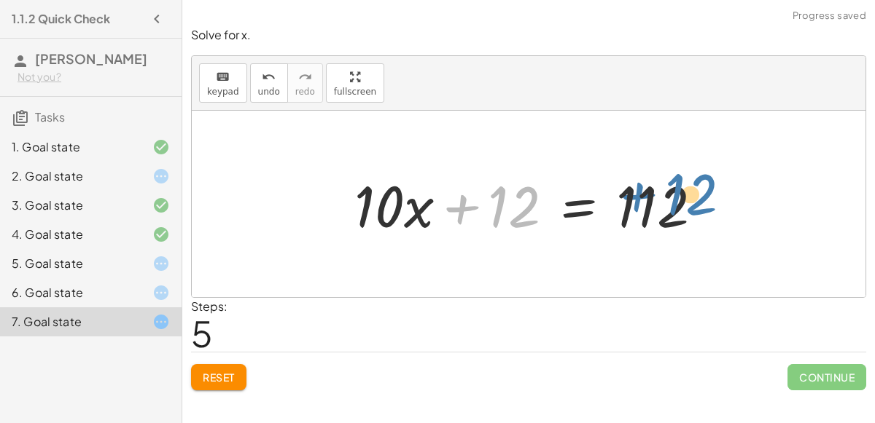
drag, startPoint x: 467, startPoint y: 201, endPoint x: 645, endPoint y: 189, distance: 178.3
click at [645, 189] on div at bounding box center [534, 204] width 374 height 75
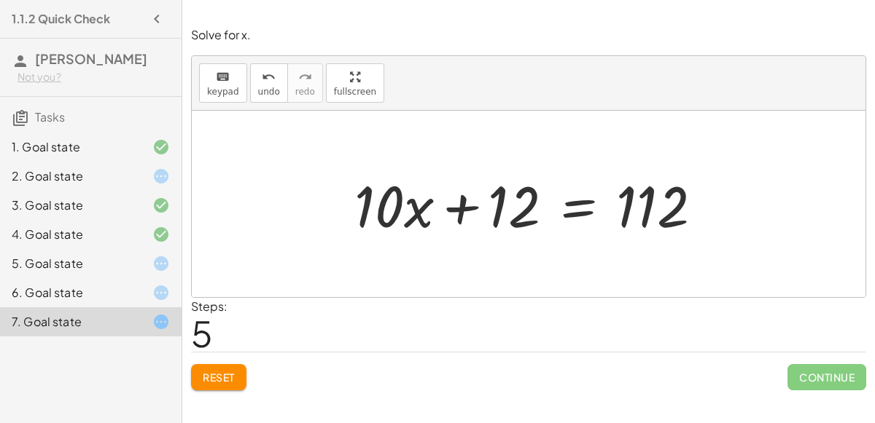
click at [474, 192] on div at bounding box center [534, 204] width 374 height 75
click at [386, 219] on div at bounding box center [534, 204] width 374 height 75
drag, startPoint x: 386, startPoint y: 219, endPoint x: 401, endPoint y: 275, distance: 58.0
click at [401, 275] on div "+ · 3 · ( + · 2 · x + 4 ) + · 4 · x = 112 + · 3 · 2 · x + · 3 · 4 + · 4 · x = 1…" at bounding box center [528, 204] width 673 height 187
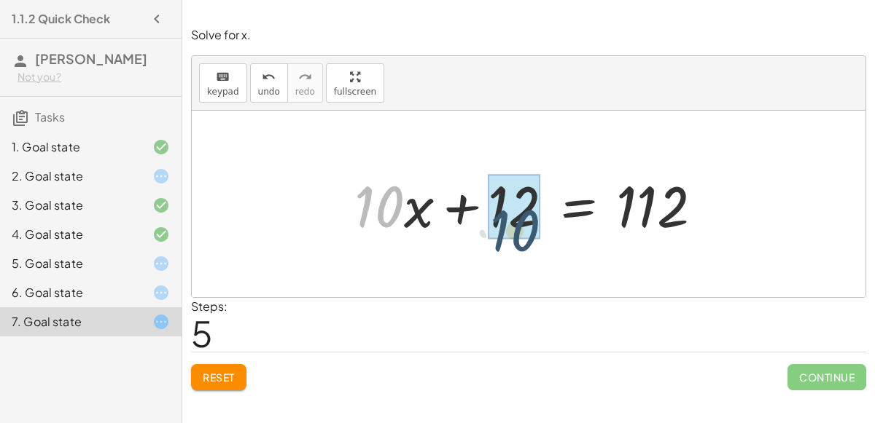
drag, startPoint x: 376, startPoint y: 216, endPoint x: 512, endPoint y: 241, distance: 138.4
click at [512, 241] on div "+ · 3 · ( + · 2 · x + 4 ) + · 4 · x = 112 + · 3 · 2 · x + · 3 · 4 + · 4 · x = 1…" at bounding box center [528, 204] width 392 height 82
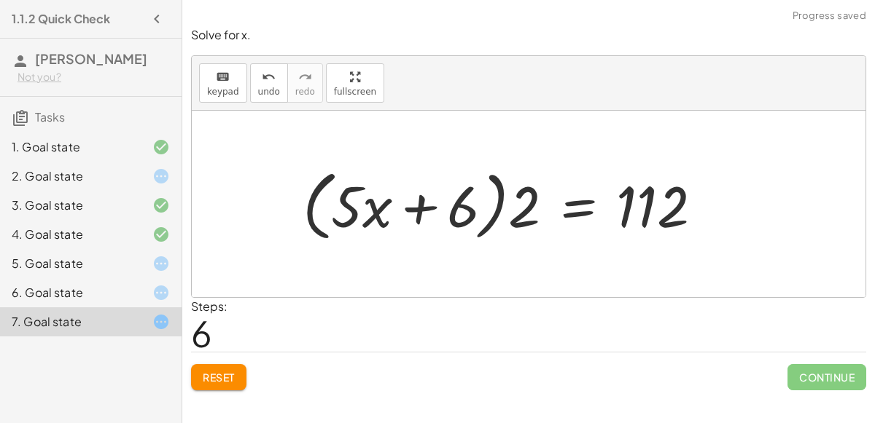
click at [402, 202] on div at bounding box center [508, 205] width 426 height 84
drag, startPoint x: 351, startPoint y: 216, endPoint x: 364, endPoint y: 214, distance: 12.5
click at [364, 214] on div at bounding box center [508, 205] width 426 height 84
drag, startPoint x: 528, startPoint y: 205, endPoint x: 367, endPoint y: 202, distance: 161.1
click at [367, 202] on div at bounding box center [508, 205] width 426 height 84
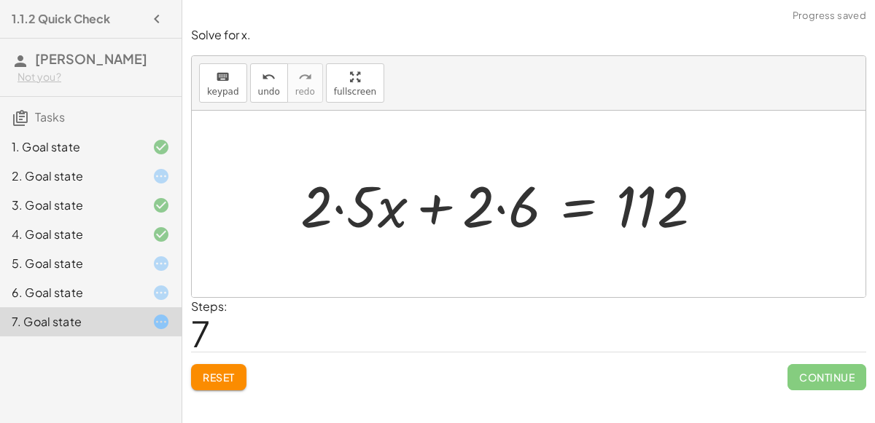
click at [335, 209] on div at bounding box center [507, 204] width 428 height 75
click at [504, 209] on div at bounding box center [521, 204] width 400 height 75
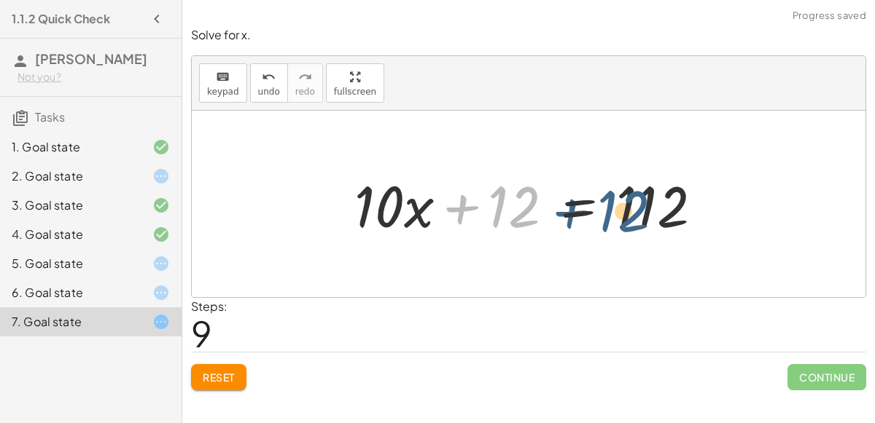
drag, startPoint x: 501, startPoint y: 206, endPoint x: 614, endPoint y: 210, distance: 112.3
click at [614, 210] on div at bounding box center [534, 204] width 374 height 75
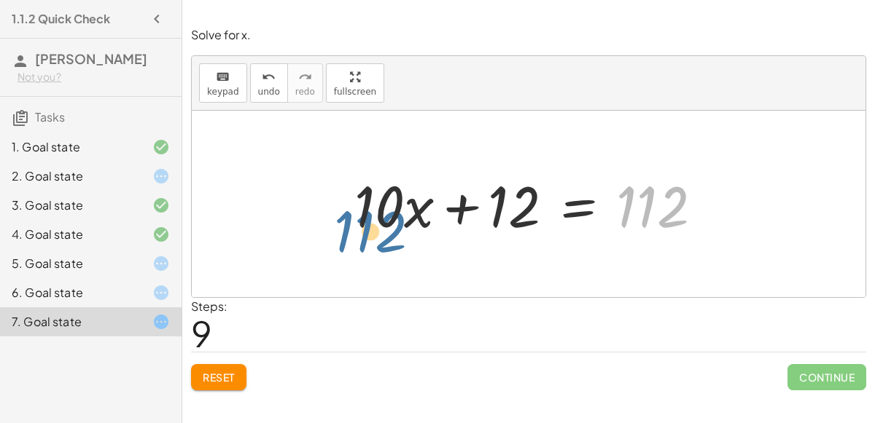
drag, startPoint x: 655, startPoint y: 202, endPoint x: 351, endPoint y: 200, distance: 303.2
click at [351, 200] on div at bounding box center [534, 204] width 374 height 75
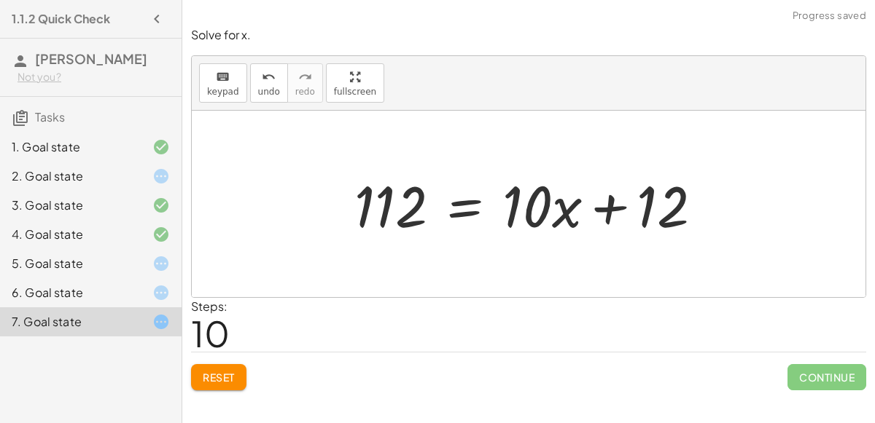
click at [473, 203] on div at bounding box center [534, 204] width 374 height 75
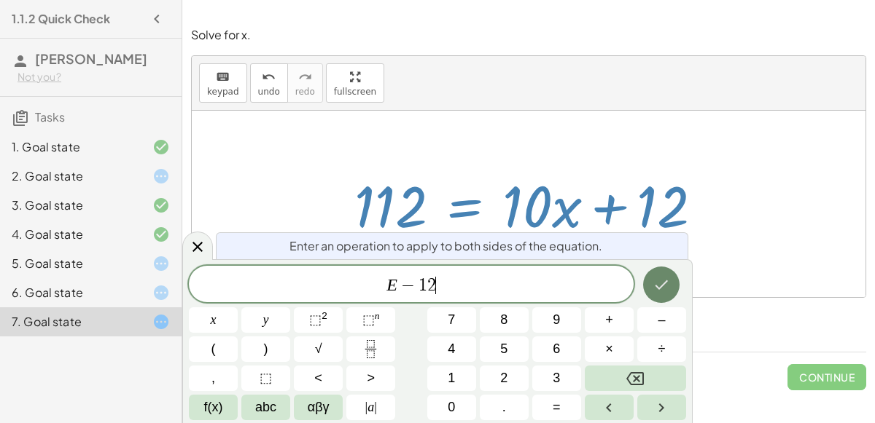
click at [655, 269] on button "Done" at bounding box center [661, 285] width 36 height 36
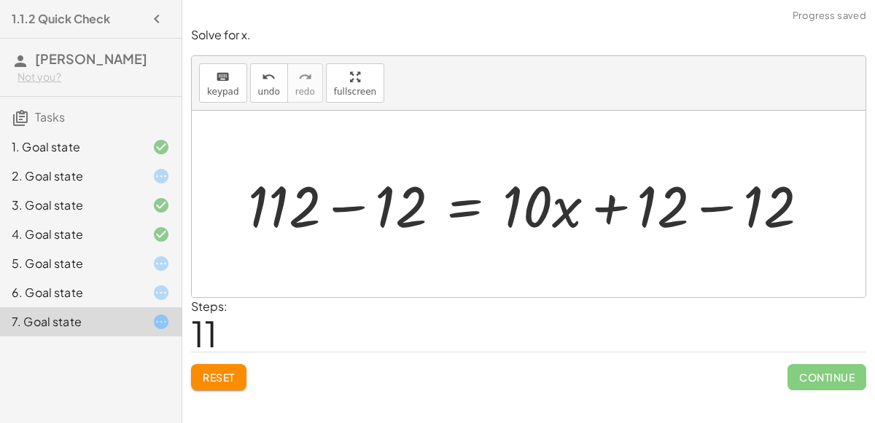
click at [713, 210] on div at bounding box center [534, 204] width 587 height 75
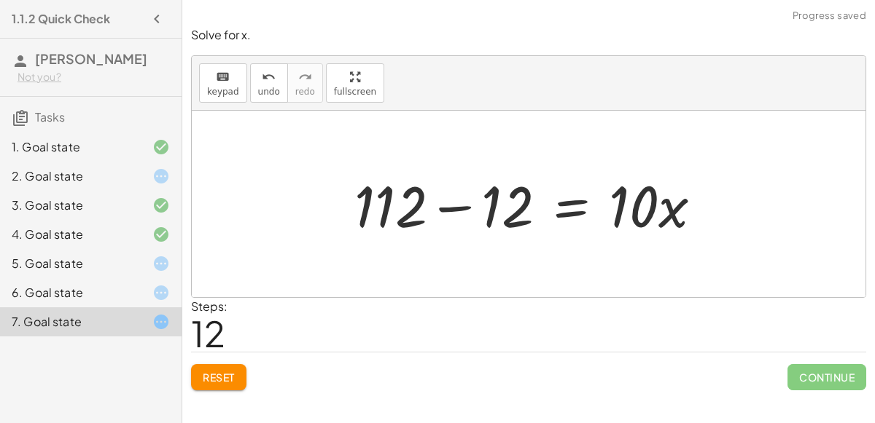
click at [459, 206] on div at bounding box center [534, 204] width 374 height 75
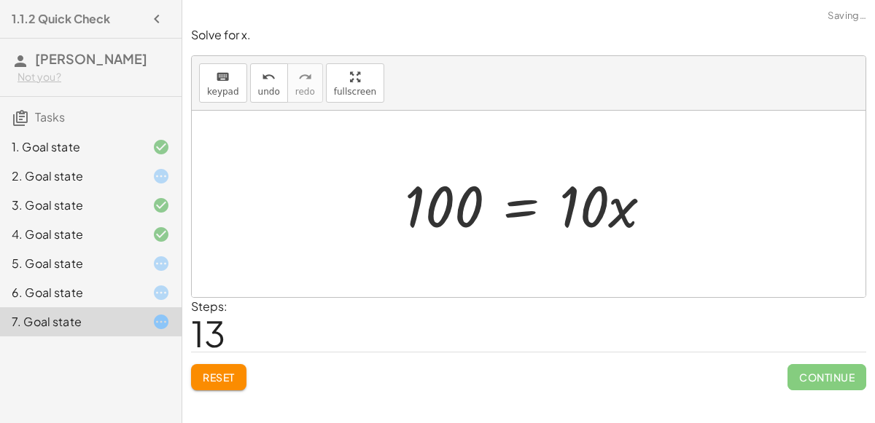
click at [519, 206] on div at bounding box center [533, 204] width 273 height 75
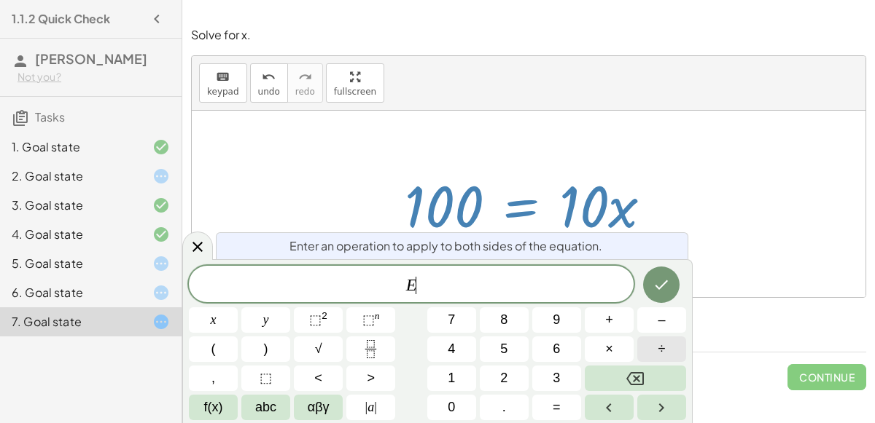
click at [671, 341] on button "÷" at bounding box center [661, 350] width 49 height 26
click at [445, 369] on button "1" at bounding box center [451, 379] width 49 height 26
click at [442, 392] on div "E ÷ 1 ​ x y ⬚ 2 ⬚ n 7 8 9 + – ( ) √ 4 5 6 × ÷ , ⬚ < > 1 2 3 f(x) abc αβγ | a | …" at bounding box center [437, 343] width 497 height 155
click at [445, 397] on button "0" at bounding box center [451, 408] width 49 height 26
click at [654, 281] on icon "Done" at bounding box center [660, 284] width 17 height 17
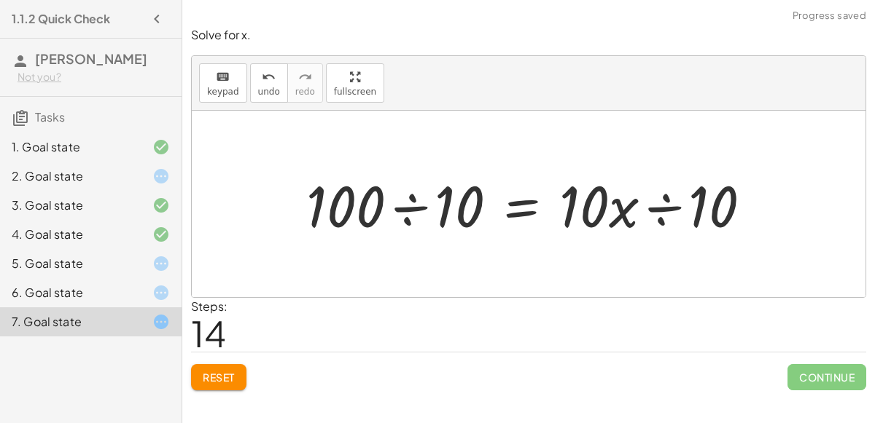
click at [423, 206] on div at bounding box center [535, 204] width 472 height 75
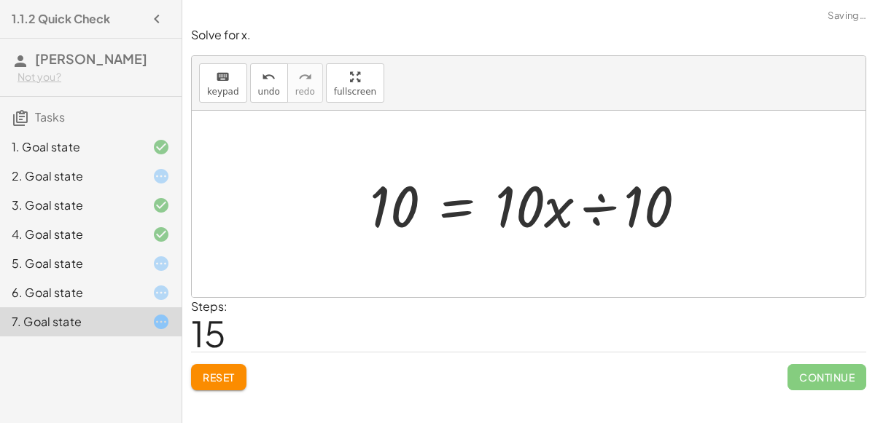
click at [598, 203] on div at bounding box center [533, 204] width 343 height 75
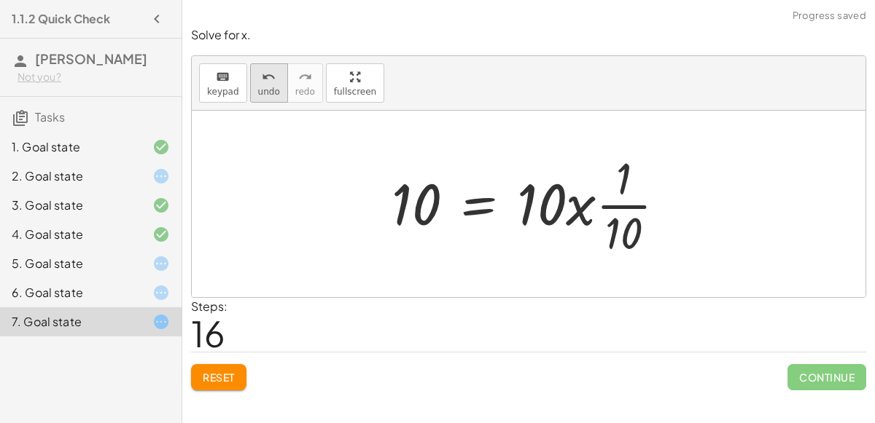
click at [262, 77] on icon "undo" at bounding box center [269, 77] width 14 height 17
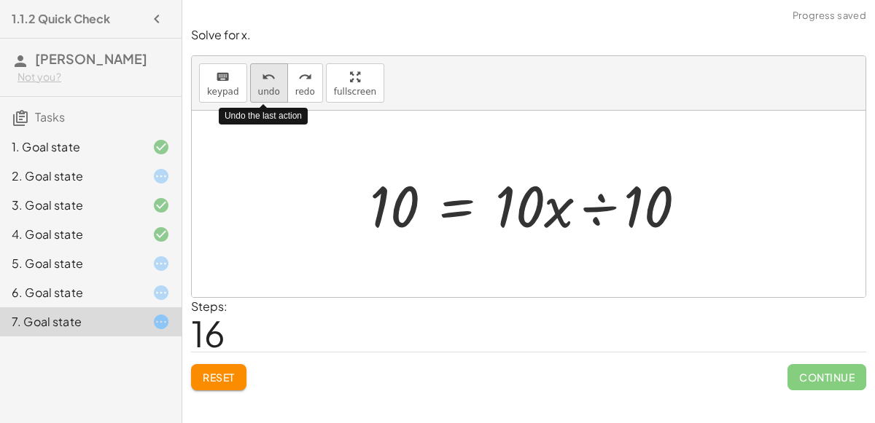
click at [262, 77] on icon "undo" at bounding box center [269, 77] width 14 height 17
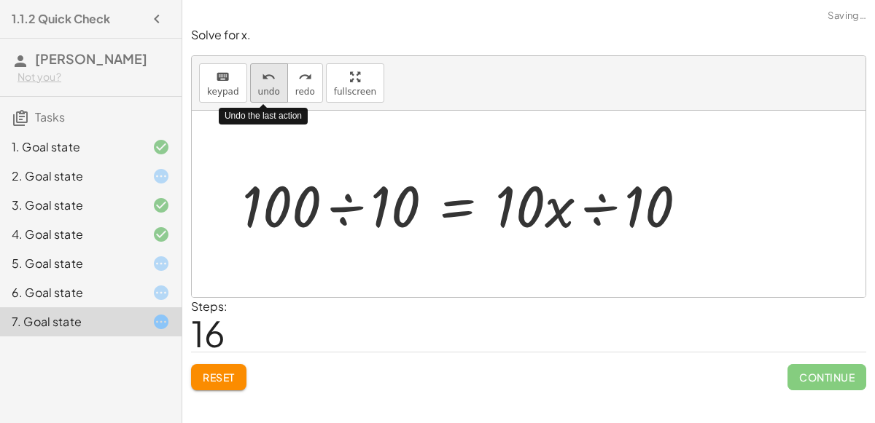
click at [262, 77] on icon "undo" at bounding box center [269, 77] width 14 height 17
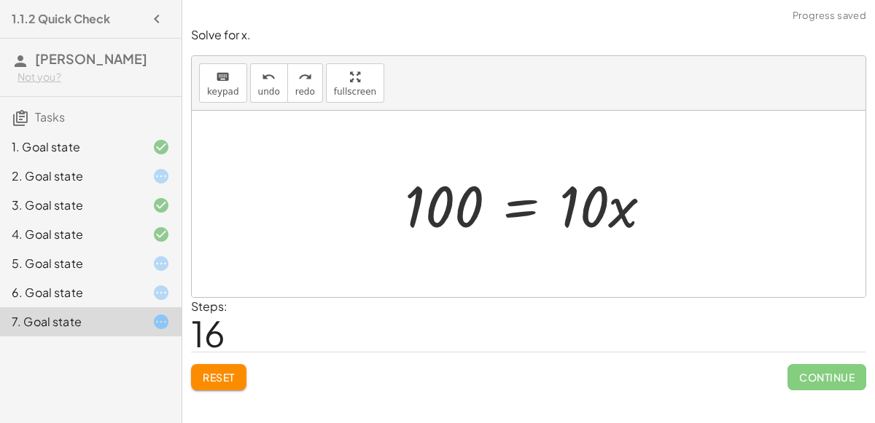
click at [514, 211] on div at bounding box center [533, 204] width 273 height 75
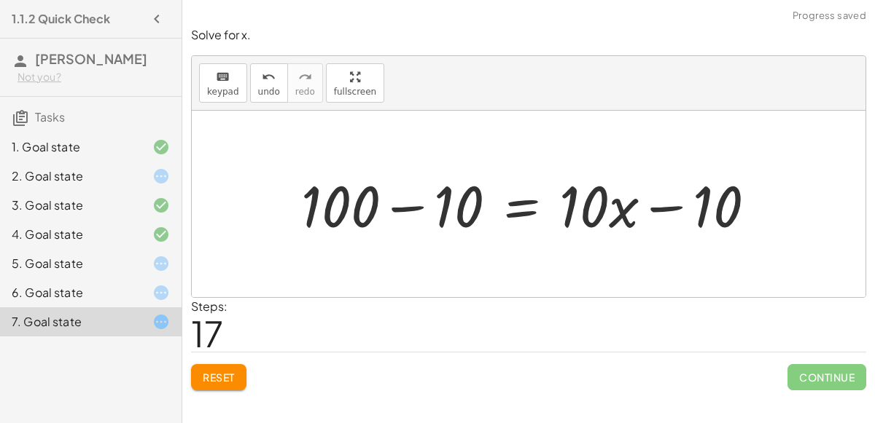
click at [650, 200] on div at bounding box center [534, 204] width 481 height 75
click at [657, 203] on div at bounding box center [534, 204] width 481 height 75
click at [262, 79] on icon "undo" at bounding box center [269, 77] width 14 height 17
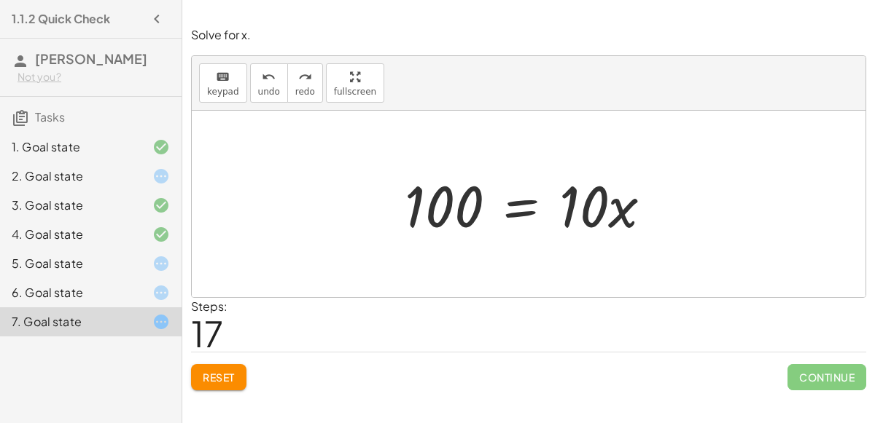
click at [515, 208] on div at bounding box center [533, 204] width 273 height 75
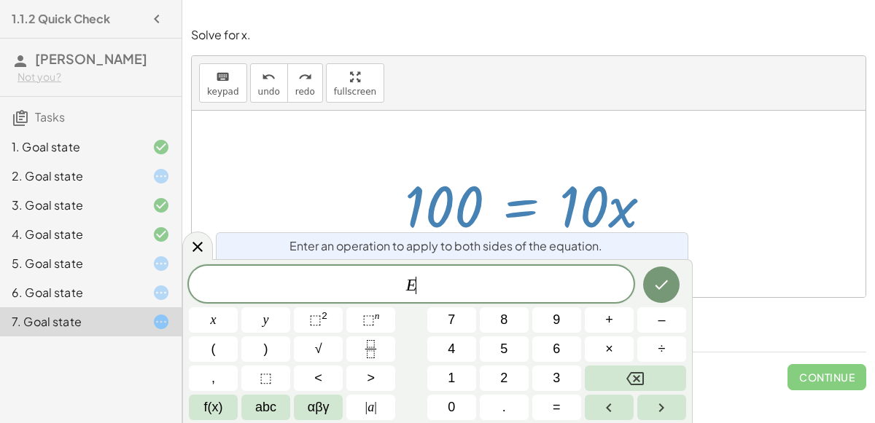
click at [445, 266] on div "E ​" at bounding box center [411, 284] width 445 height 36
click at [364, 338] on button "Fraction" at bounding box center [370, 350] width 49 height 26
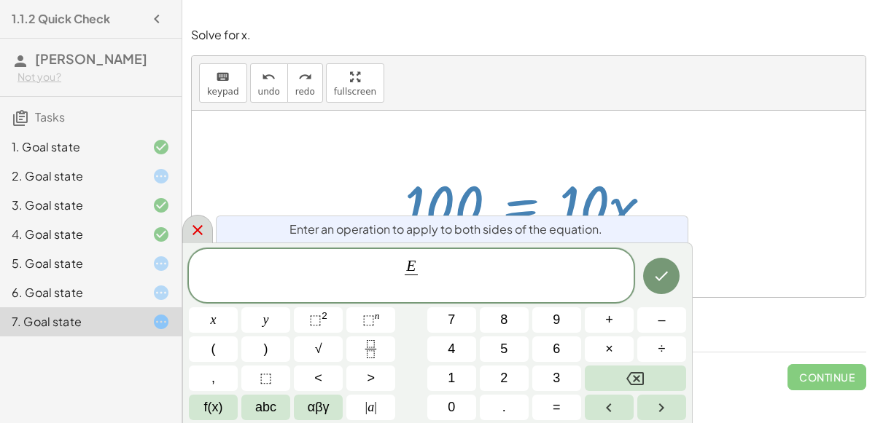
click at [206, 229] on div at bounding box center [197, 229] width 31 height 28
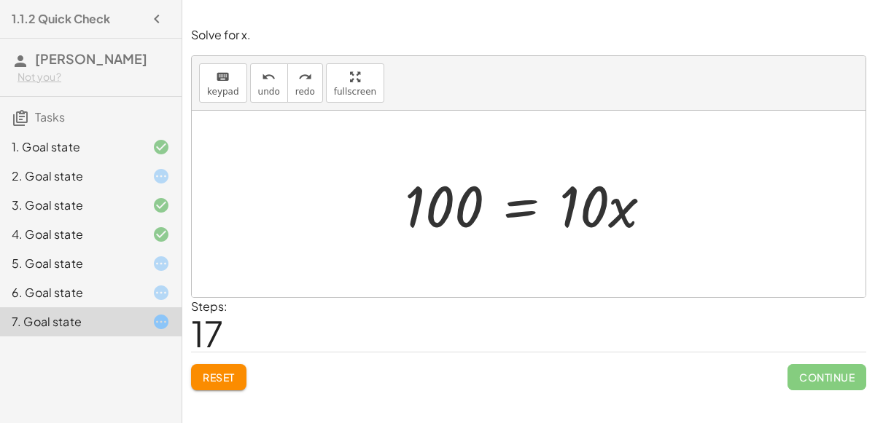
click at [204, 377] on span "Reset" at bounding box center [219, 377] width 32 height 13
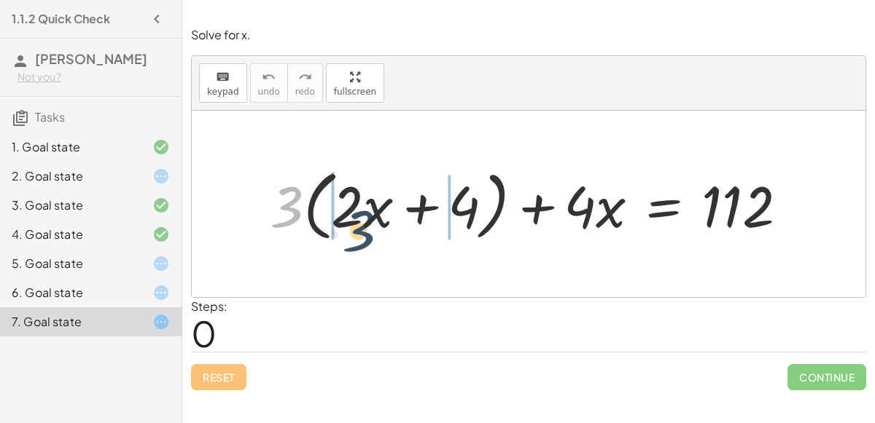
drag, startPoint x: 300, startPoint y: 198, endPoint x: 374, endPoint y: 221, distance: 77.2
click at [374, 221] on div at bounding box center [534, 205] width 544 height 84
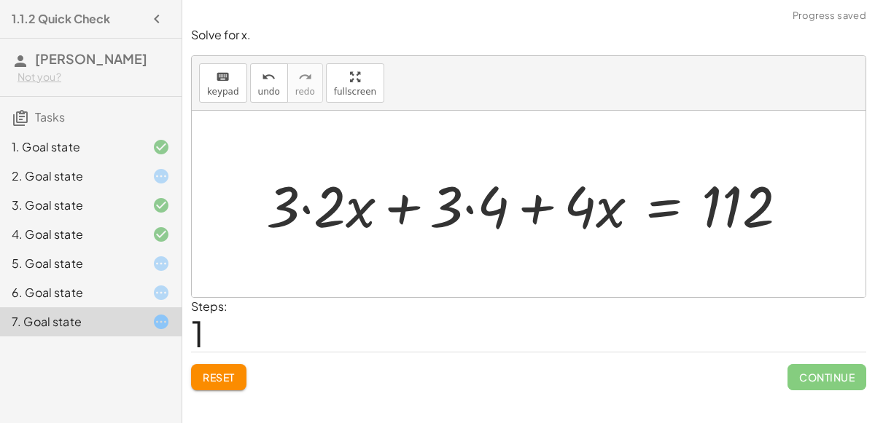
click at [410, 201] on div at bounding box center [532, 204] width 547 height 75
click at [460, 202] on div at bounding box center [532, 204] width 547 height 75
click at [464, 203] on div at bounding box center [532, 204] width 547 height 75
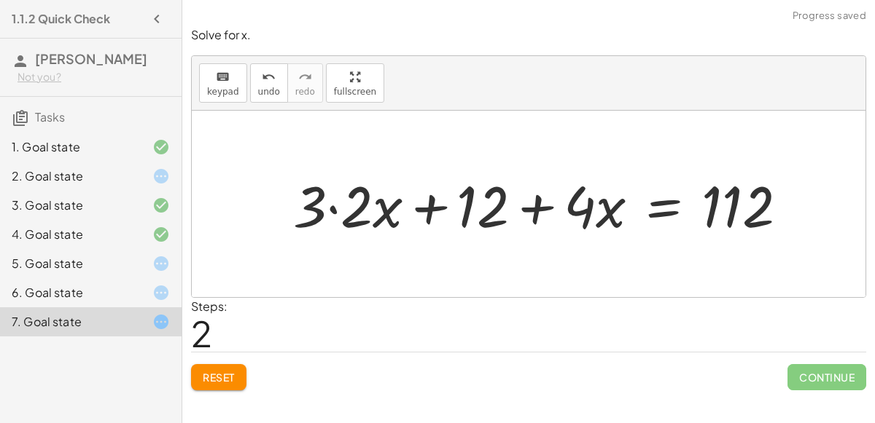
click at [329, 209] on div at bounding box center [546, 204] width 520 height 75
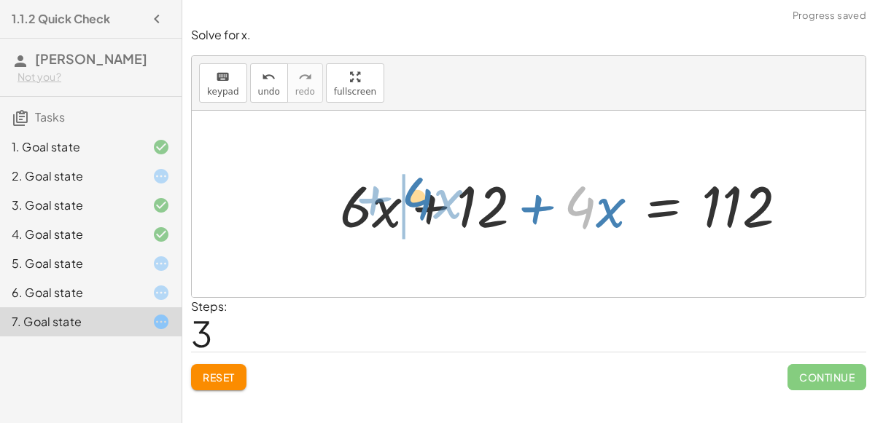
drag, startPoint x: 591, startPoint y: 204, endPoint x: 427, endPoint y: 195, distance: 164.3
click at [427, 195] on div at bounding box center [569, 204] width 474 height 75
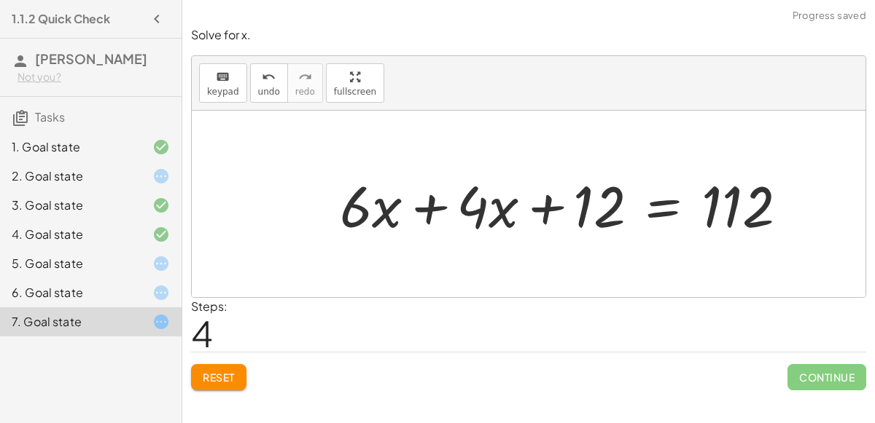
click at [421, 207] on div at bounding box center [569, 204] width 474 height 75
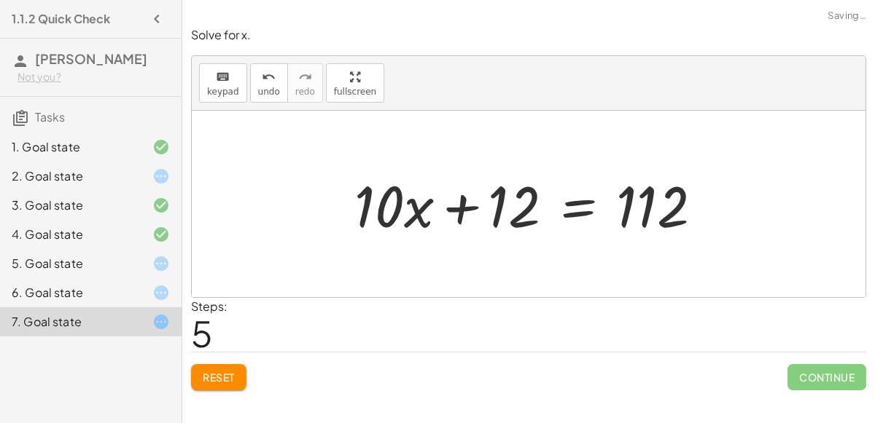
click at [464, 209] on div at bounding box center [534, 204] width 374 height 75
click at [457, 201] on div at bounding box center [534, 204] width 374 height 75
click at [570, 213] on div at bounding box center [534, 204] width 374 height 75
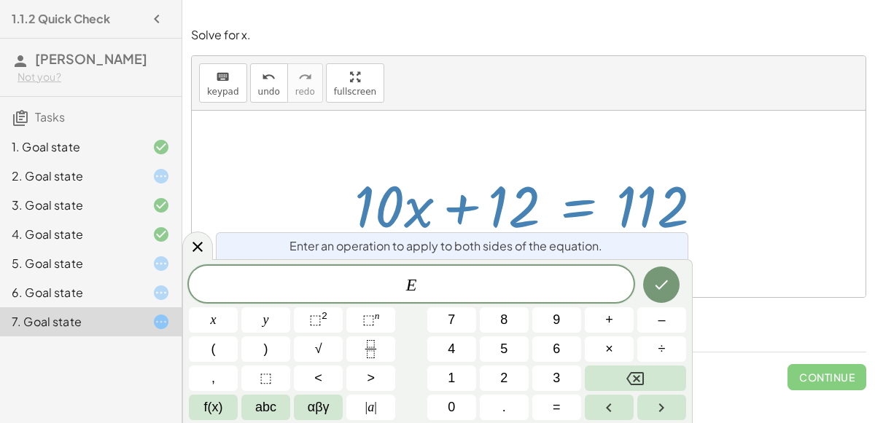
click at [496, 292] on span "E ​" at bounding box center [411, 286] width 445 height 20
click at [670, 284] on icon "Done" at bounding box center [660, 284] width 17 height 17
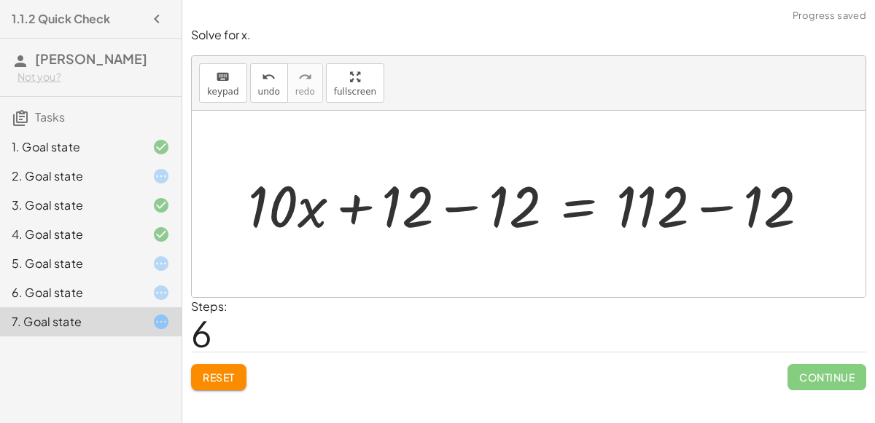
click at [450, 204] on div at bounding box center [534, 204] width 587 height 75
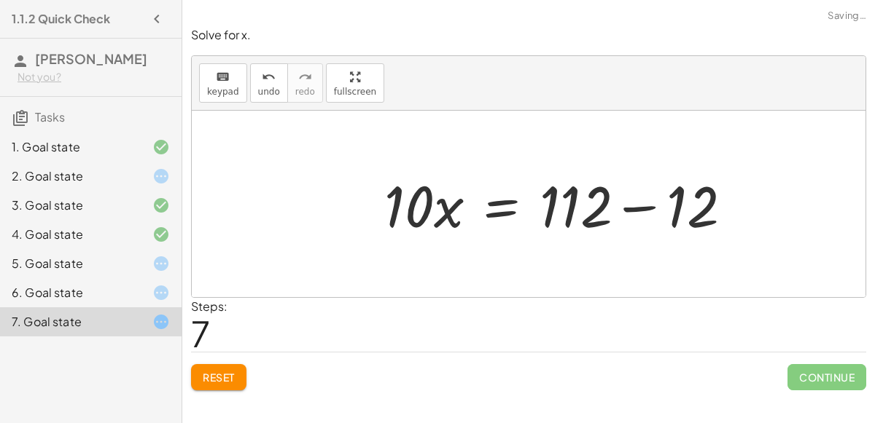
click at [714, 208] on div at bounding box center [564, 204] width 374 height 75
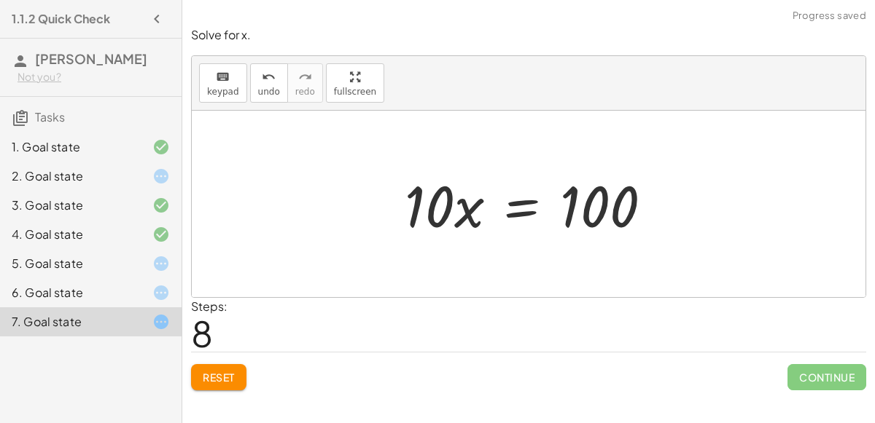
click at [541, 208] on div at bounding box center [533, 204] width 273 height 75
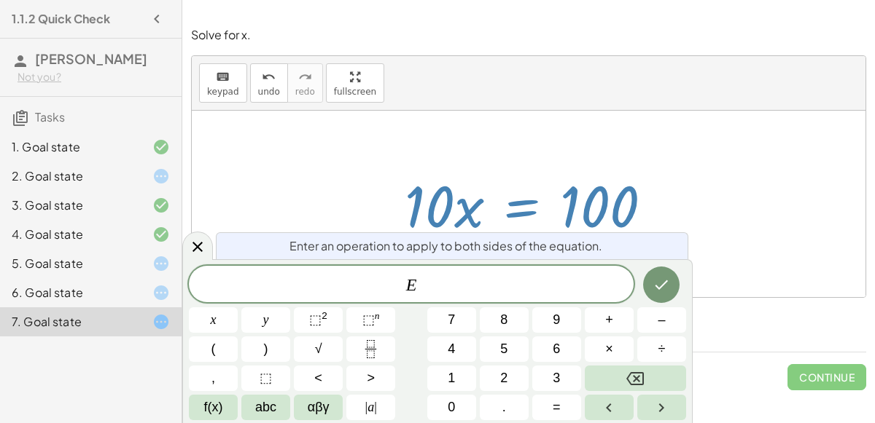
click at [482, 273] on div "E ​" at bounding box center [411, 284] width 445 height 36
click at [376, 357] on icon "Fraction" at bounding box center [371, 349] width 18 height 18
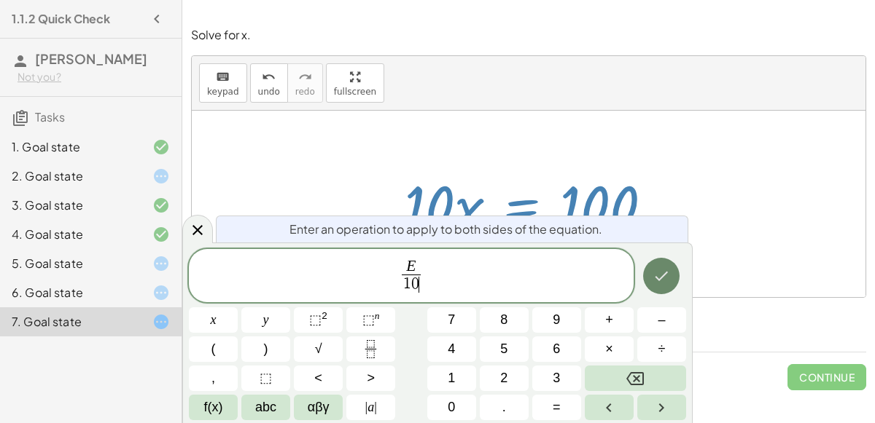
click at [652, 276] on icon "Done" at bounding box center [660, 275] width 17 height 17
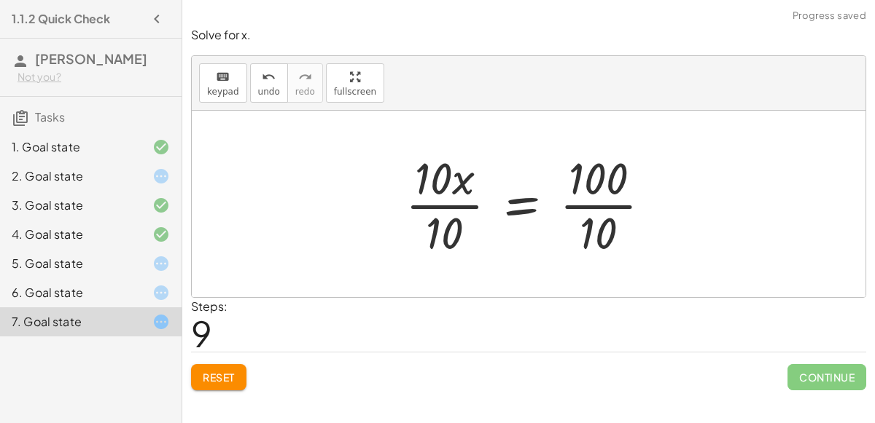
click at [421, 200] on div at bounding box center [534, 204] width 272 height 112
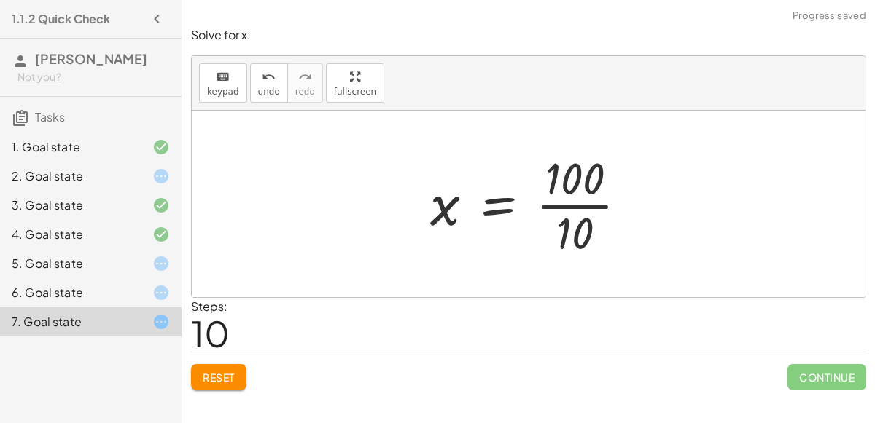
click at [582, 199] on div at bounding box center [535, 204] width 224 height 112
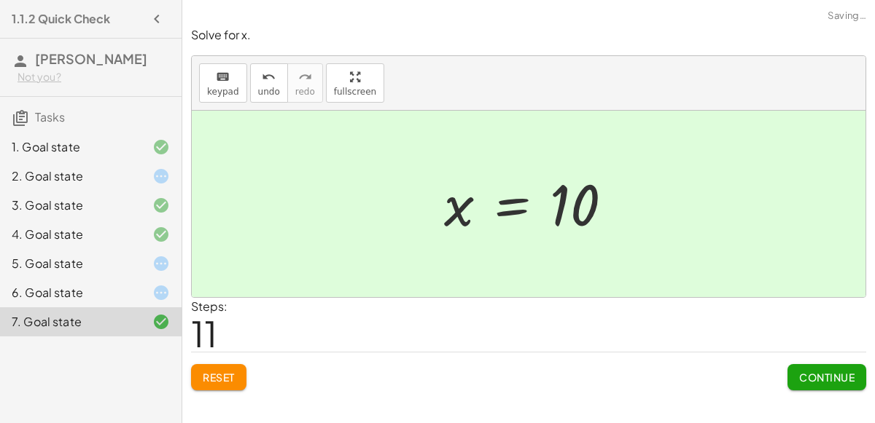
click at [77, 296] on div "6. Goal state" at bounding box center [70, 292] width 117 height 17
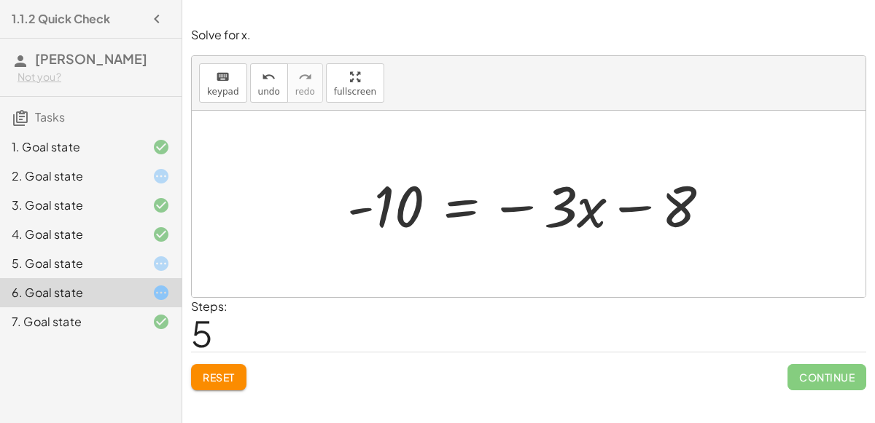
click at [458, 216] on div at bounding box center [534, 204] width 389 height 75
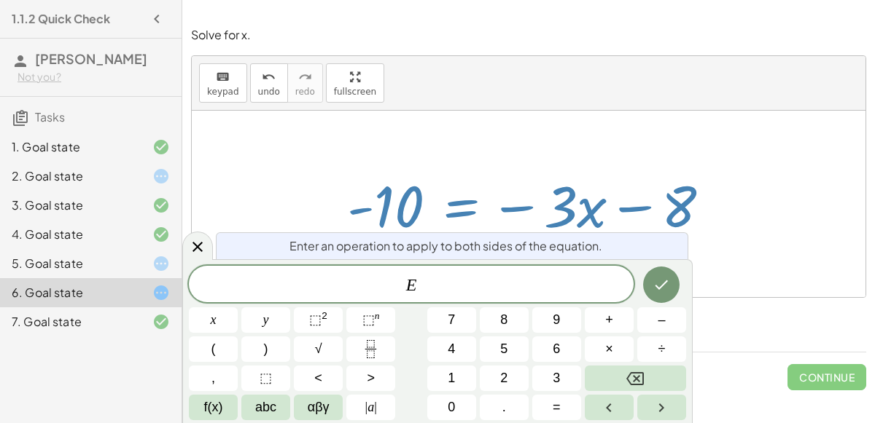
click at [460, 262] on div "Enter an operation to apply to both sides of the equation. E x y ⬚ 2 ⬚ n 7 8 9 …" at bounding box center [437, 341] width 510 height 164
click at [550, 289] on span "E" at bounding box center [411, 286] width 445 height 20
click at [475, 279] on span "E ​" at bounding box center [411, 286] width 445 height 20
click at [661, 271] on button "Done" at bounding box center [661, 285] width 36 height 36
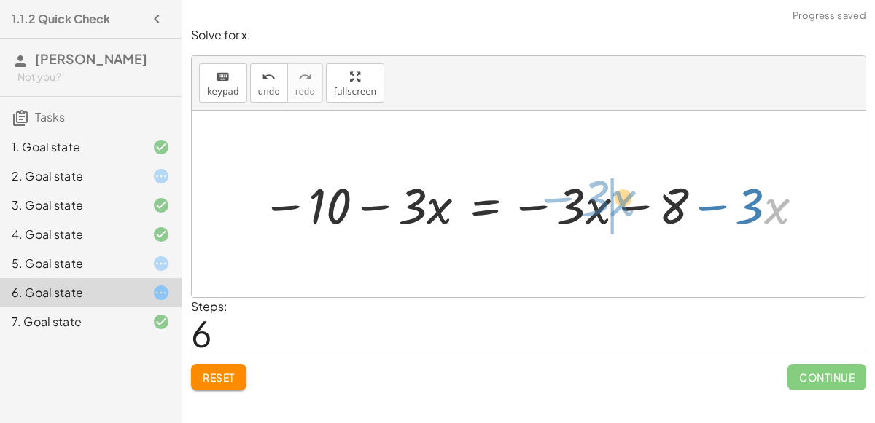
drag, startPoint x: 765, startPoint y: 206, endPoint x: 614, endPoint y: 199, distance: 151.0
click at [614, 199] on div at bounding box center [534, 204] width 560 height 66
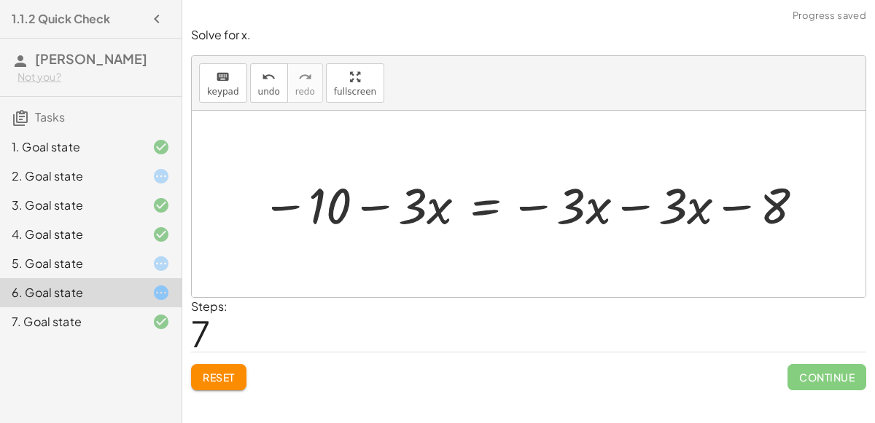
click at [632, 201] on div at bounding box center [534, 204] width 560 height 66
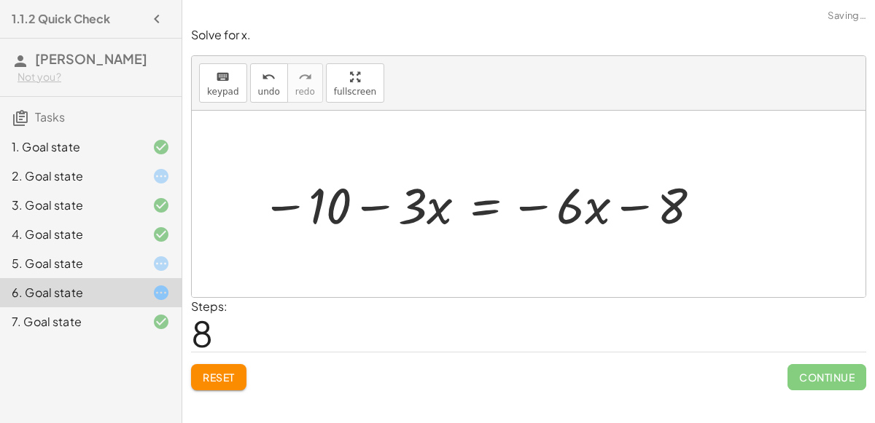
click at [370, 205] on div at bounding box center [482, 204] width 457 height 66
click at [482, 207] on div at bounding box center [482, 204] width 457 height 66
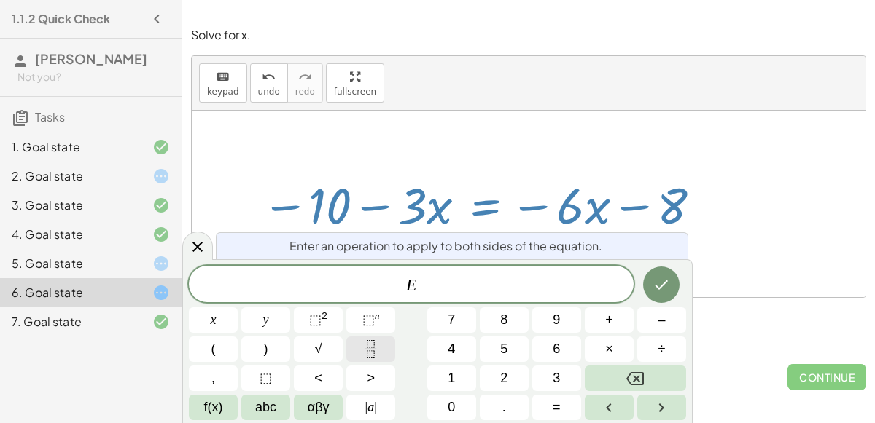
click at [376, 343] on icon "Fraction" at bounding box center [371, 349] width 18 height 18
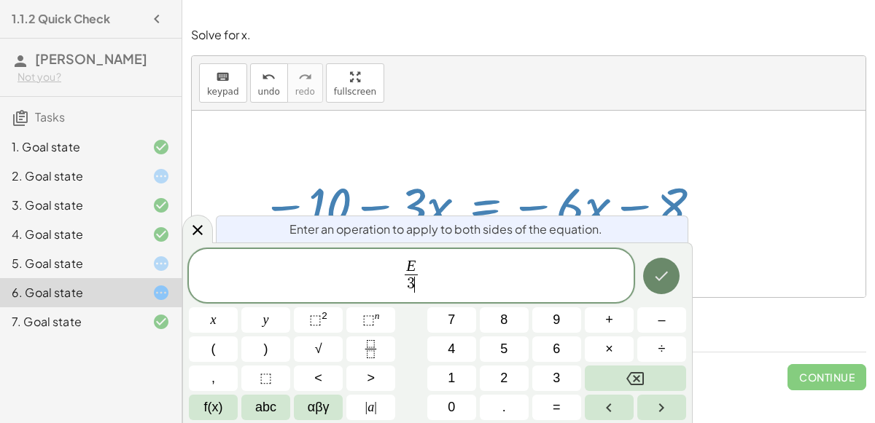
click at [668, 278] on icon "Done" at bounding box center [660, 275] width 17 height 17
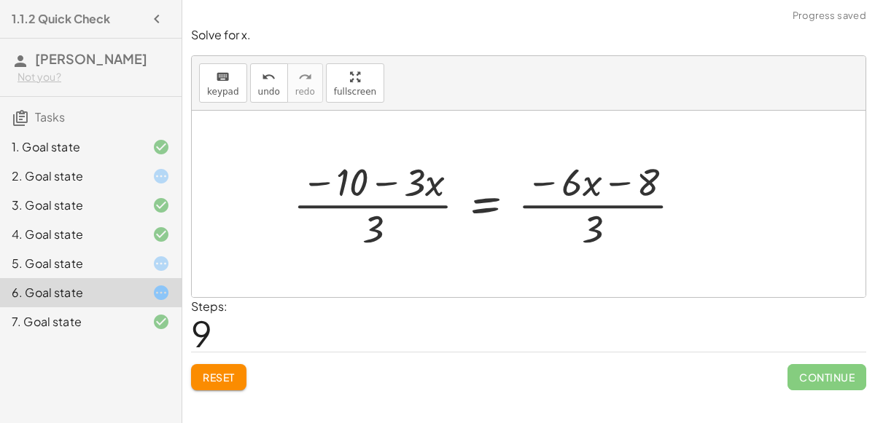
click at [410, 206] on div at bounding box center [493, 204] width 415 height 98
click at [385, 183] on div at bounding box center [493, 204] width 415 height 98
click at [273, 87] on button "undo undo" at bounding box center [269, 82] width 38 height 39
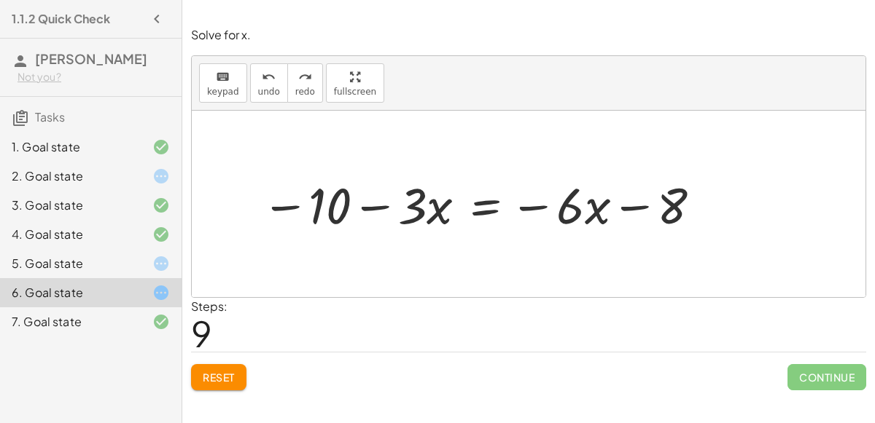
click at [529, 205] on div at bounding box center [482, 204] width 457 height 66
click at [378, 200] on div at bounding box center [482, 204] width 457 height 66
click at [531, 200] on div at bounding box center [482, 204] width 457 height 66
click at [550, 206] on div at bounding box center [482, 204] width 457 height 66
click at [657, 204] on div at bounding box center [482, 204] width 457 height 66
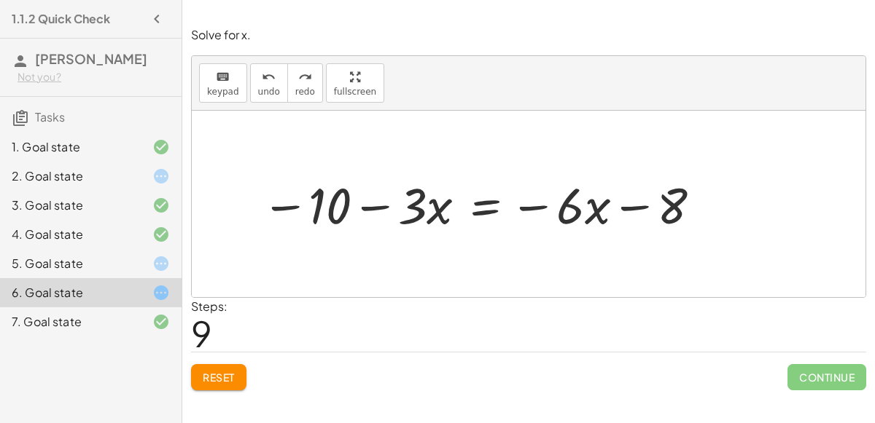
click at [141, 220] on div "2. Goal state" at bounding box center [90, 234] width 181 height 29
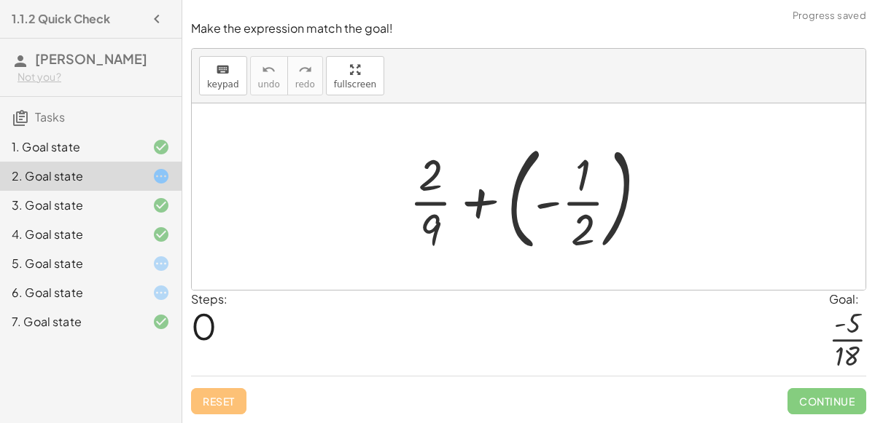
click at [469, 201] on div at bounding box center [534, 196] width 265 height 121
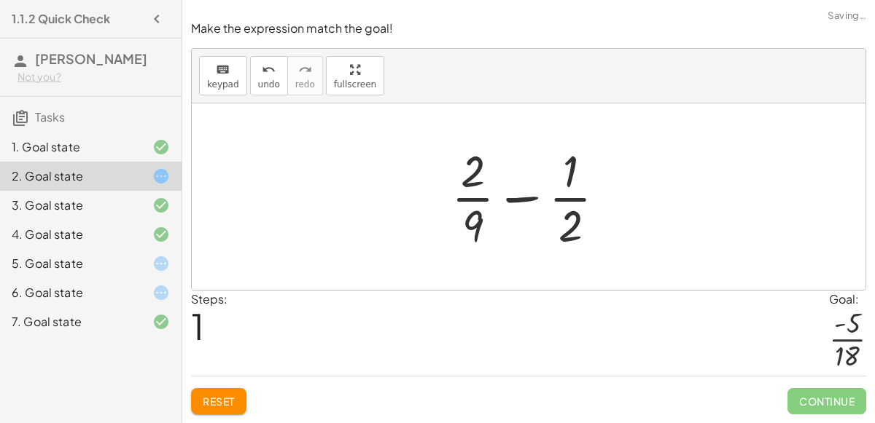
click at [514, 199] on div at bounding box center [534, 197] width 181 height 112
click at [101, 233] on div "4. Goal state" at bounding box center [70, 234] width 117 height 17
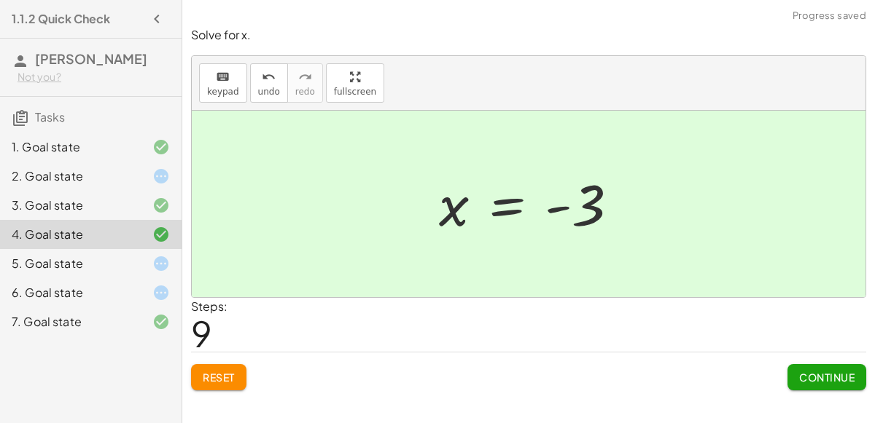
click at [104, 255] on div "5. Goal state" at bounding box center [70, 263] width 117 height 17
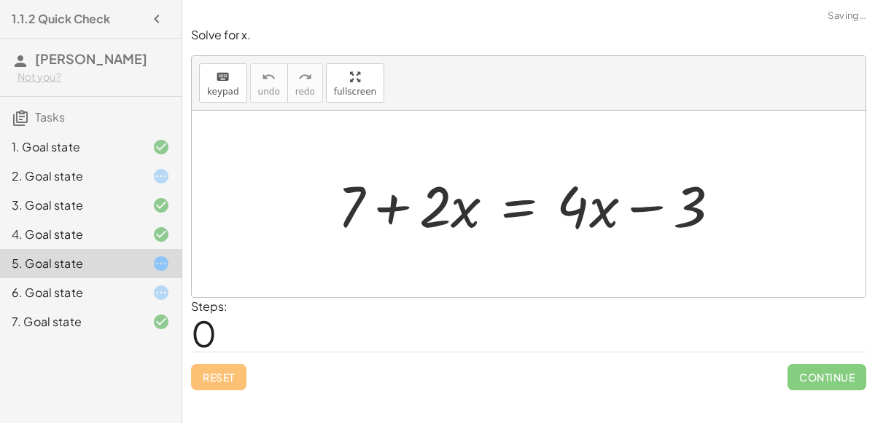
click at [394, 195] on div at bounding box center [534, 204] width 409 height 75
click at [510, 208] on div at bounding box center [534, 204] width 409 height 75
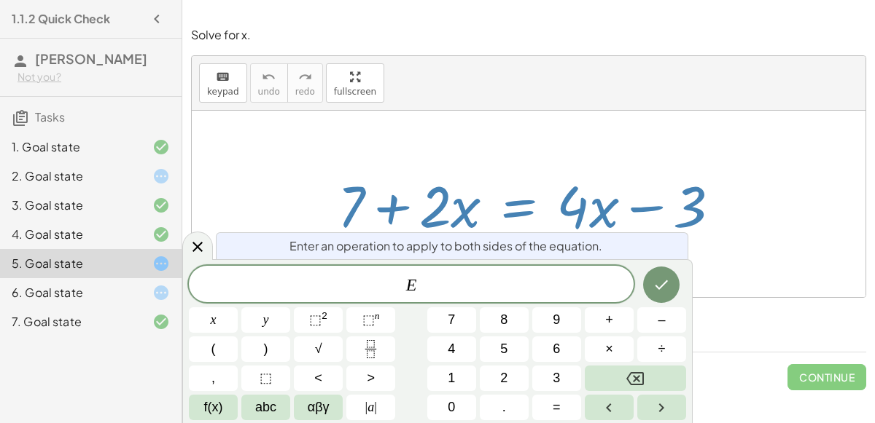
click at [450, 277] on span "E ​" at bounding box center [411, 286] width 445 height 20
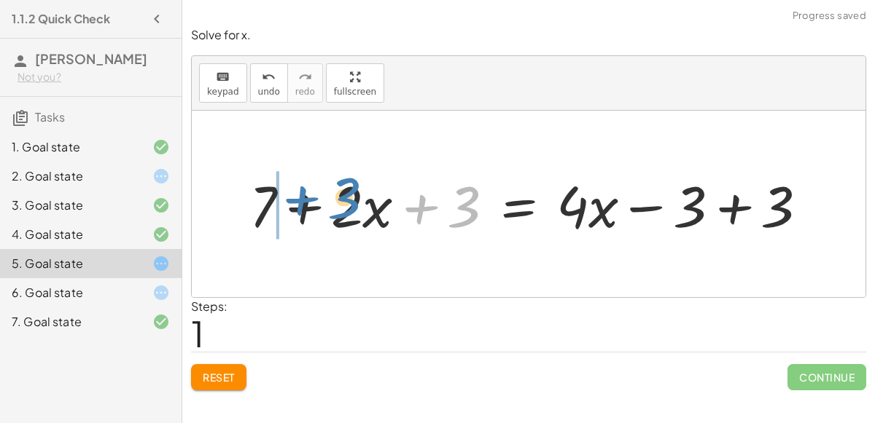
drag, startPoint x: 472, startPoint y: 206, endPoint x: 353, endPoint y: 195, distance: 120.0
click at [353, 195] on div at bounding box center [534, 204] width 585 height 75
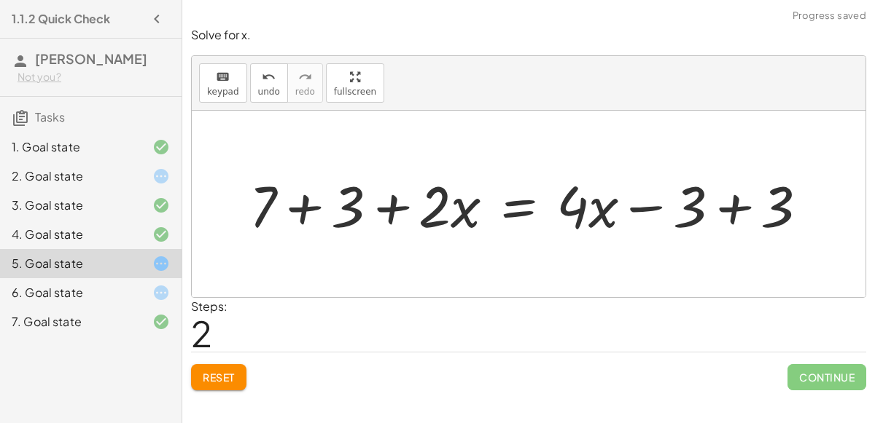
click at [310, 201] on div at bounding box center [534, 204] width 585 height 75
click at [742, 212] on div at bounding box center [567, 204] width 519 height 75
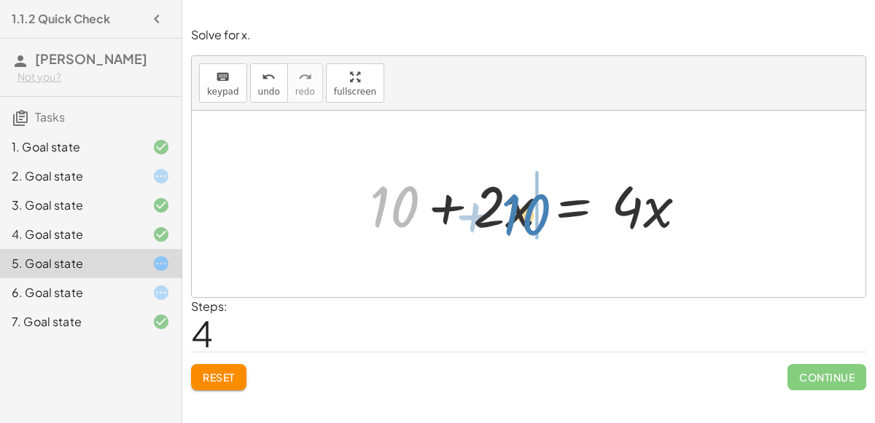
drag, startPoint x: 397, startPoint y: 208, endPoint x: 529, endPoint y: 215, distance: 132.1
click at [529, 215] on div at bounding box center [533, 204] width 343 height 75
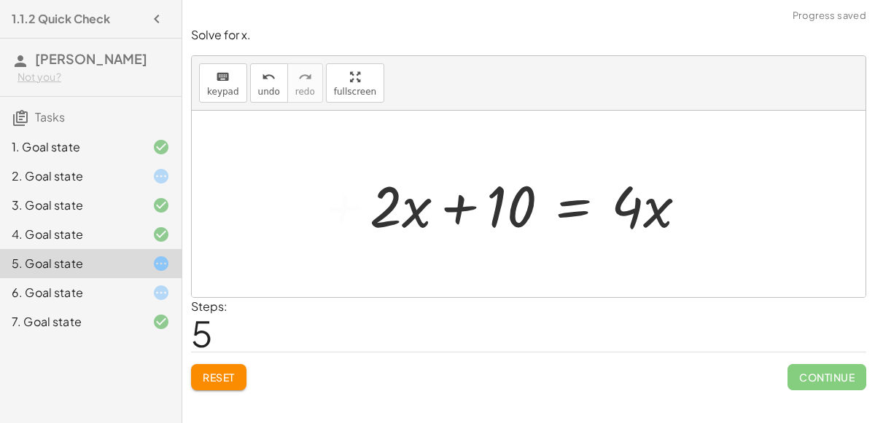
click at [576, 203] on div at bounding box center [533, 204] width 343 height 75
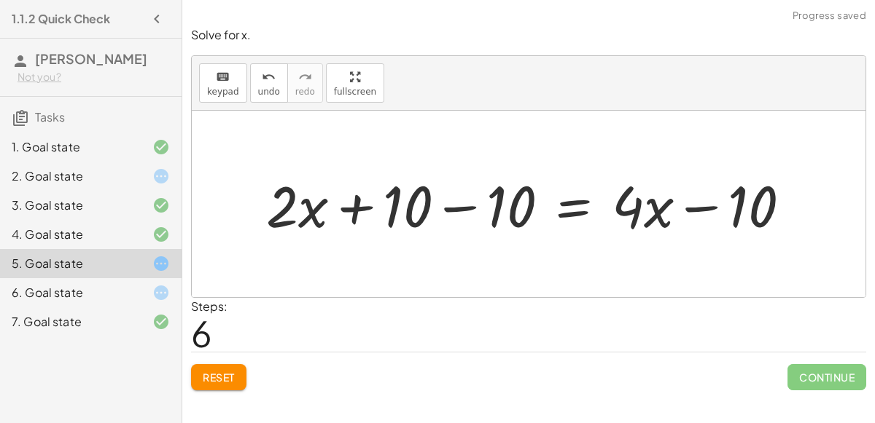
click at [474, 206] on div at bounding box center [534, 204] width 551 height 75
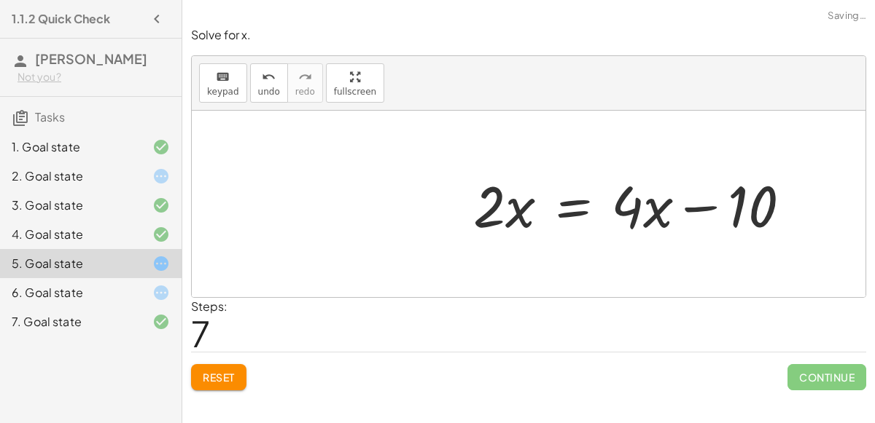
click at [687, 208] on div at bounding box center [637, 204] width 343 height 75
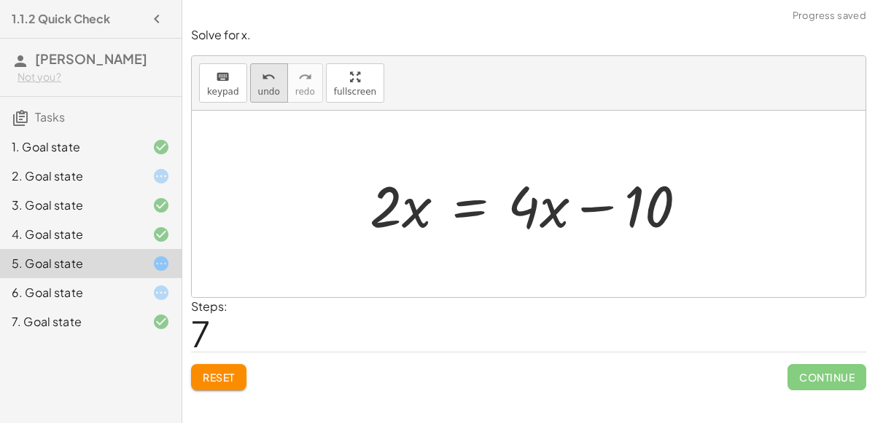
click at [250, 77] on button "undo undo" at bounding box center [269, 82] width 38 height 39
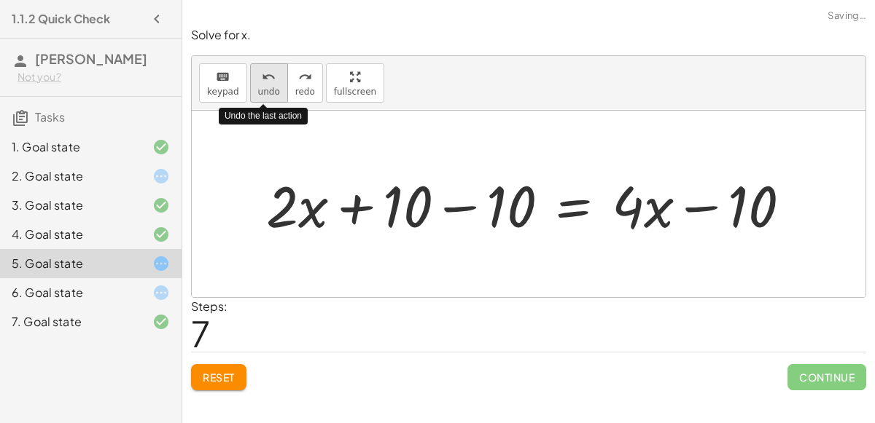
click at [250, 77] on button "undo undo" at bounding box center [269, 82] width 38 height 39
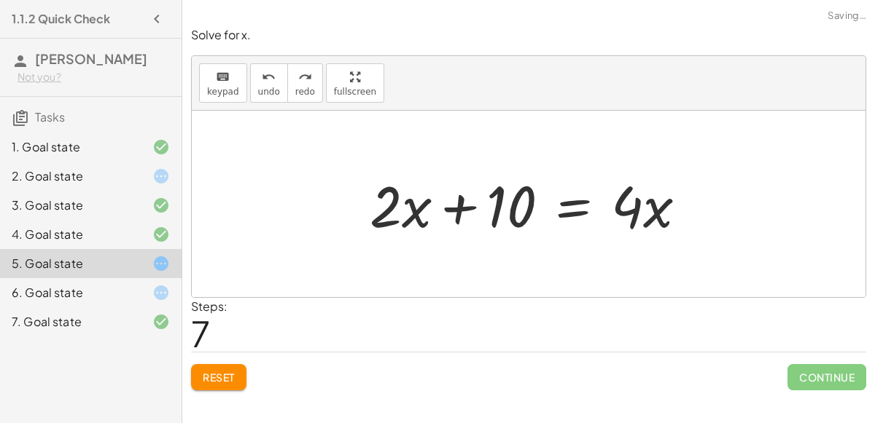
click at [458, 205] on div at bounding box center [533, 204] width 343 height 75
click at [577, 194] on div at bounding box center [533, 204] width 343 height 75
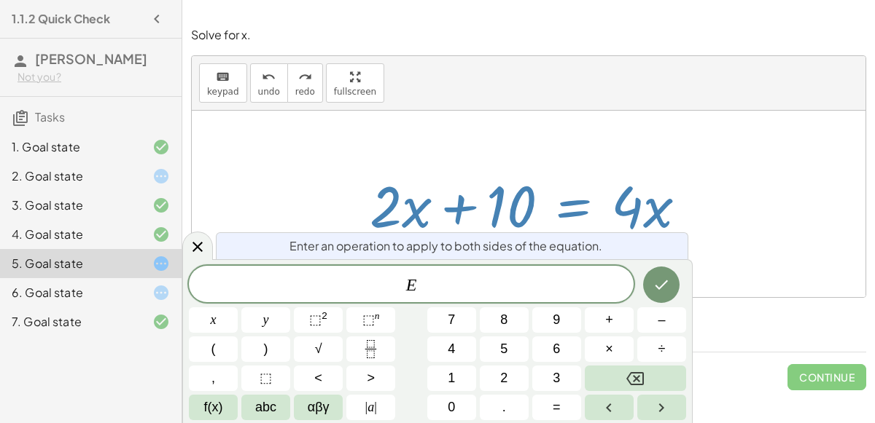
click at [511, 286] on span "E ​" at bounding box center [411, 286] width 445 height 20
click at [386, 343] on button "Fraction" at bounding box center [370, 350] width 49 height 26
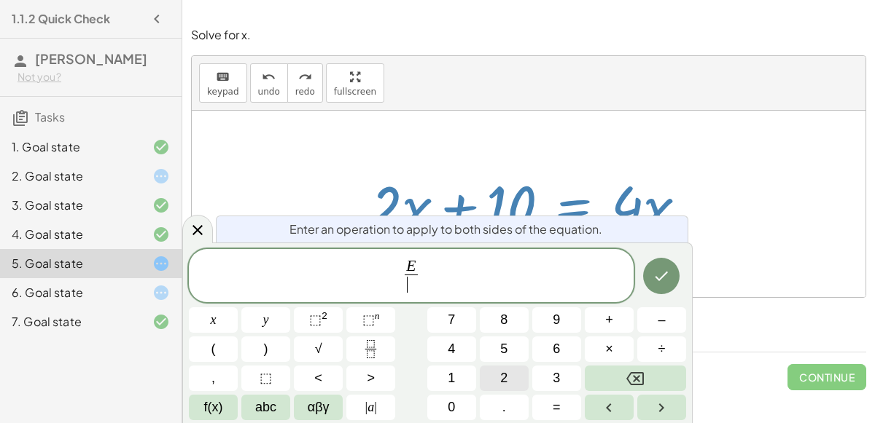
click at [493, 367] on button "2" at bounding box center [504, 379] width 49 height 26
click at [660, 276] on icon "Done" at bounding box center [660, 275] width 17 height 17
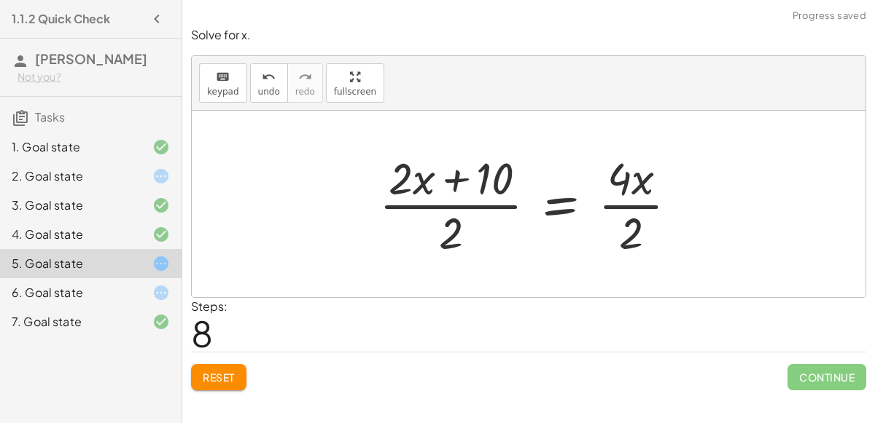
click at [439, 200] on div at bounding box center [534, 204] width 324 height 112
click at [459, 181] on div at bounding box center [534, 204] width 324 height 112
drag, startPoint x: 493, startPoint y: 181, endPoint x: 499, endPoint y: 192, distance: 12.4
click at [499, 192] on div at bounding box center [534, 204] width 324 height 112
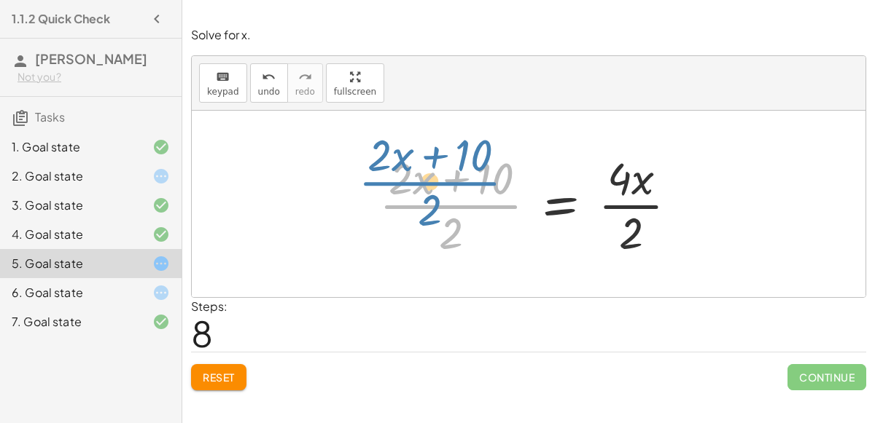
drag, startPoint x: 449, startPoint y: 214, endPoint x: 437, endPoint y: 201, distance: 18.0
click at [437, 201] on div at bounding box center [534, 204] width 324 height 112
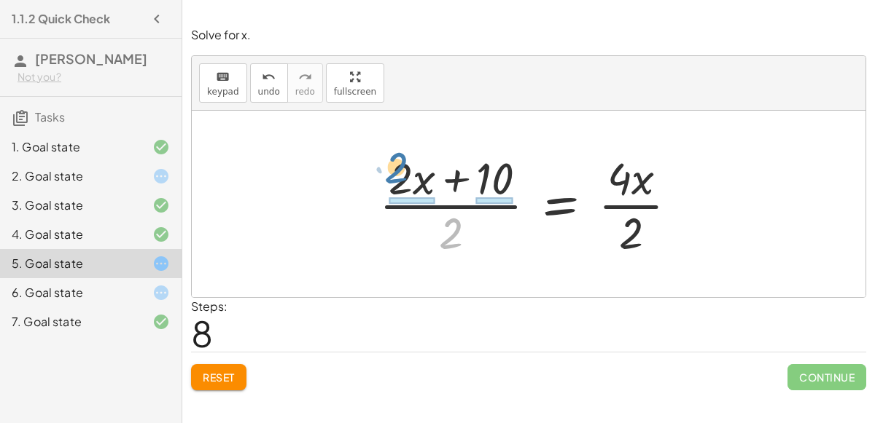
drag, startPoint x: 450, startPoint y: 227, endPoint x: 395, endPoint y: 160, distance: 87.0
click at [395, 160] on div at bounding box center [534, 204] width 324 height 112
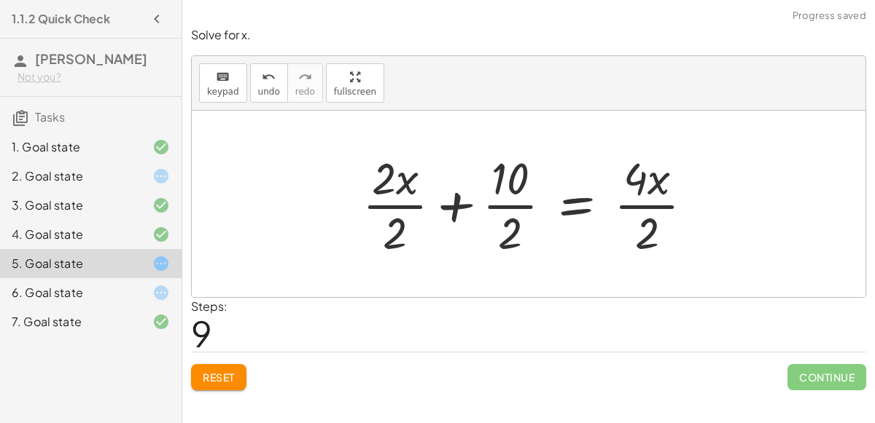
click at [381, 204] on div at bounding box center [533, 204] width 357 height 112
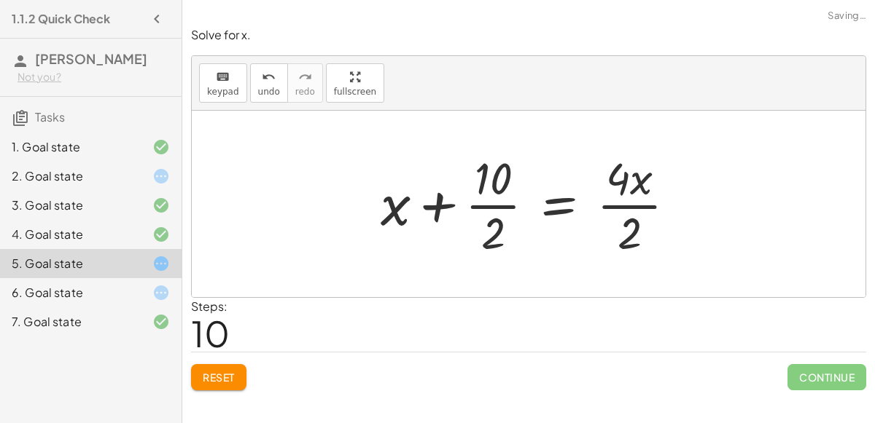
click at [493, 203] on div at bounding box center [533, 204] width 321 height 112
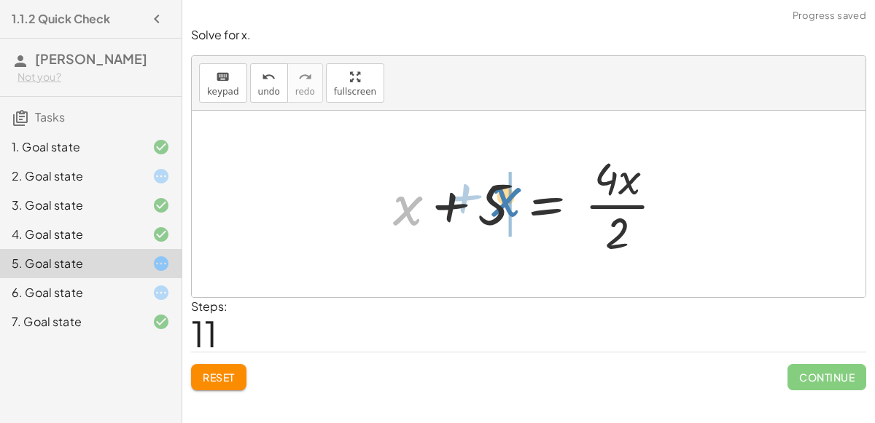
drag, startPoint x: 401, startPoint y: 205, endPoint x: 494, endPoint y: 197, distance: 93.6
click at [494, 197] on div at bounding box center [534, 204] width 297 height 112
click at [445, 207] on div at bounding box center [534, 204] width 297 height 112
click at [628, 204] on div at bounding box center [534, 204] width 297 height 112
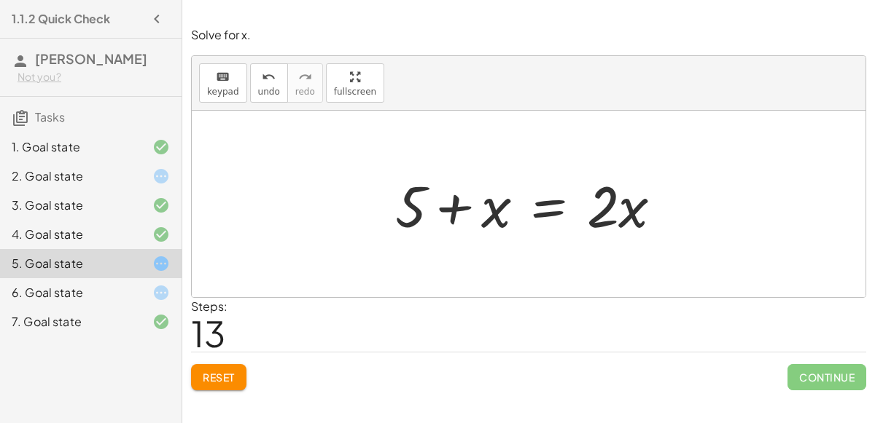
click at [550, 208] on div at bounding box center [535, 204] width 294 height 75
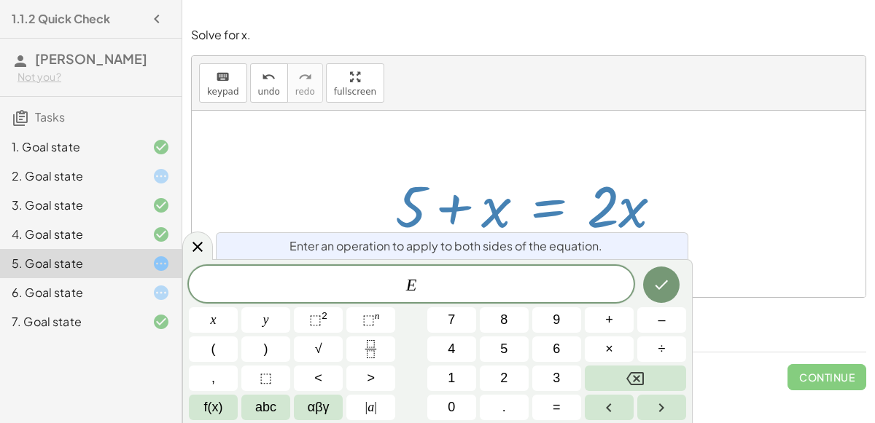
click at [500, 259] on div "Enter an operation to apply to both sides of the equation. E ​ x y ⬚ 2 ⬚ n 7 8 …" at bounding box center [437, 341] width 510 height 164
click at [563, 276] on span "E" at bounding box center [411, 286] width 445 height 20
click at [364, 351] on icon "Fraction" at bounding box center [371, 349] width 18 height 18
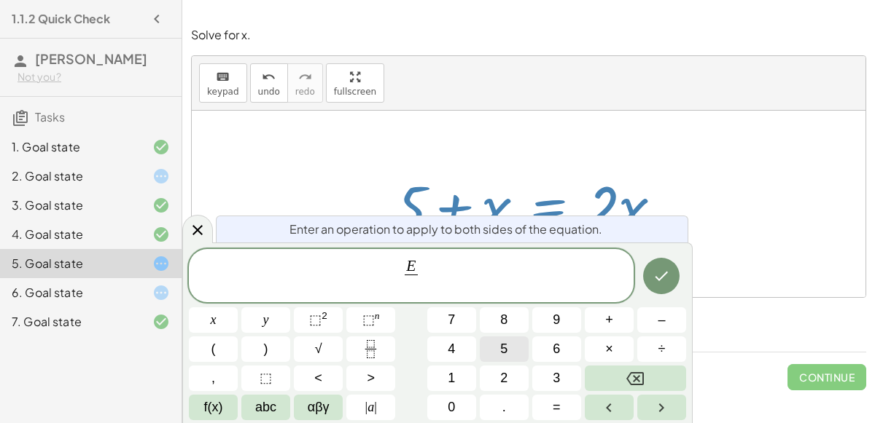
click at [491, 343] on button "5" at bounding box center [504, 350] width 49 height 26
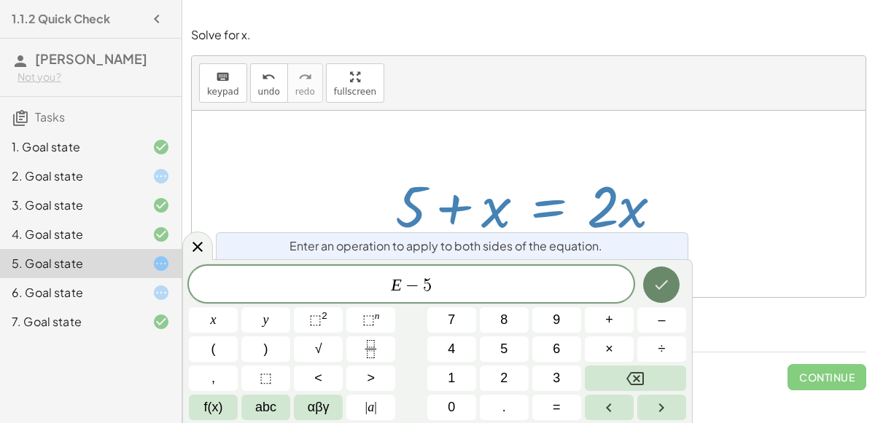
click at [653, 267] on button "Done" at bounding box center [661, 285] width 36 height 36
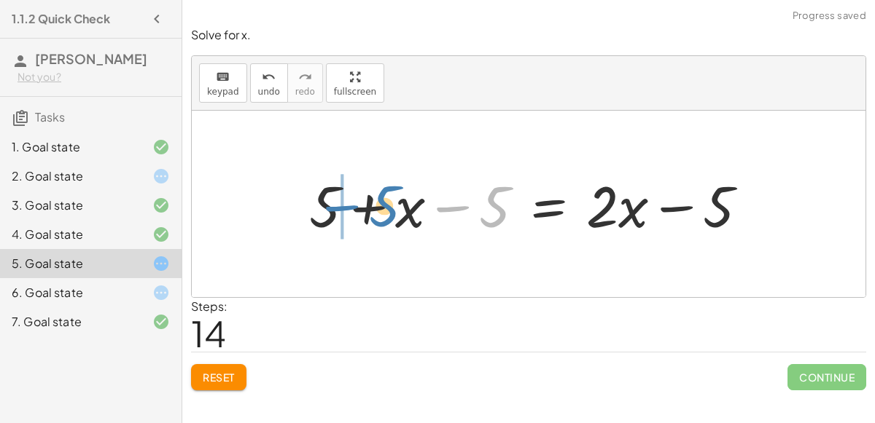
drag, startPoint x: 493, startPoint y: 208, endPoint x: 379, endPoint y: 206, distance: 113.7
click at [379, 206] on div at bounding box center [534, 204] width 465 height 75
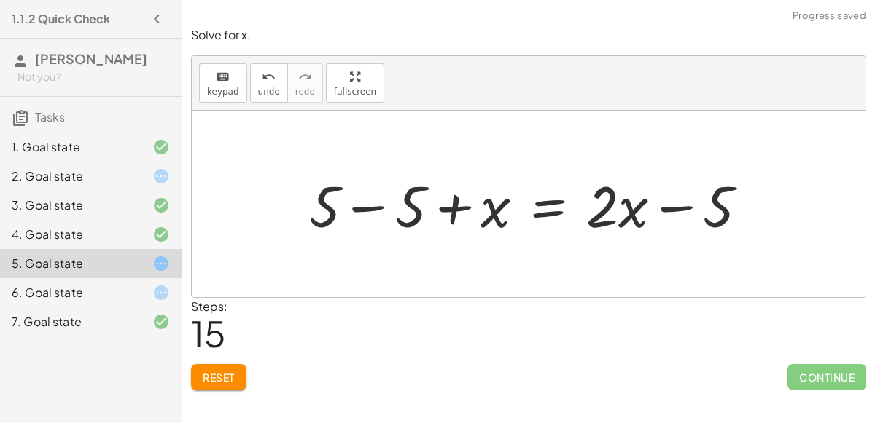
click at [374, 203] on div at bounding box center [534, 204] width 465 height 75
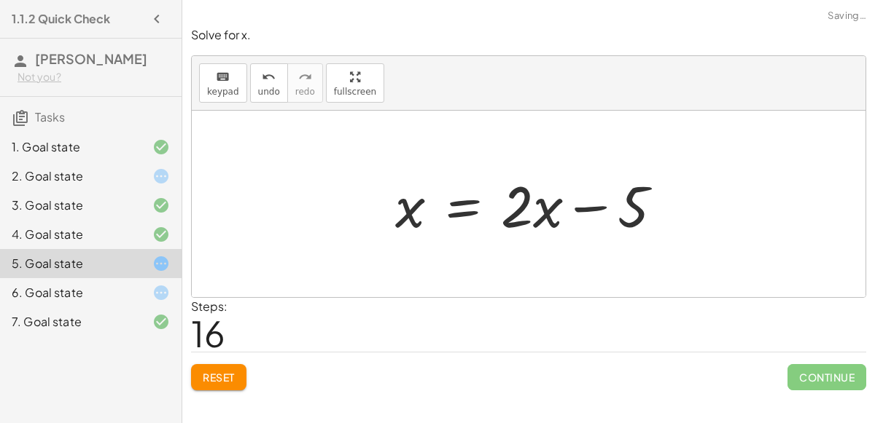
click at [596, 206] on div at bounding box center [535, 204] width 294 height 75
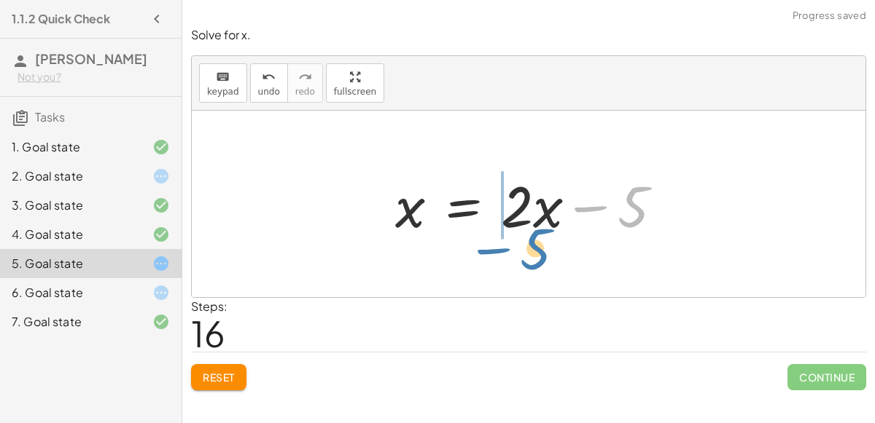
drag, startPoint x: 637, startPoint y: 211, endPoint x: 537, endPoint y: 251, distance: 107.9
drag, startPoint x: 638, startPoint y: 206, endPoint x: 488, endPoint y: 233, distance: 152.5
click at [488, 233] on div at bounding box center [535, 204] width 294 height 75
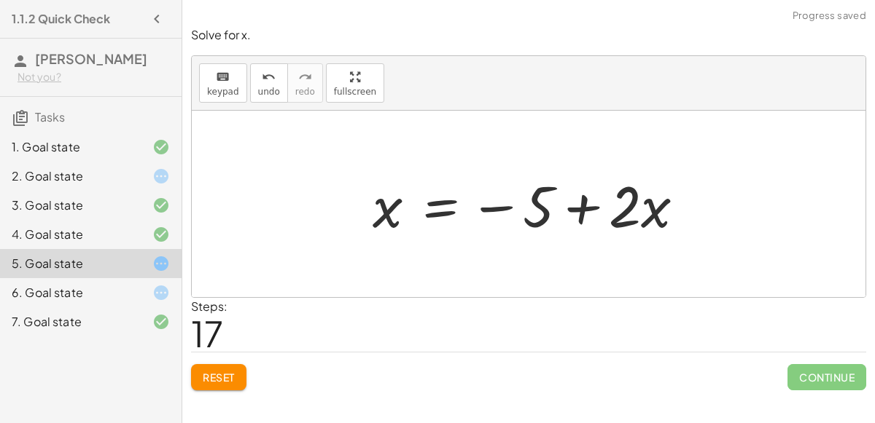
click at [578, 210] on div at bounding box center [534, 204] width 338 height 75
click at [239, 372] on button "Reset" at bounding box center [218, 377] width 55 height 26
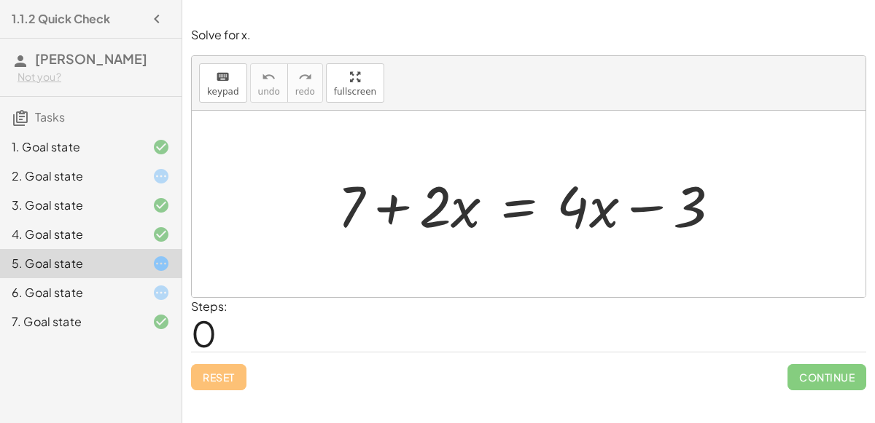
click at [509, 206] on div at bounding box center [534, 204] width 409 height 75
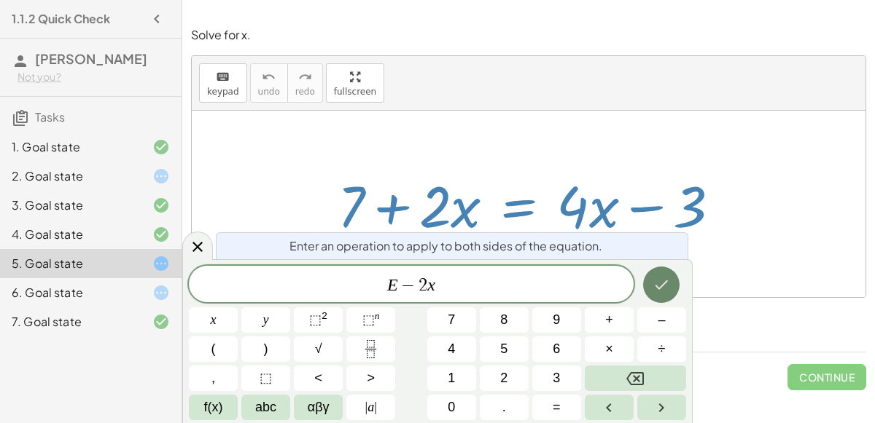
click at [657, 281] on icon "Done" at bounding box center [660, 284] width 17 height 17
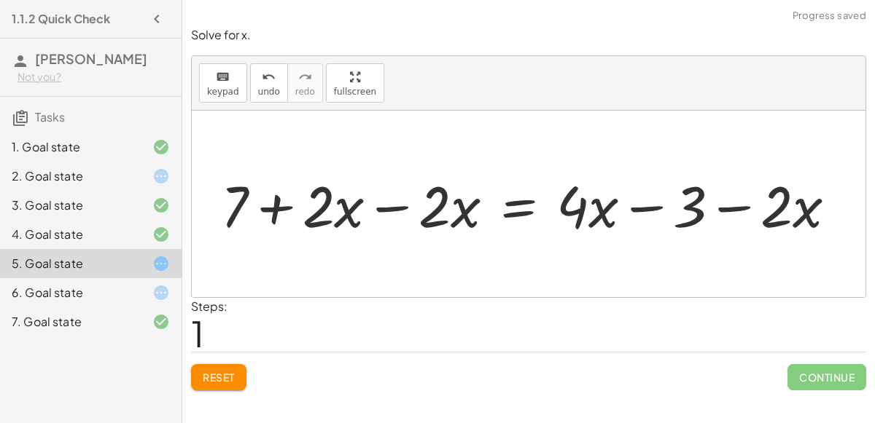
click at [395, 206] on div at bounding box center [534, 204] width 641 height 75
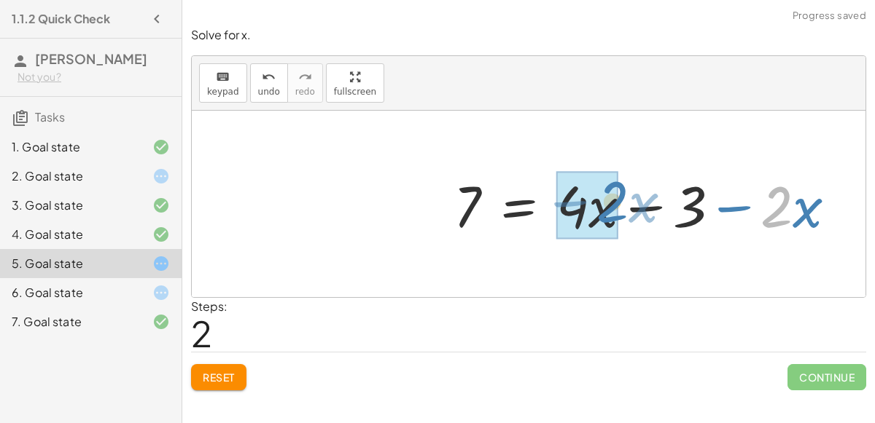
drag, startPoint x: 767, startPoint y: 209, endPoint x: 593, endPoint y: 201, distance: 174.4
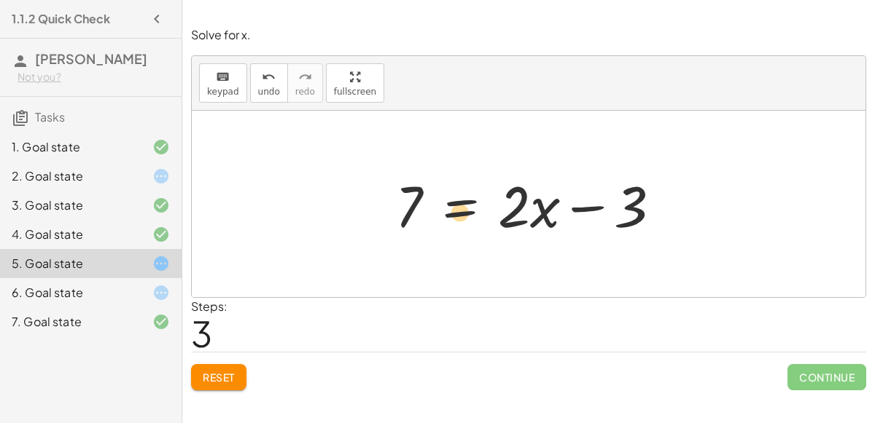
drag, startPoint x: 627, startPoint y: 213, endPoint x: 445, endPoint y: 219, distance: 182.3
click at [445, 219] on div at bounding box center [534, 204] width 292 height 75
click at [468, 206] on div at bounding box center [534, 204] width 292 height 75
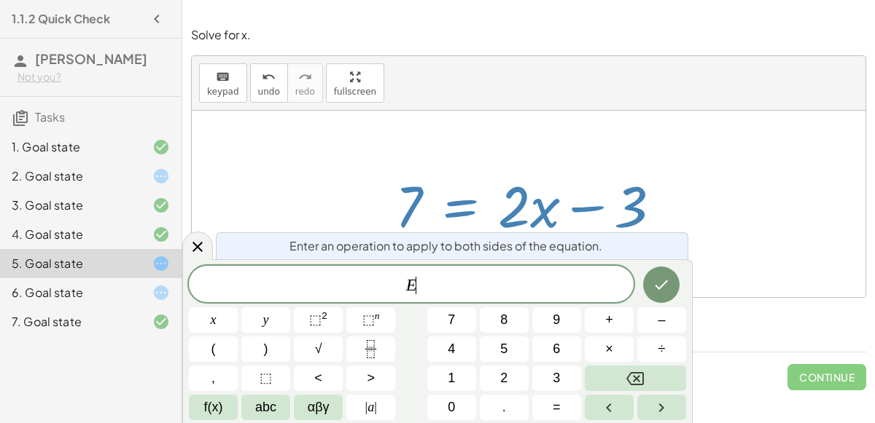
click at [487, 270] on div "E ​" at bounding box center [411, 284] width 445 height 36
click at [672, 265] on div "Enter an operation to apply to both sides of the equation. E − 3 ​ x y ⬚ 2 ⬚ n …" at bounding box center [437, 341] width 510 height 164
click at [238, 308] on div at bounding box center [213, 321] width 49 height 26
click at [667, 270] on button "Done" at bounding box center [661, 285] width 36 height 36
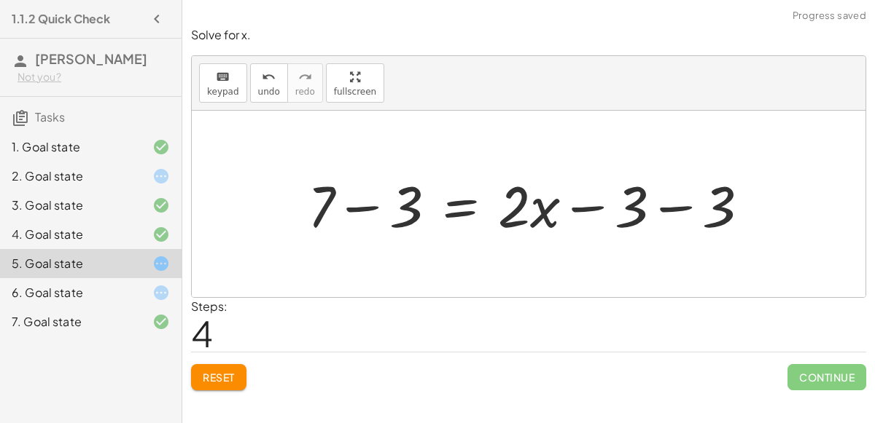
click at [665, 205] on div at bounding box center [534, 204] width 468 height 75
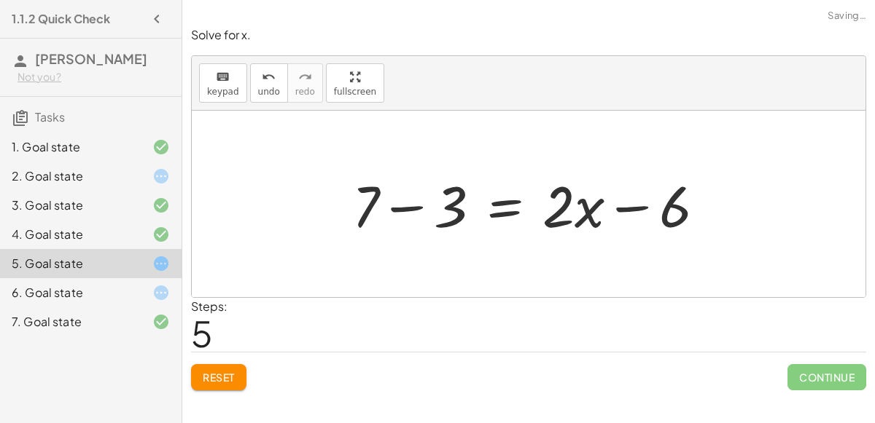
click at [394, 208] on div at bounding box center [534, 204] width 379 height 75
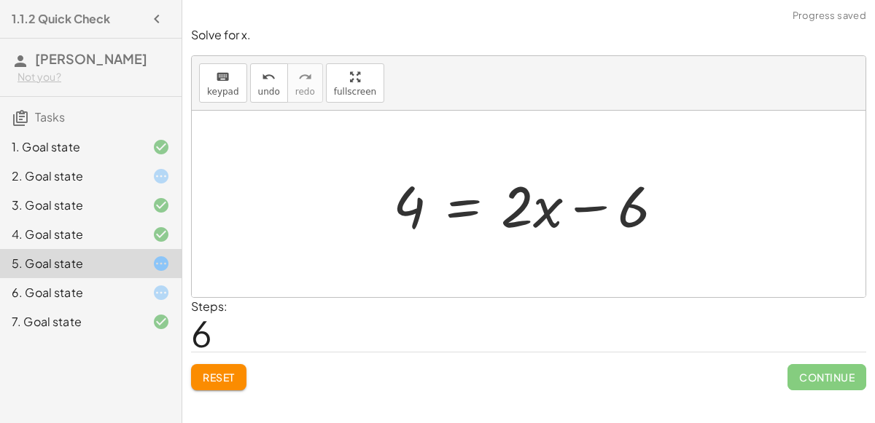
click at [595, 203] on div at bounding box center [534, 204] width 297 height 75
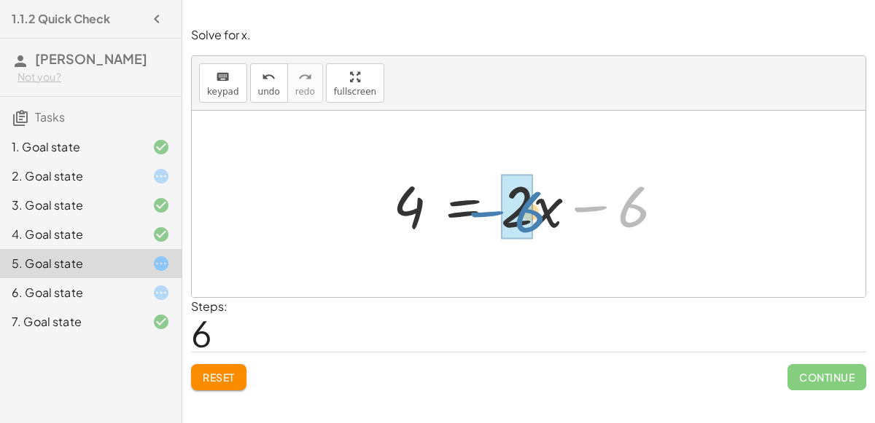
drag, startPoint x: 632, startPoint y: 202, endPoint x: 528, endPoint y: 206, distance: 103.6
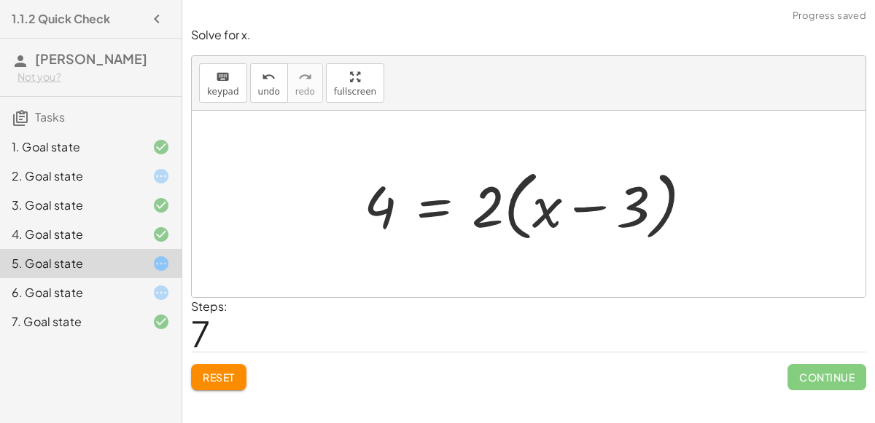
click at [595, 203] on div at bounding box center [533, 205] width 355 height 84
click at [265, 91] on span "undo" at bounding box center [269, 92] width 22 height 10
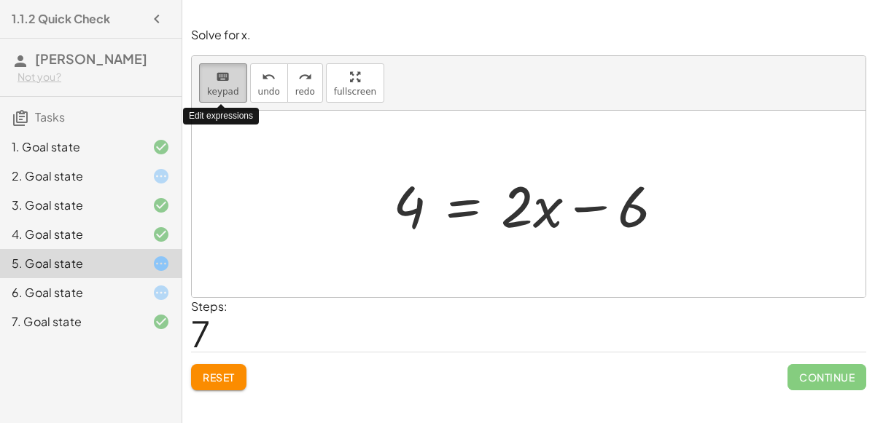
click at [219, 75] on icon "keyboard" at bounding box center [223, 77] width 14 height 17
click at [222, 87] on span "keypad" at bounding box center [223, 92] width 32 height 10
click at [445, 193] on div at bounding box center [534, 204] width 297 height 75
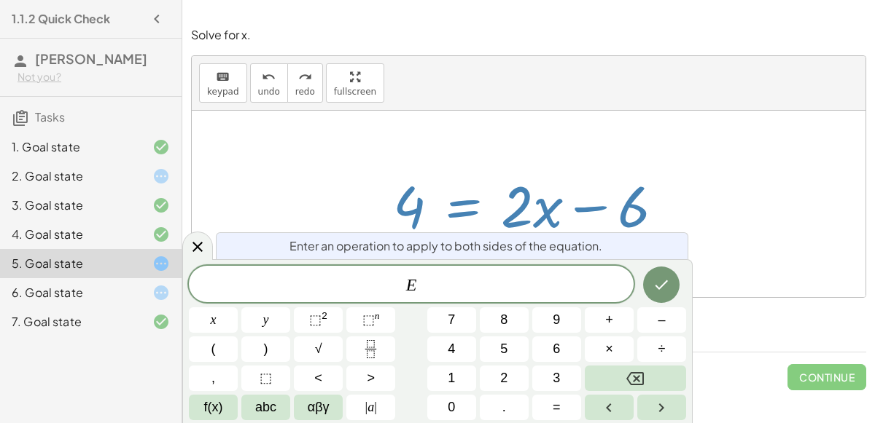
click at [453, 280] on span "E ​" at bounding box center [411, 286] width 445 height 20
click at [194, 236] on div at bounding box center [197, 245] width 31 height 28
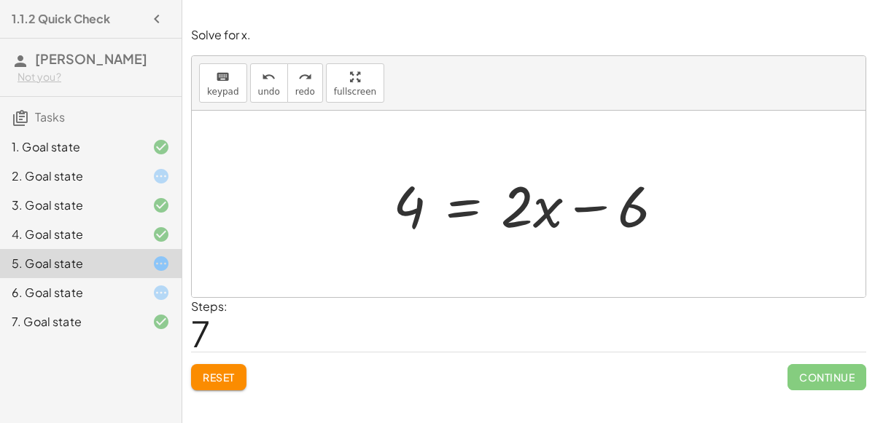
click at [463, 206] on div at bounding box center [534, 204] width 297 height 75
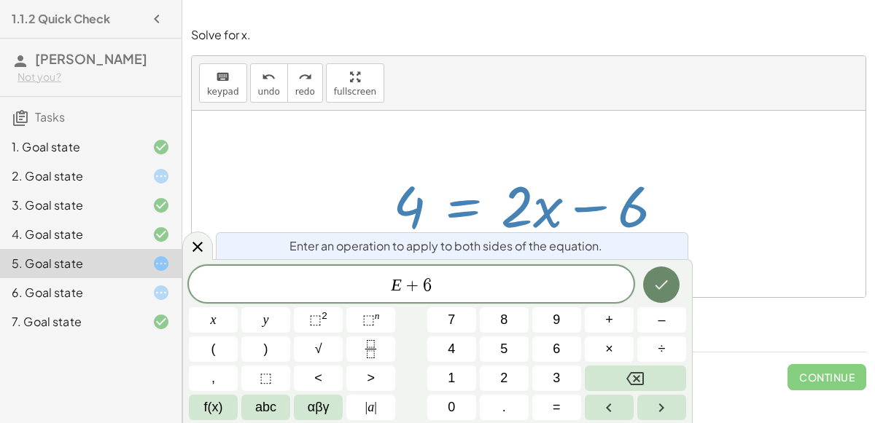
click at [660, 275] on button "Done" at bounding box center [661, 285] width 36 height 36
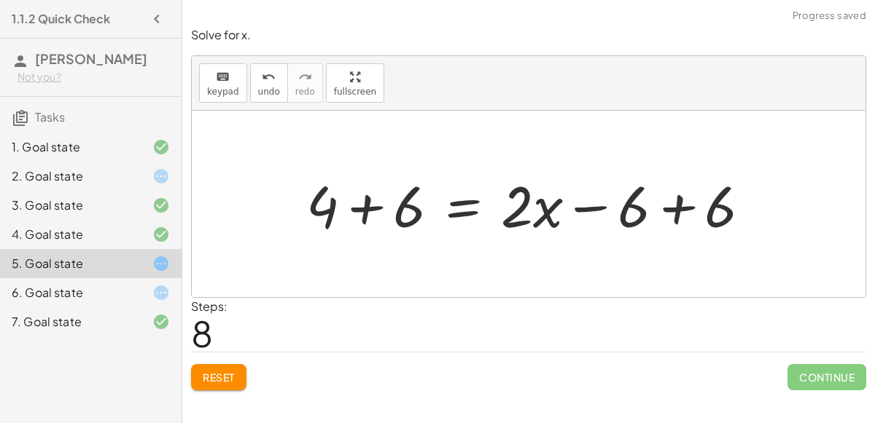
click at [673, 210] on div at bounding box center [534, 204] width 470 height 75
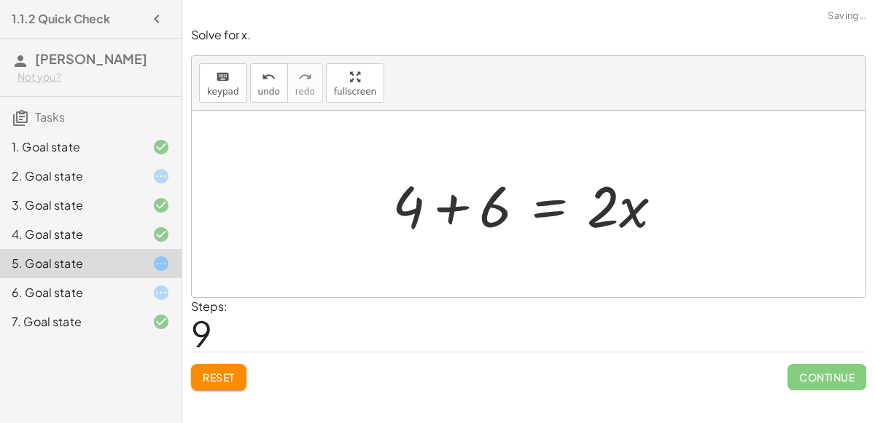
click at [372, 198] on div "+ 7 + · 2 · x = + · 4 · x − 3 + 7 + · 2 · x − · 2 · x = + · 4 · x − 3 − · 2 · x…" at bounding box center [527, 204] width 315 height 82
click at [454, 198] on div at bounding box center [534, 204] width 297 height 75
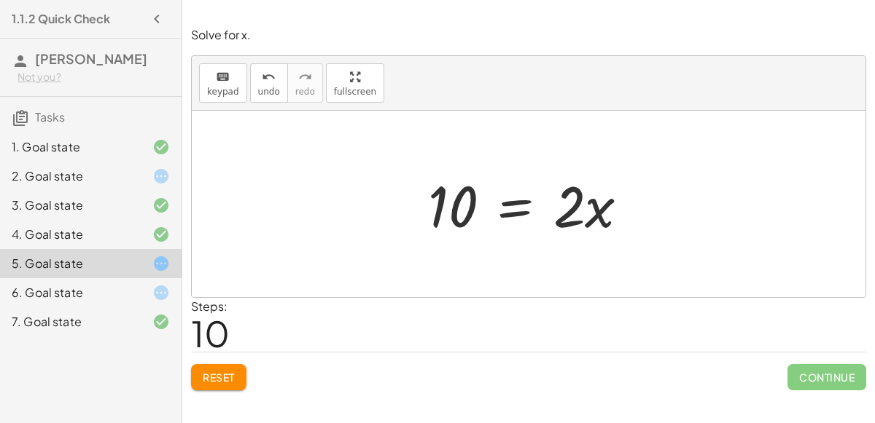
click at [527, 207] on div at bounding box center [534, 204] width 227 height 75
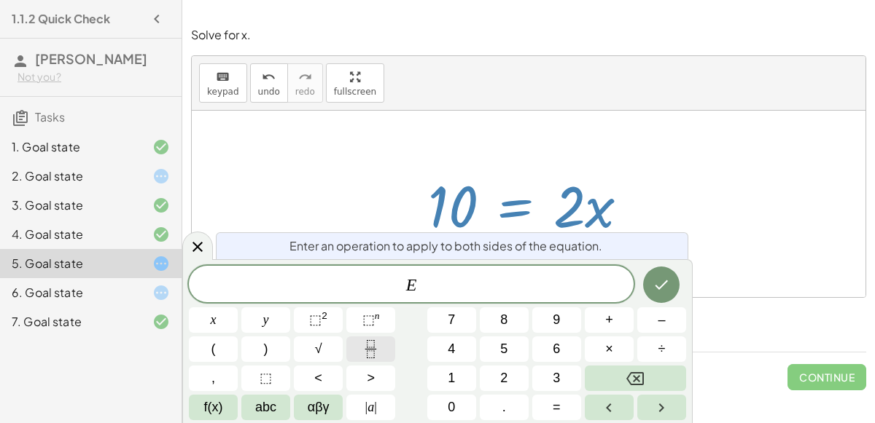
click at [381, 344] on button "Fraction" at bounding box center [370, 350] width 49 height 26
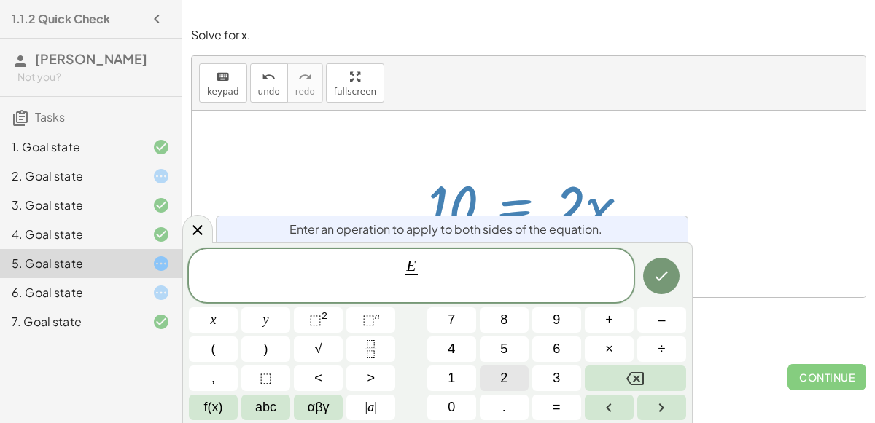
click at [515, 368] on button "2" at bounding box center [504, 379] width 49 height 26
click at [645, 274] on button "Done" at bounding box center [661, 276] width 36 height 36
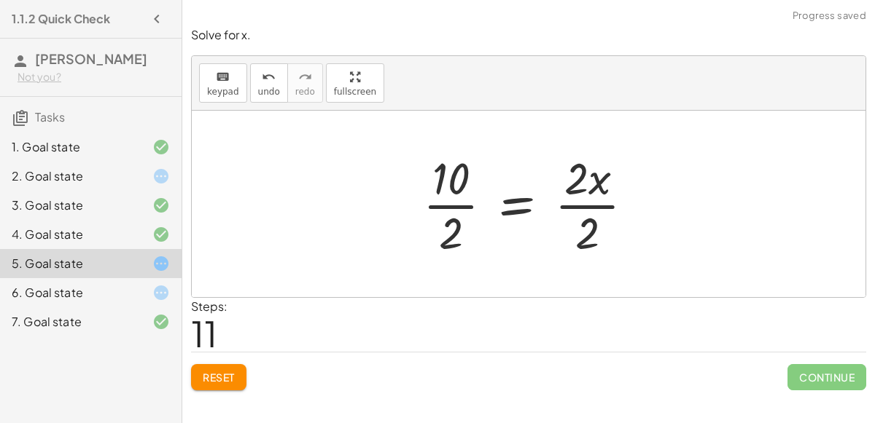
click at [582, 208] on div at bounding box center [533, 204] width 237 height 112
click at [439, 209] on div at bounding box center [517, 204] width 202 height 112
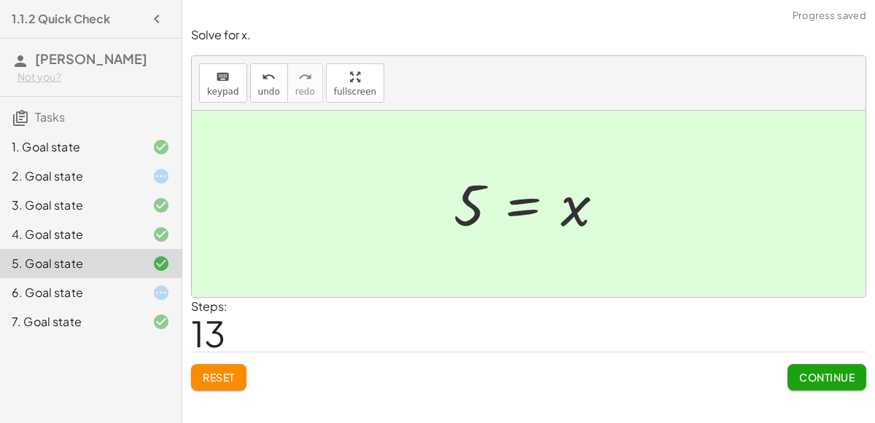
click at [821, 372] on span "Continue" at bounding box center [826, 377] width 55 height 13
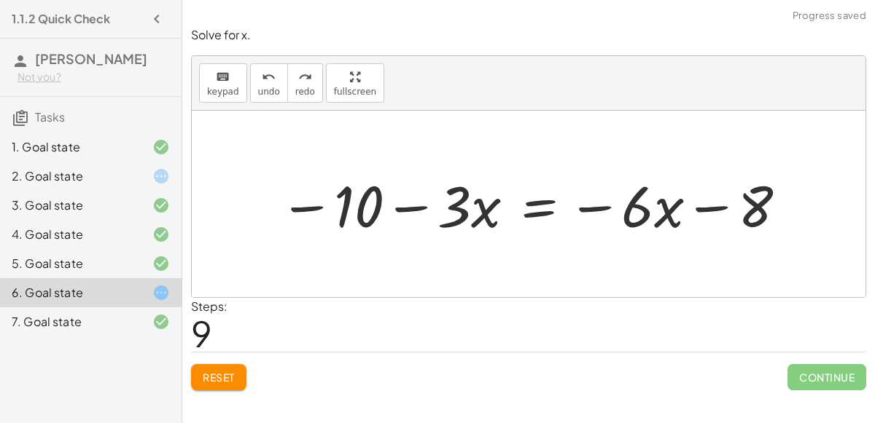
click at [420, 200] on div at bounding box center [534, 204] width 524 height 75
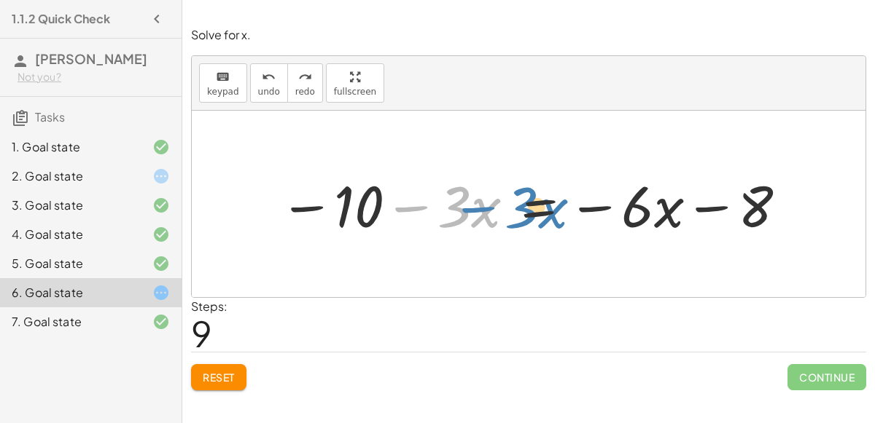
drag, startPoint x: 434, startPoint y: 207, endPoint x: 441, endPoint y: 196, distance: 13.1
click at [441, 196] on div at bounding box center [534, 204] width 524 height 75
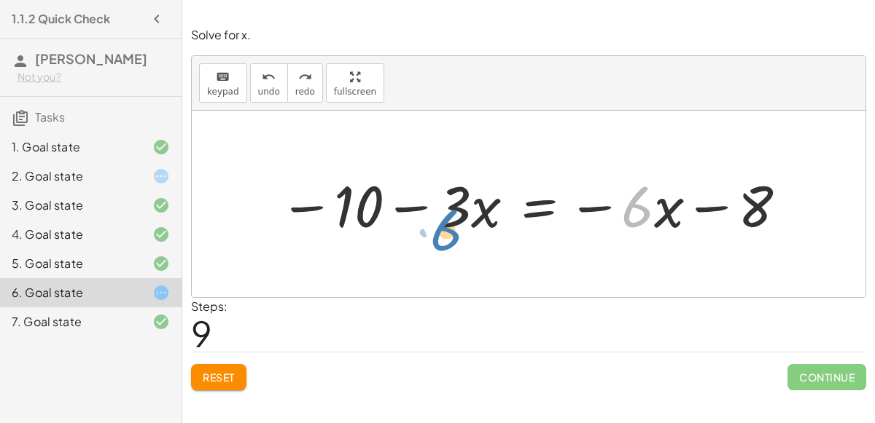
drag, startPoint x: 622, startPoint y: 206, endPoint x: 431, endPoint y: 228, distance: 192.9
click at [431, 228] on div at bounding box center [534, 204] width 524 height 75
click at [540, 198] on div at bounding box center [534, 204] width 524 height 75
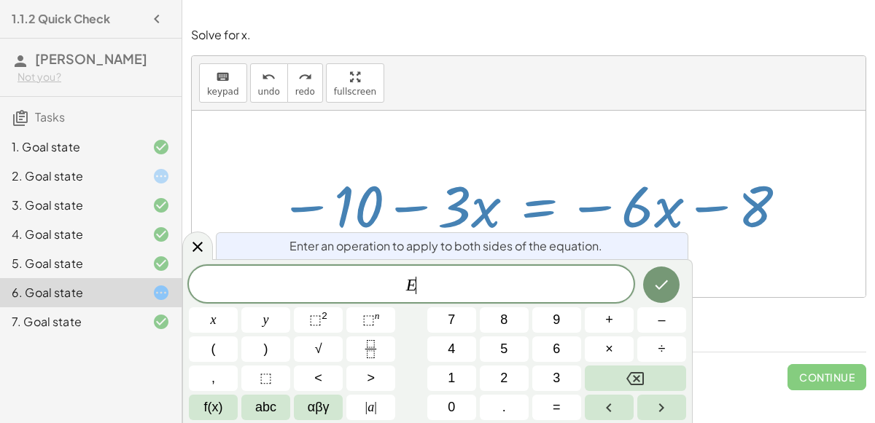
click at [472, 279] on span "E ​" at bounding box center [411, 286] width 445 height 20
click at [609, 319] on span "+" at bounding box center [609, 320] width 8 height 20
click at [653, 288] on icon "Done" at bounding box center [660, 284] width 17 height 17
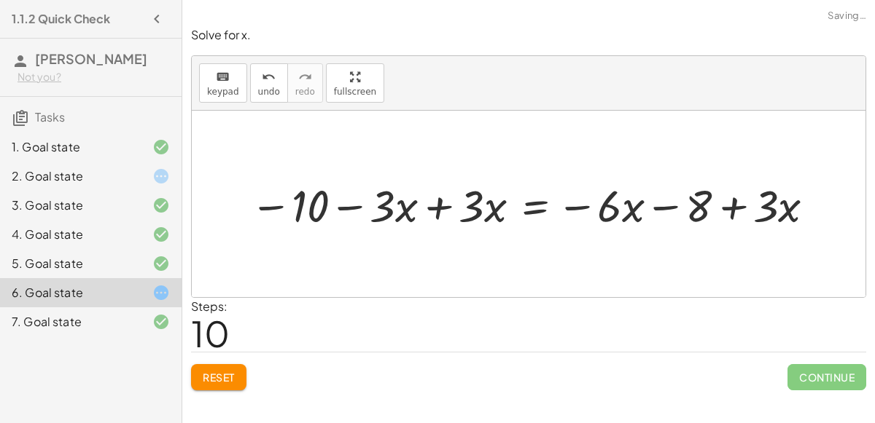
click at [418, 200] on div at bounding box center [535, 204] width 564 height 57
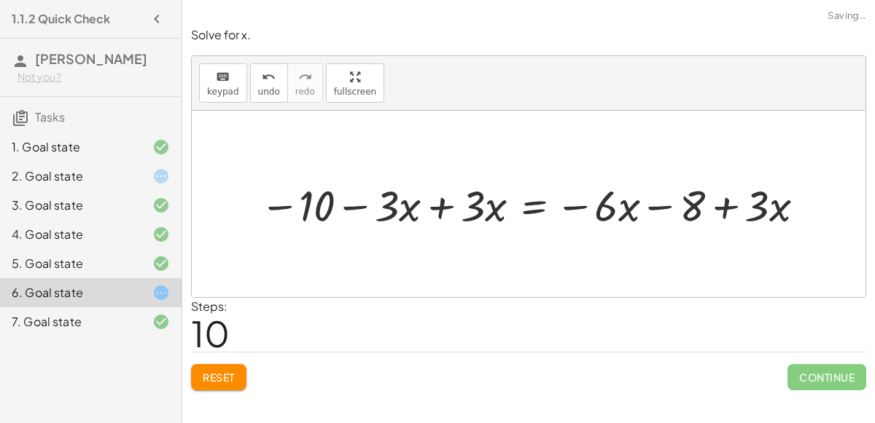
click at [439, 204] on div at bounding box center [534, 204] width 564 height 57
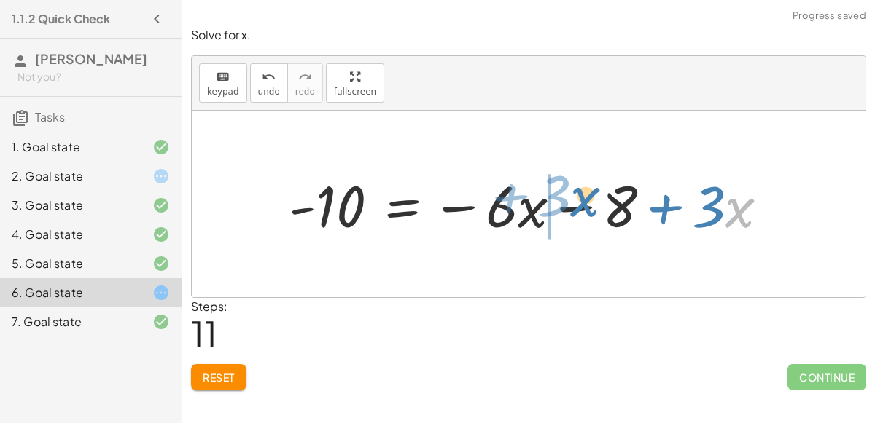
drag, startPoint x: 768, startPoint y: 209, endPoint x: 625, endPoint y: 201, distance: 143.8
click at [625, 201] on div at bounding box center [534, 204] width 507 height 75
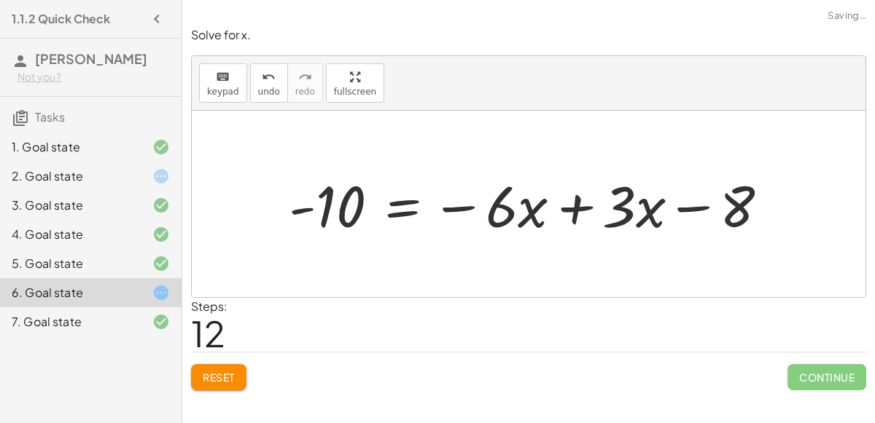
click at [574, 203] on div at bounding box center [534, 204] width 507 height 75
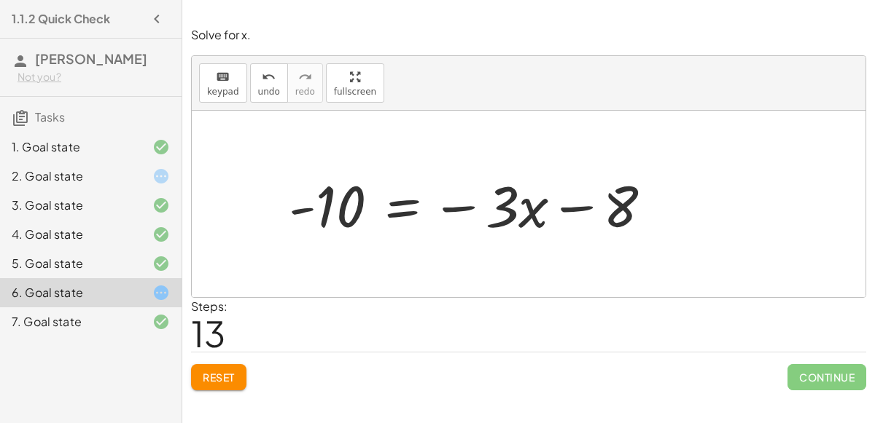
click at [405, 201] on div at bounding box center [475, 204] width 389 height 75
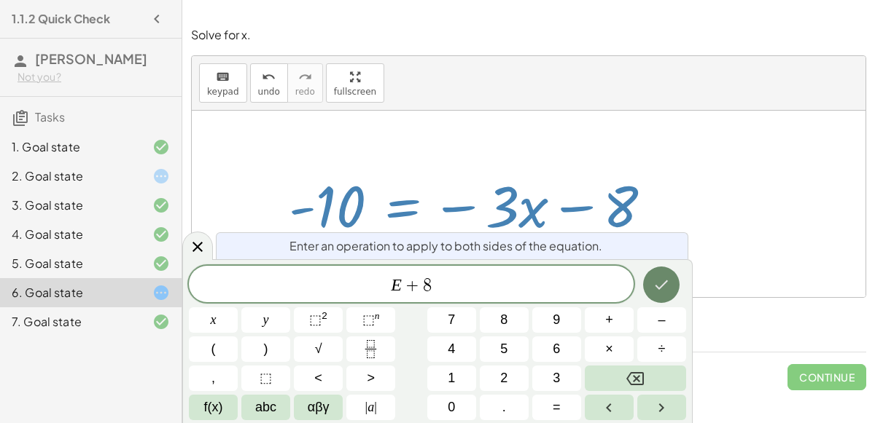
click at [653, 272] on button "Done" at bounding box center [661, 285] width 36 height 36
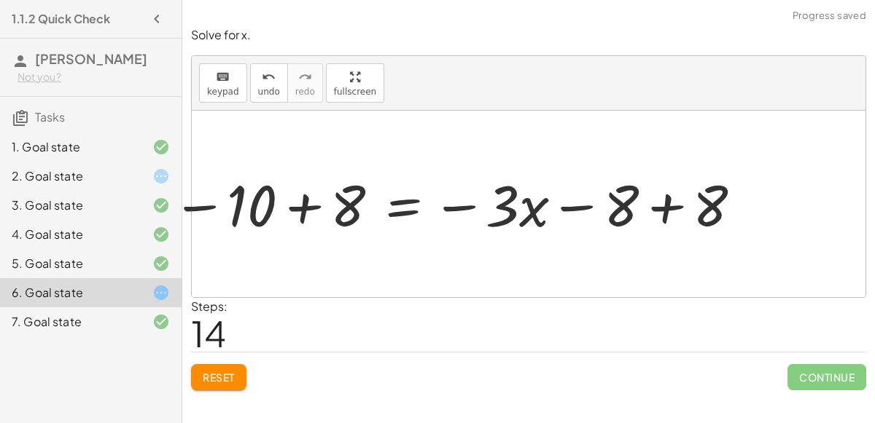
click at [657, 219] on div at bounding box center [455, 203] width 557 height 71
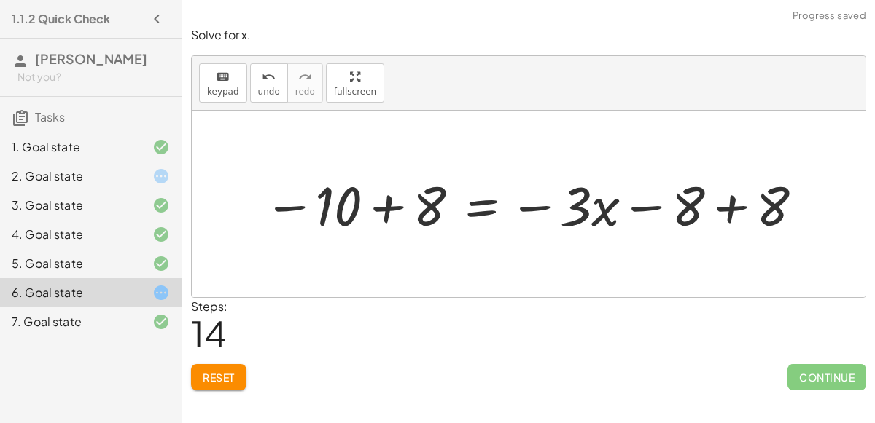
click at [718, 215] on div at bounding box center [534, 203] width 557 height 71
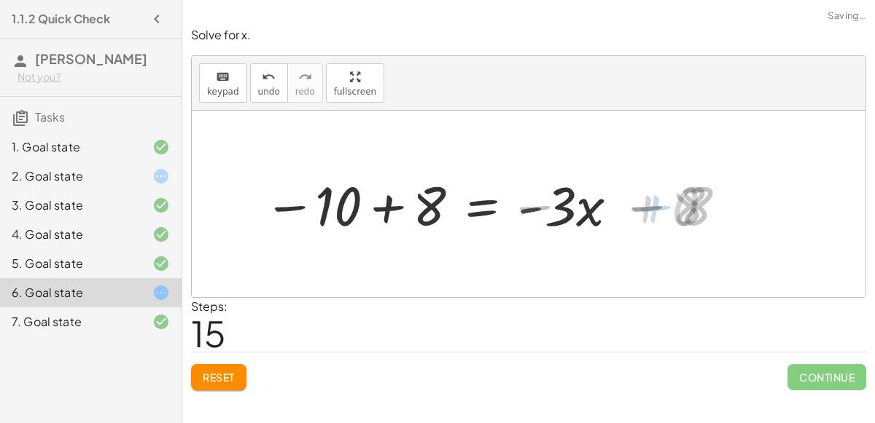
click at [385, 207] on div at bounding box center [441, 203] width 370 height 71
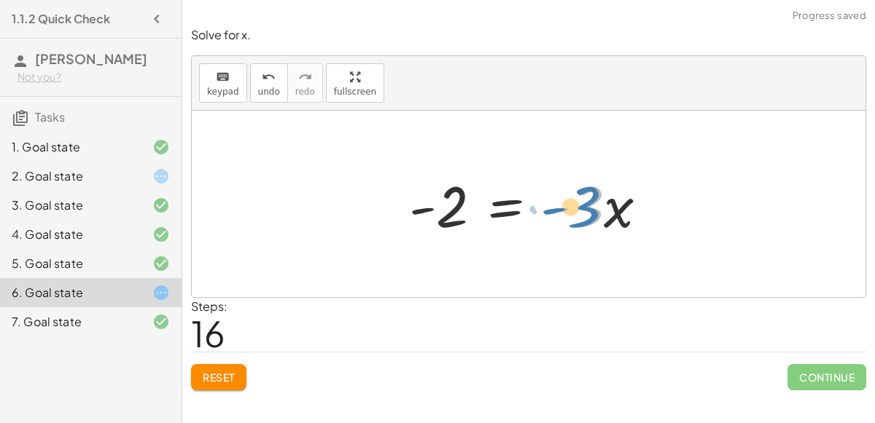
click at [589, 203] on div at bounding box center [534, 204] width 265 height 75
click at [223, 367] on button "Reset" at bounding box center [218, 377] width 55 height 26
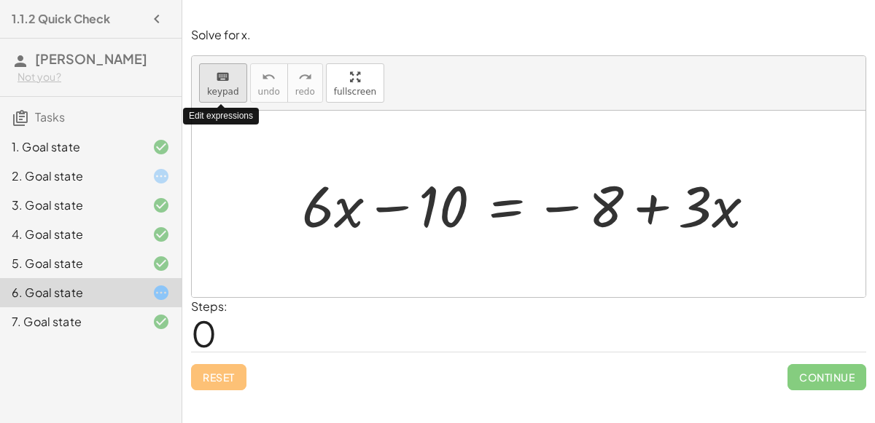
click at [210, 70] on div "keyboard" at bounding box center [223, 76] width 32 height 17
click at [208, 79] on div "keyboard" at bounding box center [223, 76] width 32 height 17
click at [502, 206] on div at bounding box center [534, 204] width 480 height 75
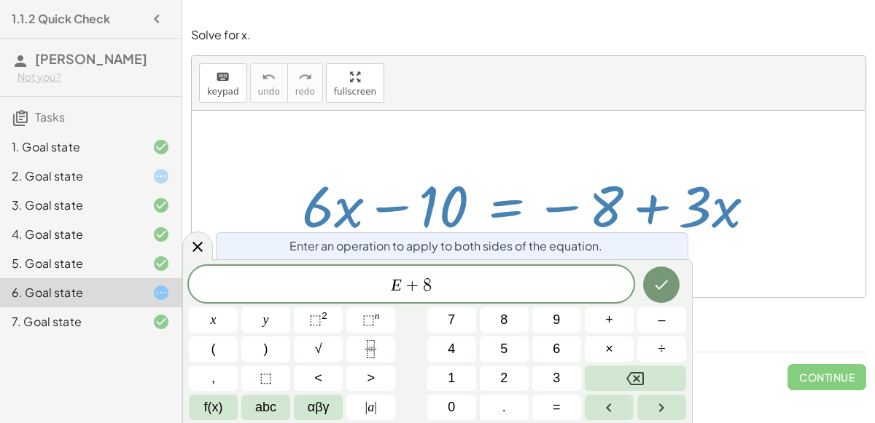
click at [652, 273] on button "Done" at bounding box center [661, 285] width 36 height 36
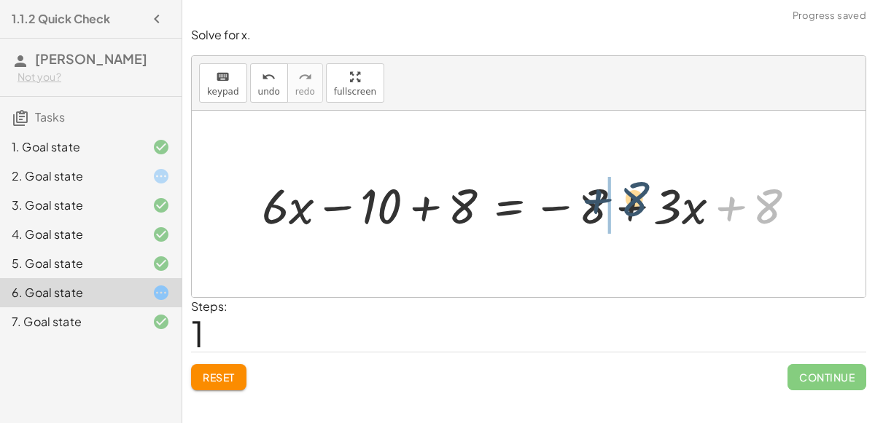
drag, startPoint x: 763, startPoint y: 207, endPoint x: 628, endPoint y: 200, distance: 135.0
click at [628, 200] on div at bounding box center [534, 204] width 560 height 64
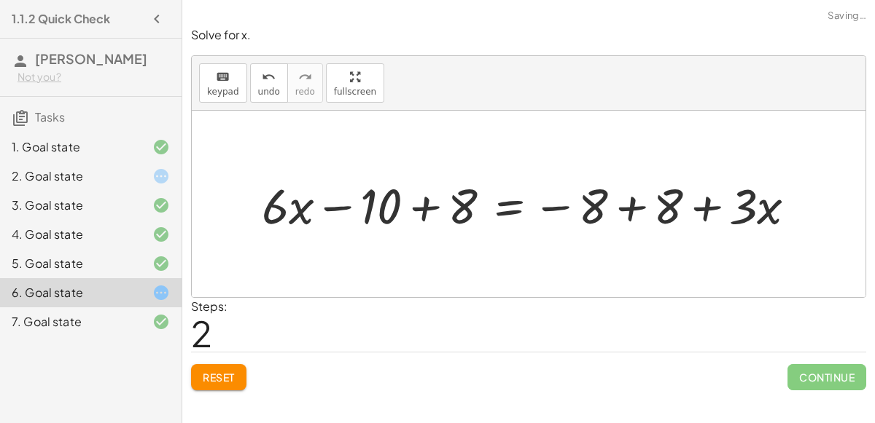
click at [654, 197] on div at bounding box center [534, 204] width 560 height 64
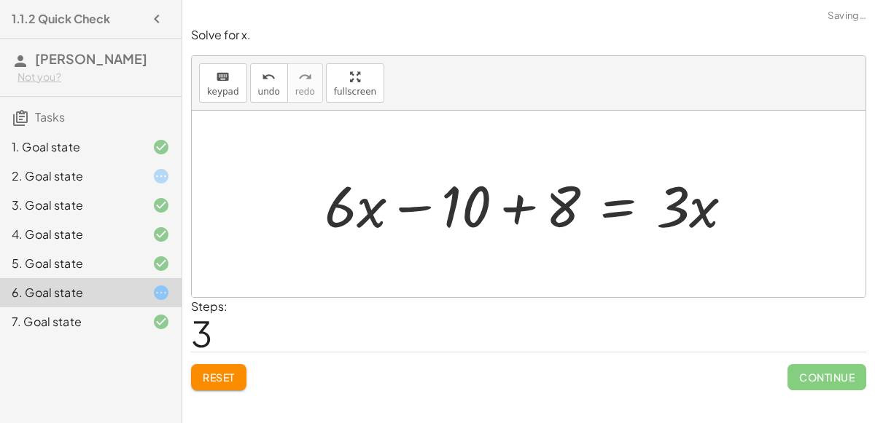
click at [519, 203] on div at bounding box center [534, 204] width 434 height 75
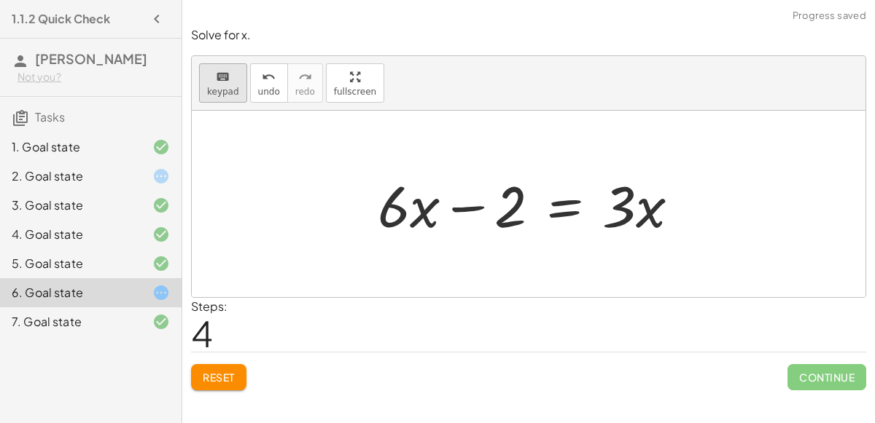
click at [233, 74] on div "keyboard" at bounding box center [223, 76] width 32 height 17
click at [298, 217] on div at bounding box center [528, 204] width 673 height 187
click at [238, 88] on button "keyboard keypad" at bounding box center [223, 82] width 48 height 39
click at [259, 142] on div at bounding box center [528, 204] width 673 height 187
click at [234, 84] on button "keyboard keypad" at bounding box center [223, 82] width 48 height 39
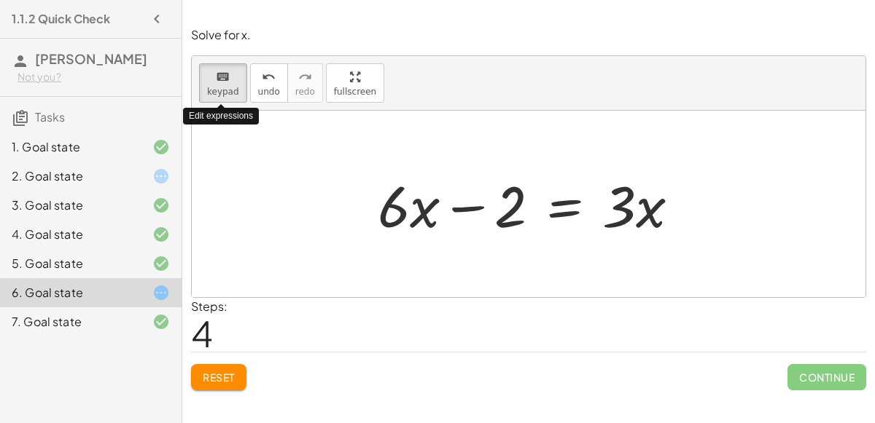
click at [242, 84] on div "keyboard keypad" at bounding box center [223, 82] width 48 height 39
click at [322, 147] on div at bounding box center [528, 204] width 673 height 187
click at [216, 79] on icon "keyboard" at bounding box center [223, 77] width 14 height 17
click at [254, 118] on div "Edit expressions" at bounding box center [221, 116] width 76 height 17
click at [566, 204] on div at bounding box center [534, 204] width 328 height 75
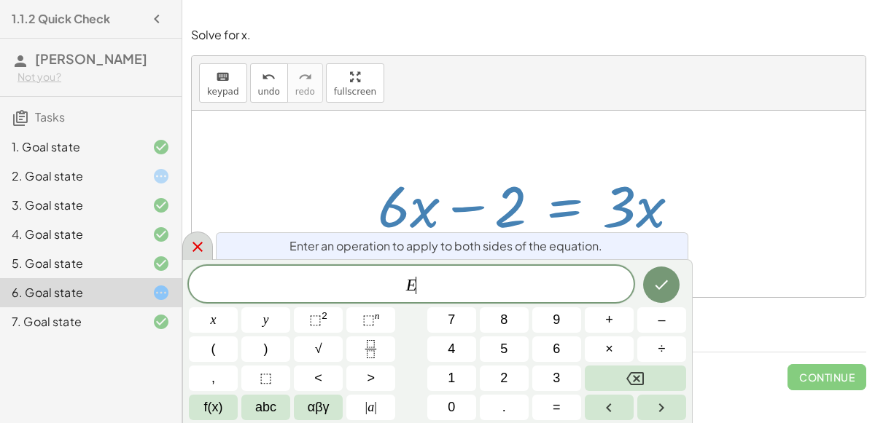
click at [190, 239] on icon at bounding box center [197, 246] width 17 height 17
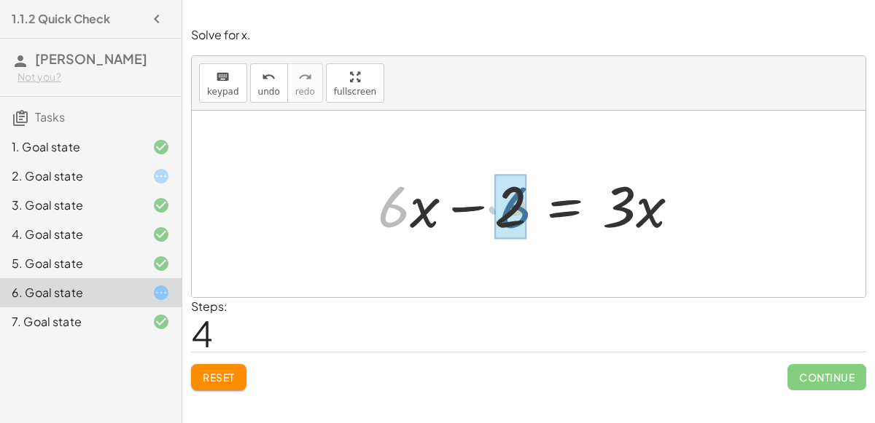
drag, startPoint x: 380, startPoint y: 202, endPoint x: 511, endPoint y: 200, distance: 130.5
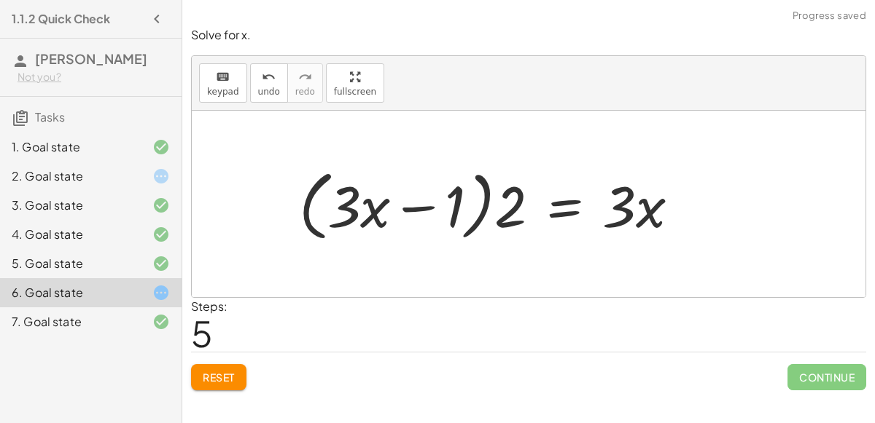
click at [420, 203] on div at bounding box center [495, 205] width 407 height 84
click at [262, 83] on icon "undo" at bounding box center [269, 77] width 14 height 17
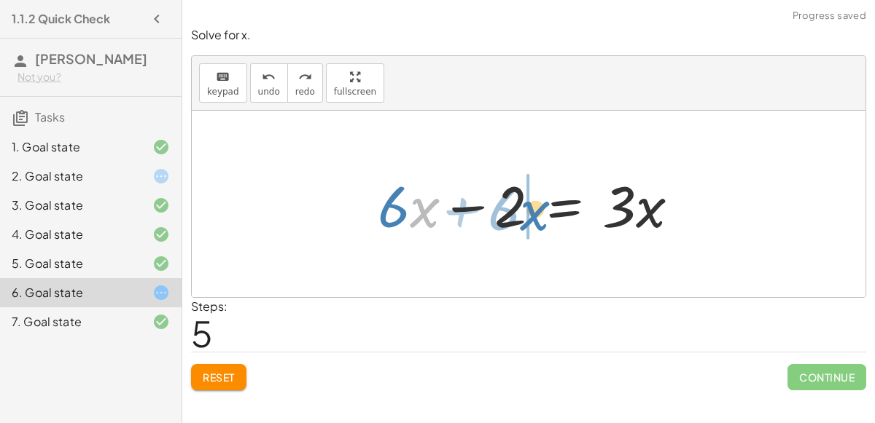
drag, startPoint x: 417, startPoint y: 206, endPoint x: 527, endPoint y: 208, distance: 110.1
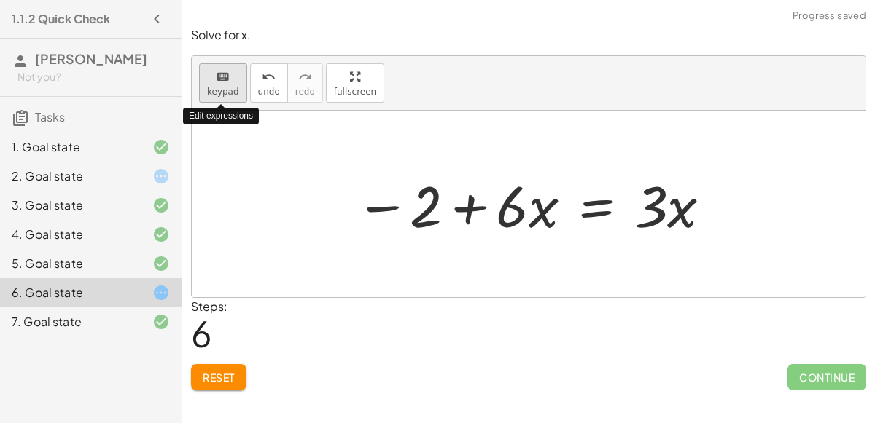
click at [236, 66] on button "keyboard keypad" at bounding box center [223, 82] width 48 height 39
click at [240, 71] on button "keyboard keypad" at bounding box center [223, 82] width 48 height 39
click at [585, 213] on div at bounding box center [534, 204] width 372 height 75
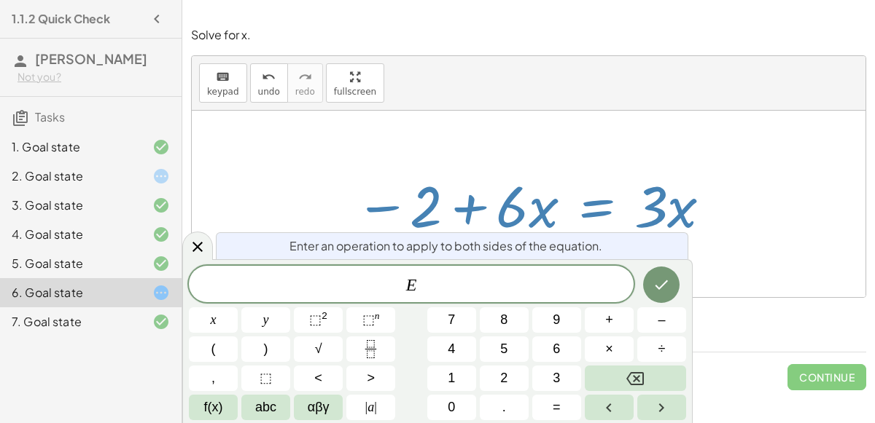
click at [517, 267] on div "E ​" at bounding box center [411, 284] width 445 height 36
click at [652, 278] on icon "Done" at bounding box center [660, 284] width 17 height 17
click at [192, 249] on icon at bounding box center [197, 246] width 17 height 17
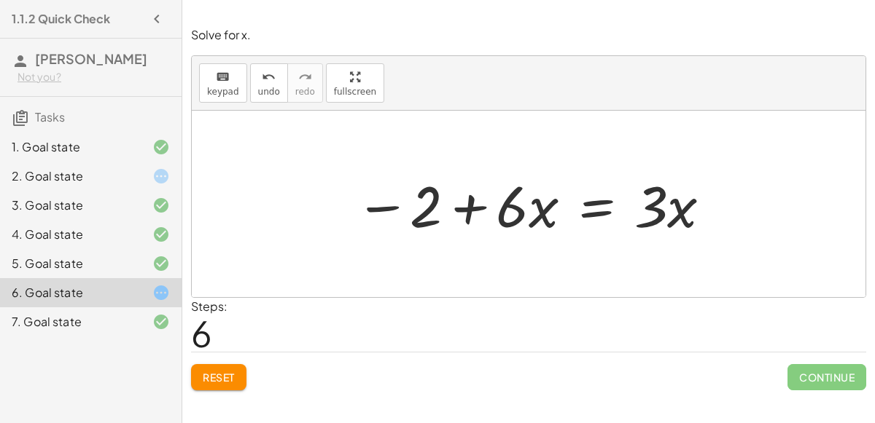
click at [593, 200] on div at bounding box center [534, 204] width 372 height 75
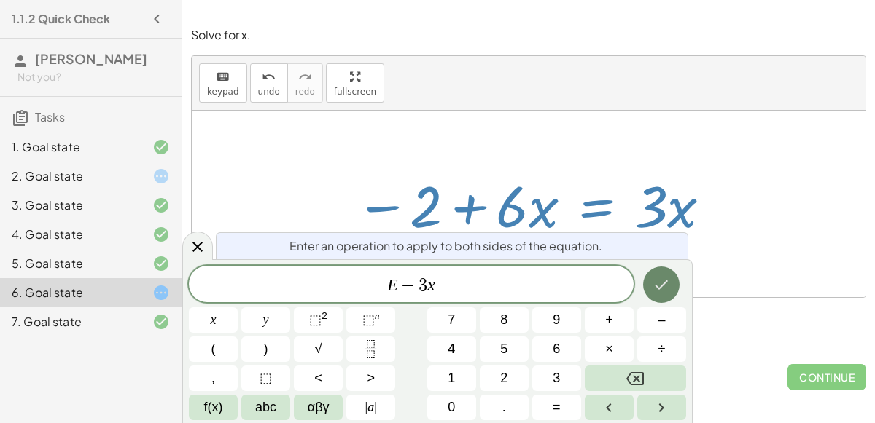
click at [648, 278] on button "Done" at bounding box center [661, 285] width 36 height 36
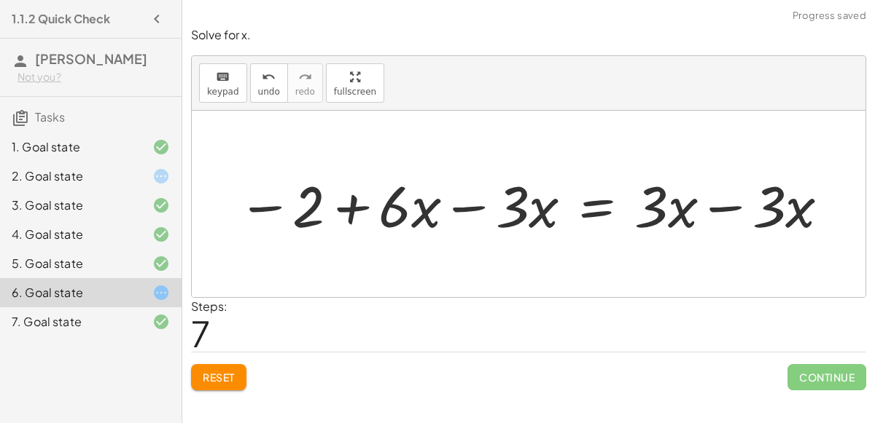
click at [719, 205] on div at bounding box center [534, 204] width 608 height 75
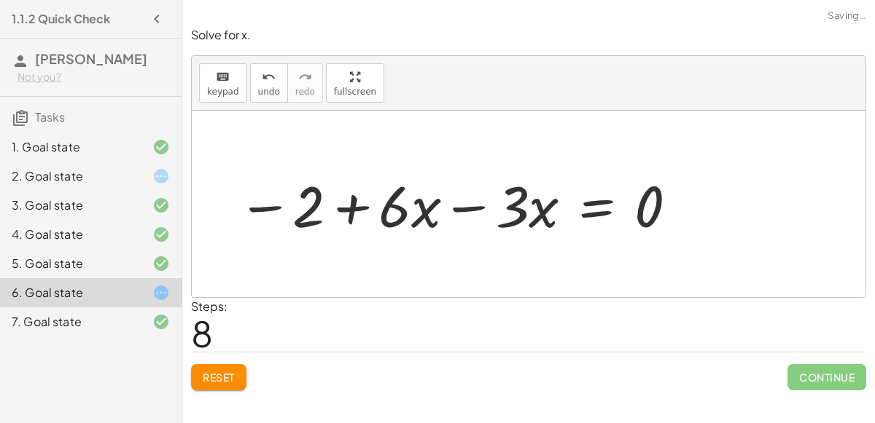
click at [475, 206] on div at bounding box center [458, 204] width 456 height 75
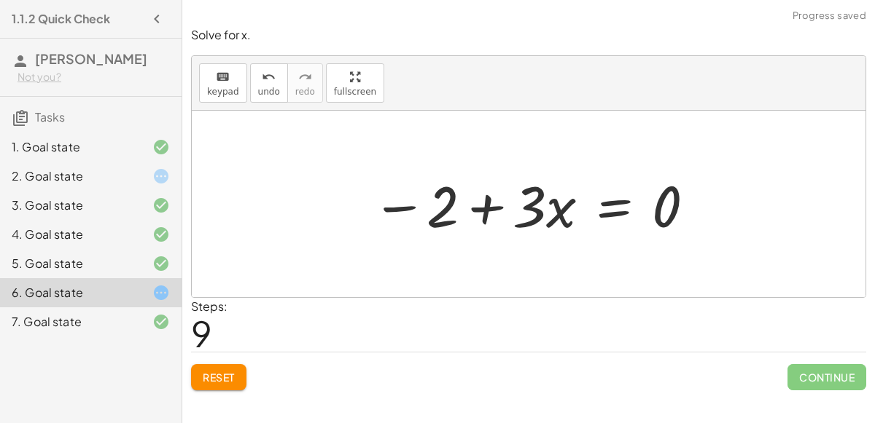
click at [656, 203] on div at bounding box center [534, 204] width 340 height 75
drag, startPoint x: 656, startPoint y: 203, endPoint x: 682, endPoint y: 188, distance: 30.4
click at [682, 188] on div at bounding box center [534, 204] width 340 height 75
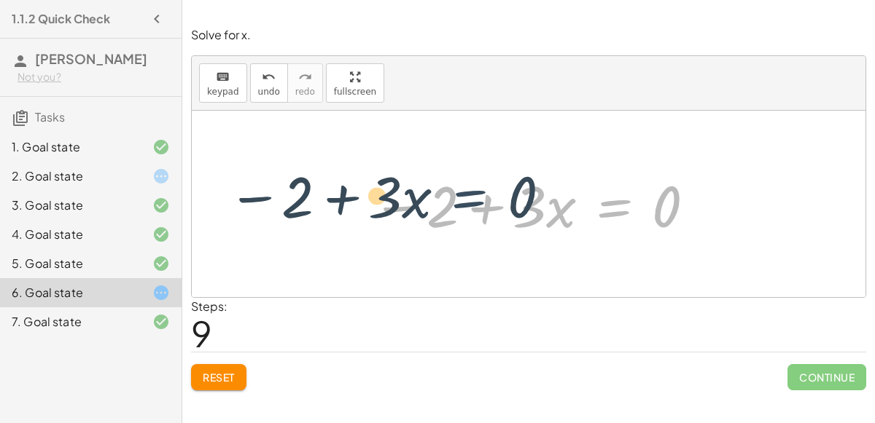
drag, startPoint x: 603, startPoint y: 195, endPoint x: 544, endPoint y: 174, distance: 62.0
click at [544, 174] on div at bounding box center [534, 204] width 340 height 75
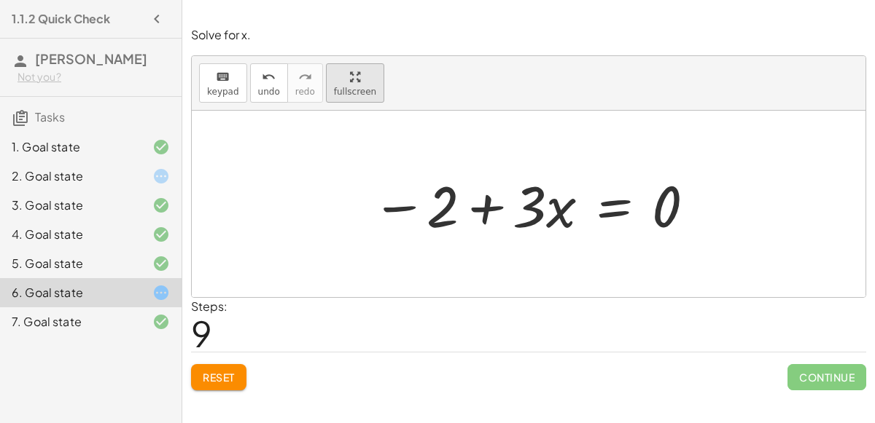
click at [0, 0] on div "Solve for x. keyboard keypad undo undo redo redo fullscreen + · 6 · x − 10 = − …" at bounding box center [0, 0] width 0 height 0
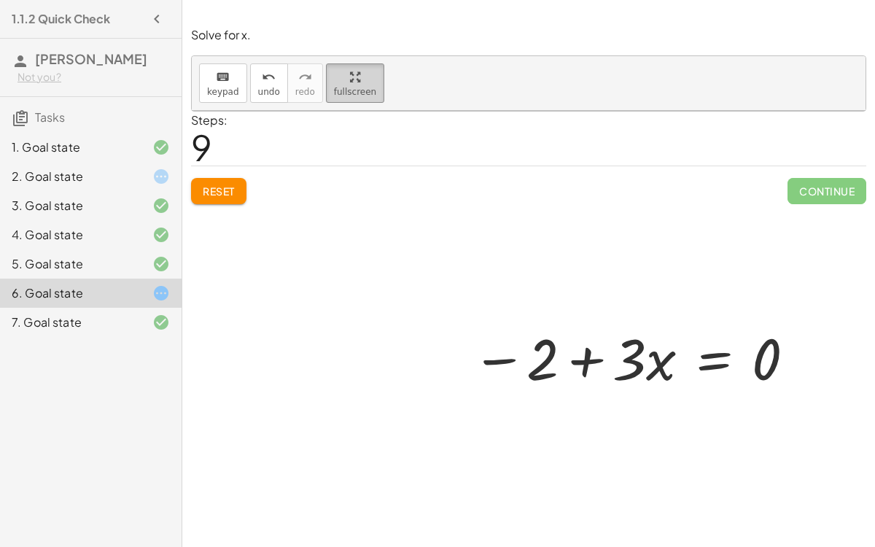
click at [152, 0] on html "1.1.2 Quick Check [PERSON_NAME] Not you? Tasks 1. Goal state 2. Goal state 3. G…" at bounding box center [437, 273] width 875 height 547
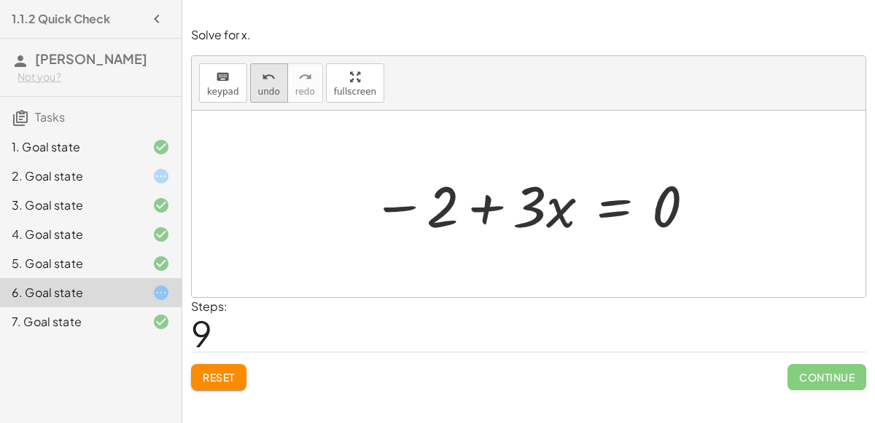
click at [263, 78] on icon "undo" at bounding box center [269, 77] width 14 height 17
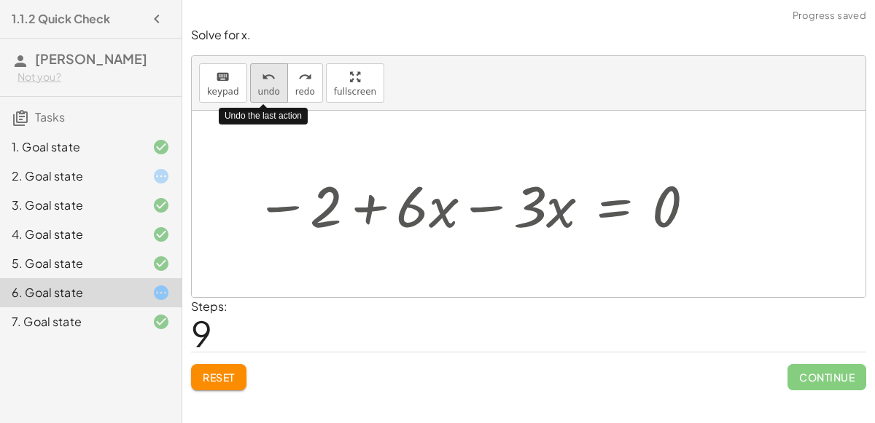
click at [263, 78] on icon "undo" at bounding box center [269, 77] width 14 height 17
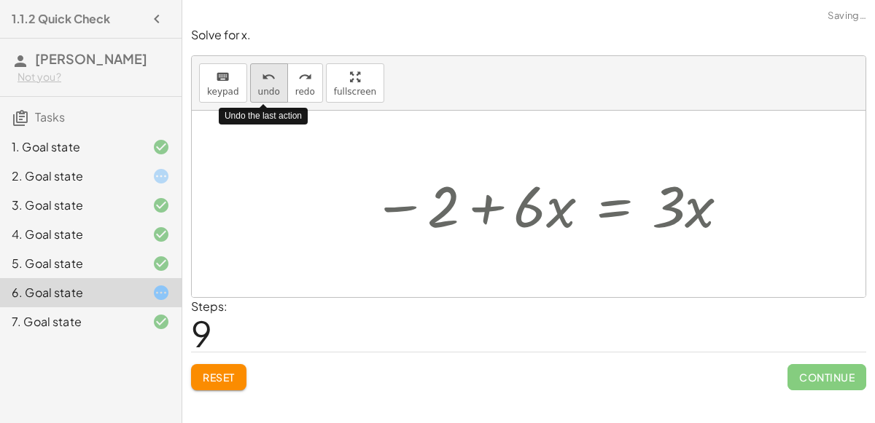
click at [263, 79] on icon "undo" at bounding box center [269, 77] width 14 height 17
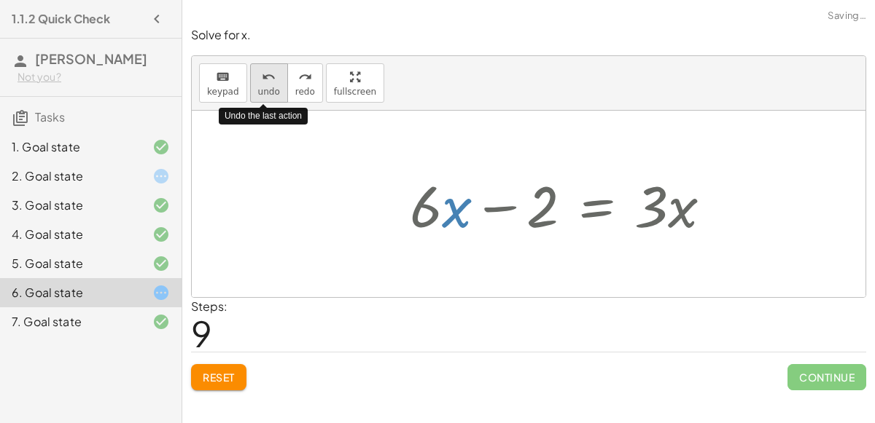
click at [263, 79] on icon "undo" at bounding box center [269, 77] width 14 height 17
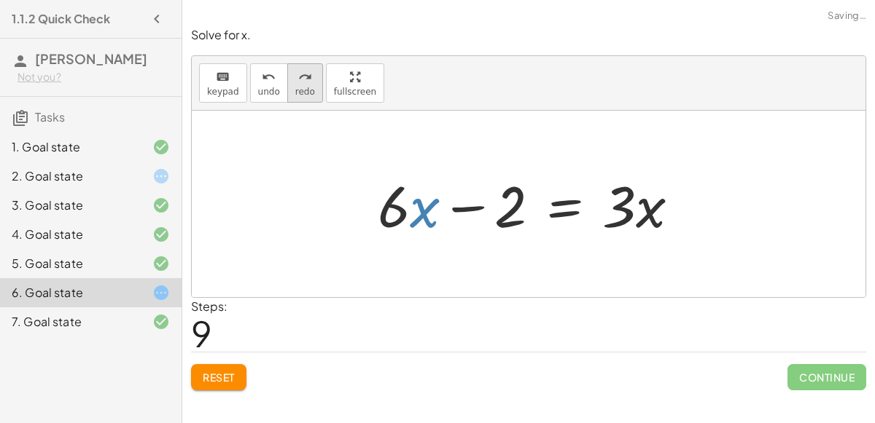
click at [309, 82] on button "redo redo" at bounding box center [305, 82] width 36 height 39
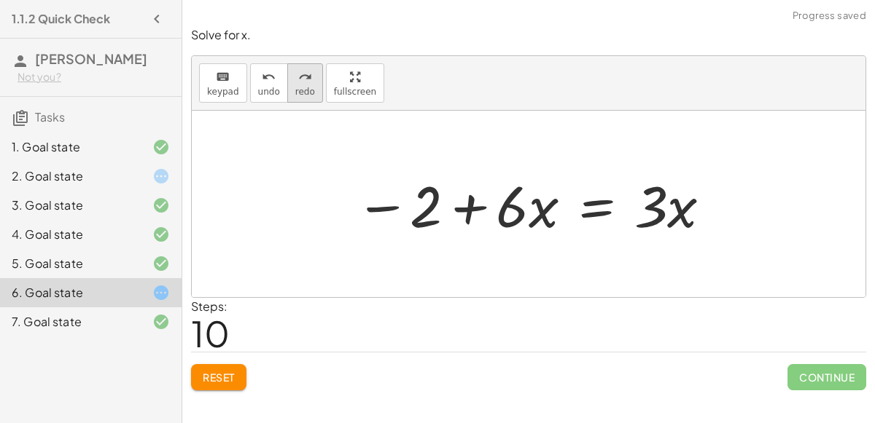
click at [300, 73] on icon "redo" at bounding box center [305, 77] width 14 height 17
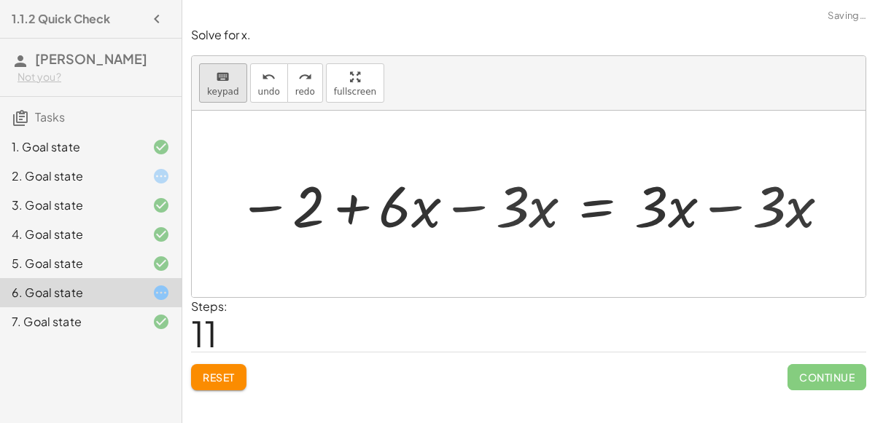
click at [241, 88] on button "keyboard keypad" at bounding box center [223, 82] width 48 height 39
click at [258, 87] on span "undo" at bounding box center [269, 92] width 22 height 10
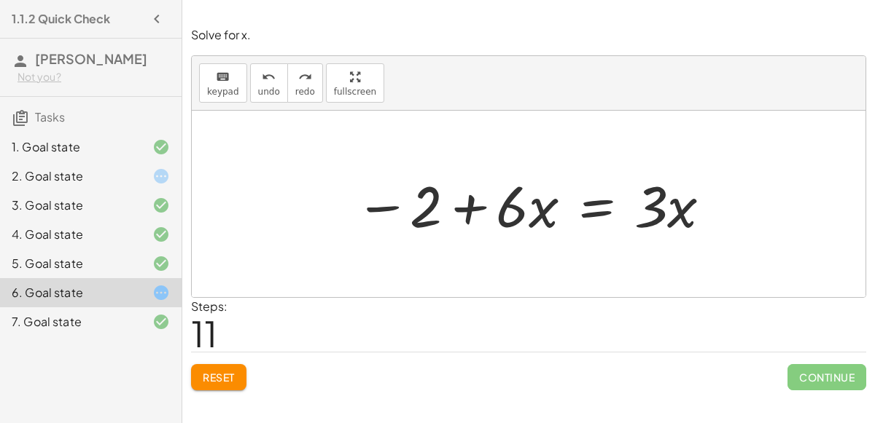
click at [584, 200] on div at bounding box center [534, 204] width 372 height 75
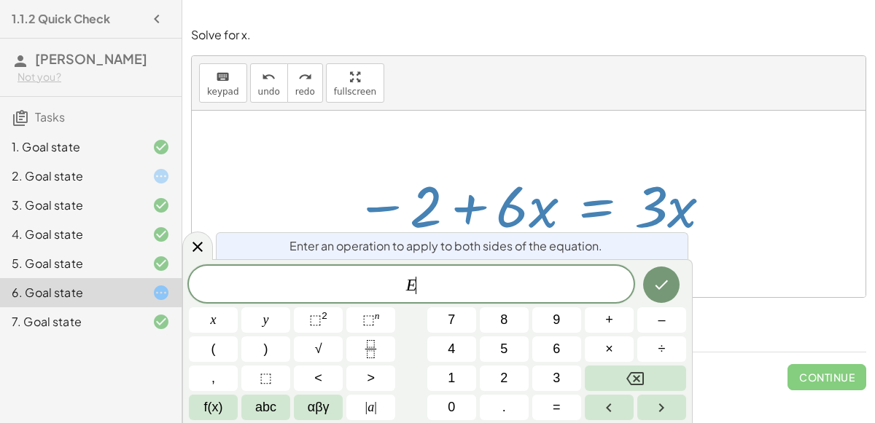
click at [529, 281] on span "E ​" at bounding box center [411, 286] width 445 height 20
click at [515, 238] on span "Enter an operation to apply to both sides of the equation." at bounding box center [445, 246] width 313 height 17
click at [203, 231] on div at bounding box center [528, 204] width 673 height 187
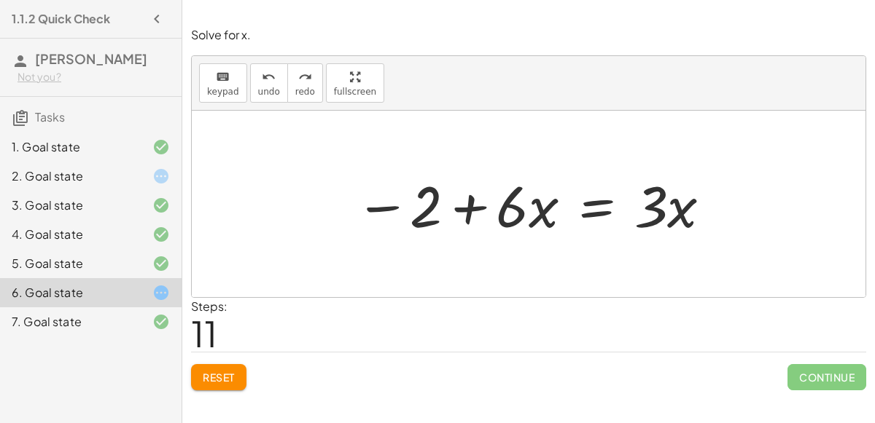
click at [595, 210] on div at bounding box center [534, 204] width 372 height 75
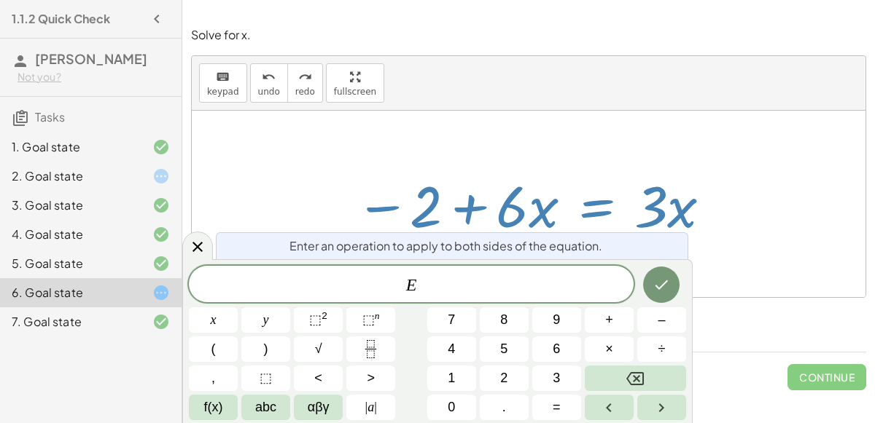
click at [522, 275] on div "E ​" at bounding box center [411, 284] width 445 height 36
click at [664, 279] on icon "Done" at bounding box center [660, 284] width 17 height 17
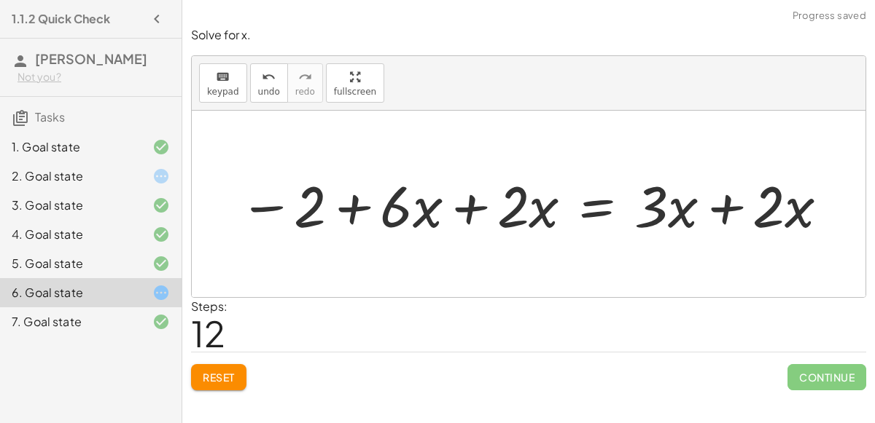
click at [725, 204] on div at bounding box center [535, 204] width 606 height 75
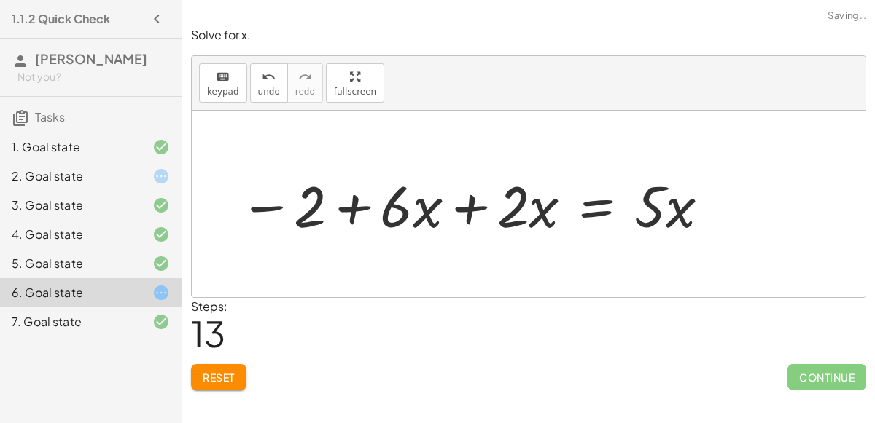
click at [488, 205] on div at bounding box center [475, 204] width 487 height 75
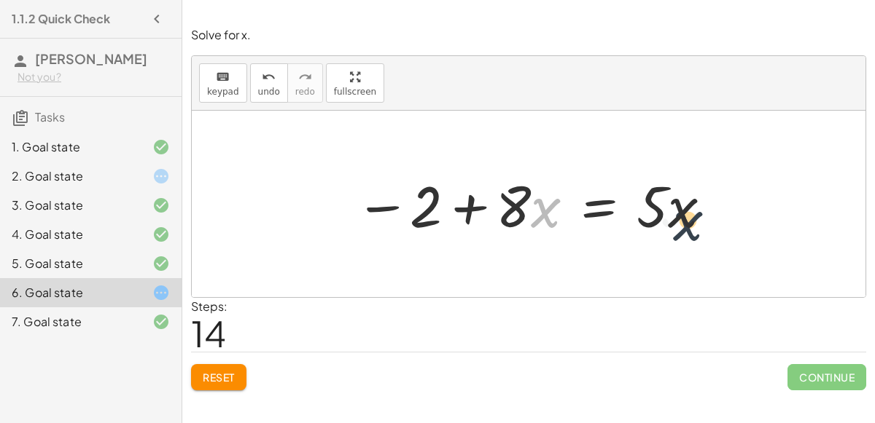
drag, startPoint x: 534, startPoint y: 197, endPoint x: 679, endPoint y: 209, distance: 145.6
click at [679, 209] on div at bounding box center [534, 204] width 373 height 75
click at [257, 96] on button "undo undo" at bounding box center [269, 82] width 38 height 39
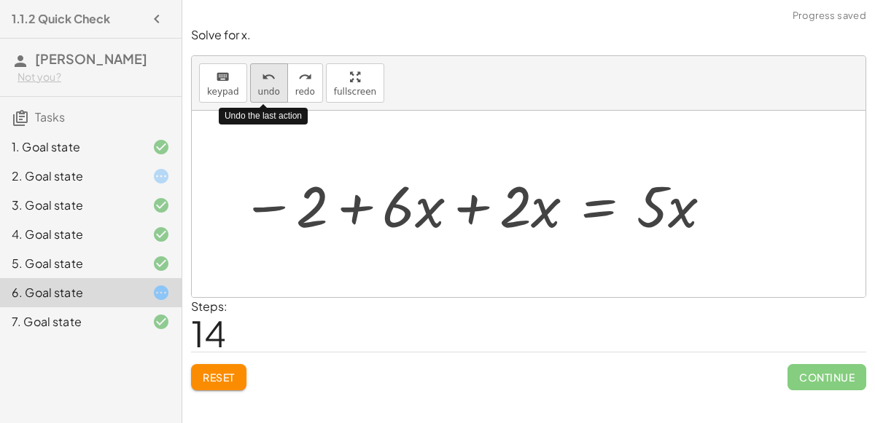
click at [257, 96] on button "undo undo" at bounding box center [269, 82] width 38 height 39
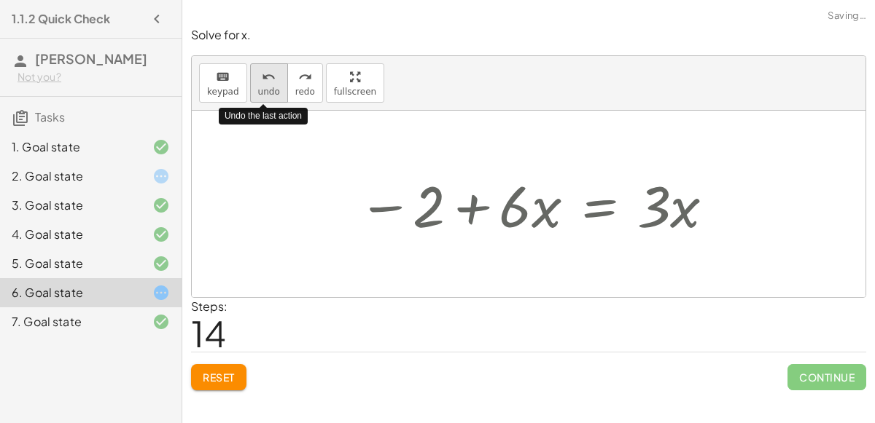
click at [257, 96] on button "undo undo" at bounding box center [269, 82] width 38 height 39
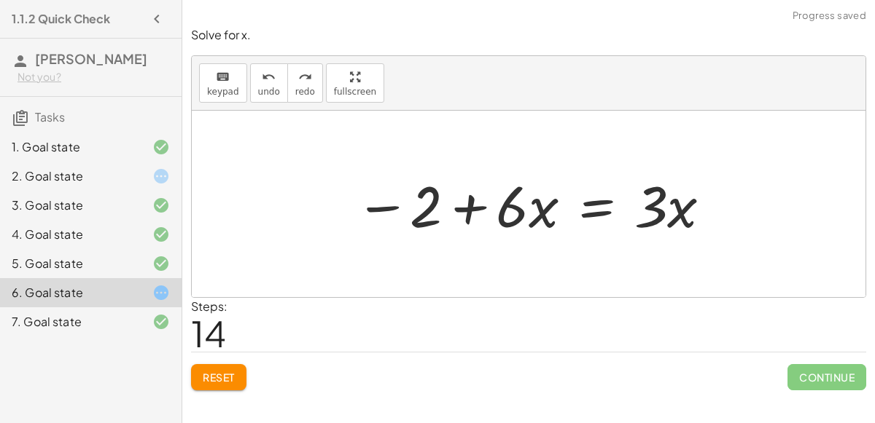
click at [224, 371] on span "Reset" at bounding box center [219, 377] width 32 height 13
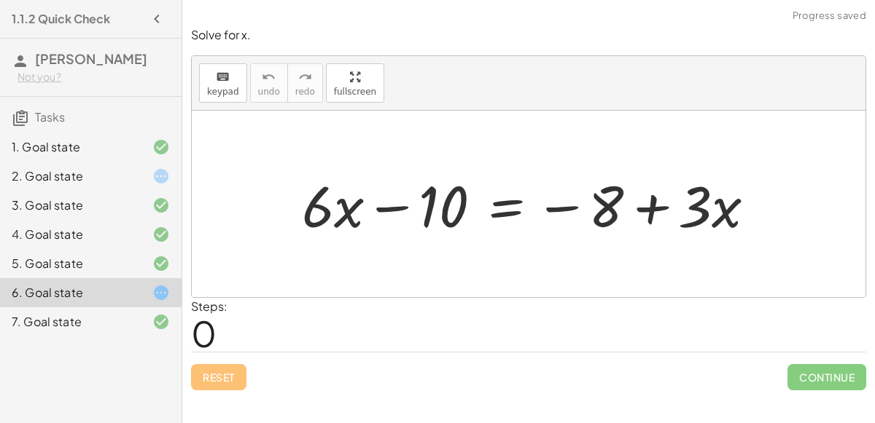
click at [647, 200] on div at bounding box center [534, 204] width 480 height 75
click at [232, 82] on div "keyboard" at bounding box center [223, 76] width 32 height 17
click at [235, 88] on button "keyboard keypad" at bounding box center [223, 82] width 48 height 39
click at [517, 203] on div at bounding box center [534, 204] width 480 height 75
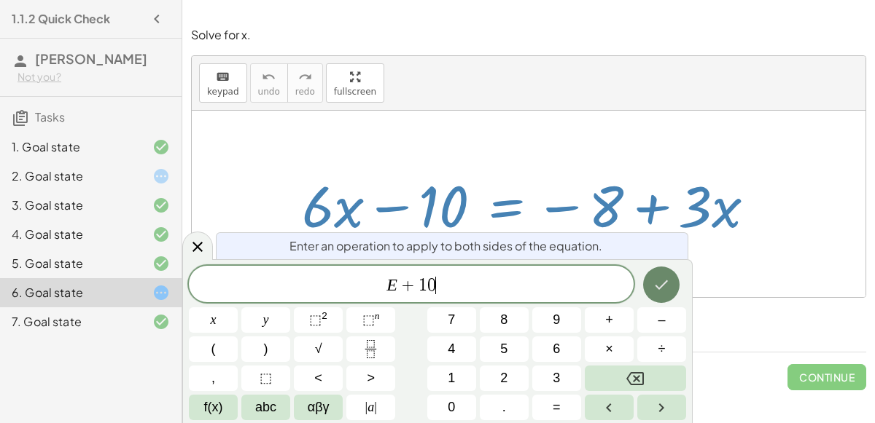
click at [649, 294] on button "Done" at bounding box center [661, 285] width 36 height 36
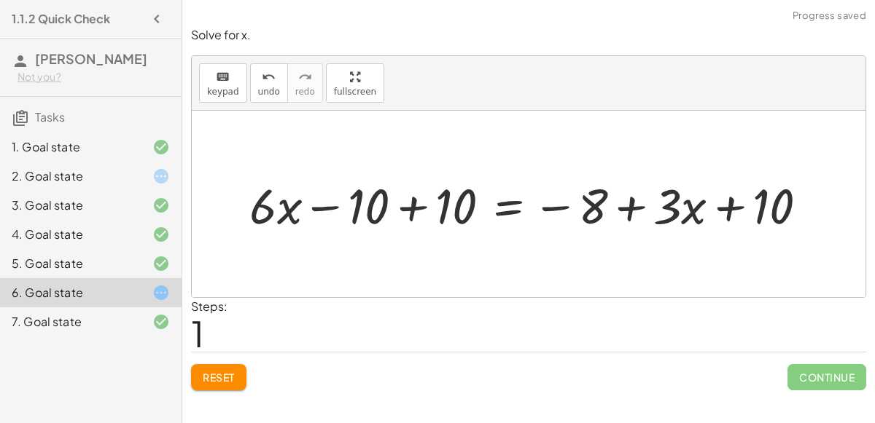
click at [386, 200] on div at bounding box center [533, 204] width 561 height 62
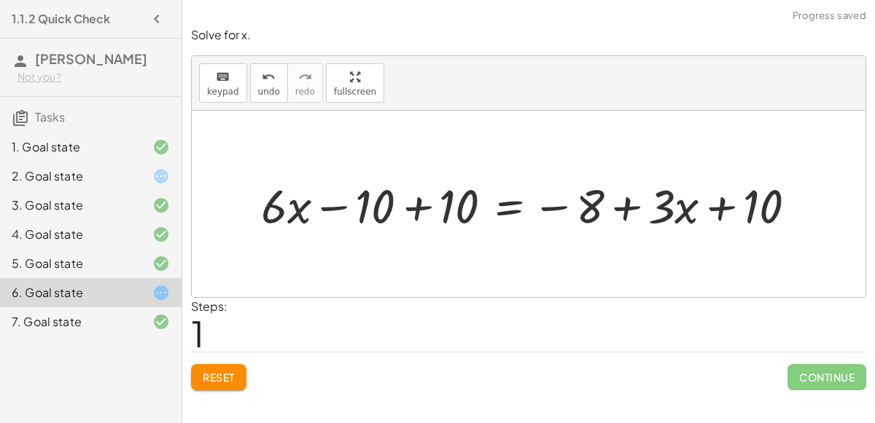
click at [409, 202] on div at bounding box center [534, 204] width 561 height 62
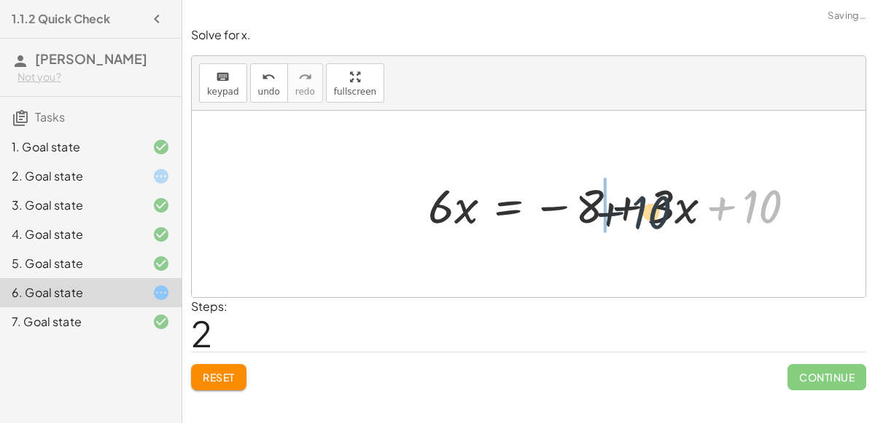
drag, startPoint x: 775, startPoint y: 205, endPoint x: 636, endPoint y: 210, distance: 139.3
click at [636, 210] on div at bounding box center [618, 204] width 394 height 62
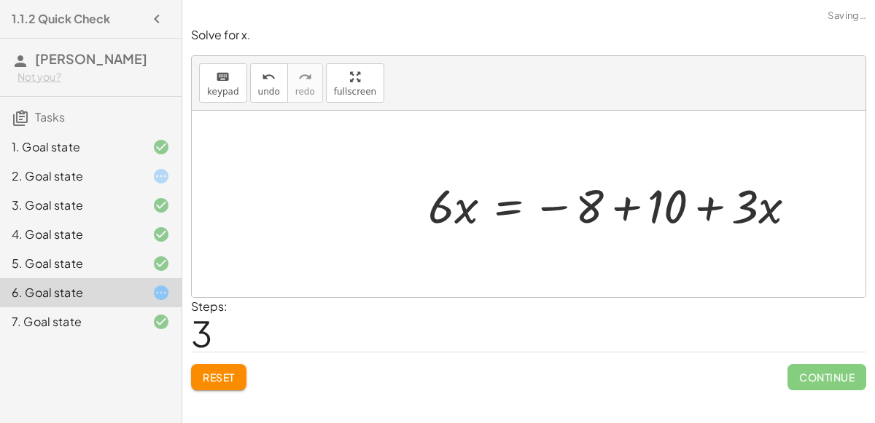
click at [620, 203] on div at bounding box center [618, 204] width 394 height 62
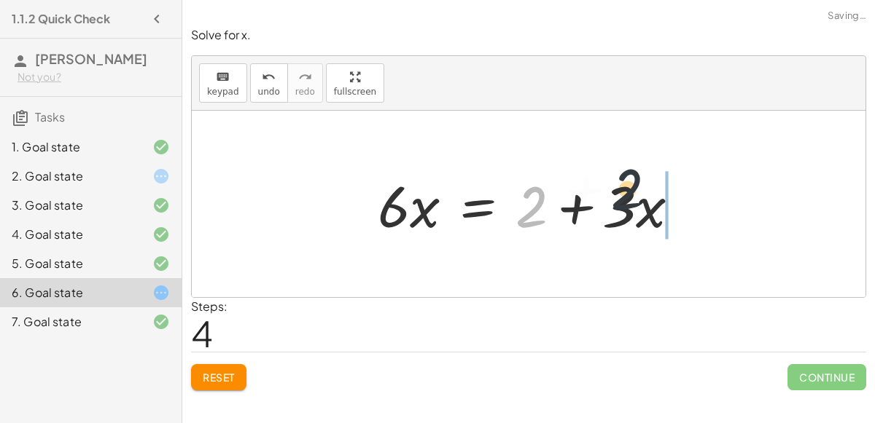
drag, startPoint x: 530, startPoint y: 205, endPoint x: 680, endPoint y: 190, distance: 150.9
click at [680, 190] on div at bounding box center [534, 204] width 328 height 75
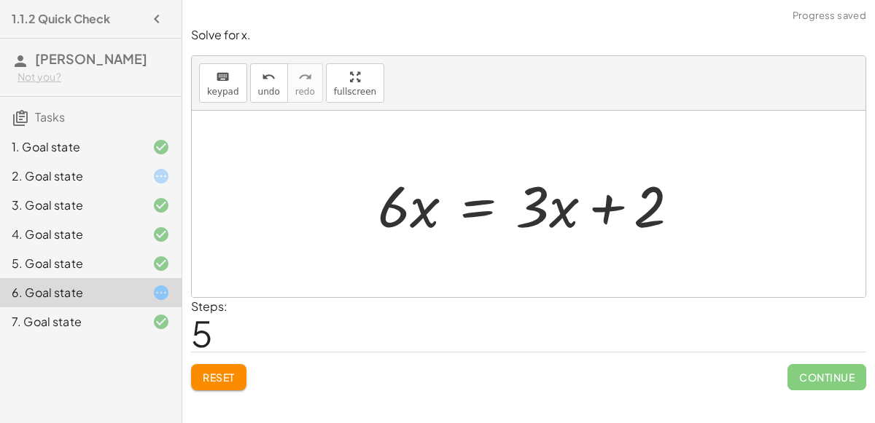
click at [481, 205] on div at bounding box center [534, 204] width 328 height 75
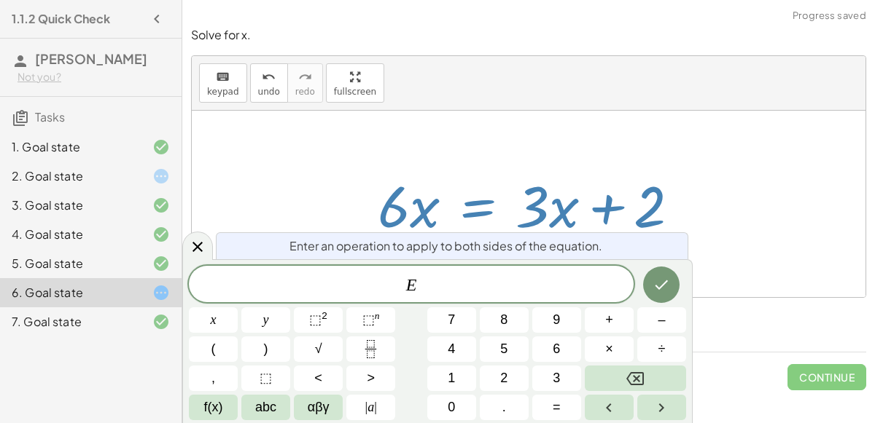
click at [484, 271] on div "E ​" at bounding box center [411, 284] width 445 height 36
click at [238, 308] on div at bounding box center [213, 321] width 49 height 26
click at [651, 274] on button "Done" at bounding box center [661, 285] width 36 height 36
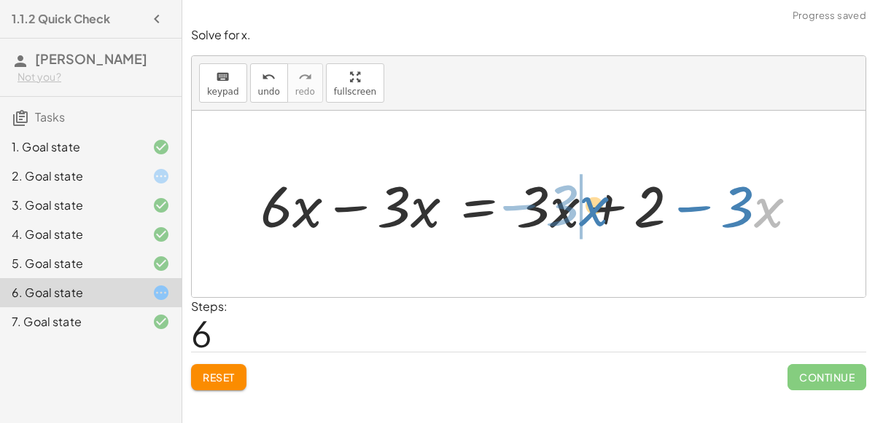
drag, startPoint x: 762, startPoint y: 203, endPoint x: 601, endPoint y: 201, distance: 161.1
click at [601, 201] on div at bounding box center [534, 204] width 563 height 75
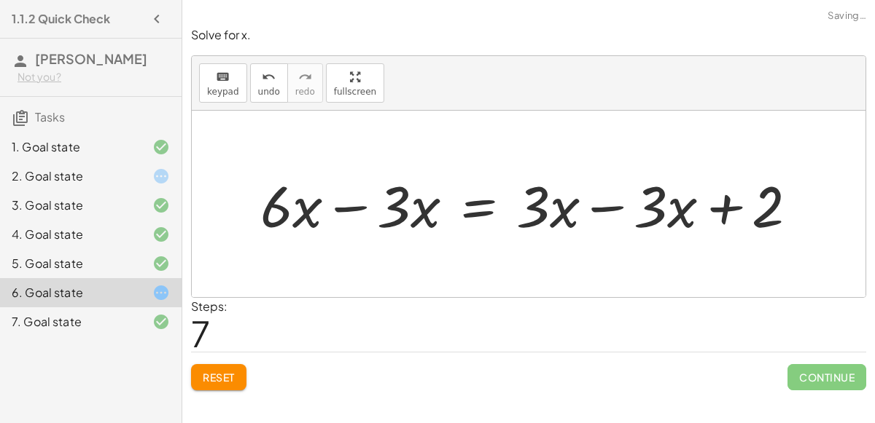
click at [601, 205] on div at bounding box center [534, 204] width 563 height 75
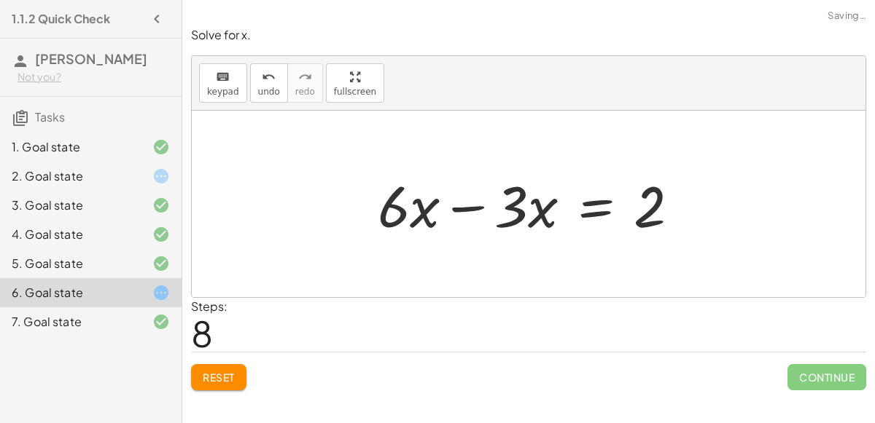
click at [479, 204] on div at bounding box center [534, 204] width 328 height 75
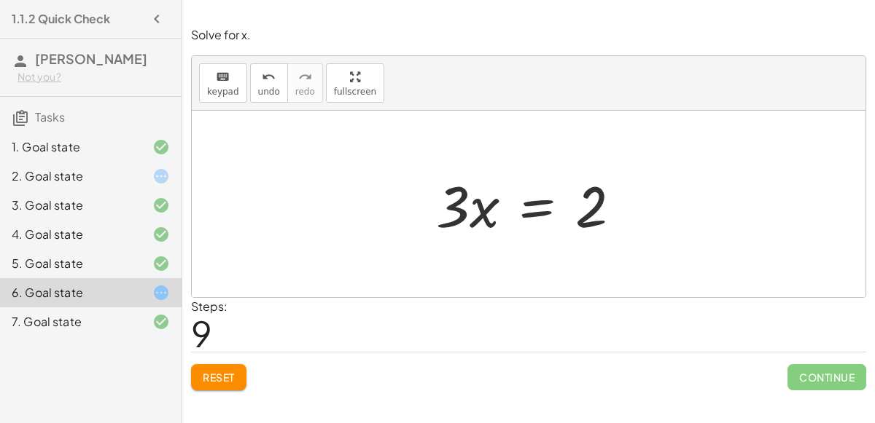
click at [542, 206] on div at bounding box center [534, 204] width 211 height 75
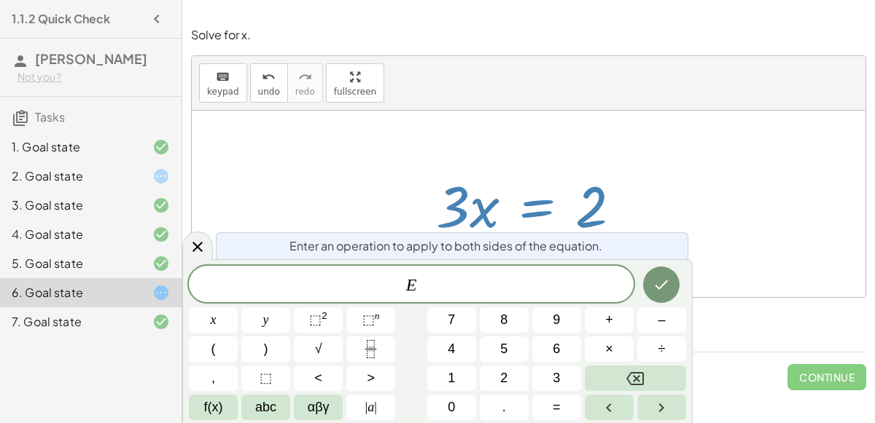
click at [516, 262] on div "Enter an operation to apply to both sides of the equation. E x y ⬚ 2 ⬚ n 7 8 9 …" at bounding box center [437, 341] width 510 height 164
click at [512, 268] on div "E" at bounding box center [411, 284] width 445 height 36
click at [378, 343] on icon "Fraction" at bounding box center [371, 349] width 18 height 18
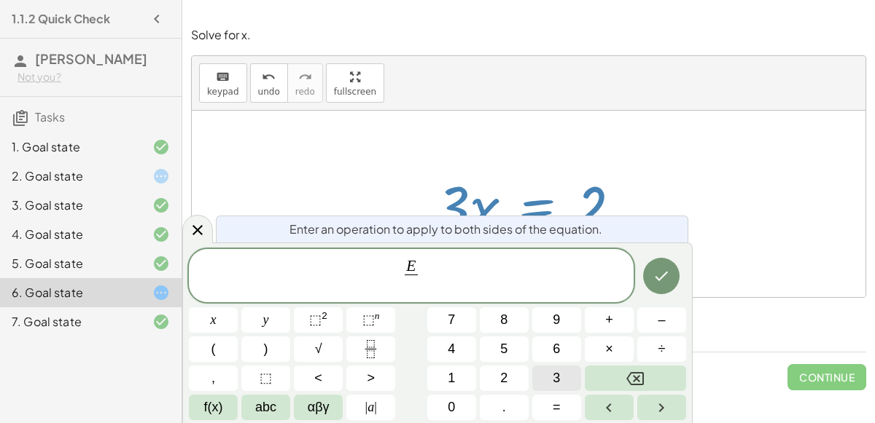
click at [574, 388] on button "3" at bounding box center [556, 379] width 49 height 26
click at [675, 268] on button "Done" at bounding box center [661, 276] width 36 height 36
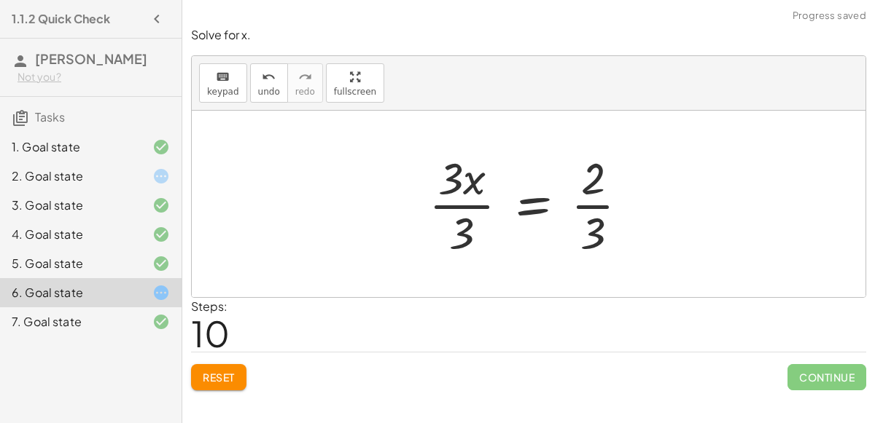
click at [472, 204] on div at bounding box center [534, 204] width 226 height 112
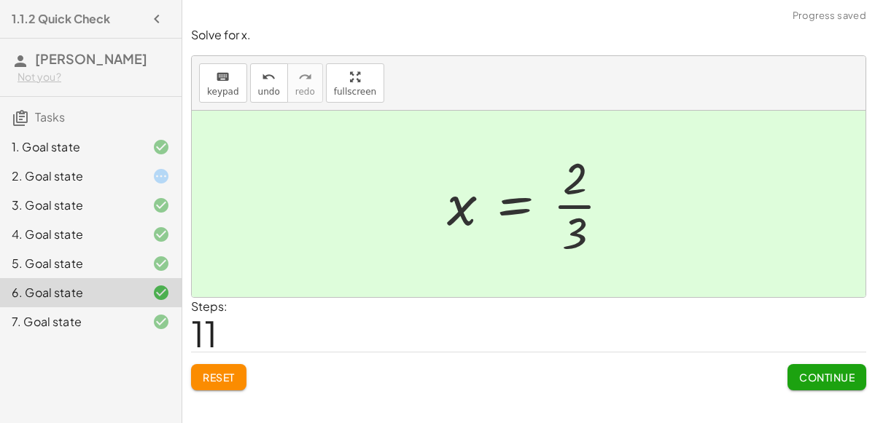
click at [156, 180] on icon at bounding box center [160, 176] width 17 height 17
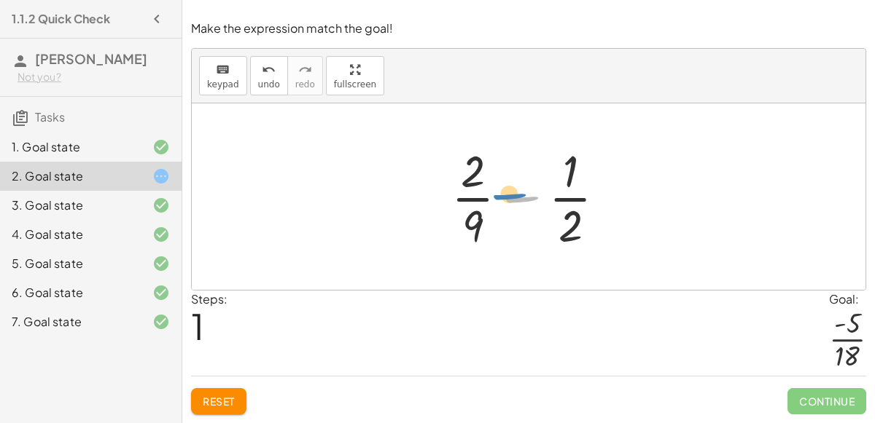
drag, startPoint x: 513, startPoint y: 198, endPoint x: 520, endPoint y: 203, distance: 7.9
click at [520, 203] on div at bounding box center [534, 197] width 181 height 112
drag, startPoint x: 470, startPoint y: 218, endPoint x: 574, endPoint y: 224, distance: 104.4
click at [574, 224] on div at bounding box center [534, 197] width 181 height 112
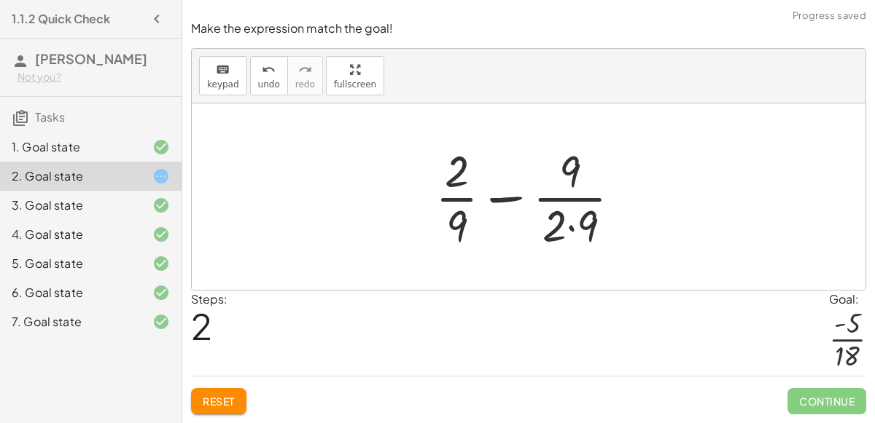
click at [574, 225] on div at bounding box center [534, 197] width 212 height 112
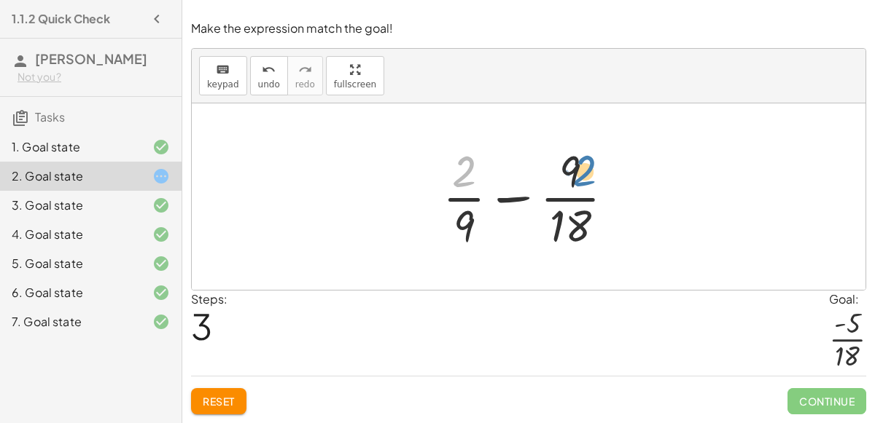
drag, startPoint x: 459, startPoint y: 173, endPoint x: 579, endPoint y: 172, distance: 120.3
click at [579, 172] on div at bounding box center [534, 197] width 198 height 112
drag, startPoint x: 574, startPoint y: 178, endPoint x: 544, endPoint y: 203, distance: 39.8
click at [544, 203] on div at bounding box center [534, 197] width 198 height 112
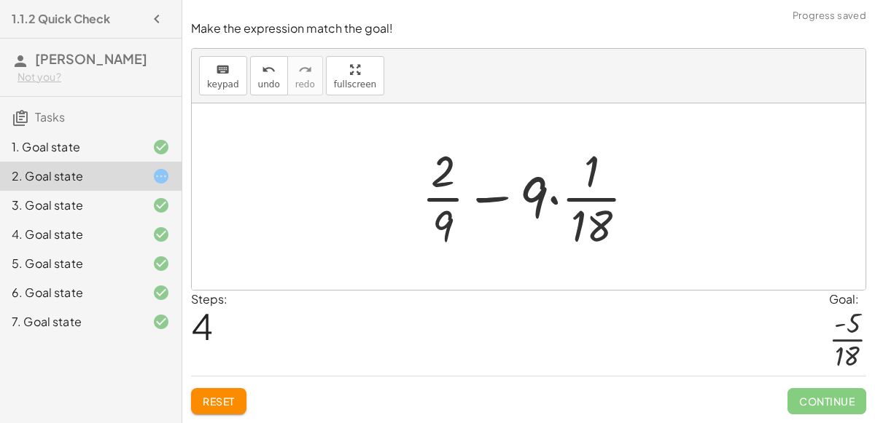
click at [556, 195] on div at bounding box center [534, 197] width 241 height 112
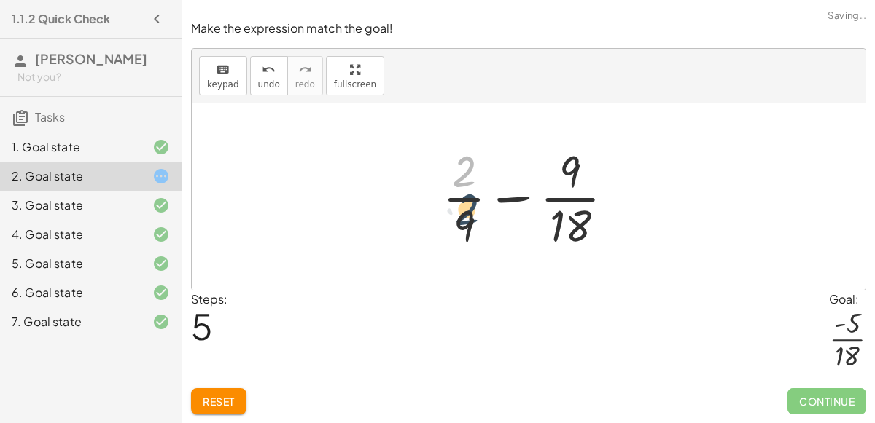
drag, startPoint x: 459, startPoint y: 181, endPoint x: 463, endPoint y: 222, distance: 41.0
click at [463, 222] on div at bounding box center [534, 197] width 198 height 112
drag, startPoint x: 467, startPoint y: 224, endPoint x: 458, endPoint y: 179, distance: 46.7
click at [458, 179] on div at bounding box center [534, 197] width 198 height 112
drag, startPoint x: 562, startPoint y: 224, endPoint x: 470, endPoint y: 170, distance: 106.5
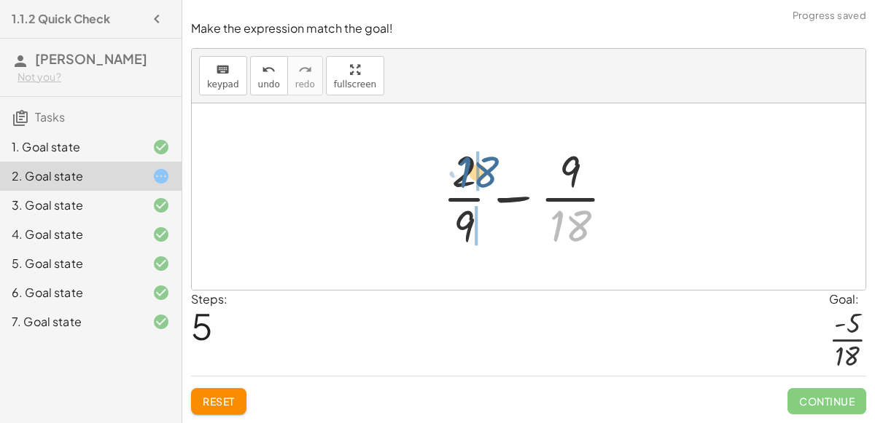
click at [470, 170] on div at bounding box center [534, 197] width 198 height 112
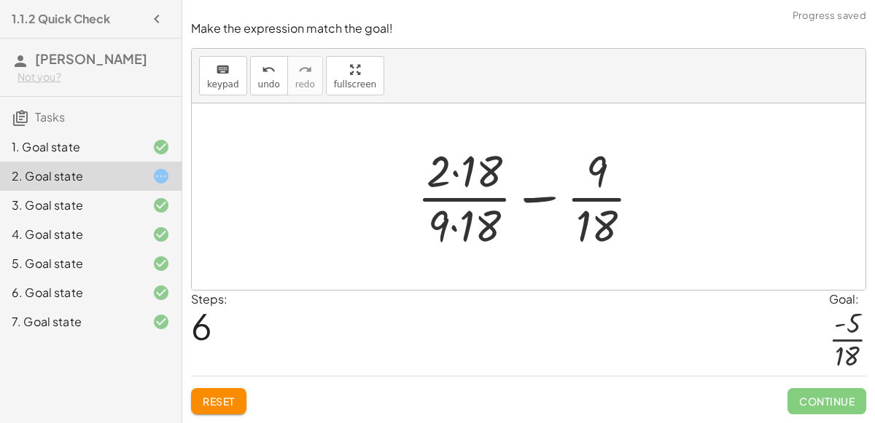
click at [452, 225] on div at bounding box center [535, 197] width 250 height 112
click at [456, 178] on div at bounding box center [535, 197] width 250 height 112
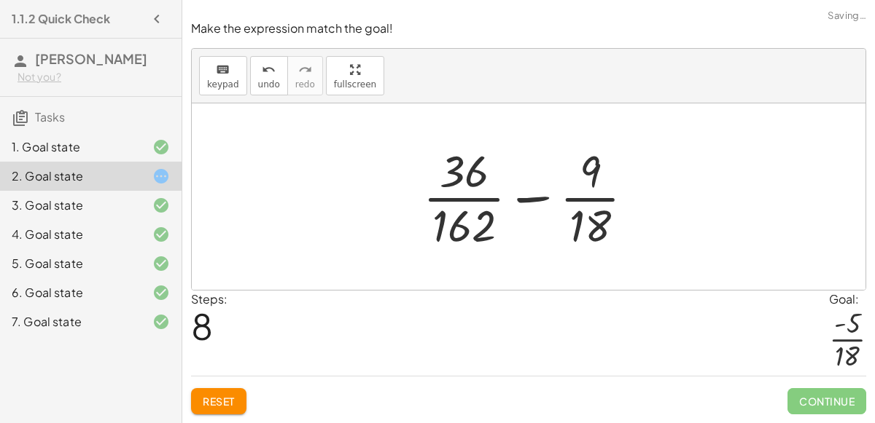
click at [241, 396] on button "Reset" at bounding box center [218, 401] width 55 height 26
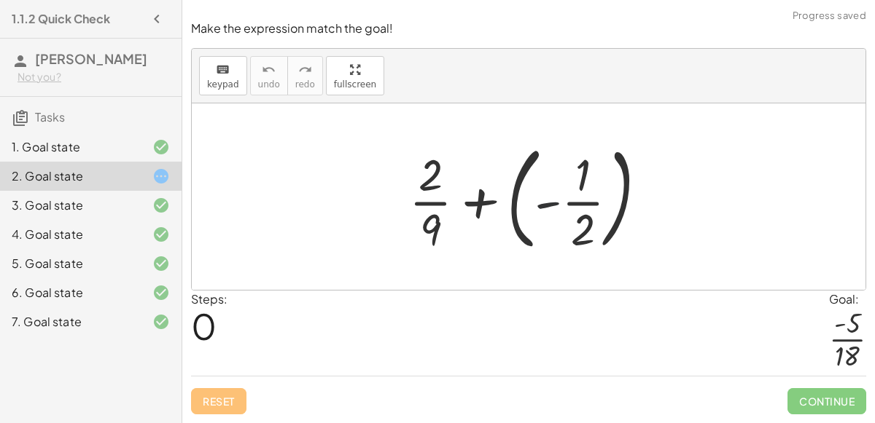
click at [550, 204] on div at bounding box center [534, 196] width 265 height 121
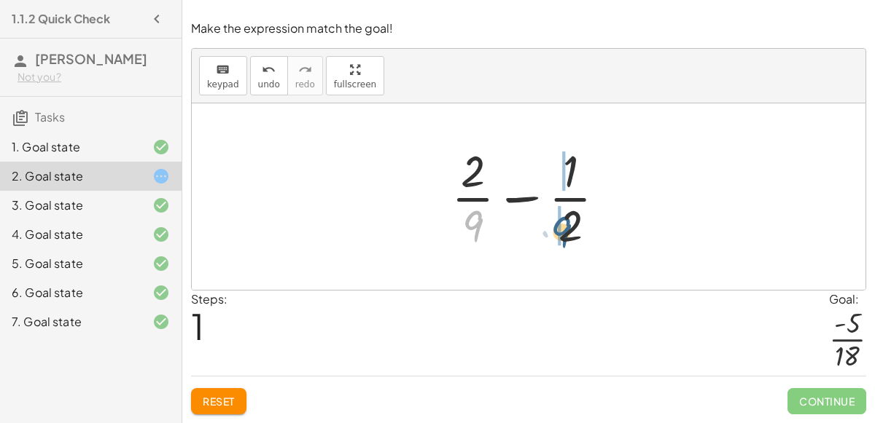
drag, startPoint x: 480, startPoint y: 219, endPoint x: 571, endPoint y: 225, distance: 92.0
click at [571, 225] on div at bounding box center [534, 197] width 181 height 112
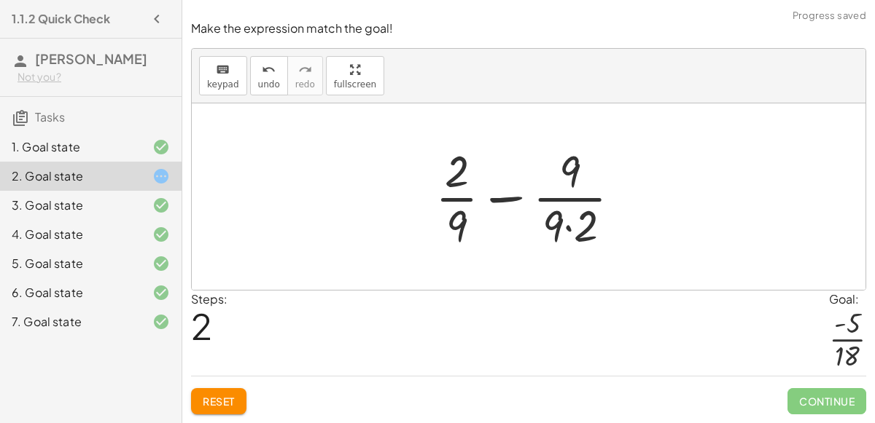
click at [570, 224] on div at bounding box center [534, 197] width 212 height 112
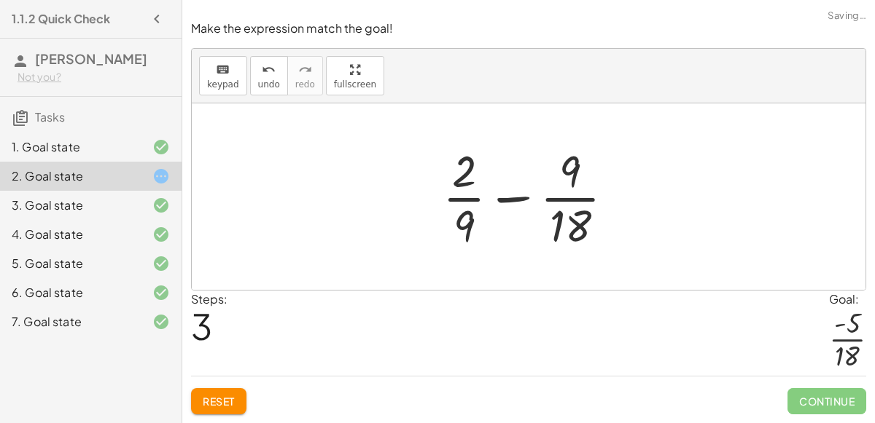
click at [581, 195] on div at bounding box center [534, 197] width 198 height 112
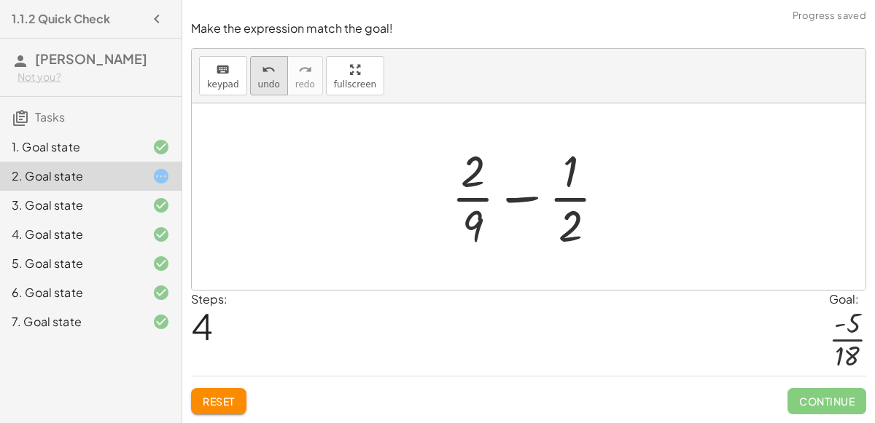
click at [271, 67] on div "undo" at bounding box center [269, 68] width 22 height 17
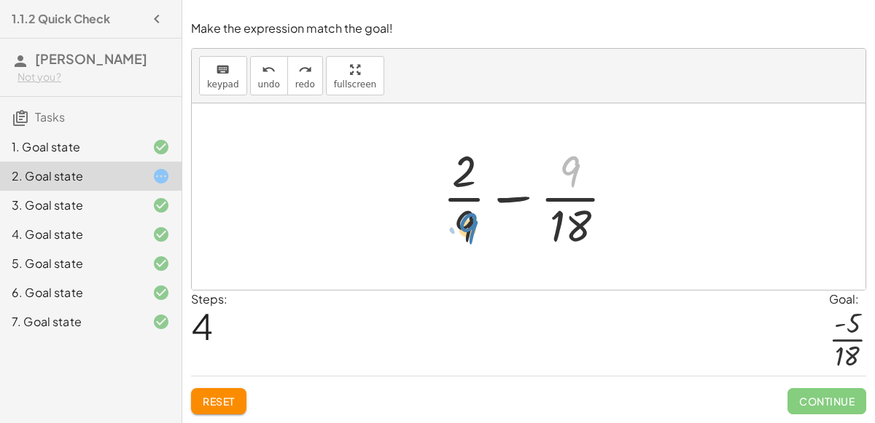
drag, startPoint x: 565, startPoint y: 171, endPoint x: 454, endPoint y: 224, distance: 122.6
click at [454, 224] on div at bounding box center [534, 197] width 198 height 112
drag, startPoint x: 464, startPoint y: 167, endPoint x: 567, endPoint y: 214, distance: 113.8
click at [567, 214] on div at bounding box center [534, 197] width 198 height 112
drag, startPoint x: 463, startPoint y: 228, endPoint x: 463, endPoint y: 217, distance: 10.9
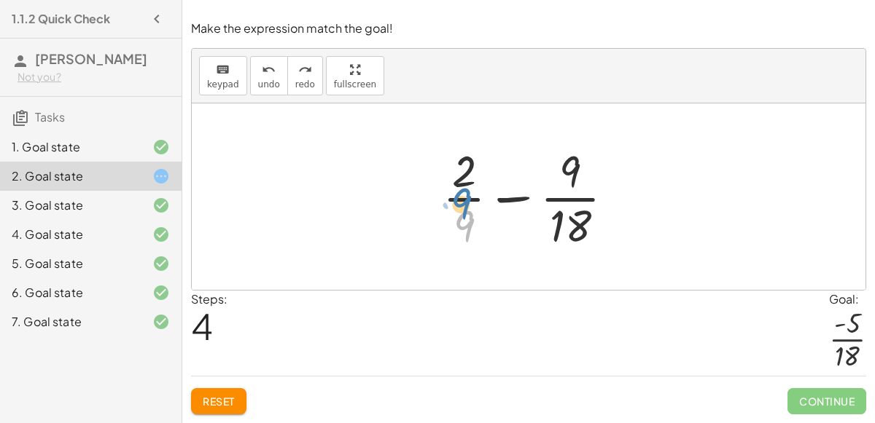
click at [463, 217] on div at bounding box center [534, 197] width 198 height 112
drag, startPoint x: 568, startPoint y: 230, endPoint x: 465, endPoint y: 177, distance: 115.4
click at [465, 177] on div at bounding box center [534, 197] width 198 height 112
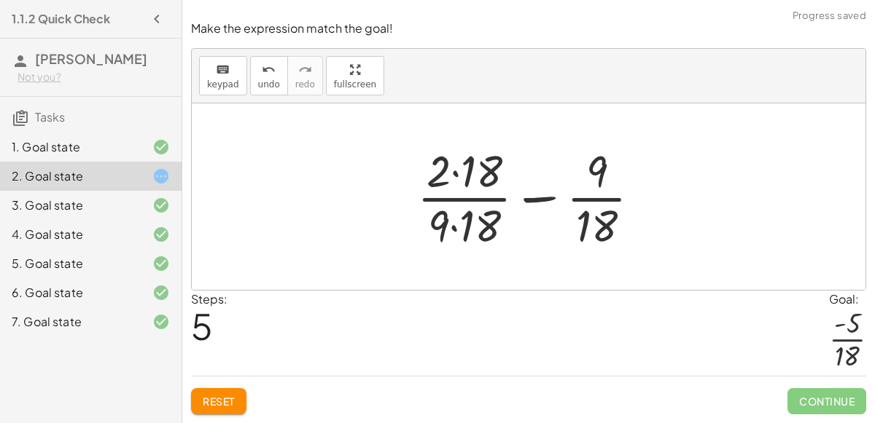
click at [456, 171] on div at bounding box center [535, 197] width 250 height 112
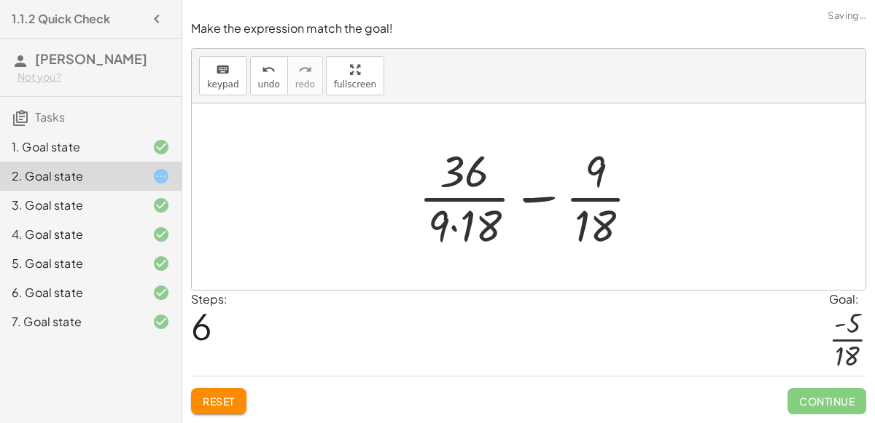
click at [456, 228] on div at bounding box center [534, 197] width 247 height 112
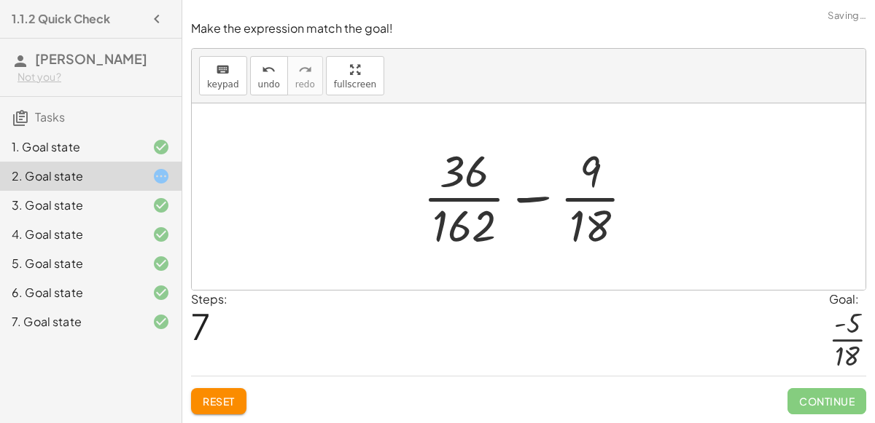
click at [538, 194] on div at bounding box center [534, 197] width 238 height 112
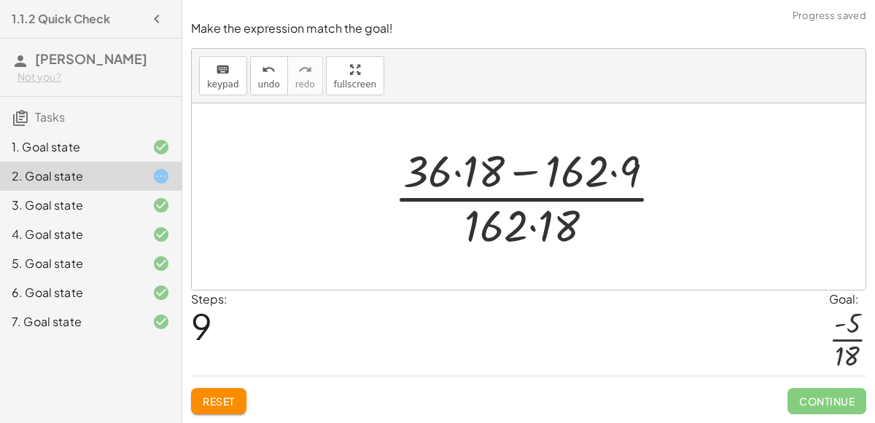
click at [531, 228] on div at bounding box center [534, 197] width 296 height 112
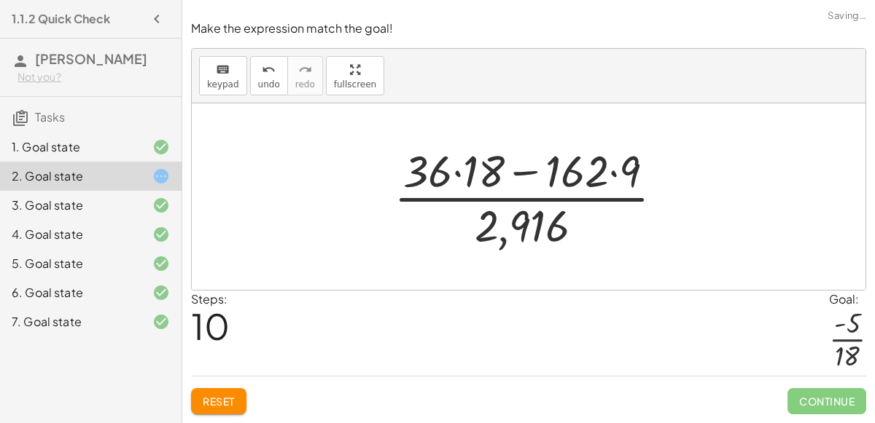
click at [521, 174] on div at bounding box center [534, 197] width 296 height 112
click at [455, 176] on div at bounding box center [534, 197] width 296 height 112
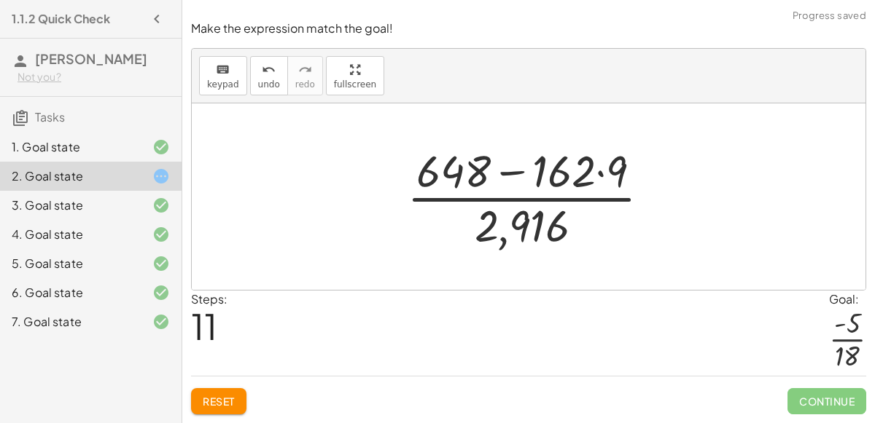
click at [599, 176] on div at bounding box center [534, 197] width 270 height 112
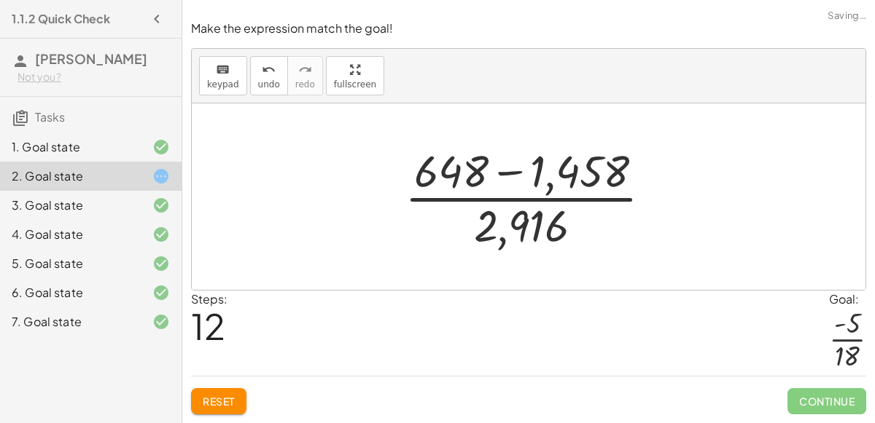
click at [504, 175] on div at bounding box center [533, 197] width 273 height 112
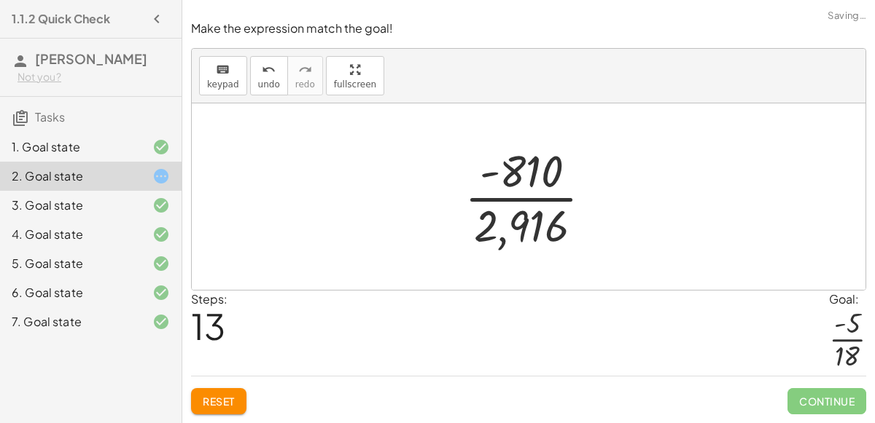
click at [515, 203] on div at bounding box center [534, 197] width 154 height 112
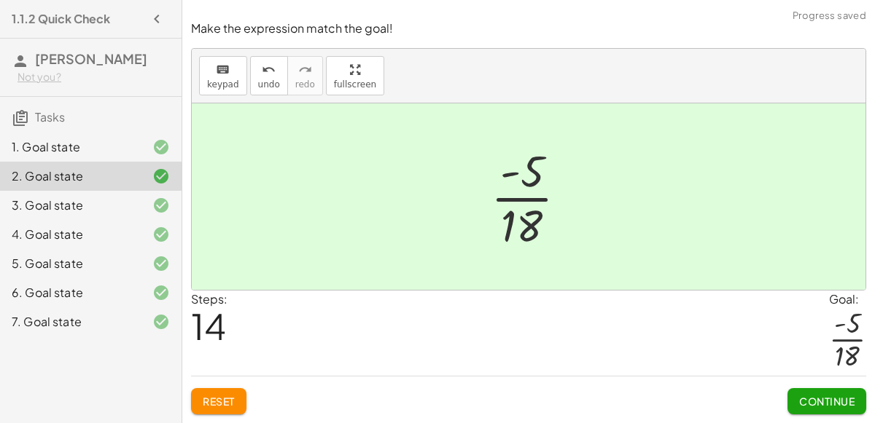
click at [801, 389] on button "Continue" at bounding box center [826, 401] width 79 height 26
